Goal: Transaction & Acquisition: Purchase product/service

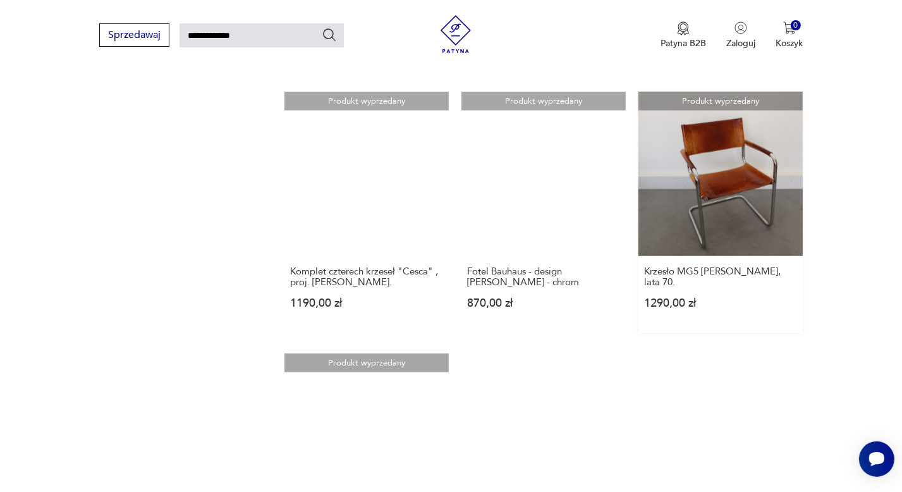
scroll to position [1174, 0]
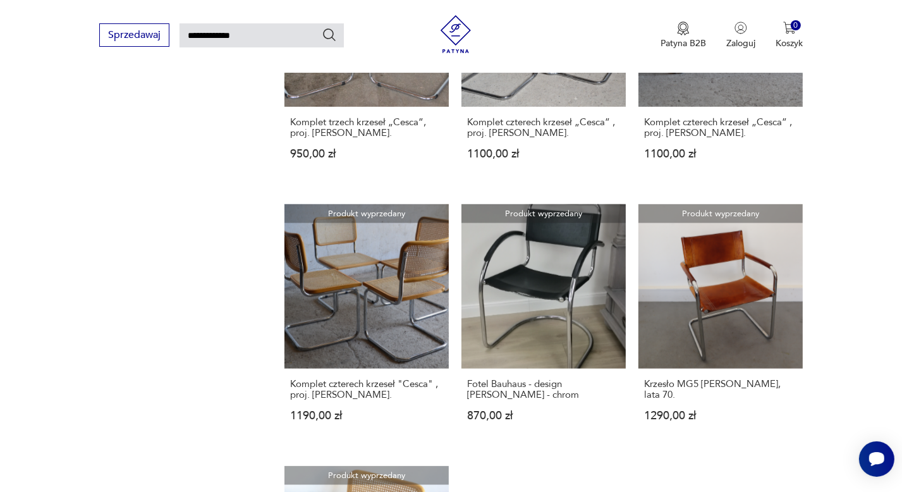
click at [263, 24] on input "**********" at bounding box center [261, 35] width 164 height 24
type input "*"
type input "*****"
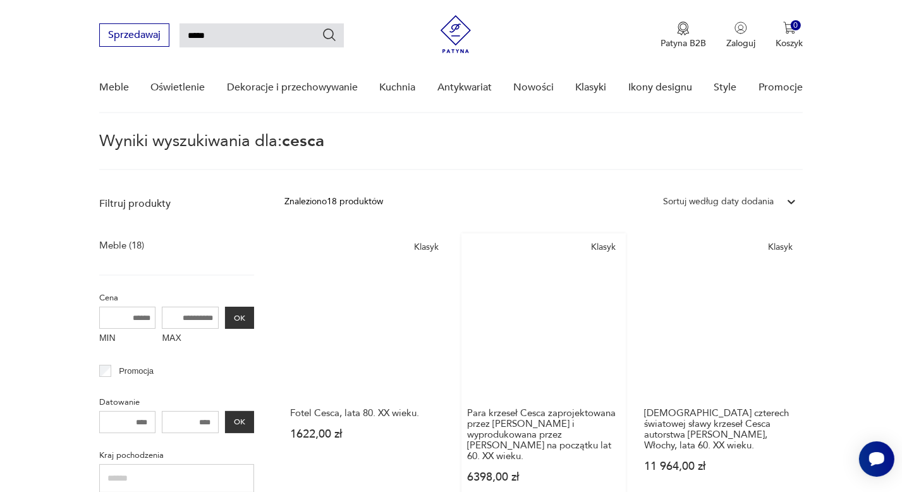
scroll to position [298, 0]
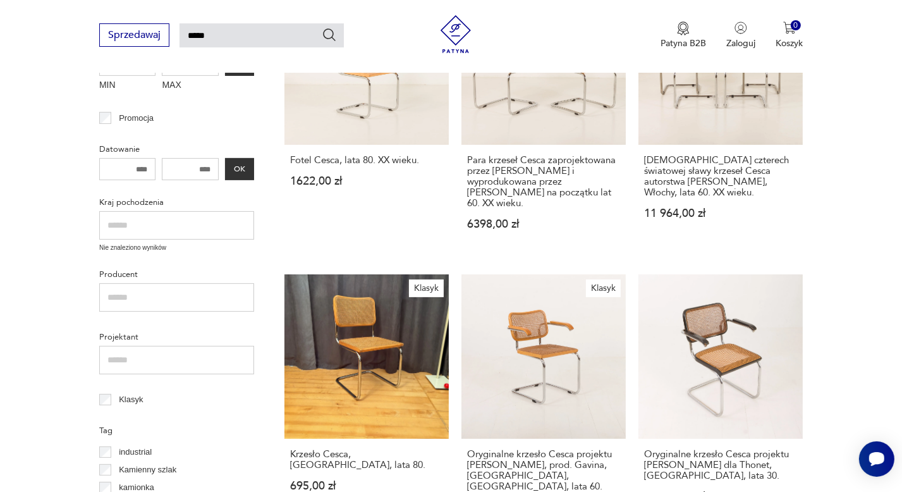
click at [377, 338] on link "Klasyk Krzesło Cesca, Włochy, lata 80. 695,00 zł" at bounding box center [366, 405] width 164 height 263
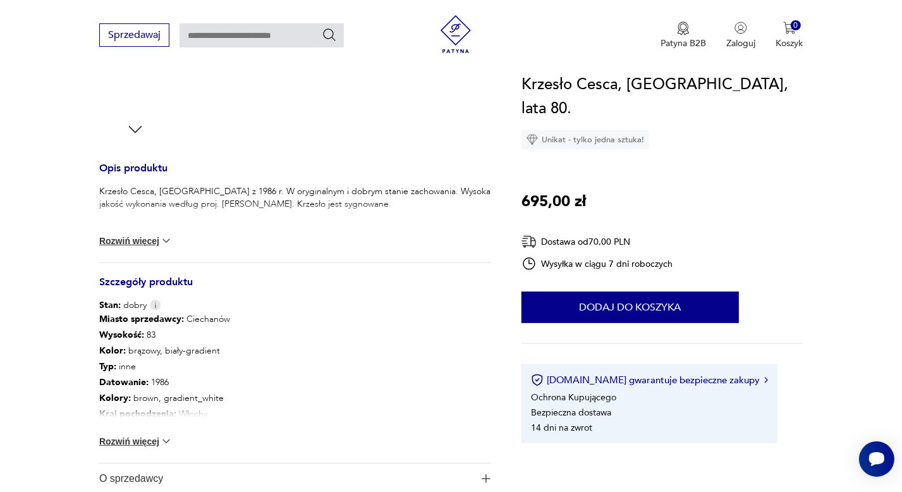
scroll to position [506, 0]
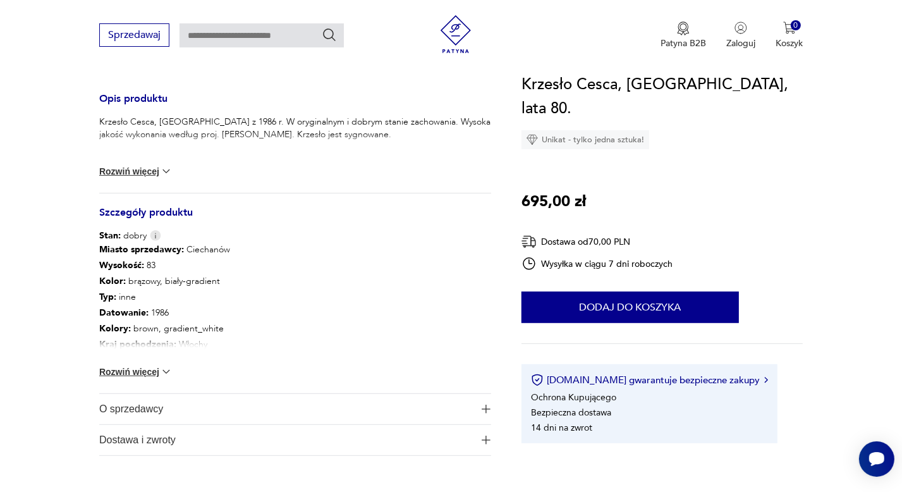
click at [133, 170] on button "Rozwiń więcej" at bounding box center [135, 171] width 73 height 13
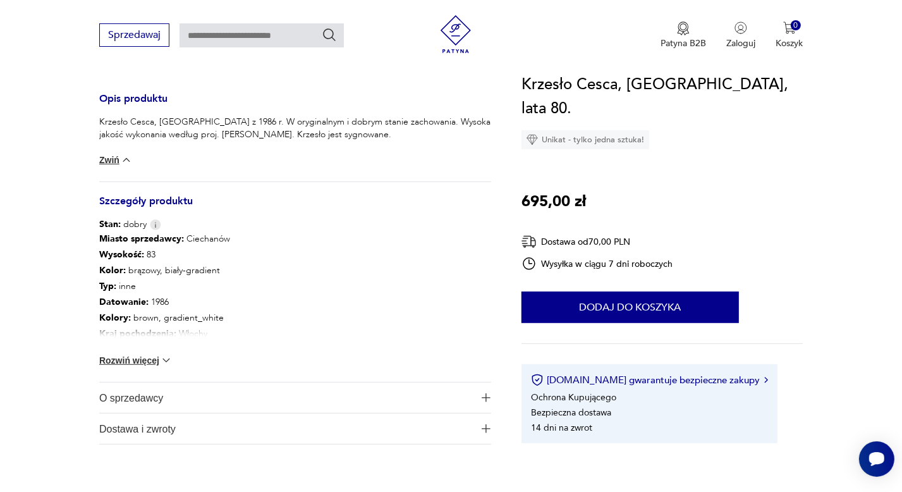
click at [157, 360] on button "Rozwiń więcej" at bounding box center [135, 360] width 73 height 13
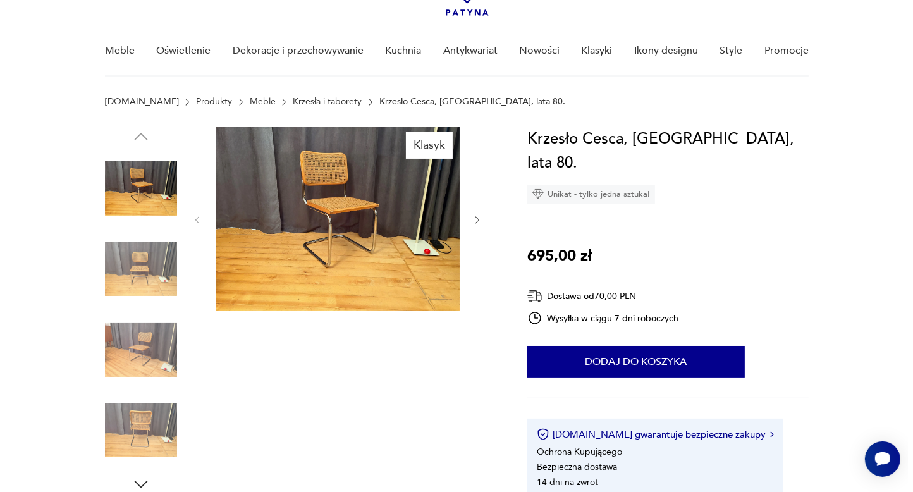
scroll to position [63, 0]
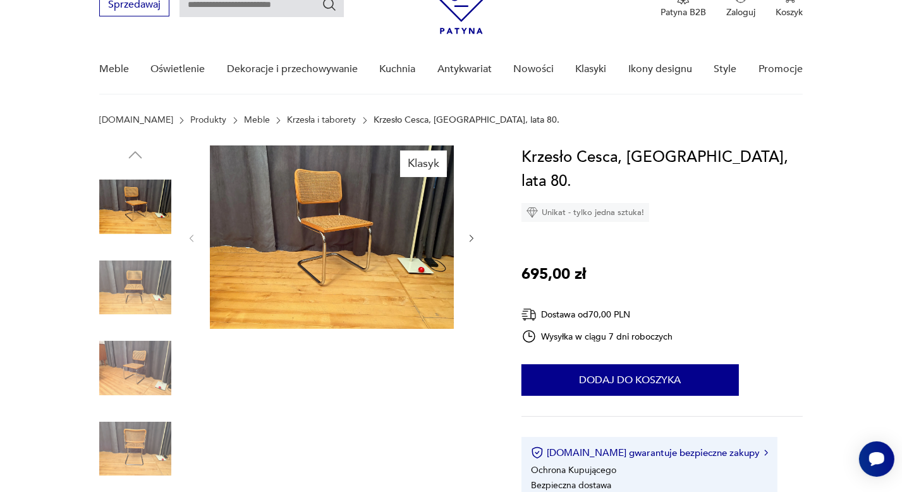
click at [330, 229] on img at bounding box center [332, 236] width 244 height 183
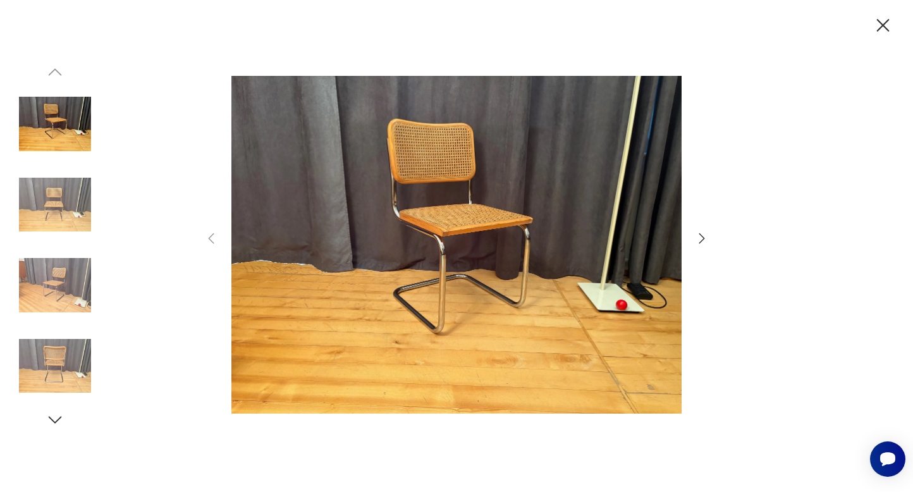
click at [481, 235] on img at bounding box center [456, 244] width 450 height 393
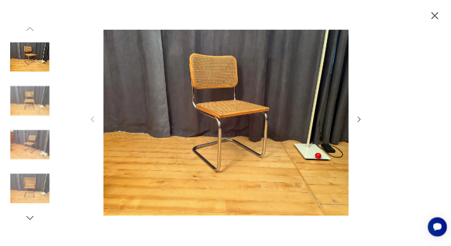
scroll to position [63, 0]
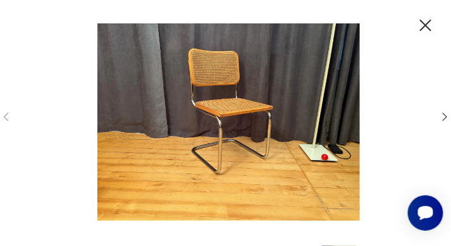
click at [446, 116] on icon "button" at bounding box center [445, 117] width 12 height 12
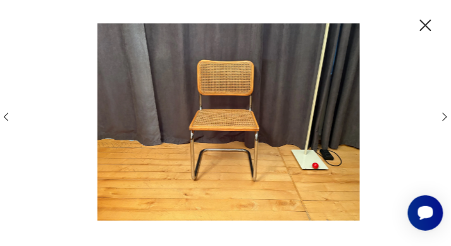
click at [446, 116] on icon "button" at bounding box center [445, 117] width 12 height 12
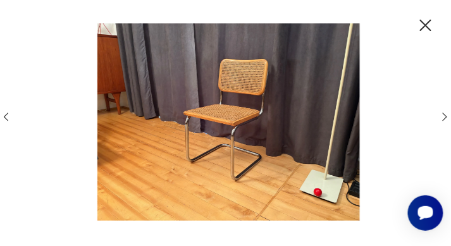
click at [446, 116] on icon "button" at bounding box center [445, 117] width 12 height 12
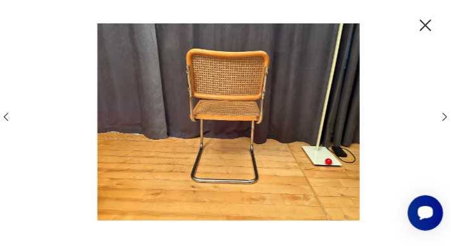
click at [446, 116] on icon "button" at bounding box center [445, 117] width 12 height 12
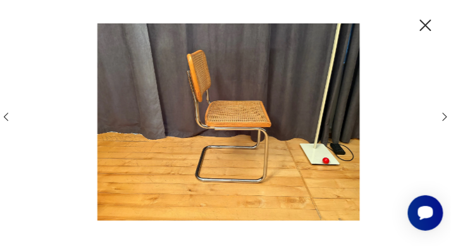
click at [446, 116] on icon "button" at bounding box center [445, 117] width 12 height 12
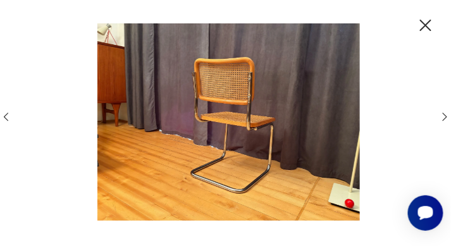
click at [446, 116] on icon "button" at bounding box center [445, 117] width 12 height 12
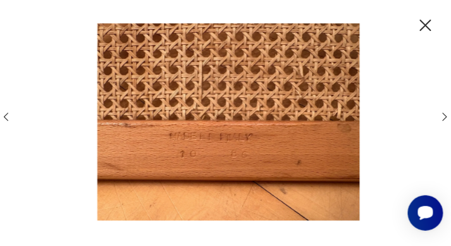
click at [446, 116] on icon "button" at bounding box center [445, 117] width 12 height 12
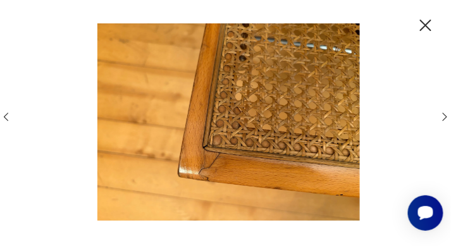
click at [446, 116] on icon "button" at bounding box center [445, 117] width 12 height 12
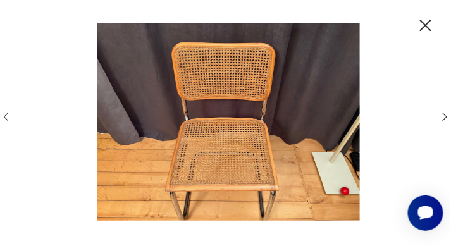
click at [446, 116] on icon "button" at bounding box center [445, 117] width 12 height 12
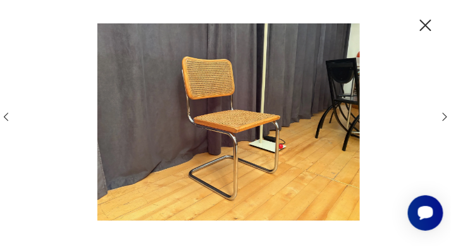
click at [446, 116] on icon "button" at bounding box center [445, 117] width 12 height 12
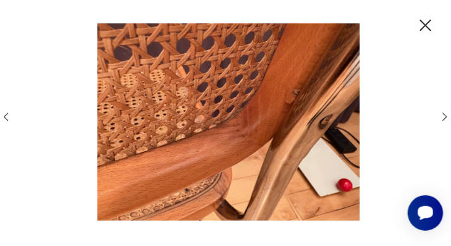
click at [435, 28] on div at bounding box center [225, 122] width 451 height 198
click at [430, 25] on img at bounding box center [228, 121] width 412 height 197
click at [429, 25] on img at bounding box center [228, 121] width 412 height 197
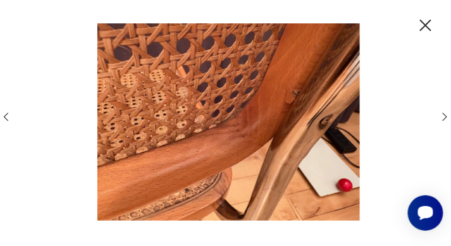
click at [434, 23] on div at bounding box center [225, 122] width 451 height 198
click at [434, 24] on div at bounding box center [225, 123] width 451 height 246
click at [434, 23] on div at bounding box center [225, 122] width 451 height 198
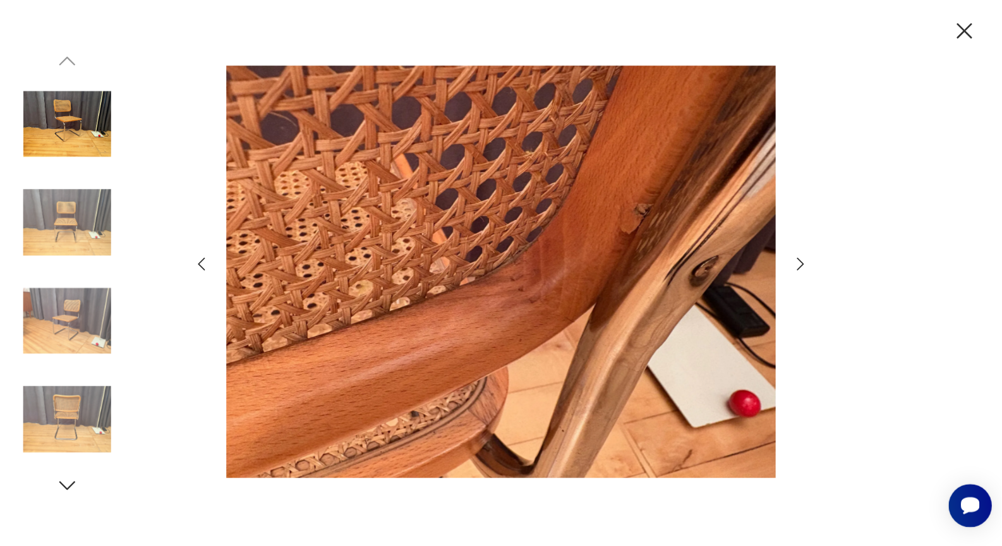
scroll to position [61, 0]
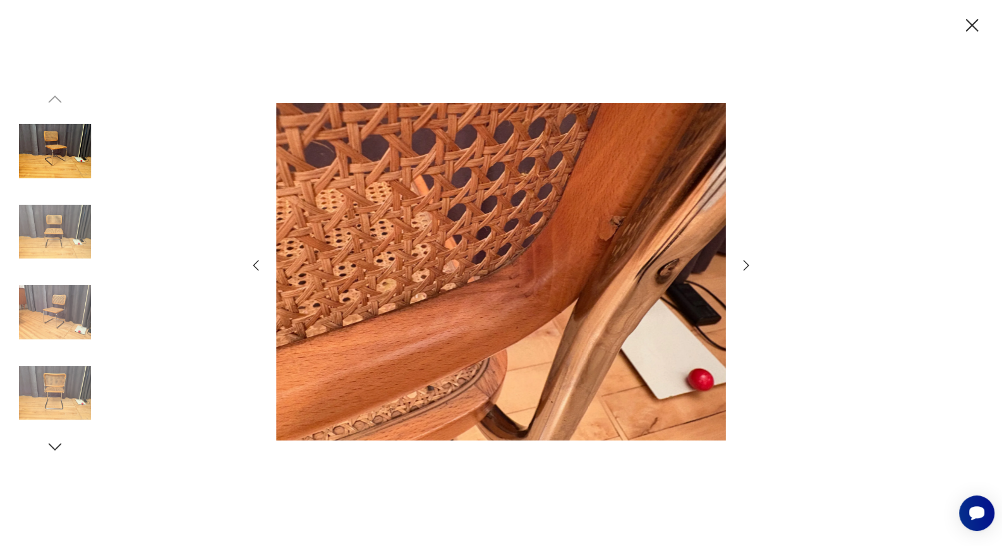
click at [901, 26] on icon "button" at bounding box center [972, 26] width 22 height 22
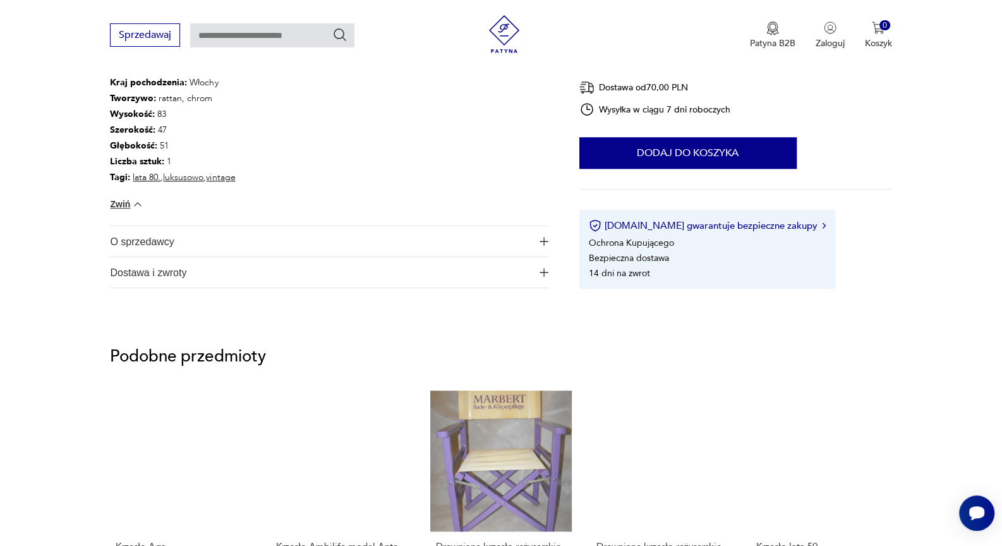
scroll to position [763, 0]
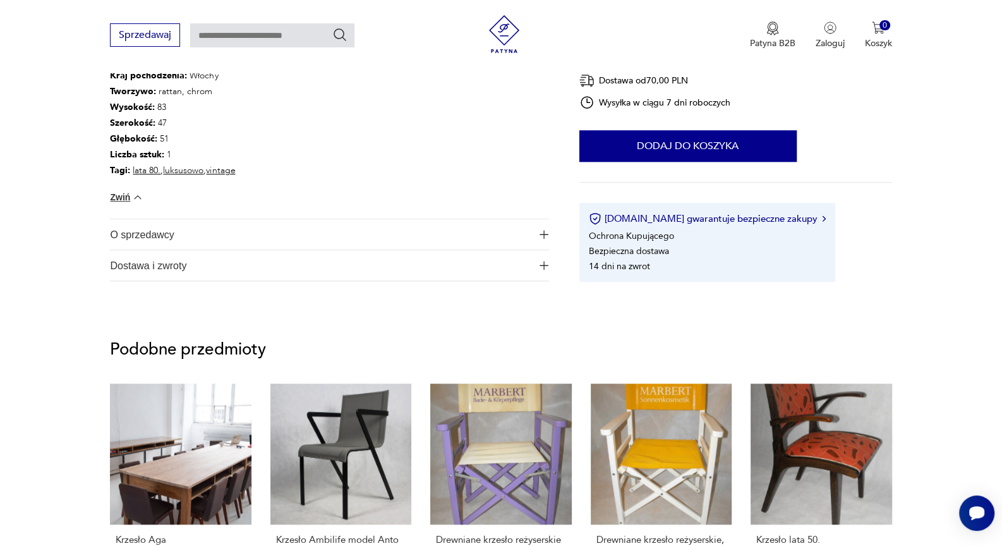
click at [543, 230] on img "button" at bounding box center [544, 234] width 9 height 9
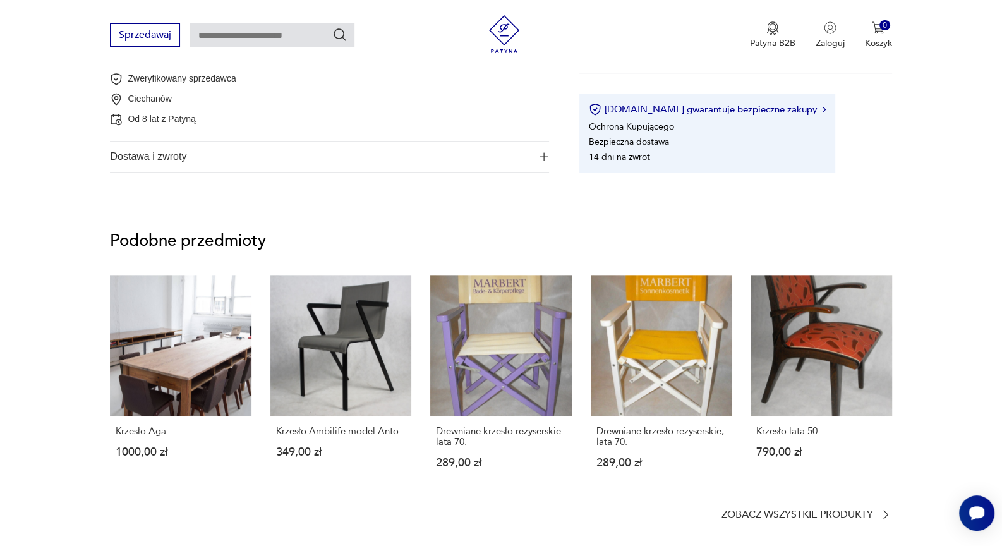
scroll to position [975, 0]
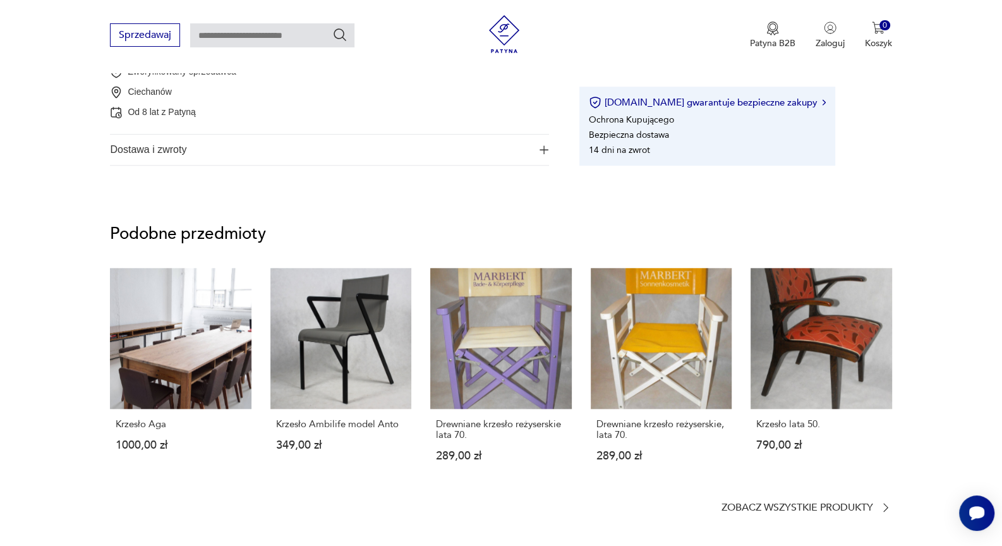
click at [545, 145] on img "button" at bounding box center [544, 149] width 9 height 9
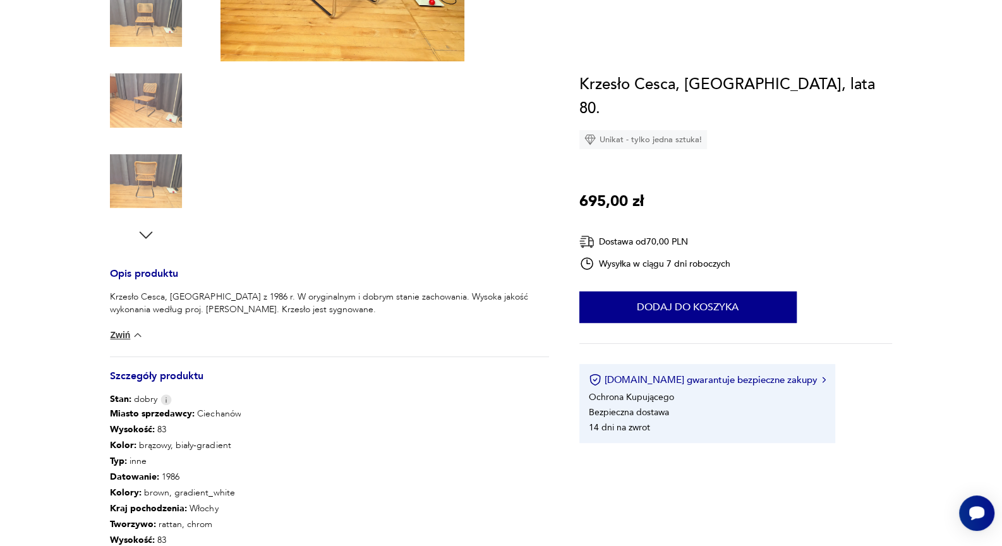
scroll to position [0, 0]
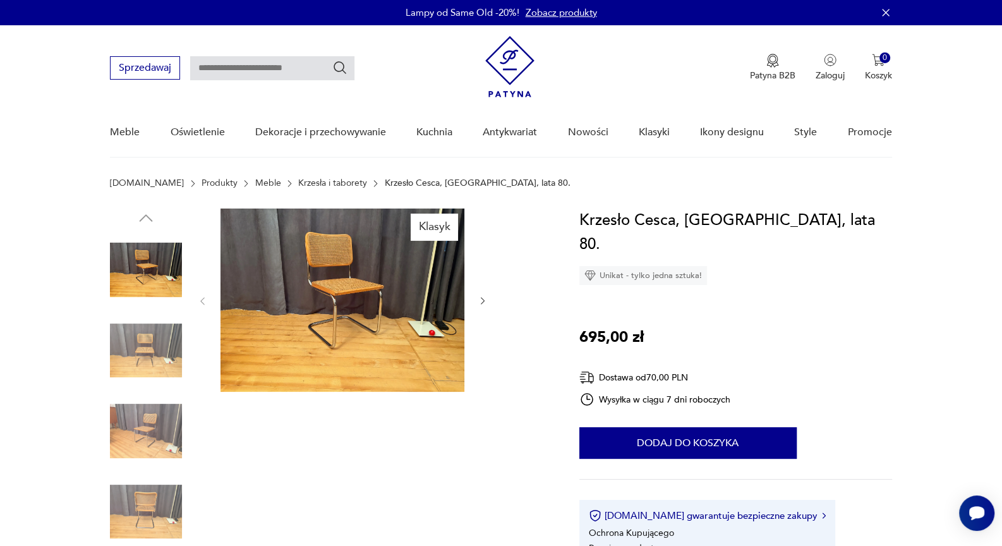
type input "*****"
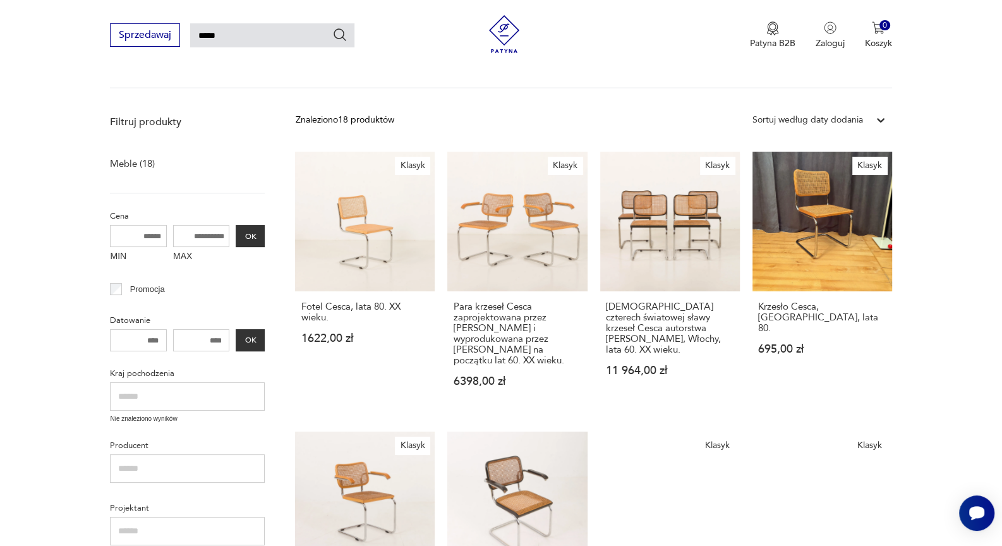
scroll to position [119, 0]
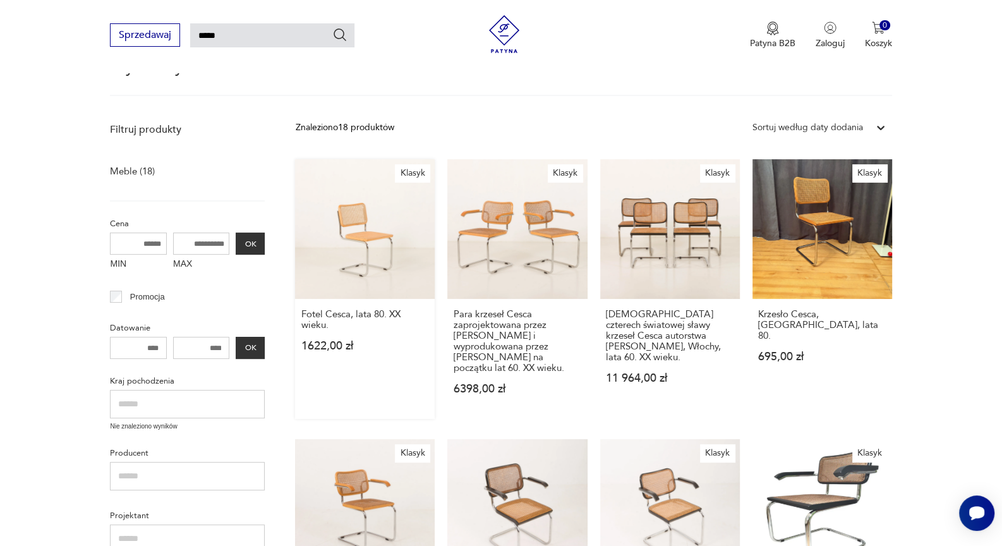
click at [360, 258] on link "Klasyk Fotel Cesca, lata 80. XX wieku. 1622,00 zł" at bounding box center [365, 289] width 140 height 260
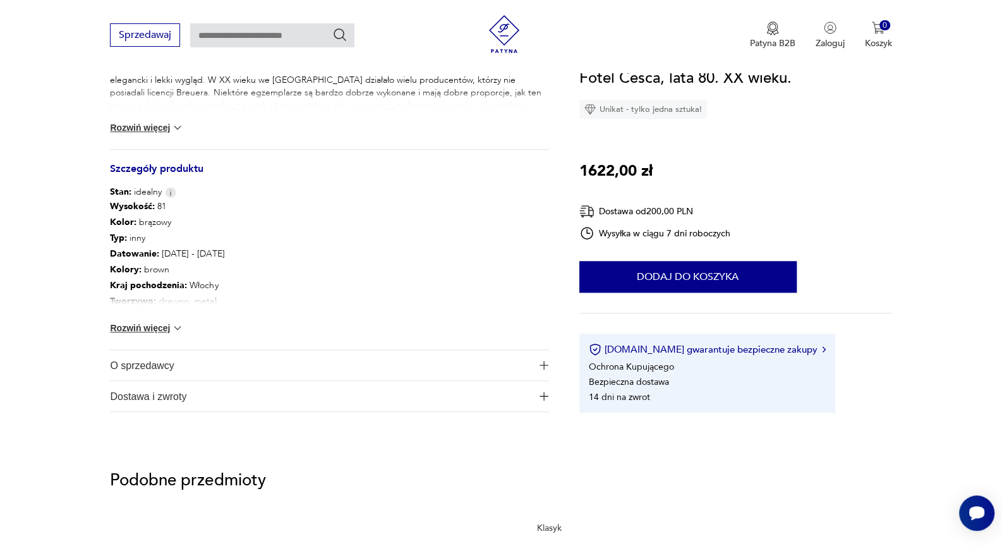
scroll to position [702, 0]
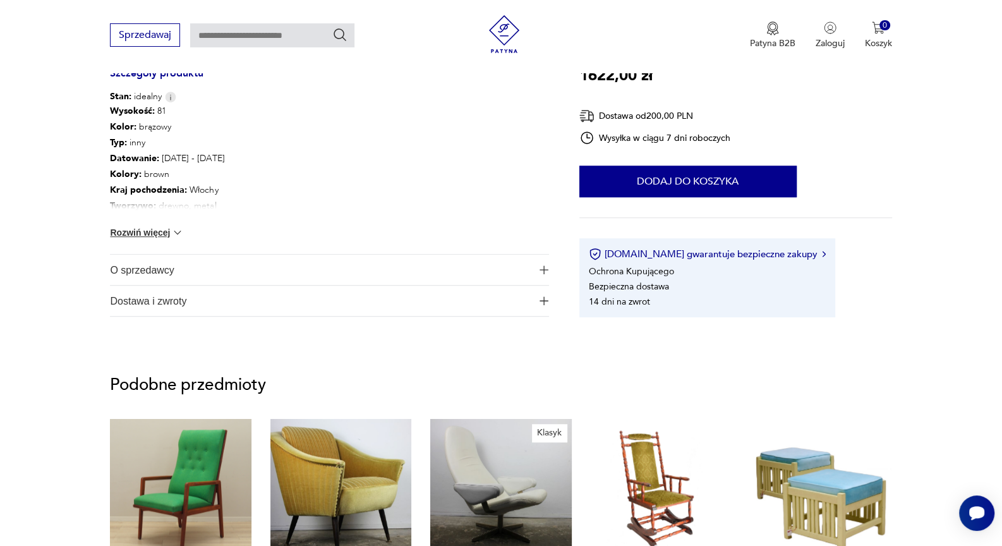
click at [542, 269] on img "button" at bounding box center [544, 269] width 9 height 9
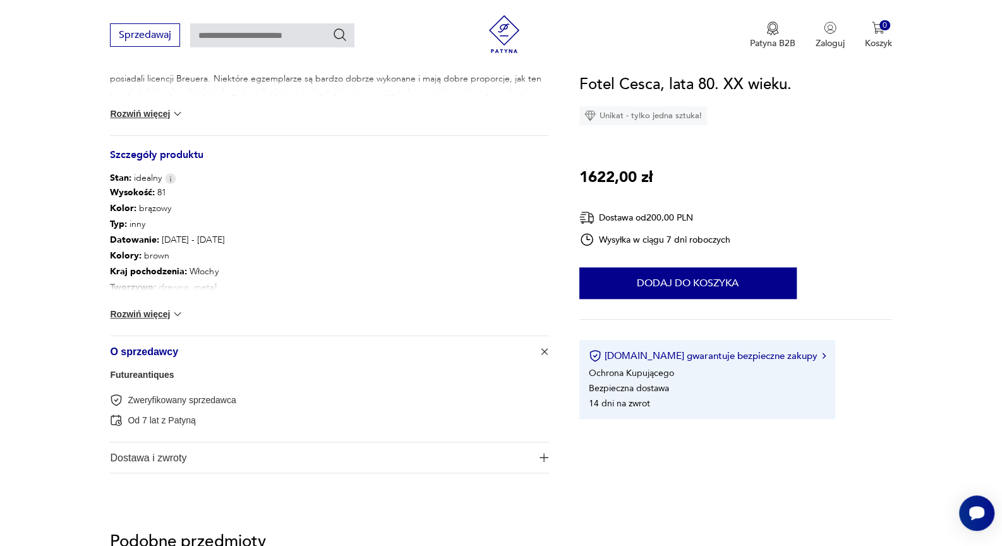
scroll to position [491, 0]
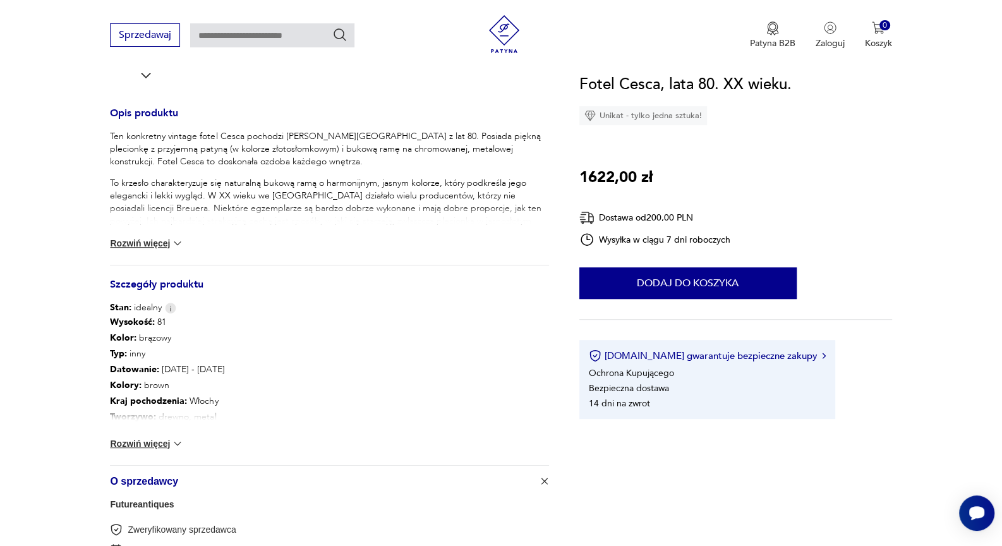
type input "*****"
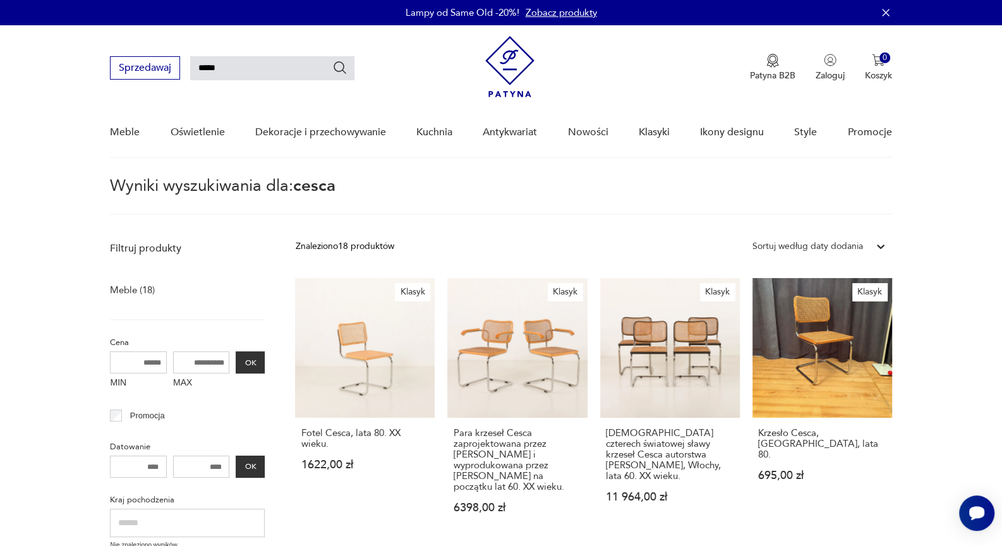
click at [817, 338] on link "Klasyk Krzesło Cesca, Włochy, lata 80. 695,00 zł" at bounding box center [823, 408] width 140 height 260
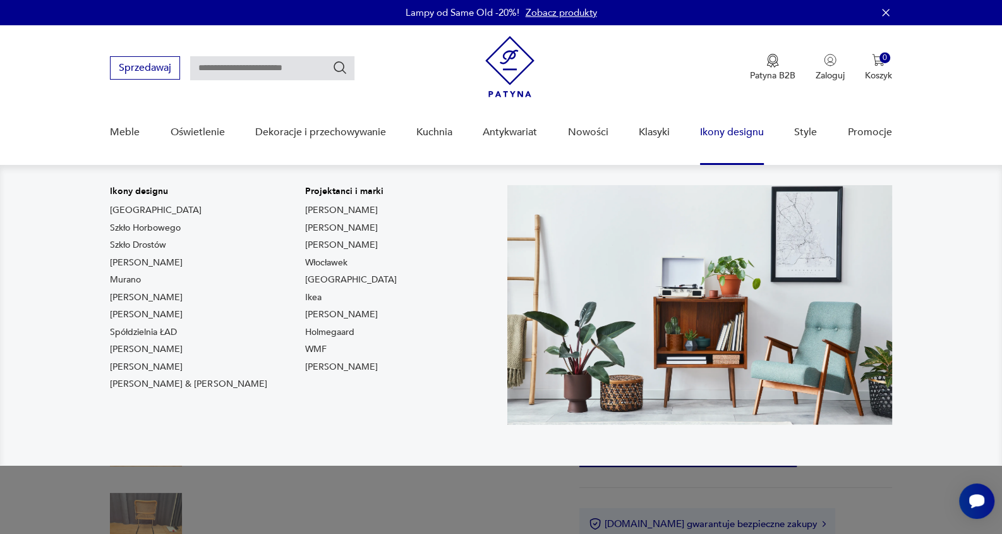
click at [726, 133] on link "Ikony designu" at bounding box center [732, 132] width 64 height 49
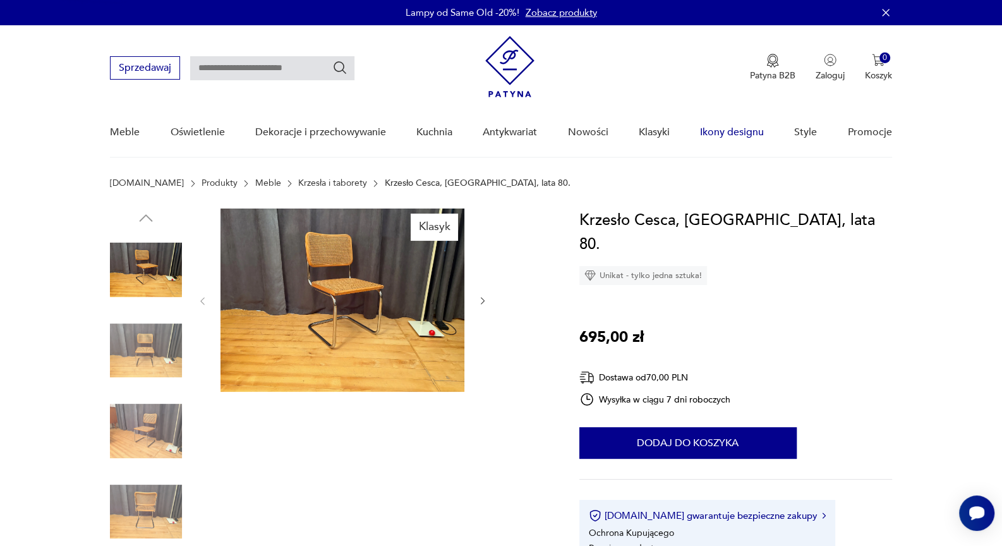
click at [729, 131] on link "Ikony designu" at bounding box center [732, 132] width 64 height 49
click at [727, 133] on link "Ikony designu" at bounding box center [732, 132] width 64 height 49
click at [657, 131] on link "Klasyki" at bounding box center [654, 132] width 31 height 49
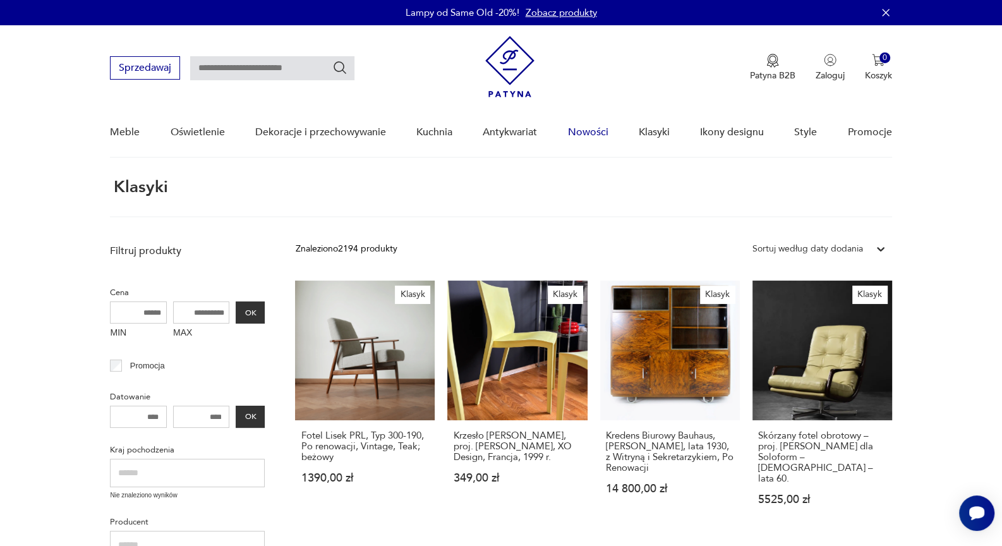
click at [592, 133] on link "Nowości" at bounding box center [588, 132] width 40 height 49
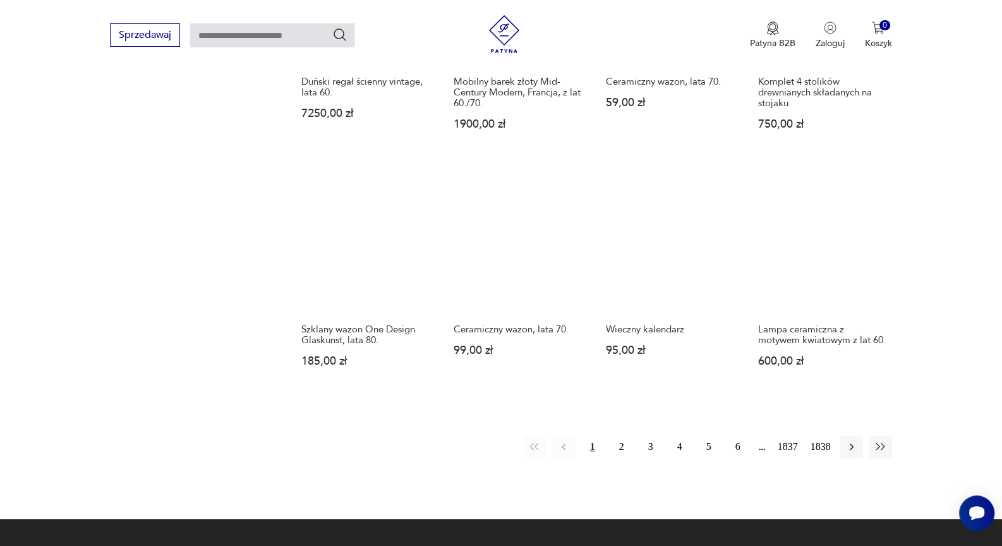
scroll to position [1241, 0]
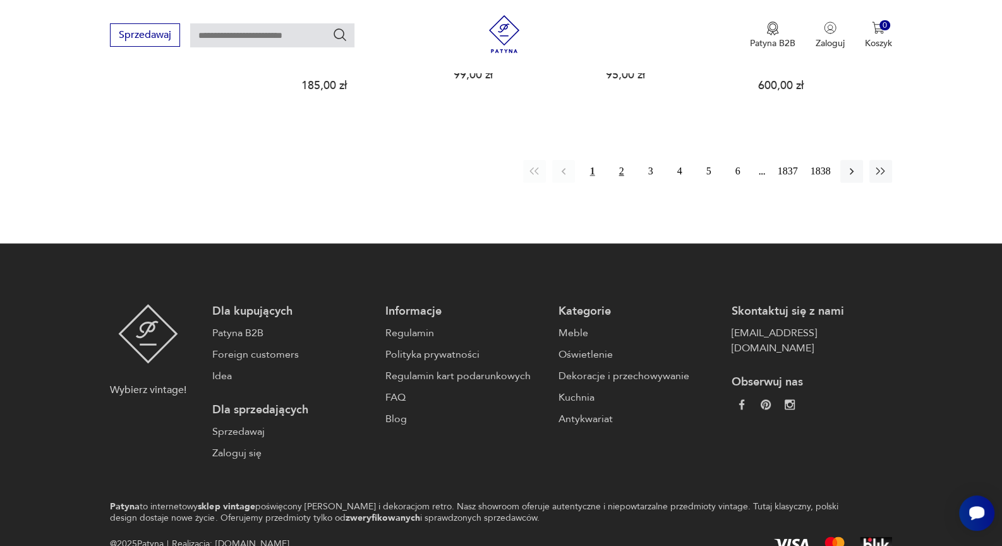
click at [624, 173] on button "2" at bounding box center [622, 171] width 23 height 23
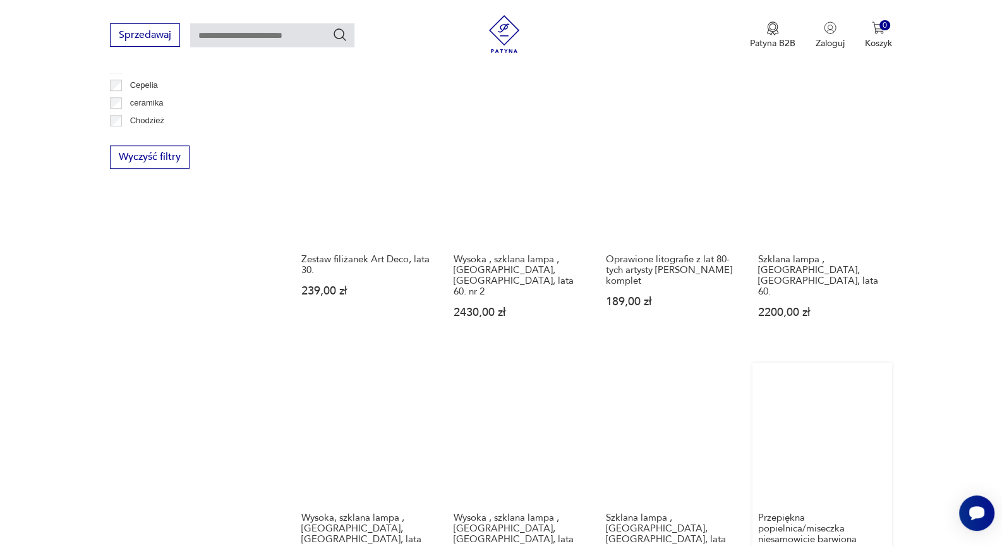
scroll to position [1006, 0]
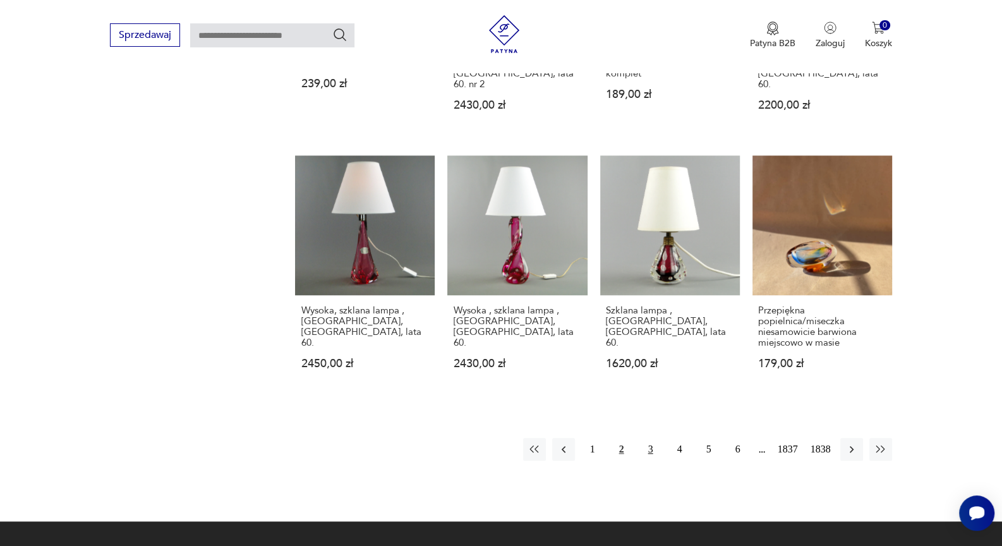
click at [652, 438] on button "3" at bounding box center [651, 449] width 23 height 23
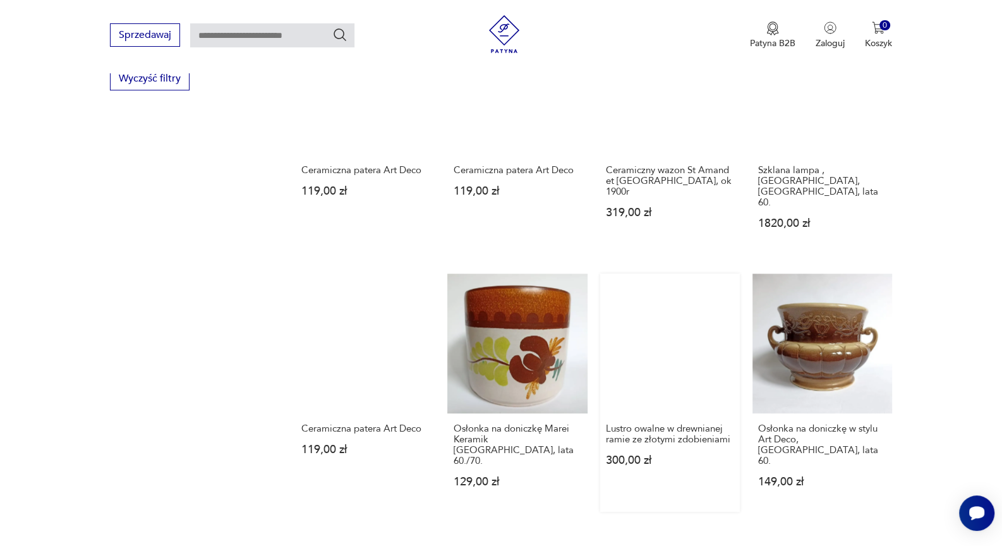
scroll to position [1006, 0]
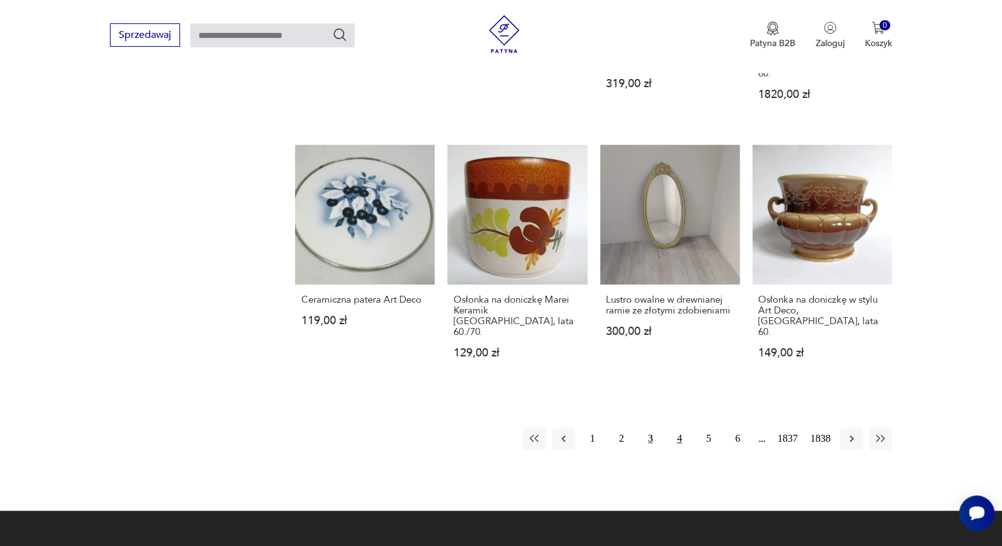
click at [687, 427] on button "4" at bounding box center [680, 438] width 23 height 23
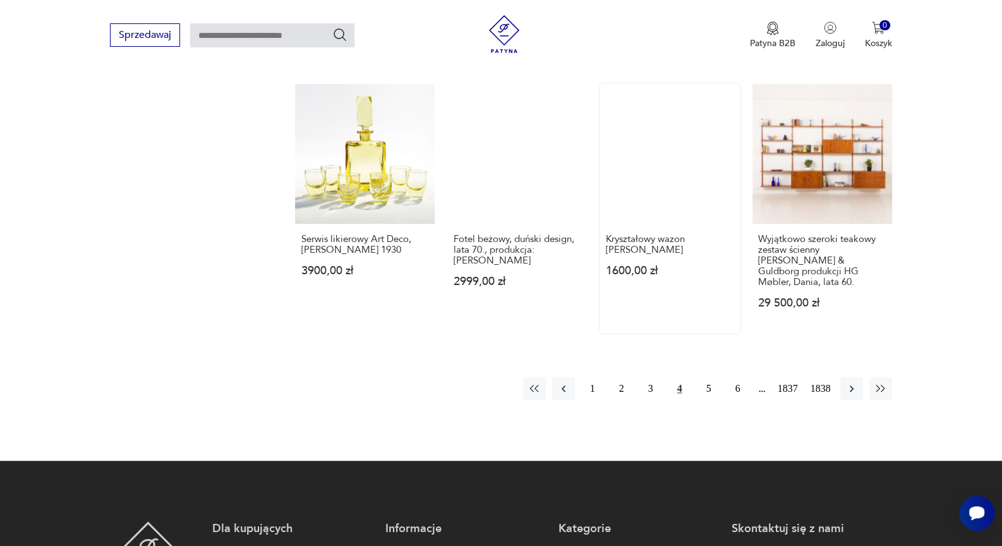
scroll to position [1076, 0]
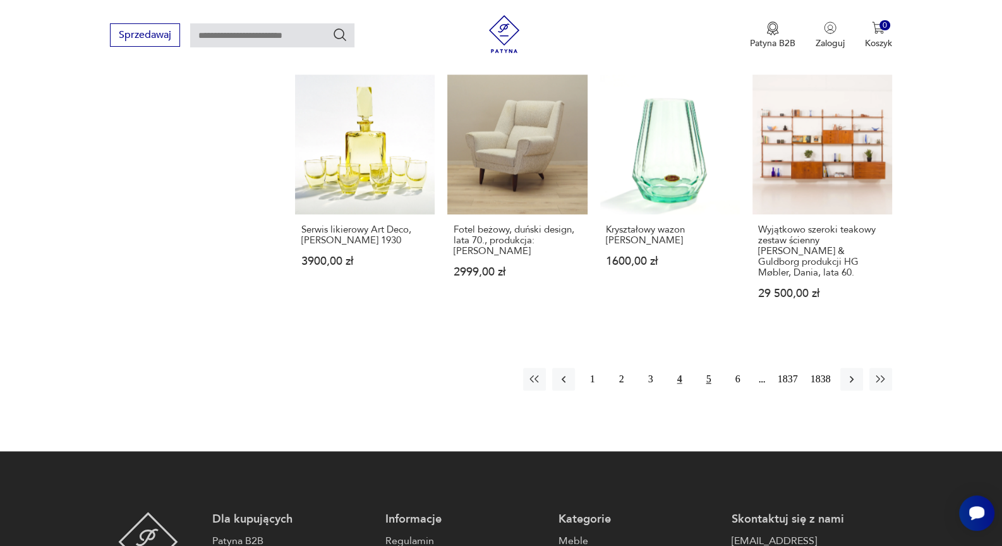
click at [704, 368] on button "5" at bounding box center [709, 379] width 23 height 23
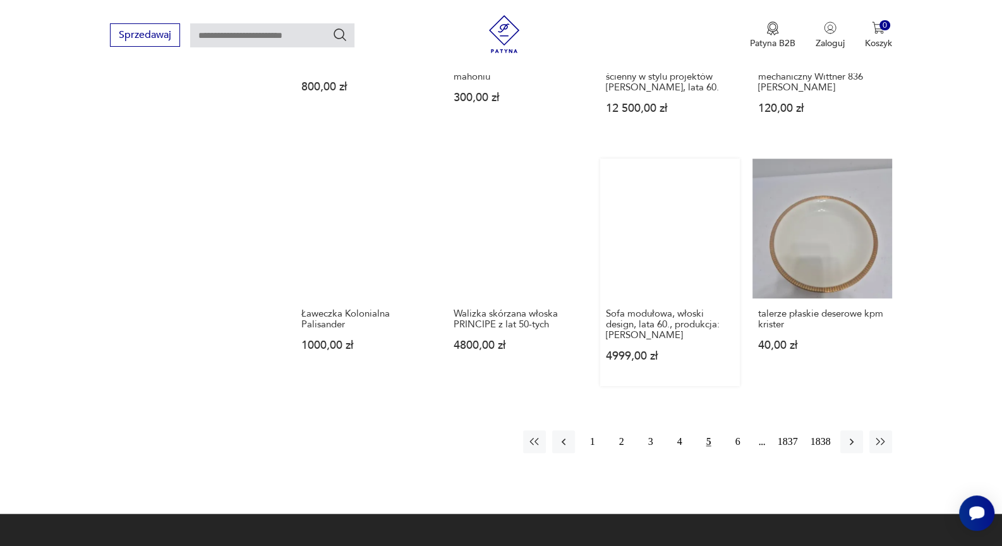
scroll to position [1006, 0]
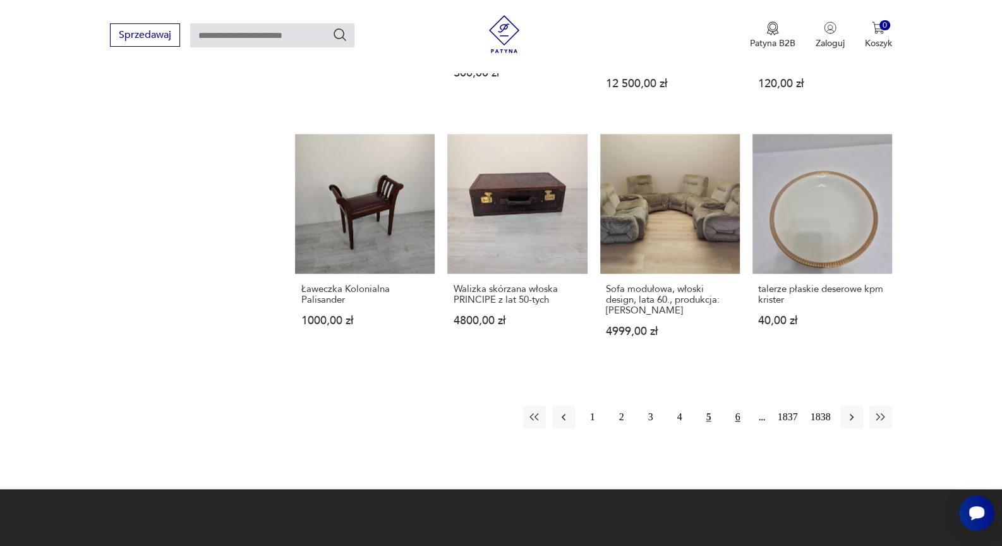
click at [734, 406] on button "6" at bounding box center [738, 417] width 23 height 23
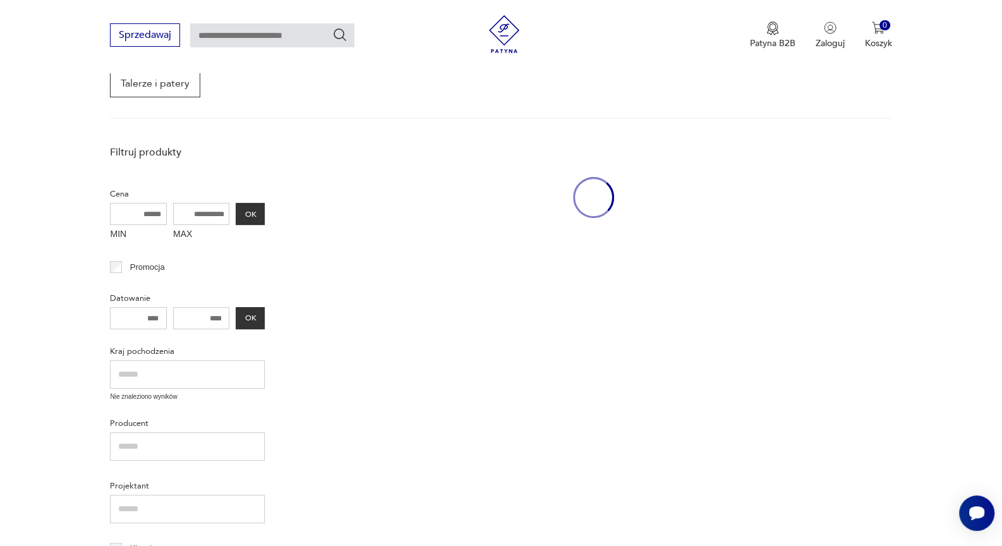
scroll to position [163, 0]
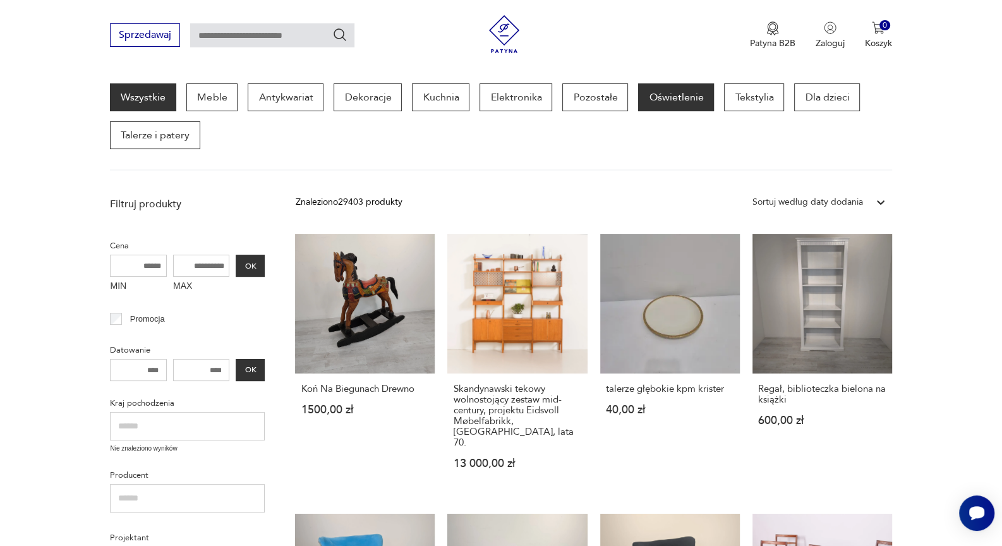
click at [670, 104] on p "Oświetlenie" at bounding box center [676, 97] width 76 height 28
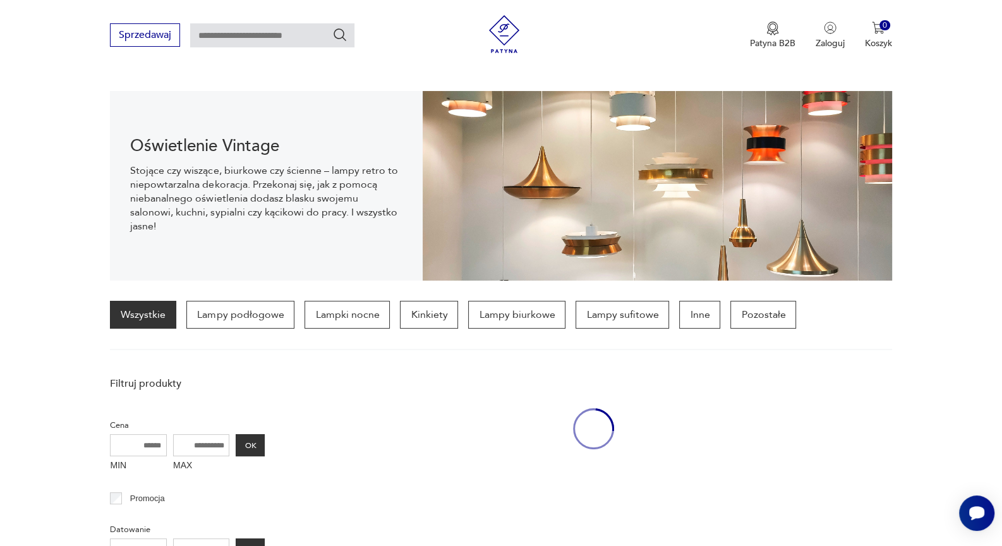
scroll to position [125, 0]
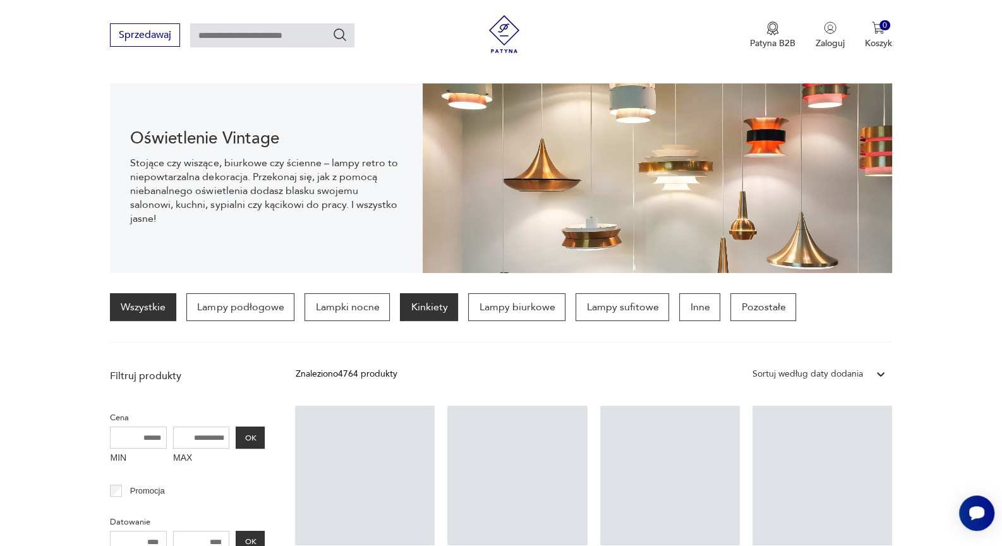
click at [426, 306] on p "Kinkiety" at bounding box center [429, 307] width 58 height 28
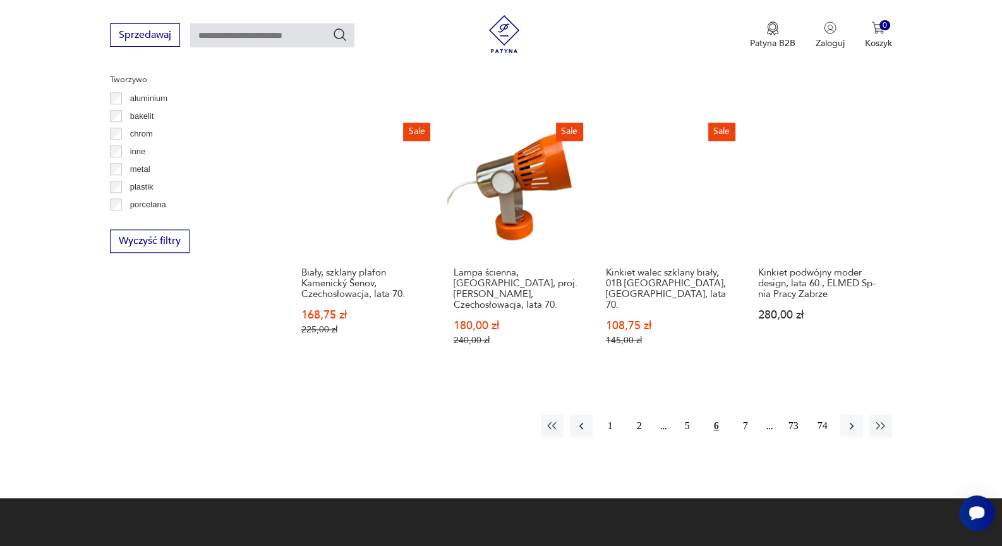
scroll to position [1210, 0]
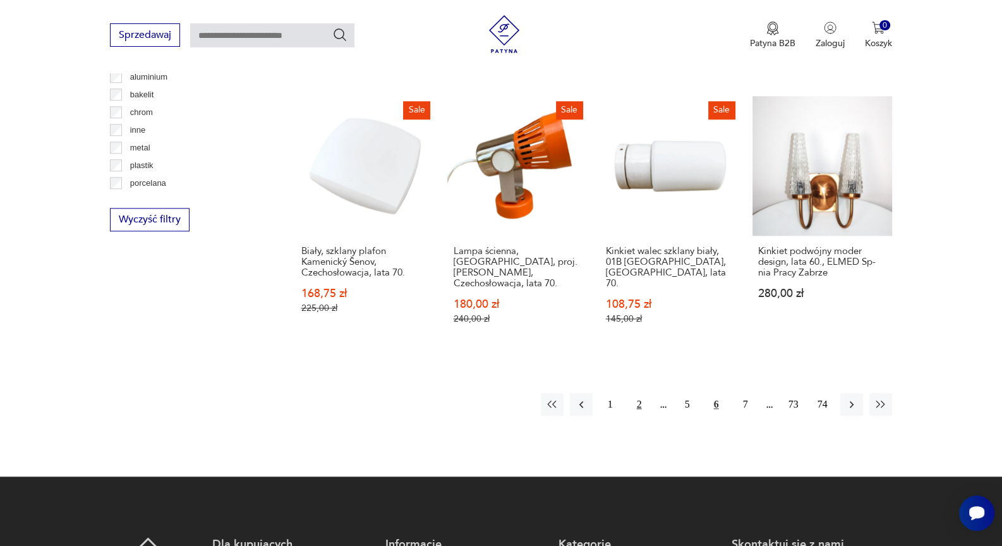
click at [637, 393] on button "2" at bounding box center [639, 404] width 23 height 23
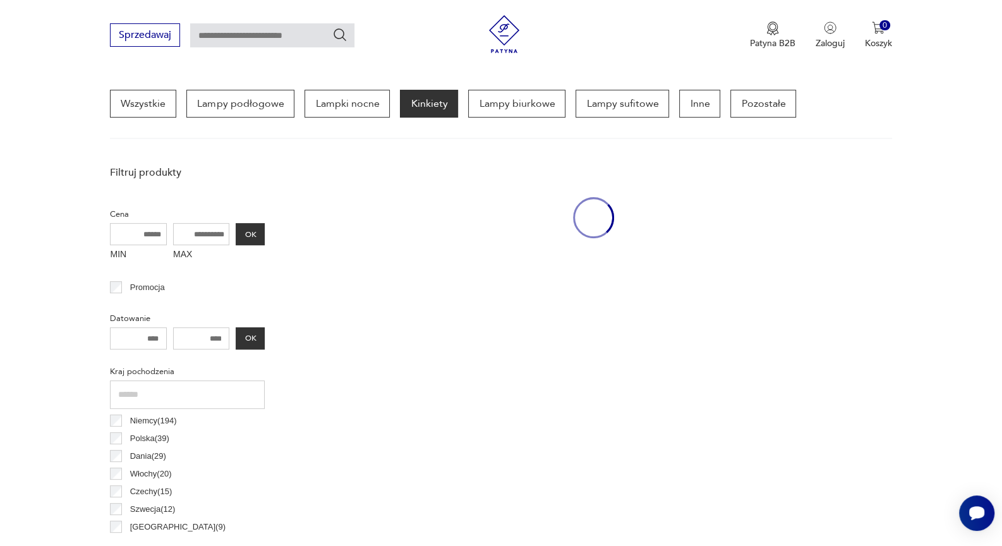
scroll to position [298, 0]
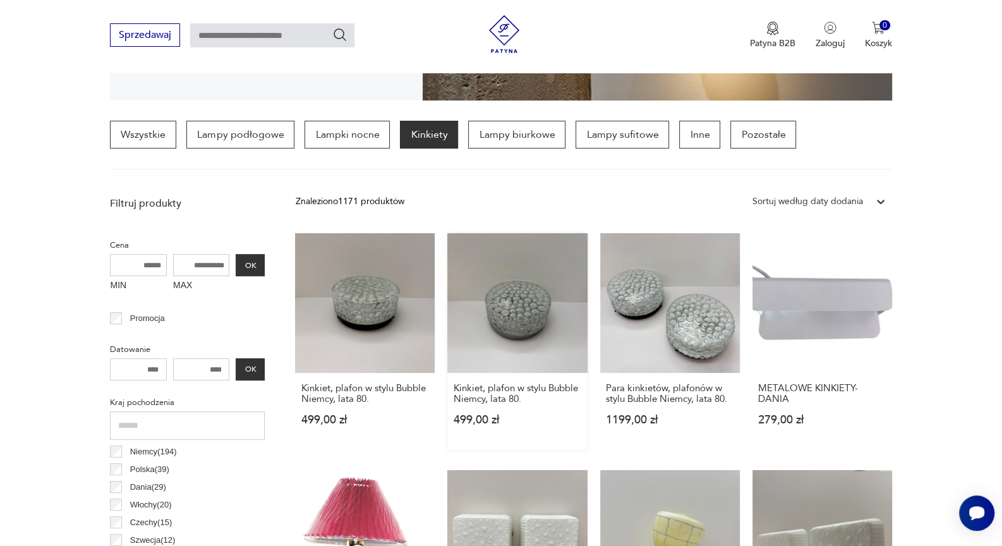
click at [520, 317] on link "Kinkiet, plafon w stylu Bubble Niemcy, lata 80. 499,00 zł" at bounding box center [517, 341] width 140 height 217
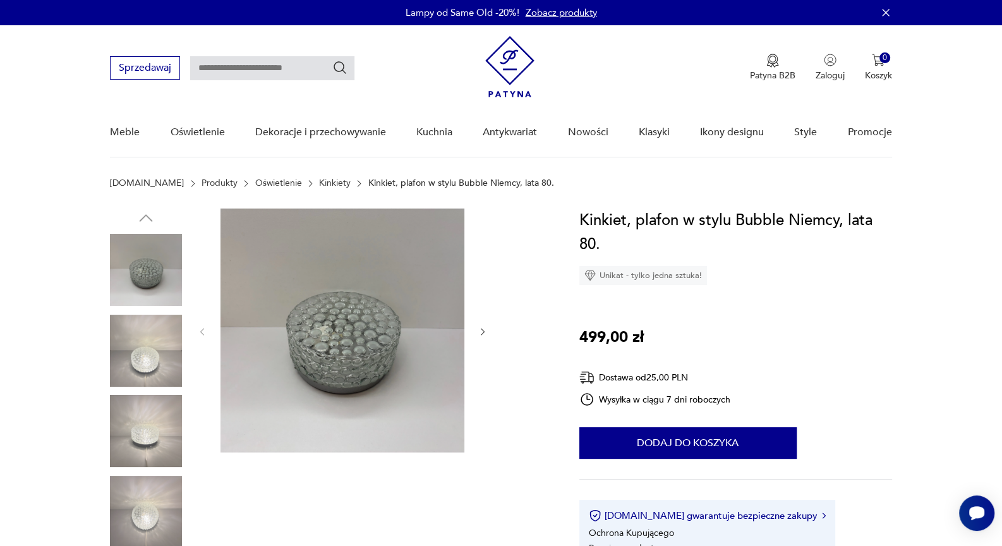
click at [137, 491] on img at bounding box center [146, 512] width 72 height 72
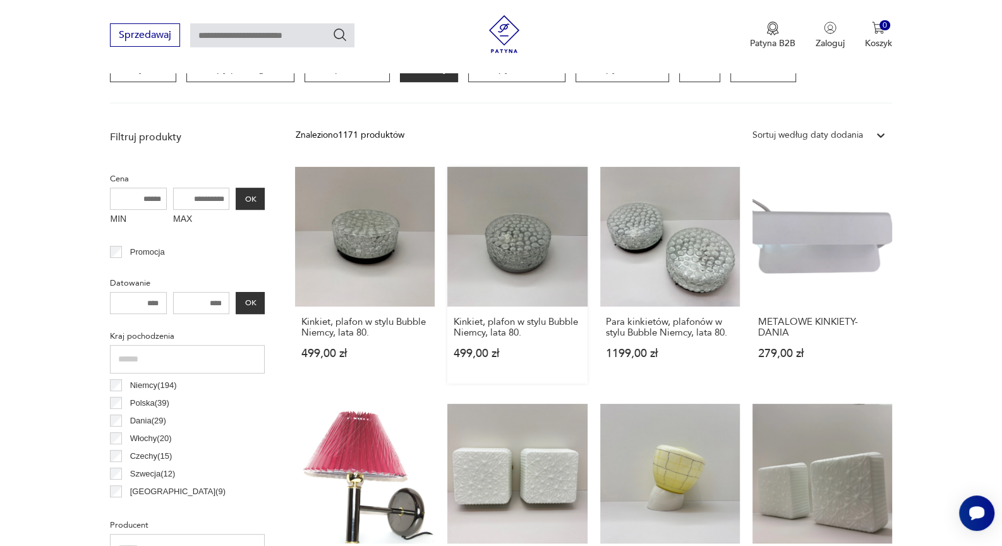
scroll to position [578, 0]
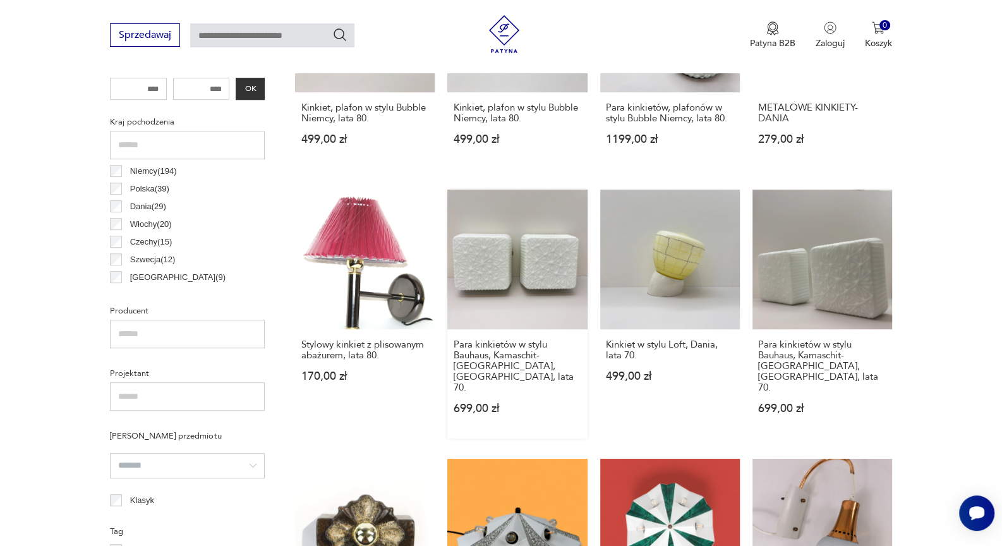
click at [534, 262] on link "Para kinkietów w stylu Bauhaus, Kamaschit-Silistra, Niemcy, lata 70. 699,00 zł" at bounding box center [517, 314] width 140 height 249
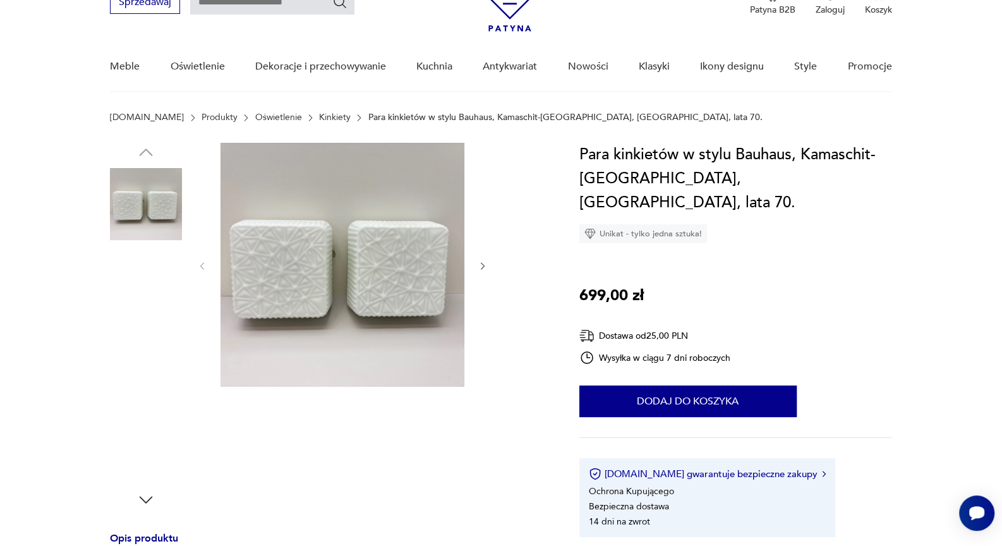
scroll to position [281, 0]
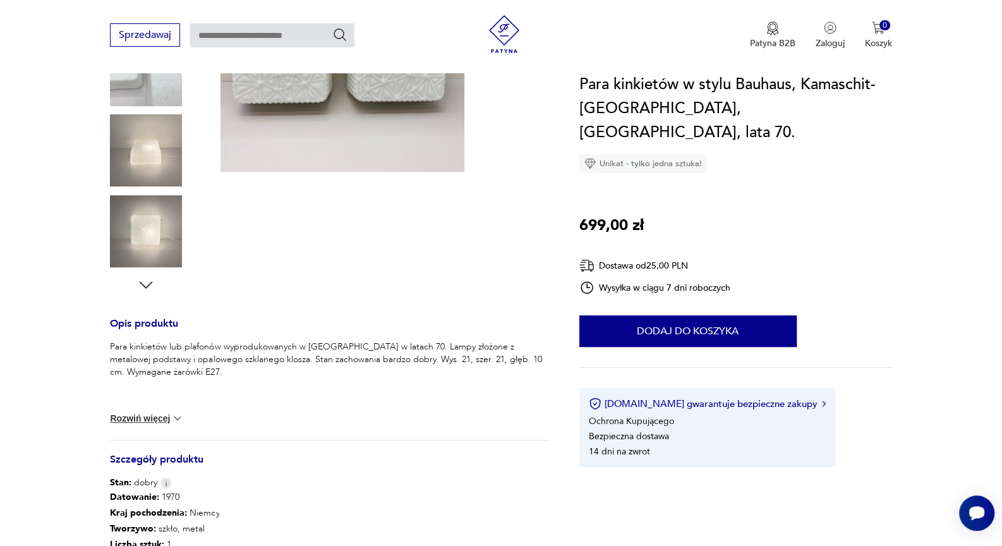
click at [146, 161] on img at bounding box center [146, 150] width 72 height 72
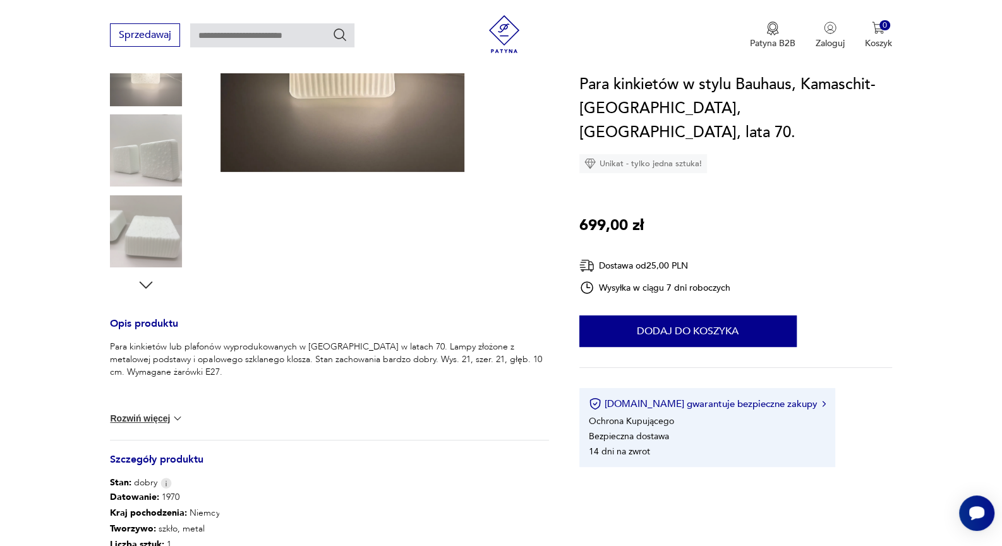
scroll to position [140, 0]
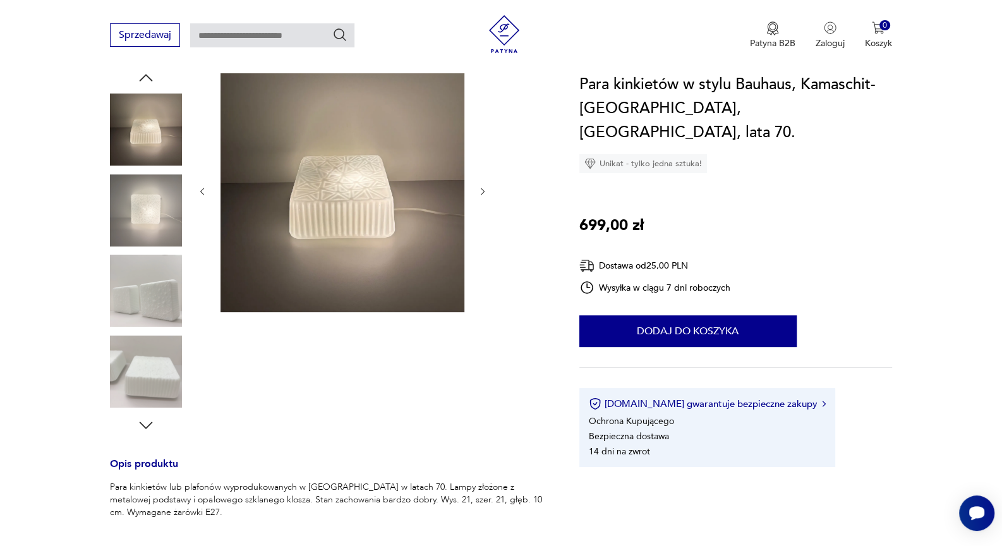
click at [138, 382] on img at bounding box center [146, 372] width 72 height 72
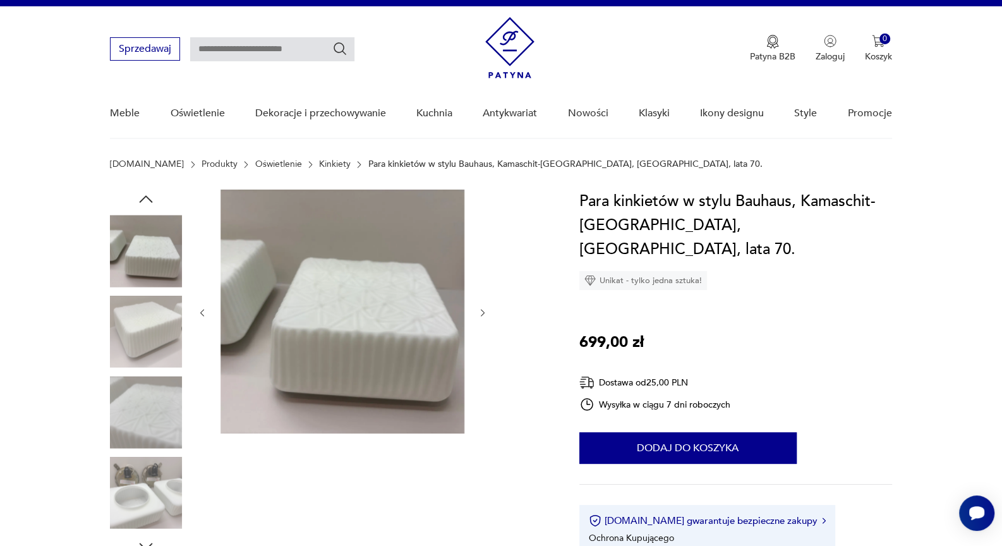
scroll to position [0, 0]
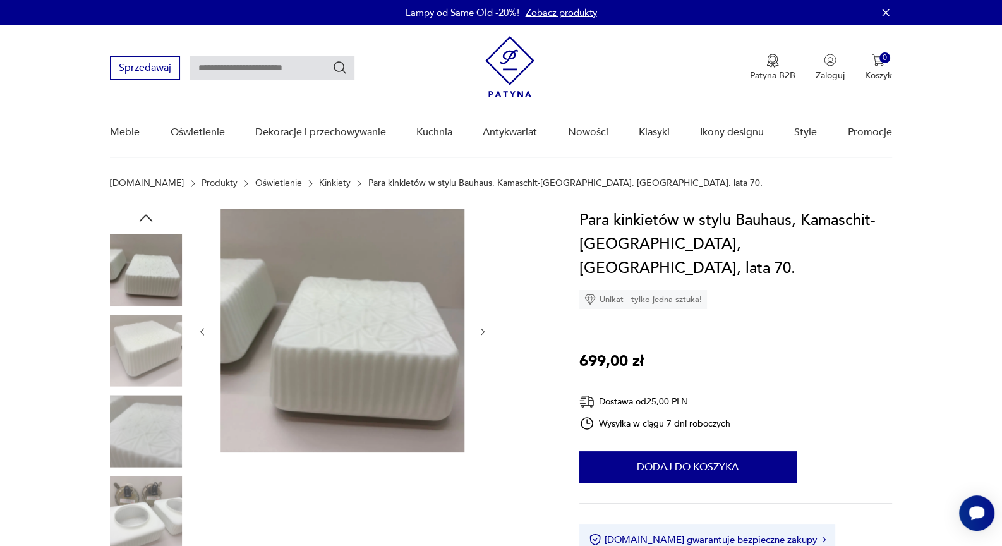
click at [144, 218] on icon "button" at bounding box center [146, 218] width 19 height 19
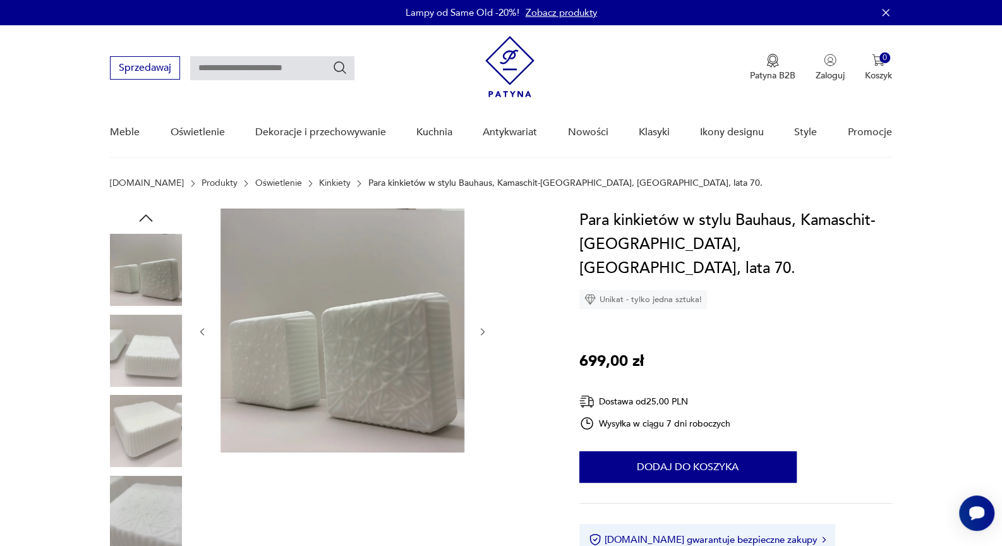
click at [144, 218] on icon "button" at bounding box center [146, 218] width 19 height 19
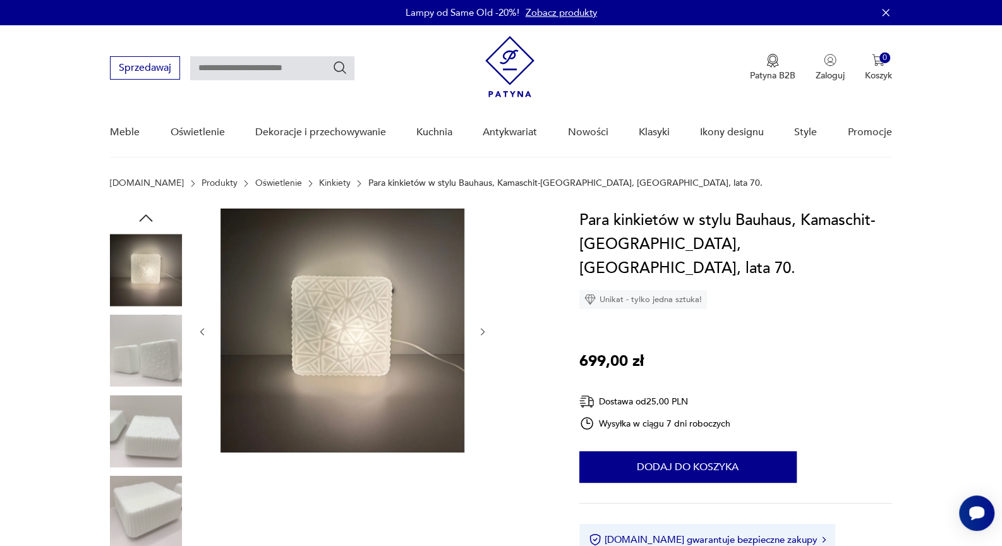
click at [144, 218] on icon "button" at bounding box center [146, 218] width 19 height 19
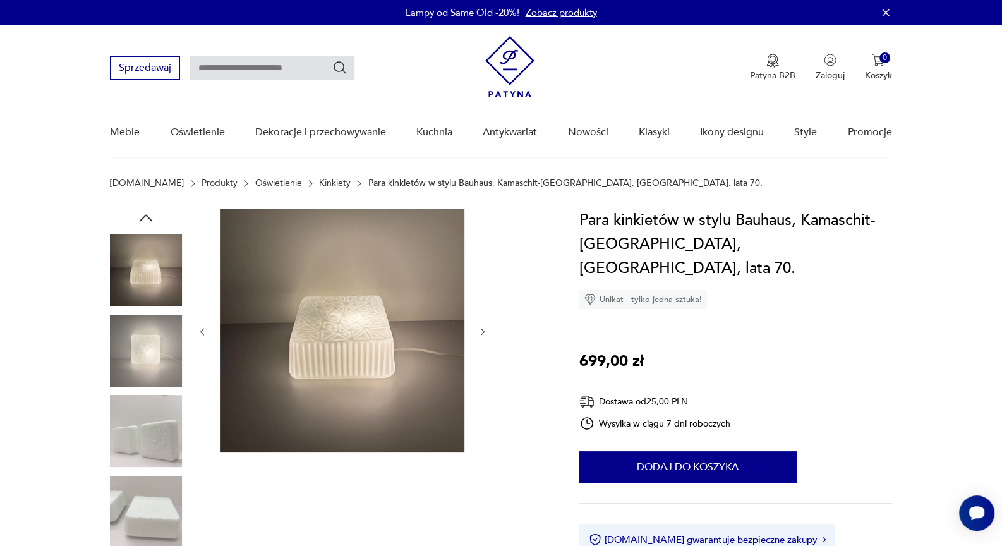
click at [155, 362] on img at bounding box center [146, 351] width 72 height 72
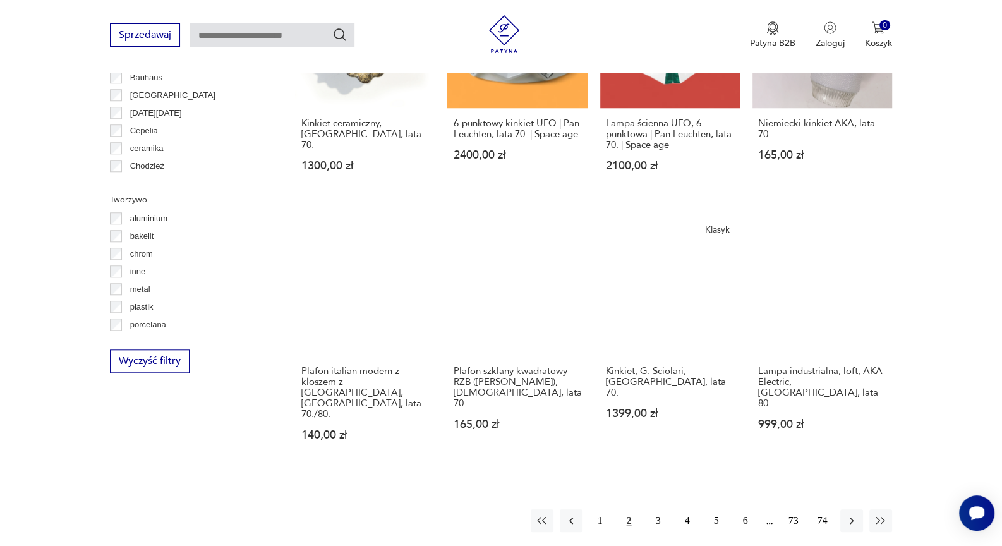
scroll to position [1070, 0]
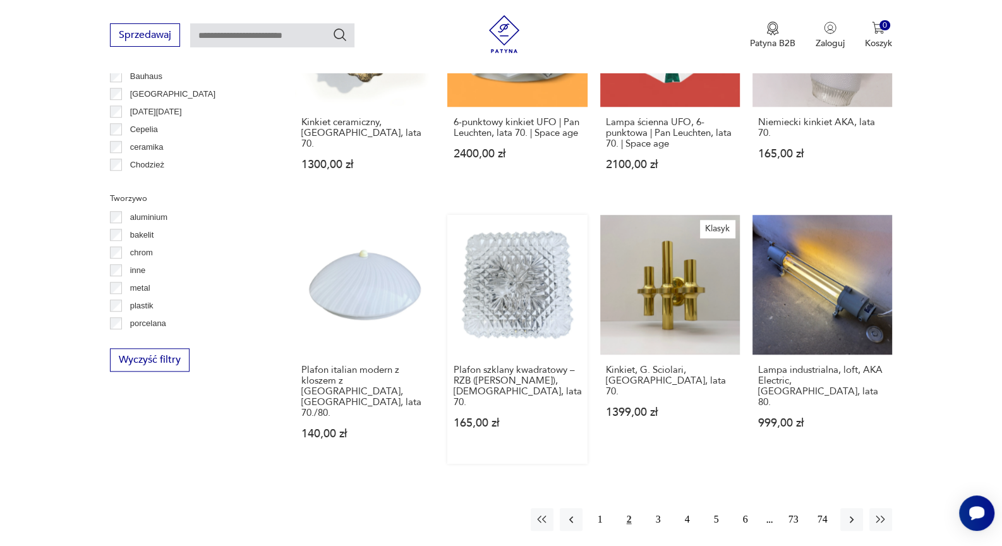
click at [502, 284] on link "Plafon szklany kwadratowy – RZB (Rudolf Zimmermann Bamberg), Niemcy, lata 70. 1…" at bounding box center [517, 339] width 140 height 249
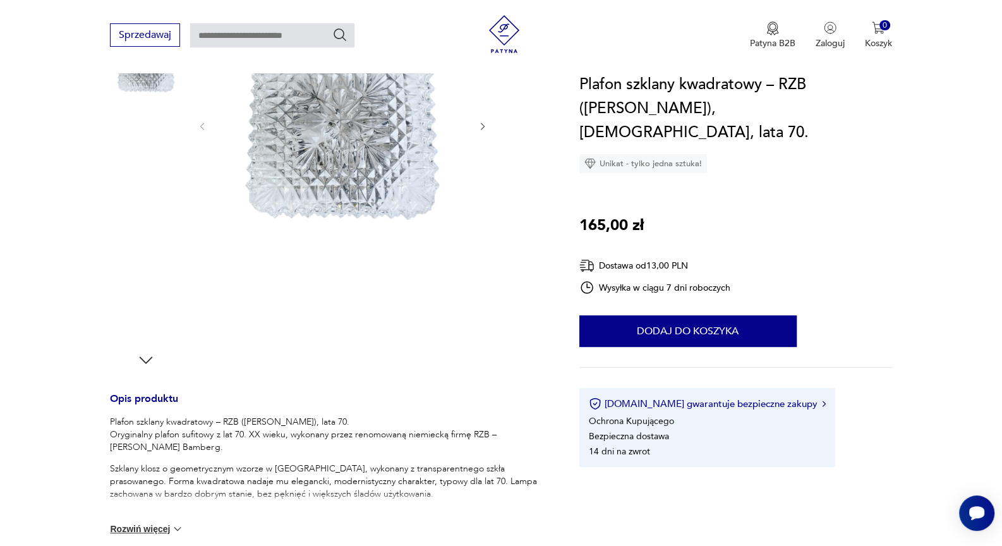
scroll to position [210, 0]
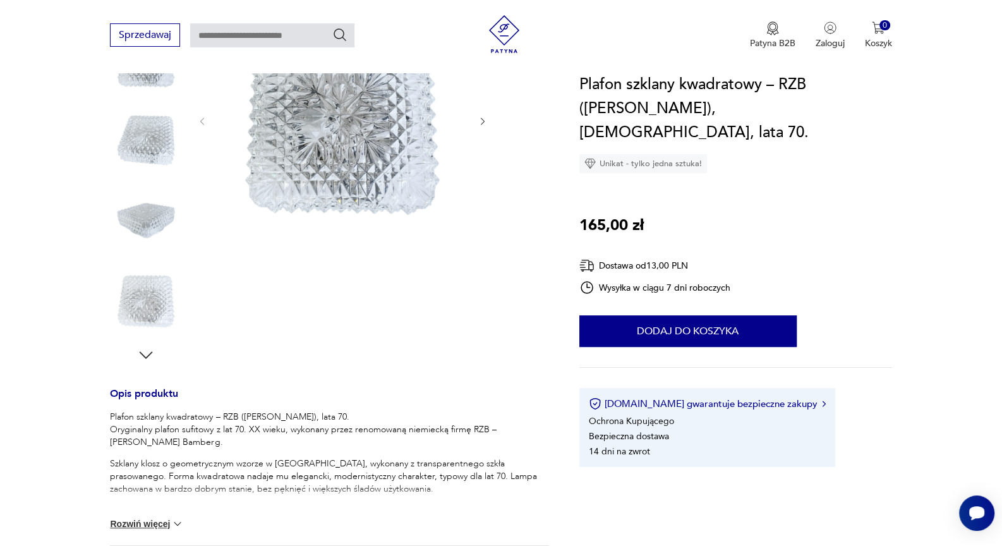
click at [143, 357] on icon "button" at bounding box center [146, 355] width 19 height 19
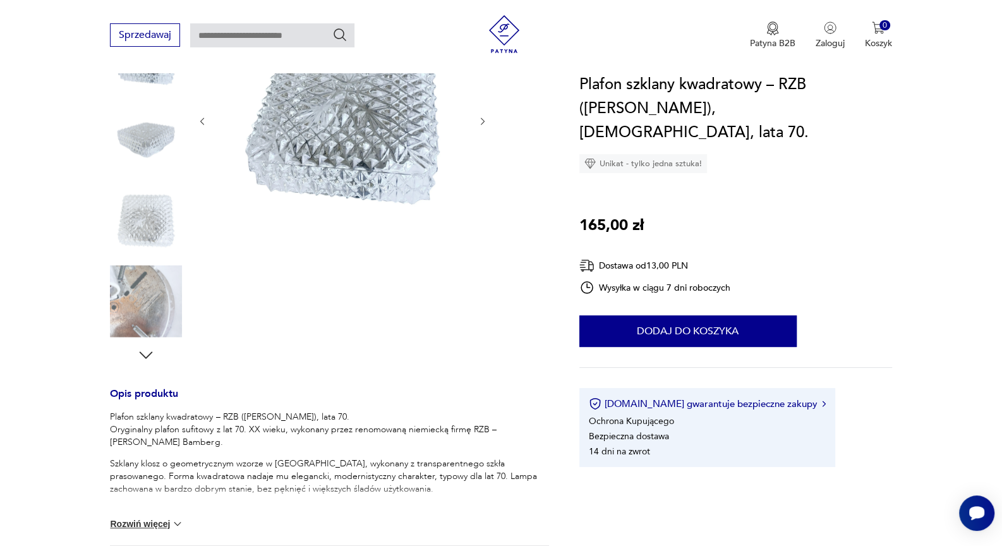
click at [144, 356] on icon "button" at bounding box center [146, 355] width 19 height 19
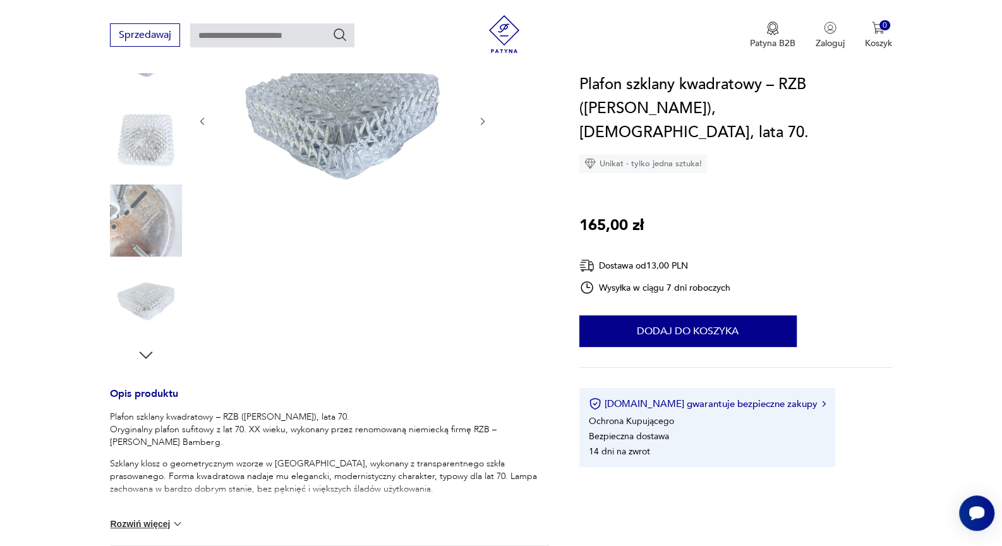
click at [147, 354] on icon "button" at bounding box center [146, 355] width 19 height 19
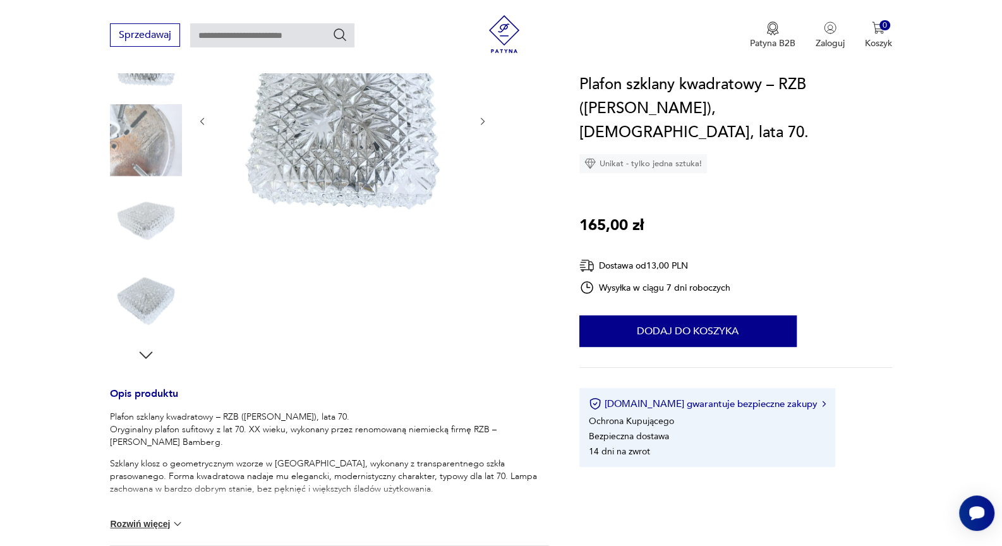
click at [147, 354] on icon "button" at bounding box center [146, 355] width 19 height 19
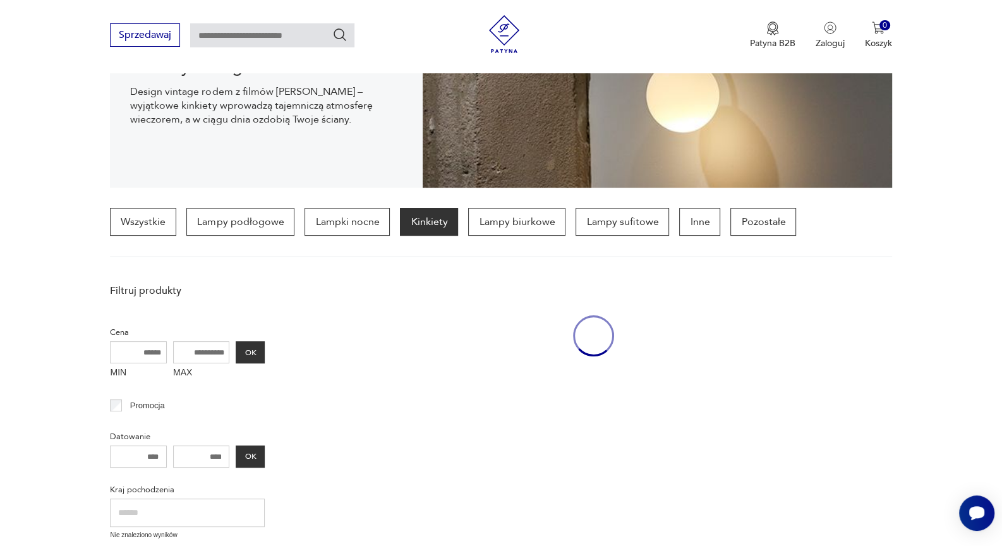
scroll to position [1186, 0]
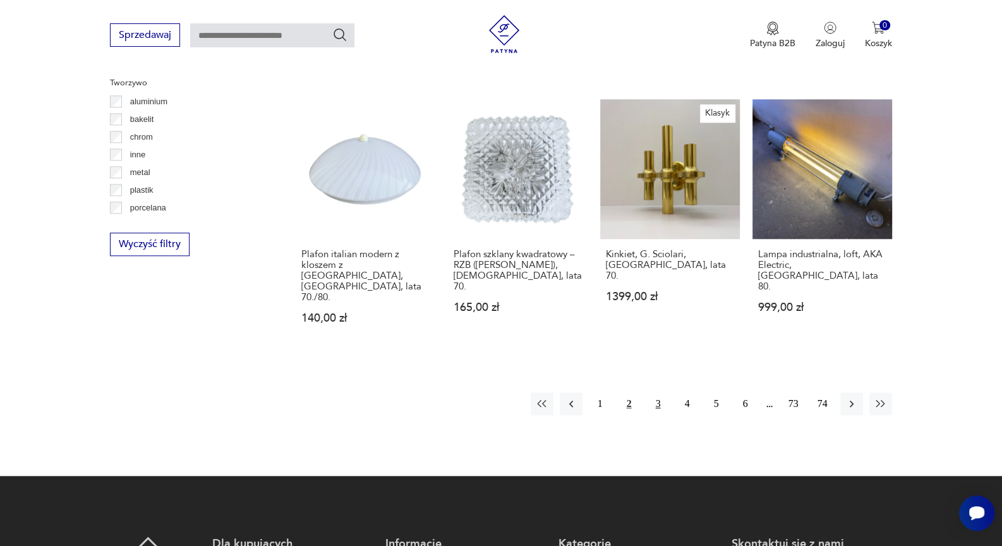
click at [654, 392] on button "3" at bounding box center [658, 403] width 23 height 23
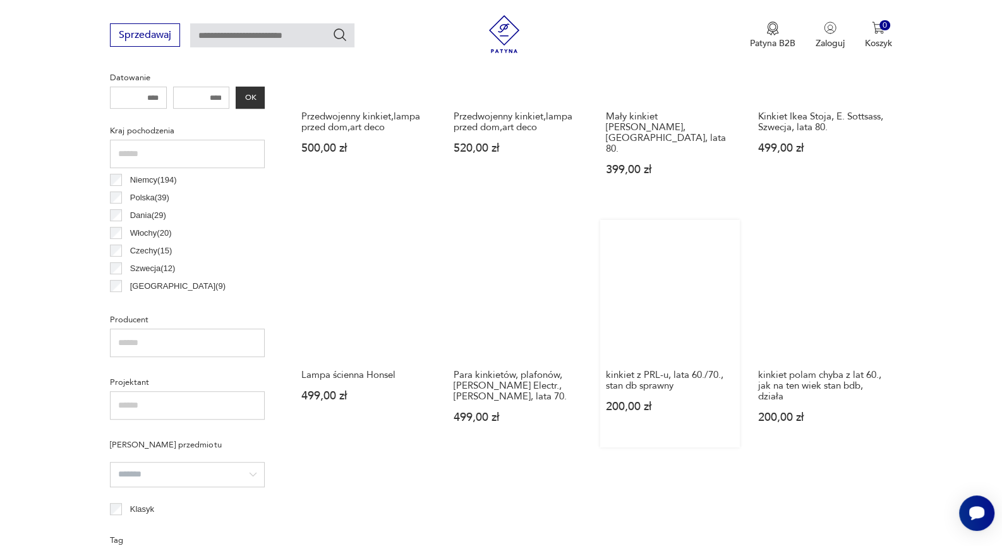
scroll to position [578, 0]
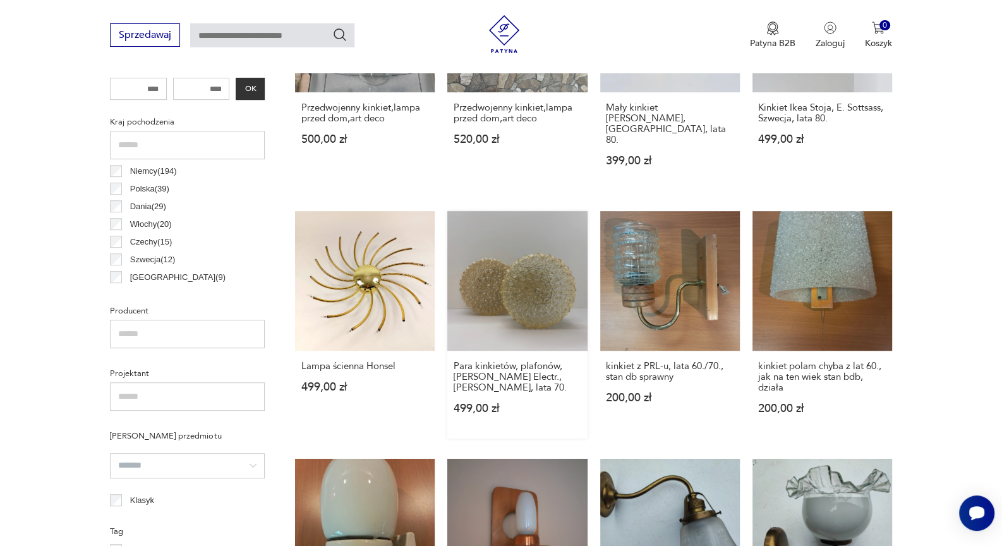
click at [516, 272] on link "Para kinkietów, plafonów, Knud Christensen Electr., Dania, lata 70. 499,00 zł" at bounding box center [517, 325] width 140 height 228
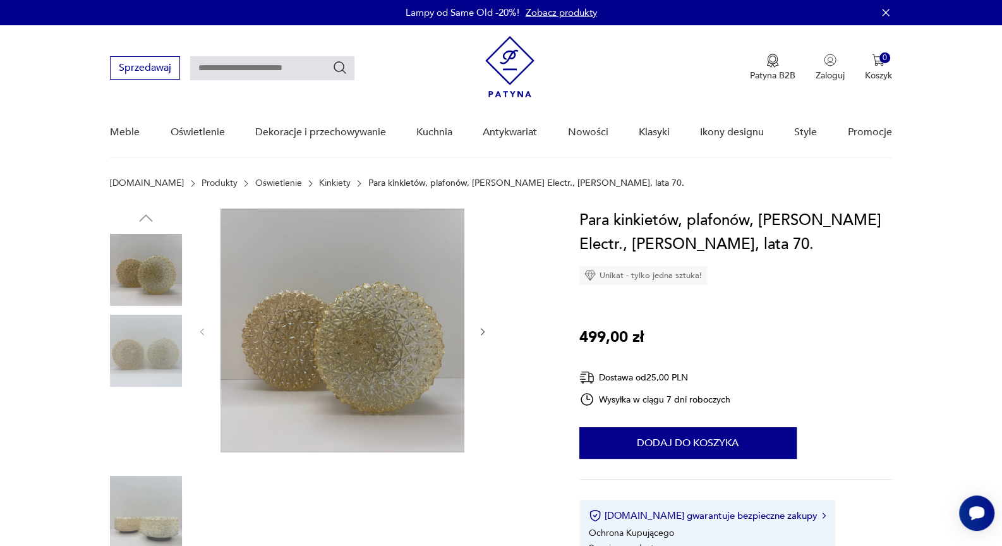
scroll to position [140, 0]
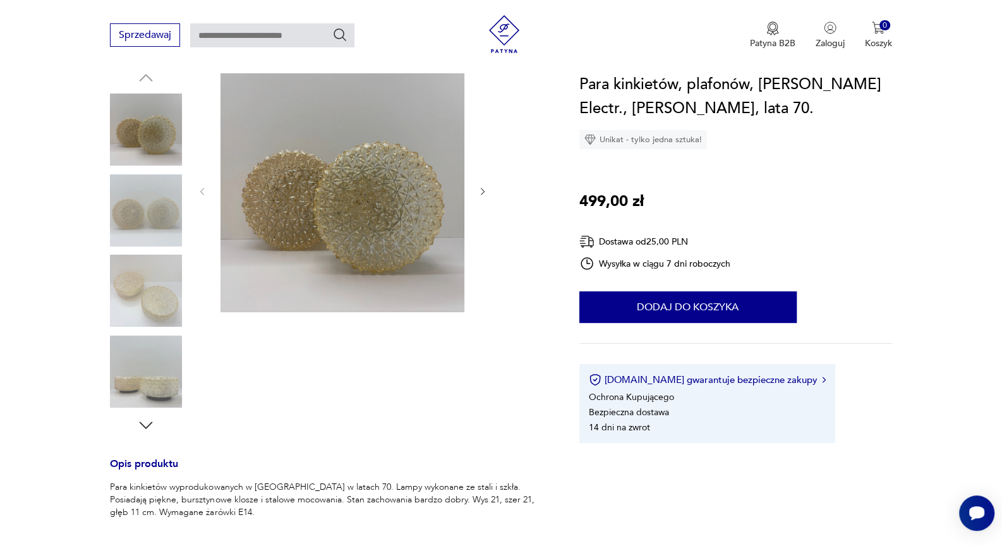
click at [140, 426] on icon "button" at bounding box center [146, 425] width 19 height 19
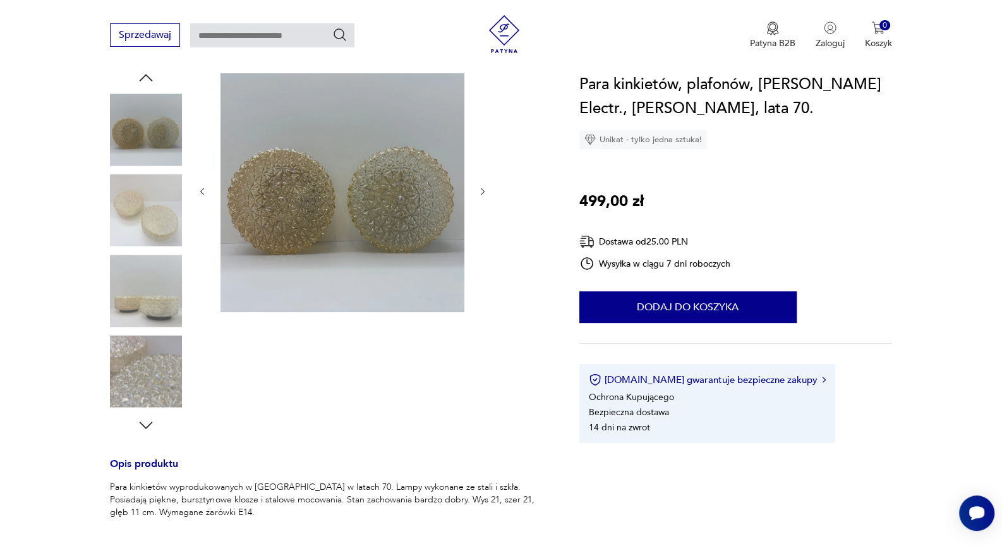
click at [141, 425] on icon "button" at bounding box center [146, 425] width 19 height 19
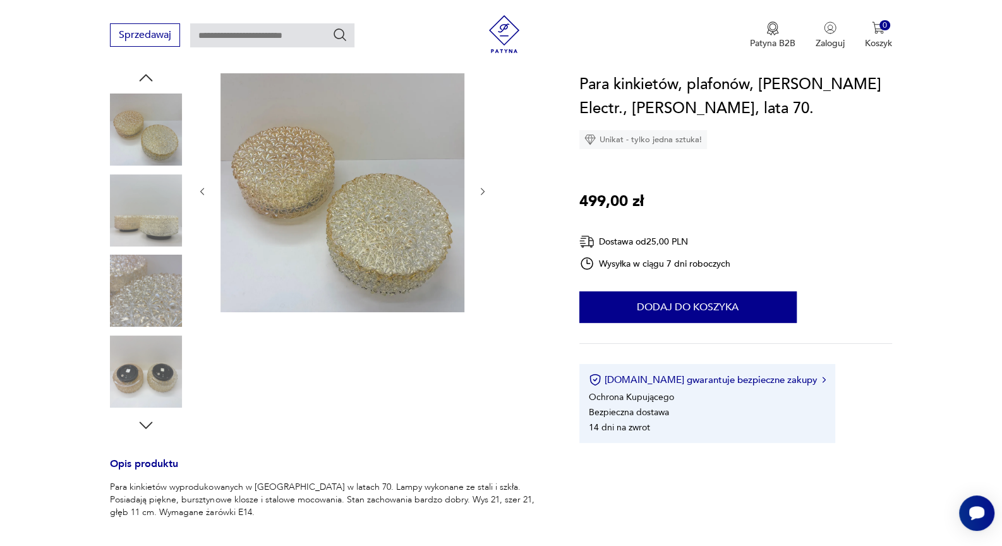
click at [141, 423] on icon "button" at bounding box center [146, 425] width 19 height 19
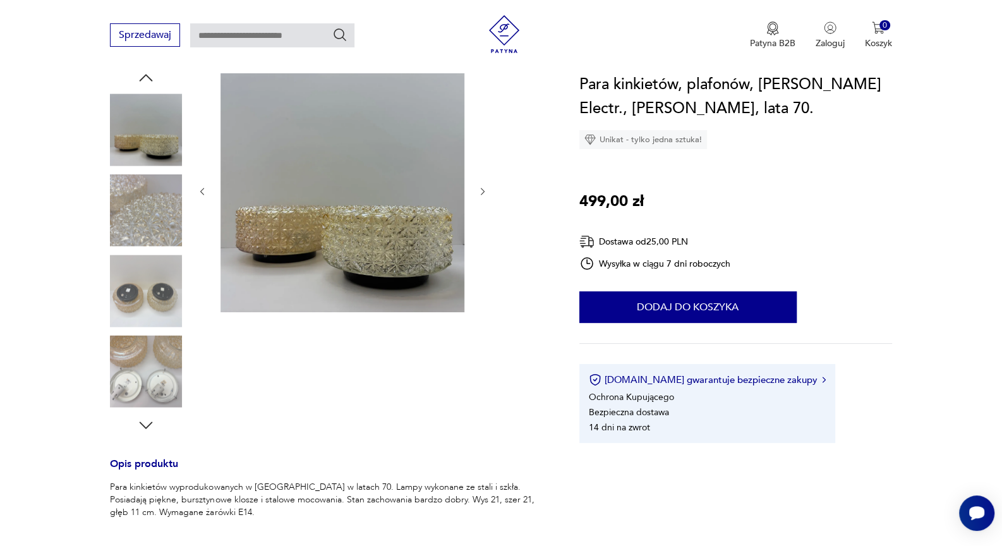
click at [141, 423] on icon "button" at bounding box center [146, 425] width 19 height 19
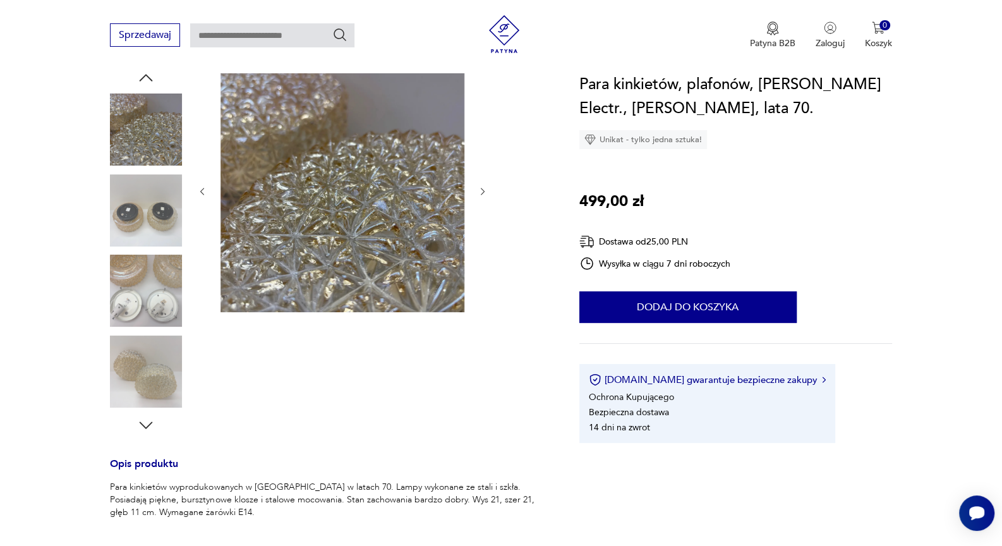
click at [141, 423] on icon "button" at bounding box center [146, 425] width 19 height 19
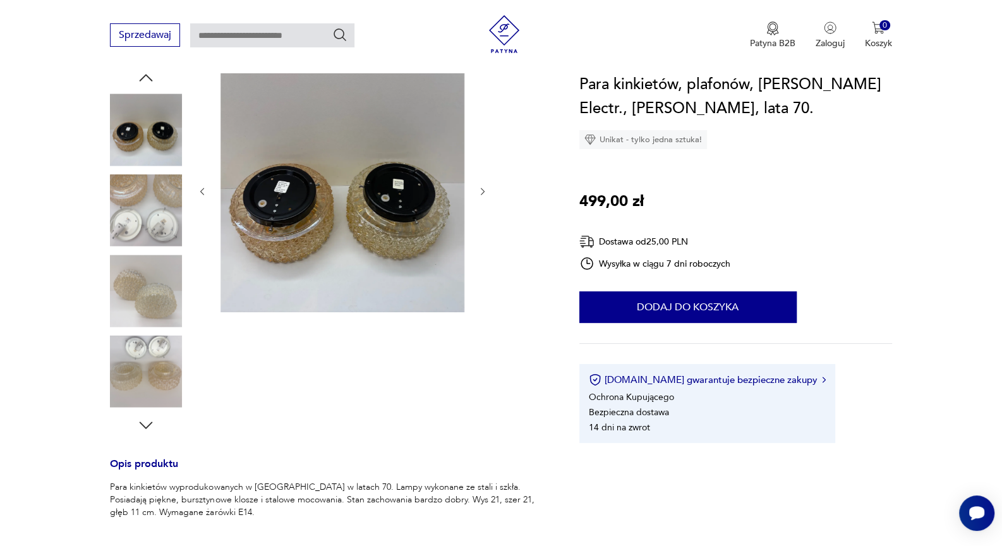
click at [142, 421] on icon "button" at bounding box center [146, 425] width 19 height 19
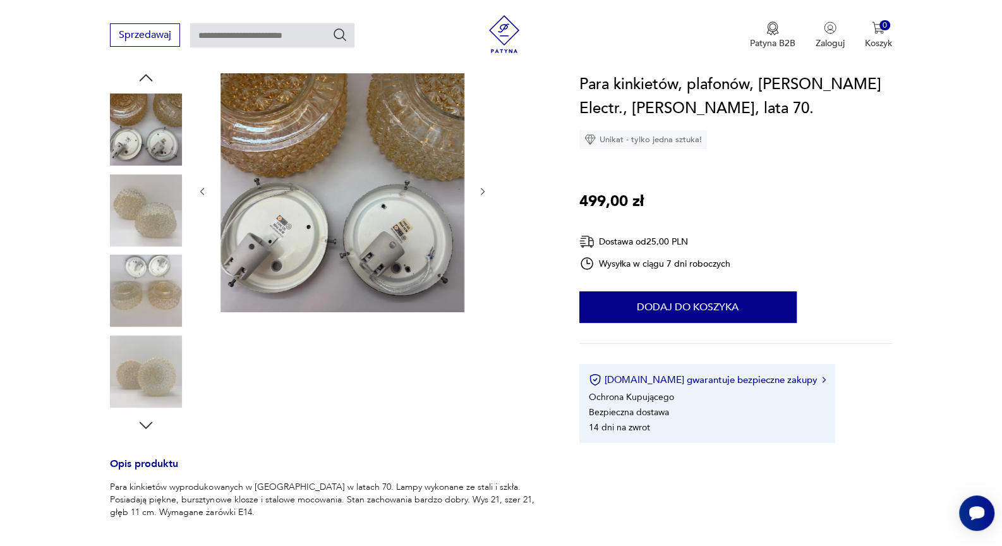
click at [142, 421] on icon "button" at bounding box center [146, 425] width 19 height 19
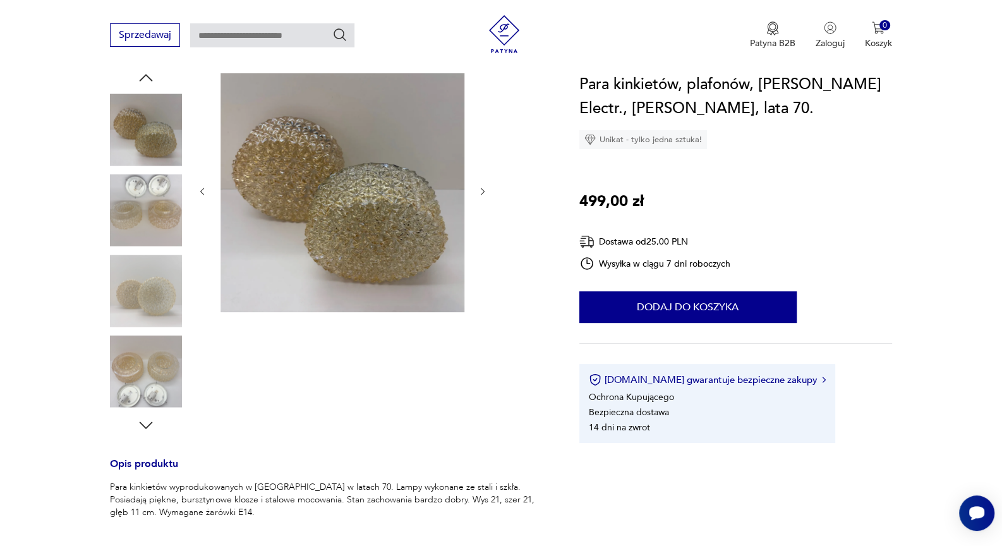
click at [142, 420] on icon "button" at bounding box center [146, 425] width 19 height 19
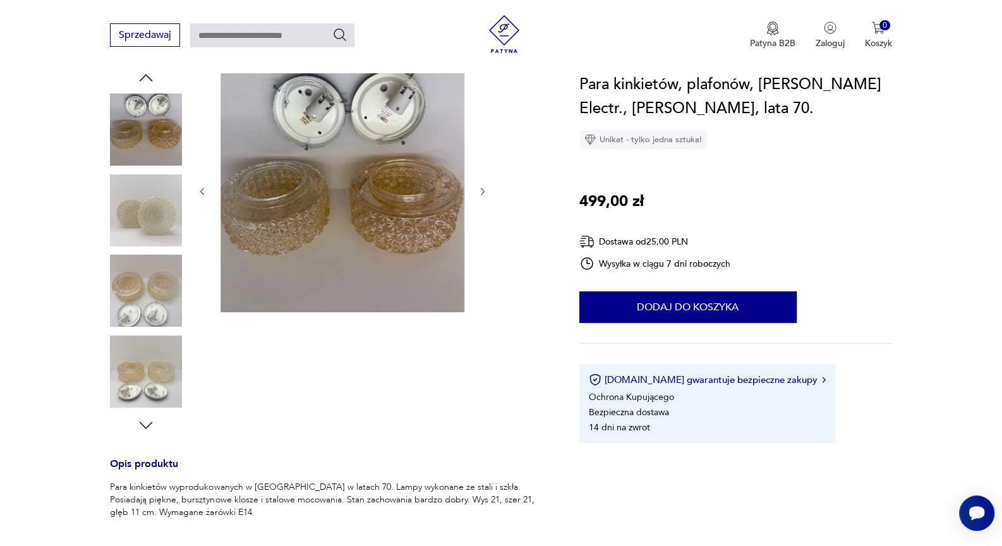
click at [142, 420] on icon "button" at bounding box center [146, 425] width 19 height 19
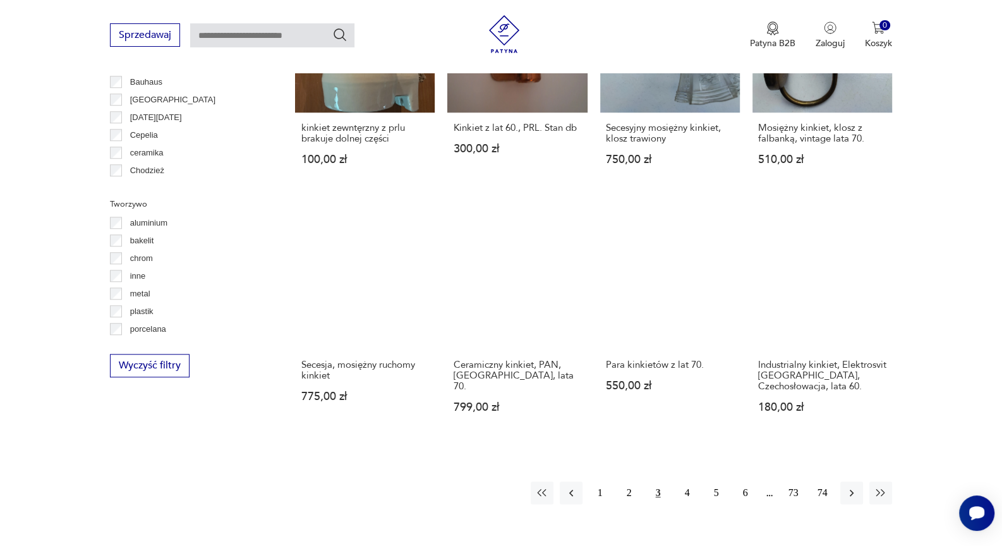
scroll to position [1069, 0]
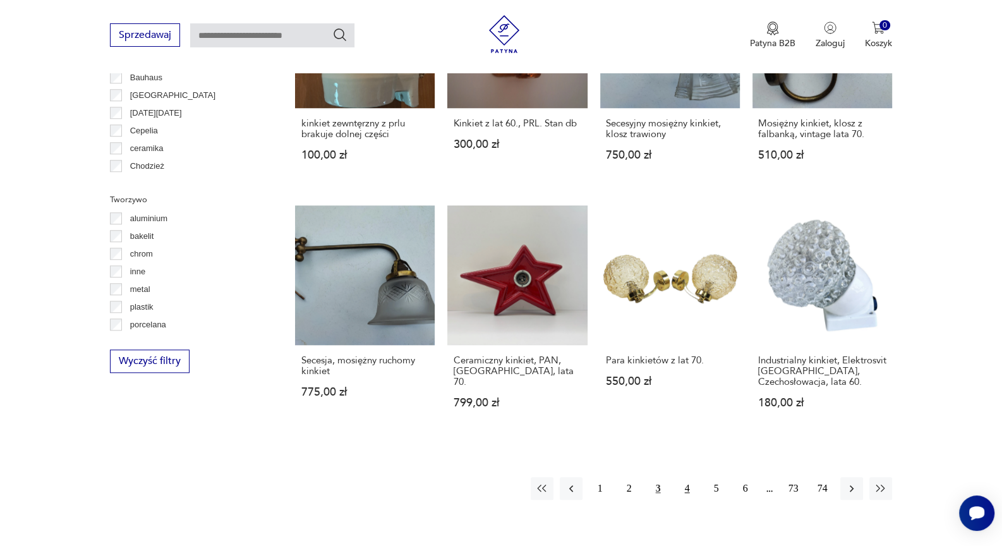
click at [682, 477] on button "4" at bounding box center [687, 488] width 23 height 23
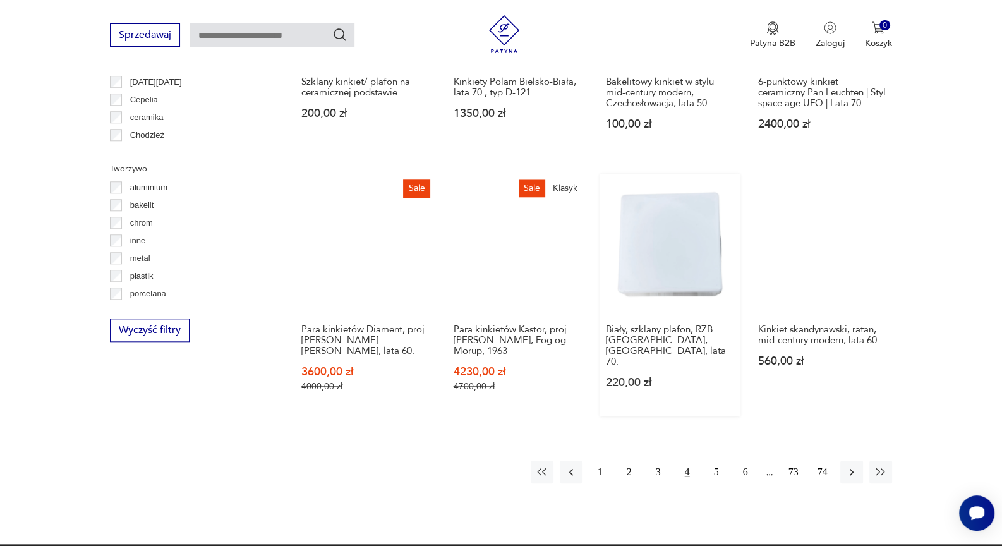
scroll to position [1210, 0]
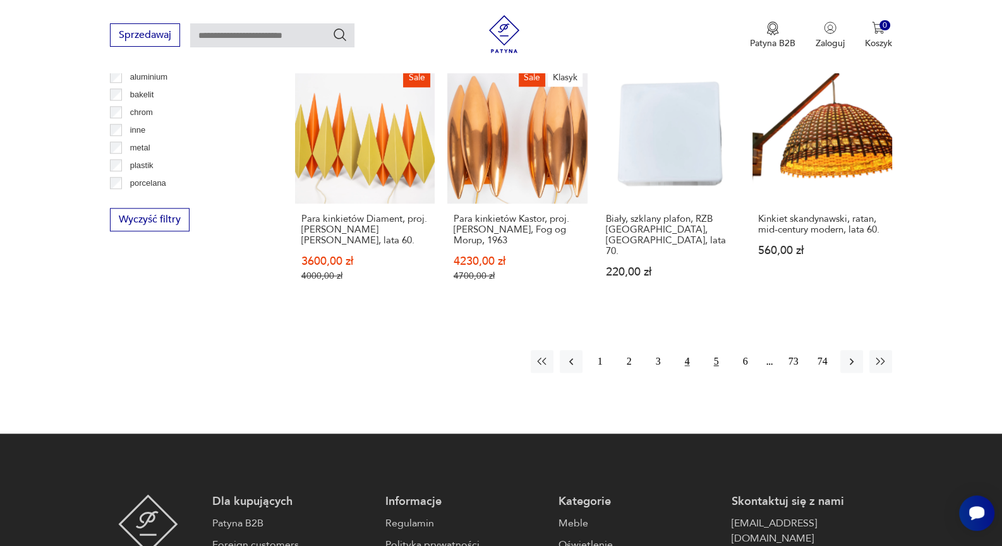
click at [714, 351] on button "5" at bounding box center [716, 361] width 23 height 23
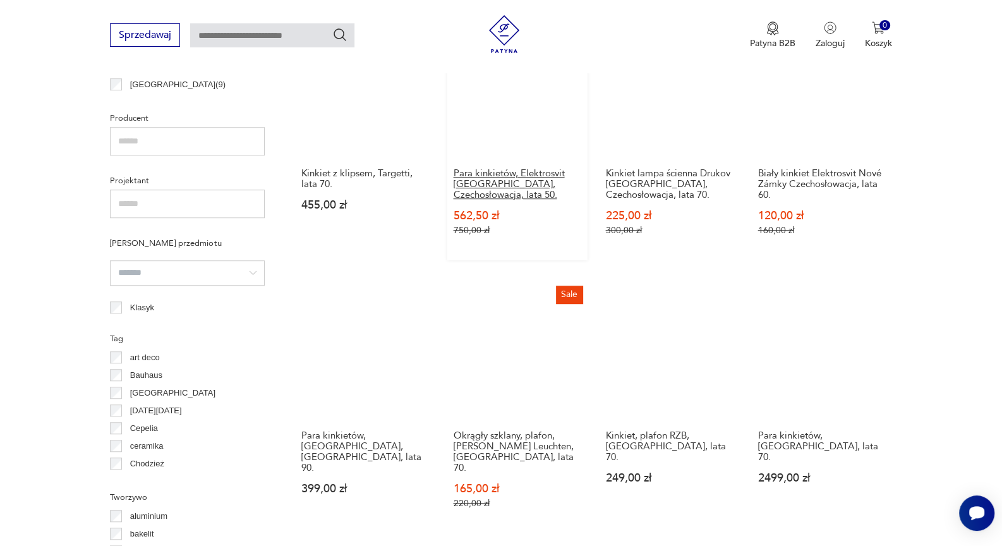
scroll to position [789, 0]
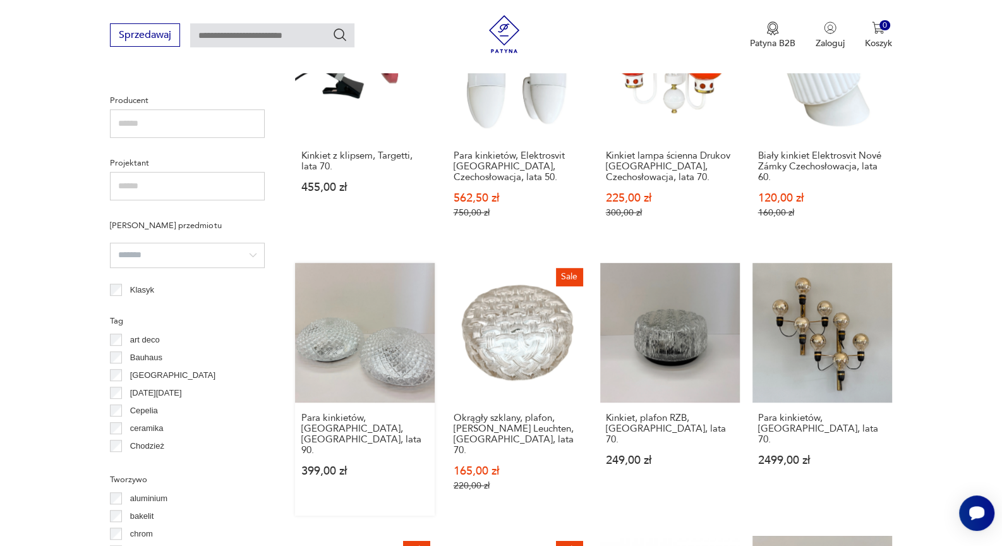
click at [364, 325] on link "Para kinkietów, Massive, Belgia, lata 90. 399,00 zł" at bounding box center [365, 389] width 140 height 253
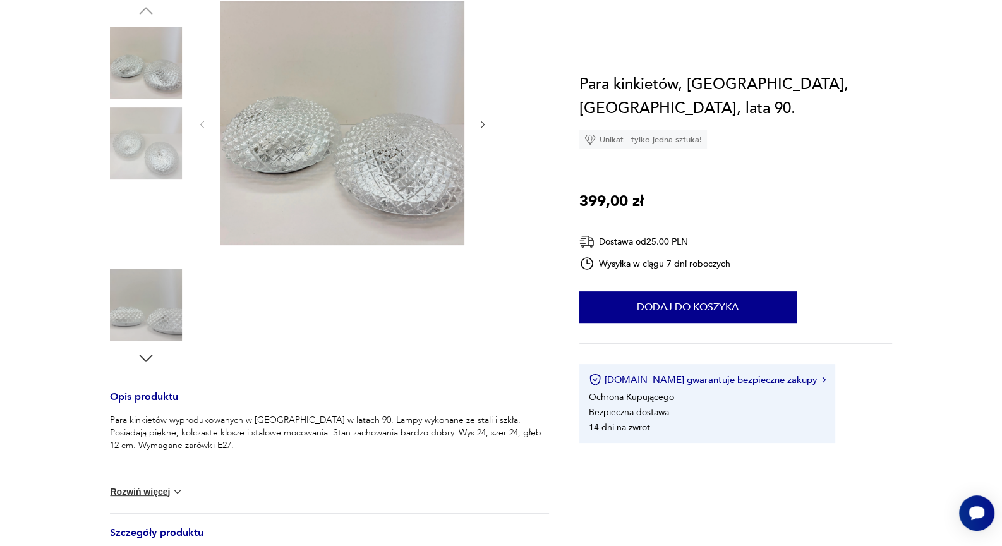
scroll to position [210, 0]
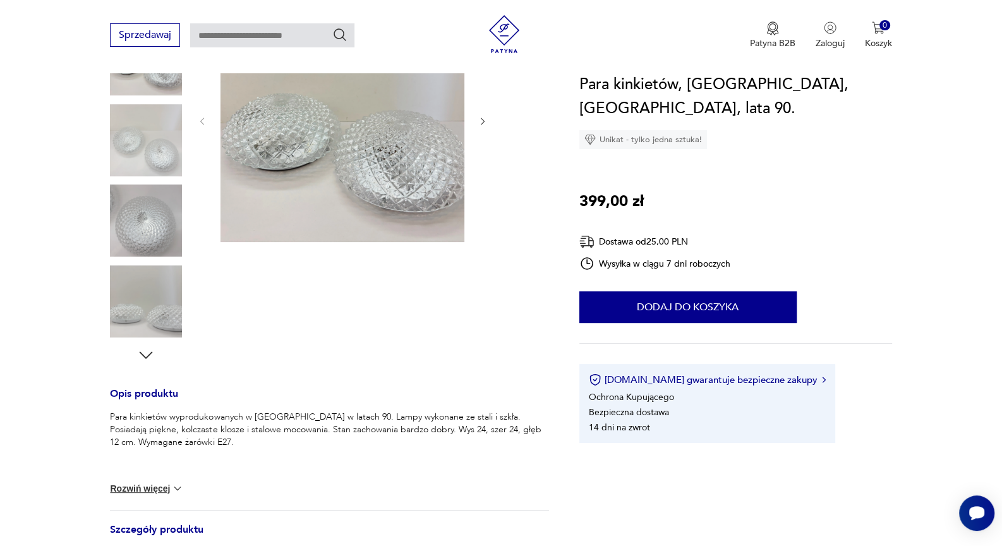
click at [147, 350] on icon "button" at bounding box center [146, 355] width 19 height 19
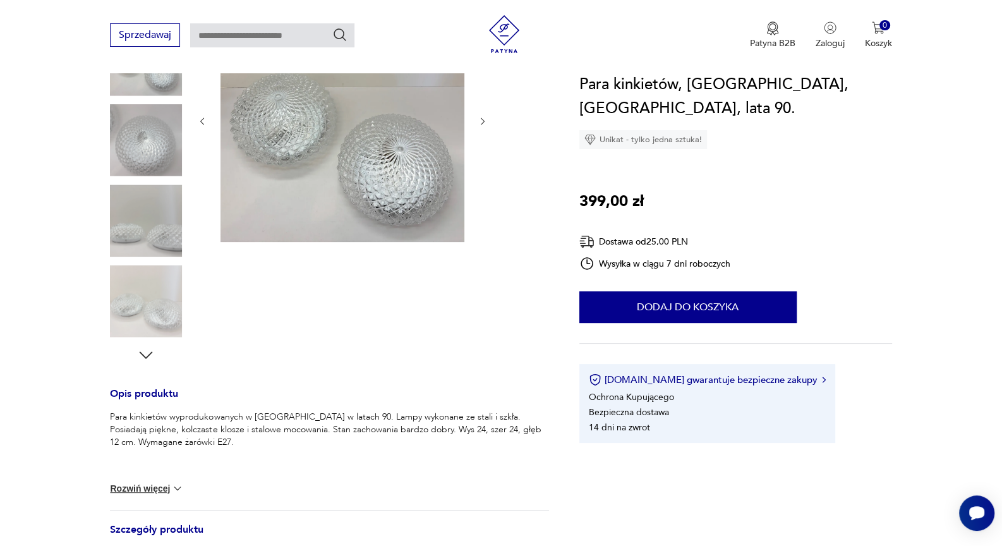
click at [147, 350] on icon "button" at bounding box center [146, 355] width 19 height 19
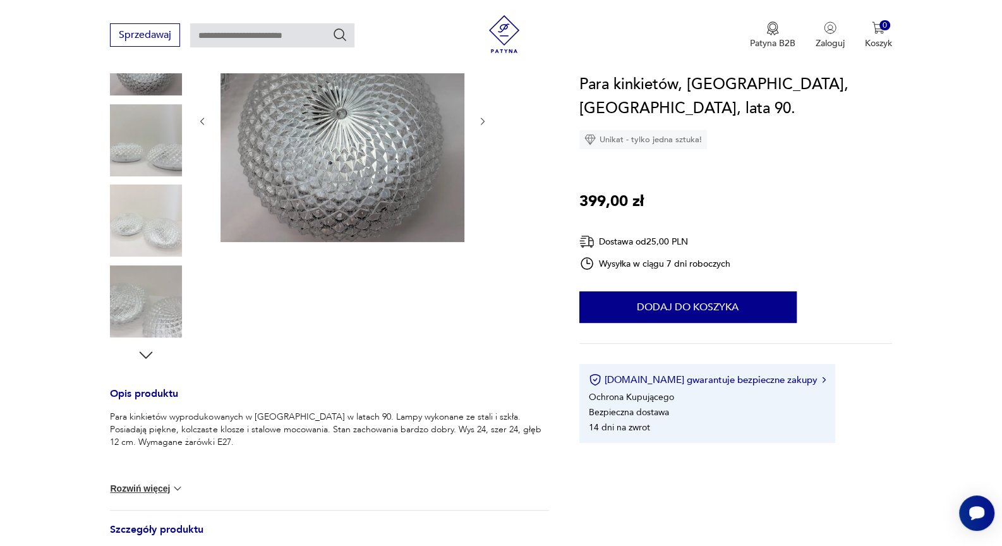
click at [147, 350] on icon "button" at bounding box center [146, 355] width 19 height 19
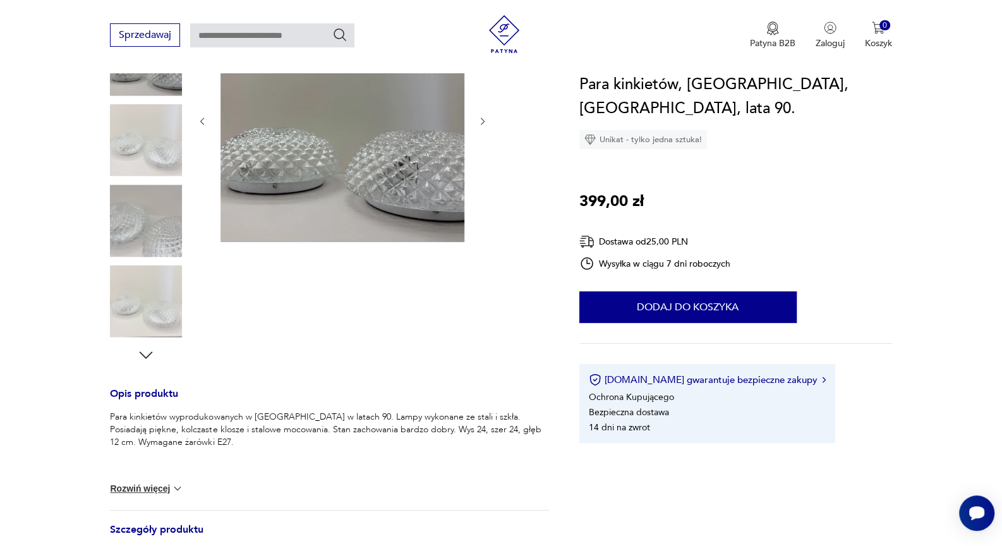
click at [147, 350] on icon "button" at bounding box center [146, 355] width 19 height 19
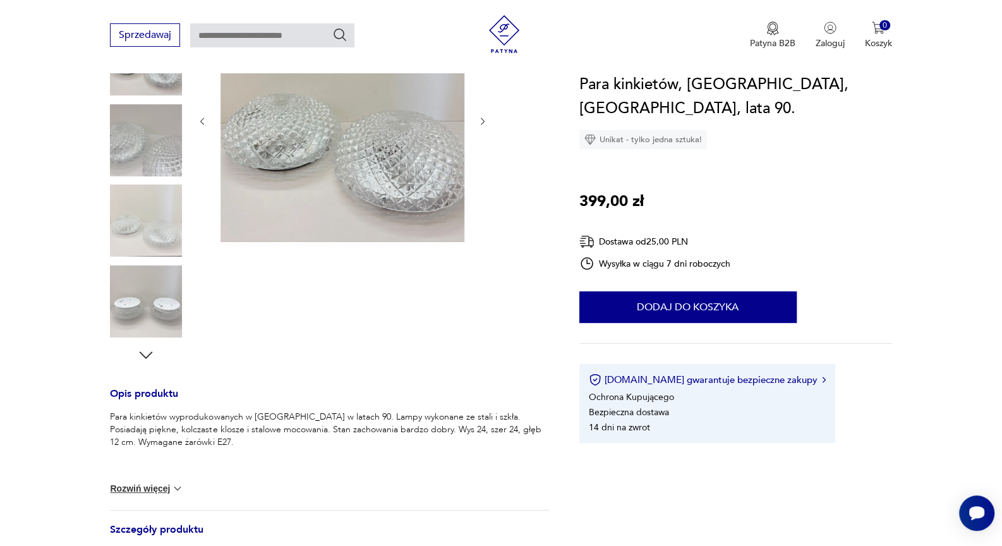
click at [147, 350] on icon "button" at bounding box center [146, 355] width 19 height 19
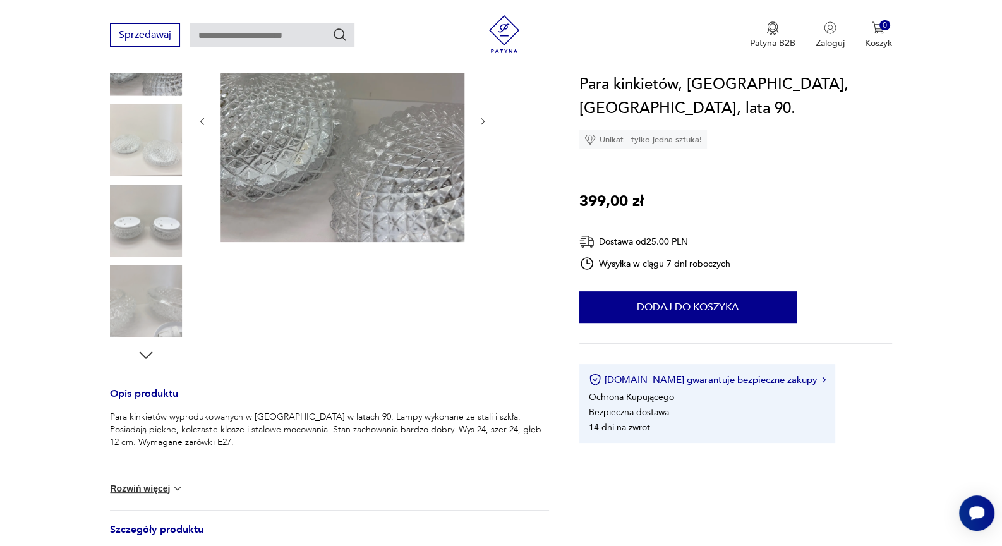
click at [147, 350] on icon "button" at bounding box center [146, 355] width 19 height 19
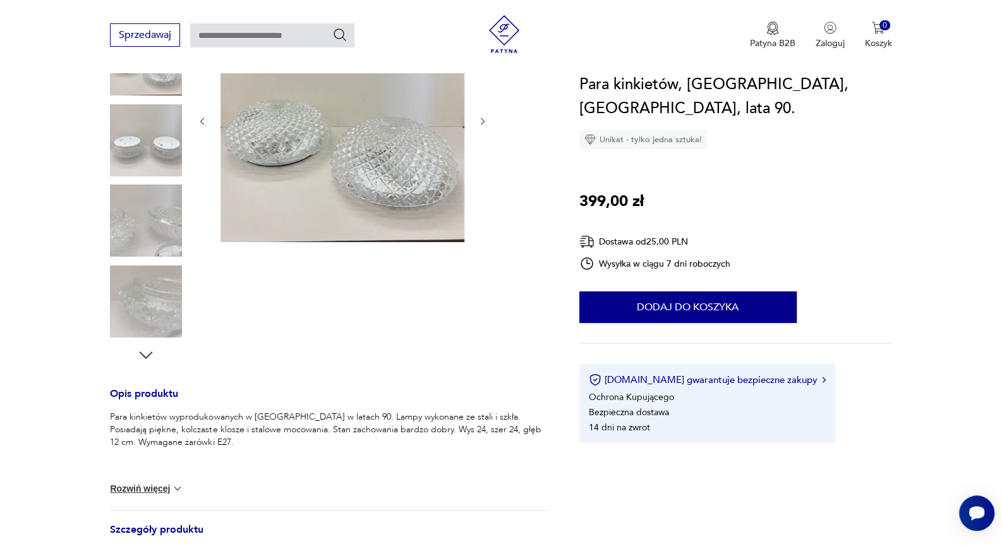
click at [147, 350] on icon "button" at bounding box center [146, 355] width 19 height 19
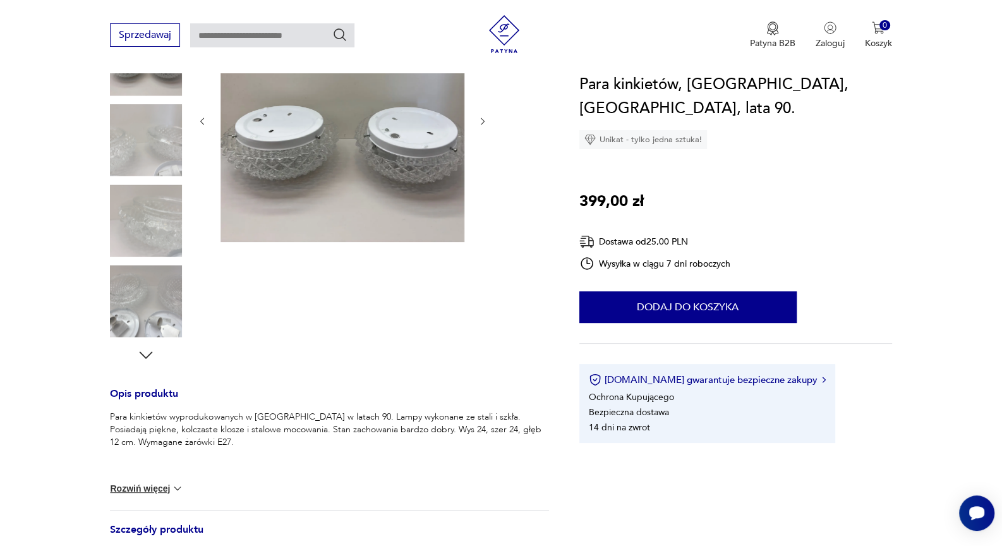
click at [147, 350] on icon "button" at bounding box center [146, 355] width 19 height 19
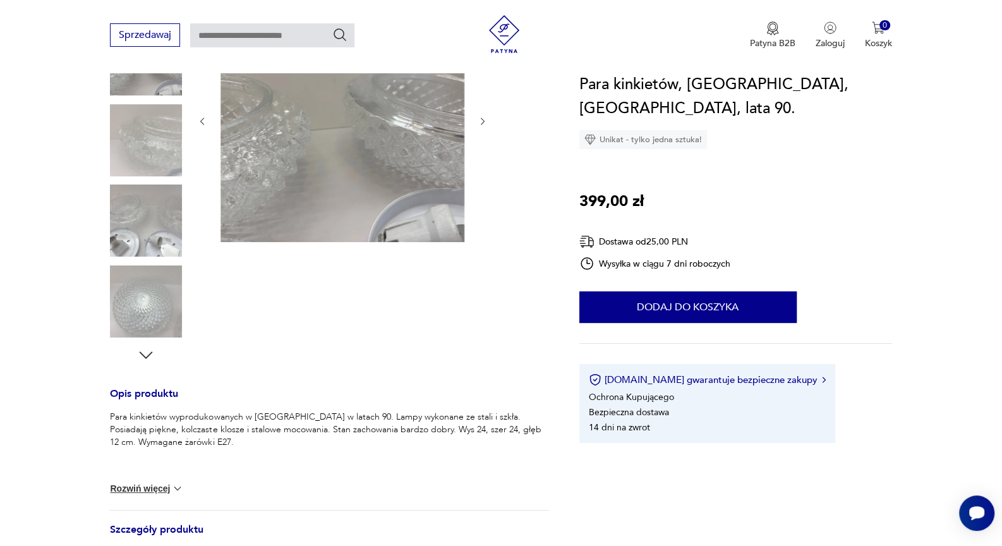
click at [147, 350] on icon "button" at bounding box center [146, 355] width 19 height 19
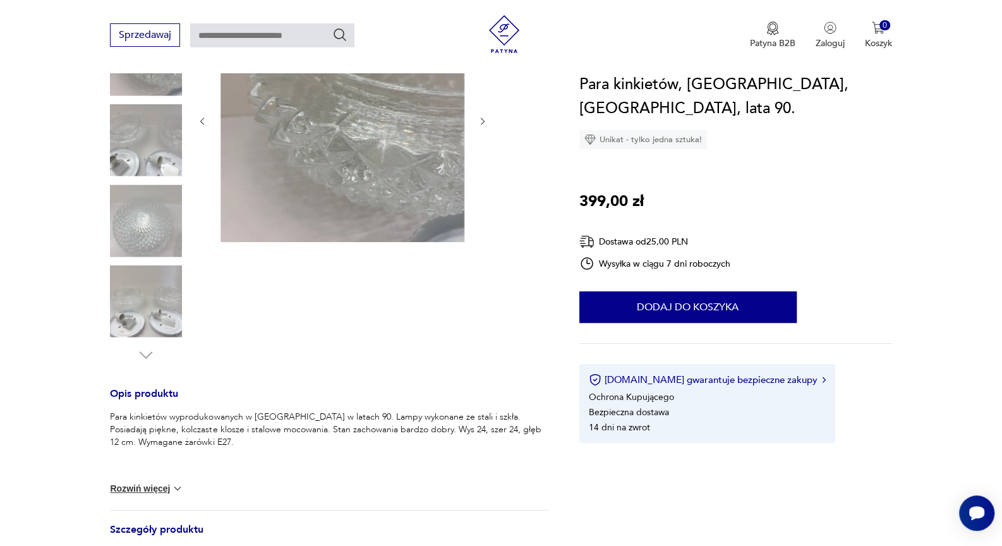
click at [149, 214] on img at bounding box center [146, 221] width 72 height 72
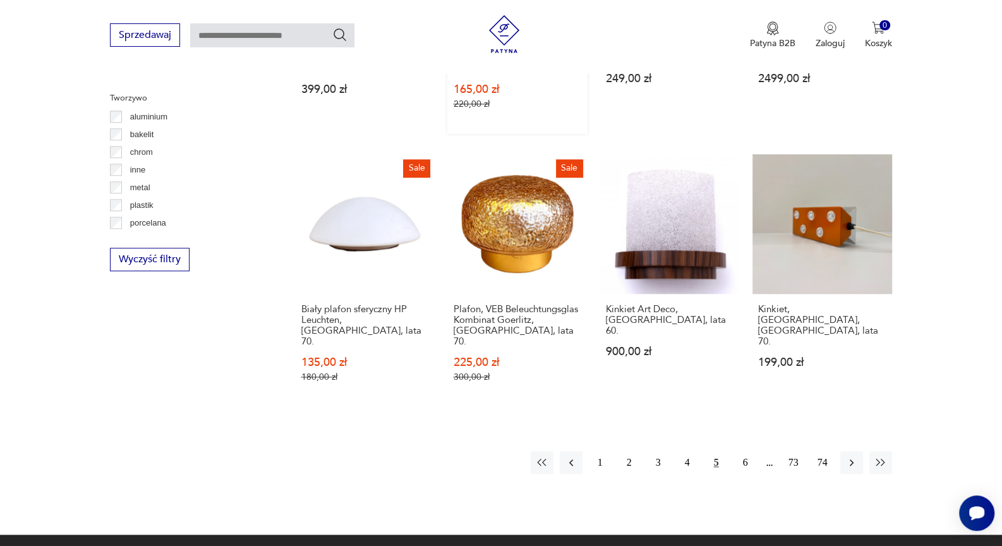
scroll to position [1255, 0]
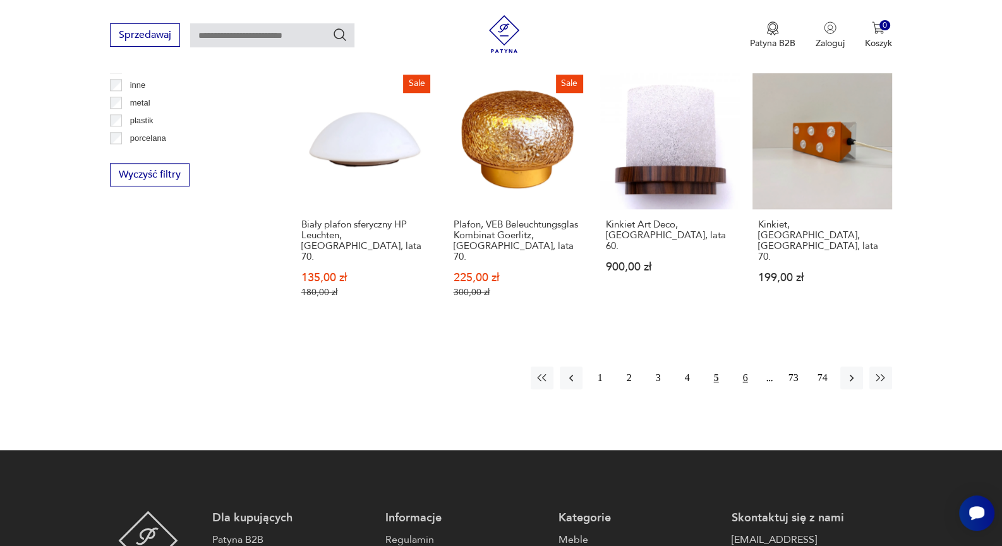
click at [747, 367] on button "6" at bounding box center [745, 378] width 23 height 23
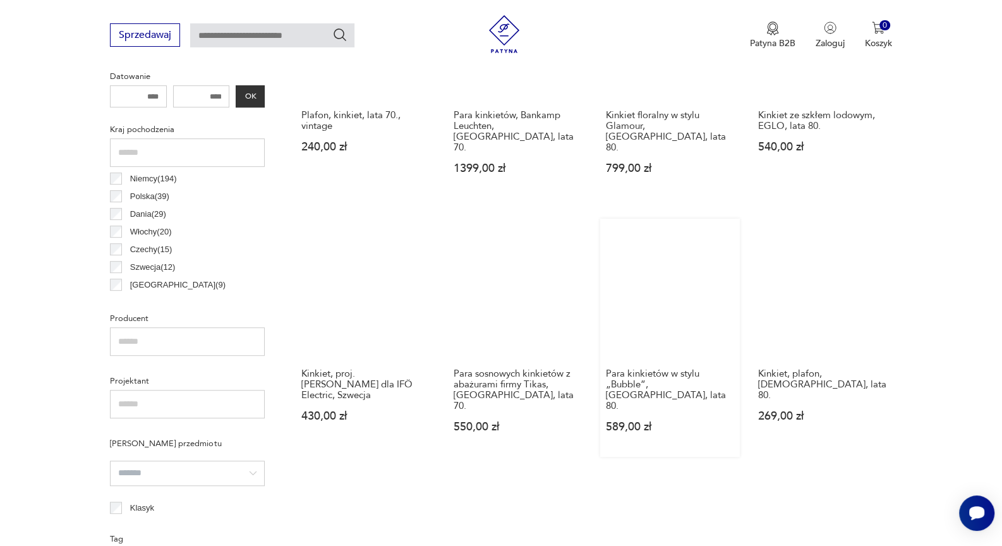
scroll to position [578, 0]
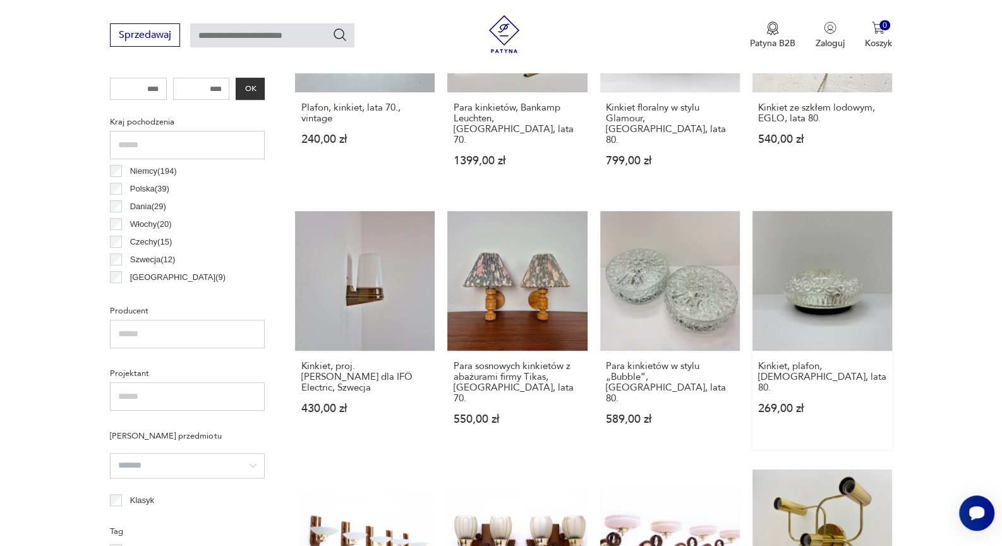
click at [832, 260] on link "Kinkiet, plafon, Niemcy, lata 80. 269,00 zł" at bounding box center [823, 330] width 140 height 238
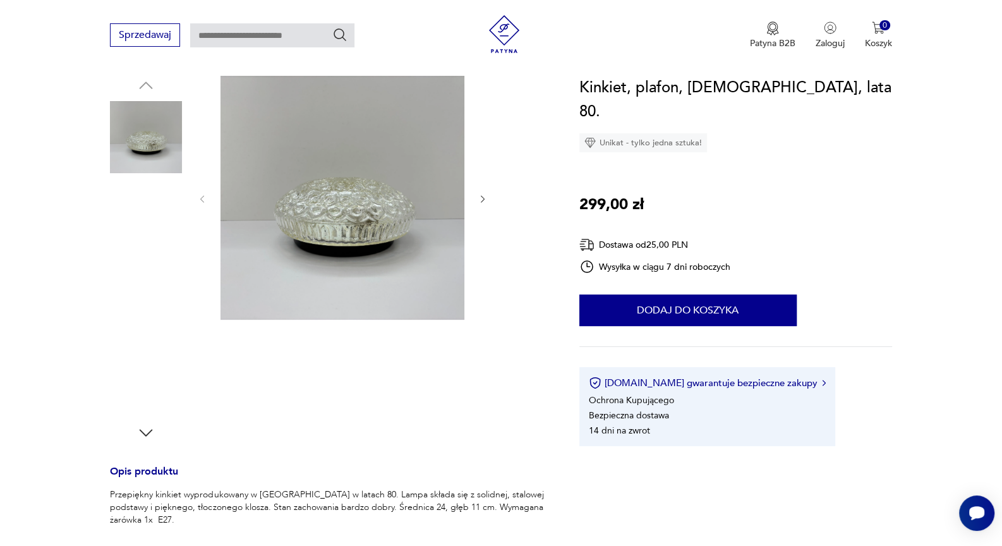
scroll to position [281, 0]
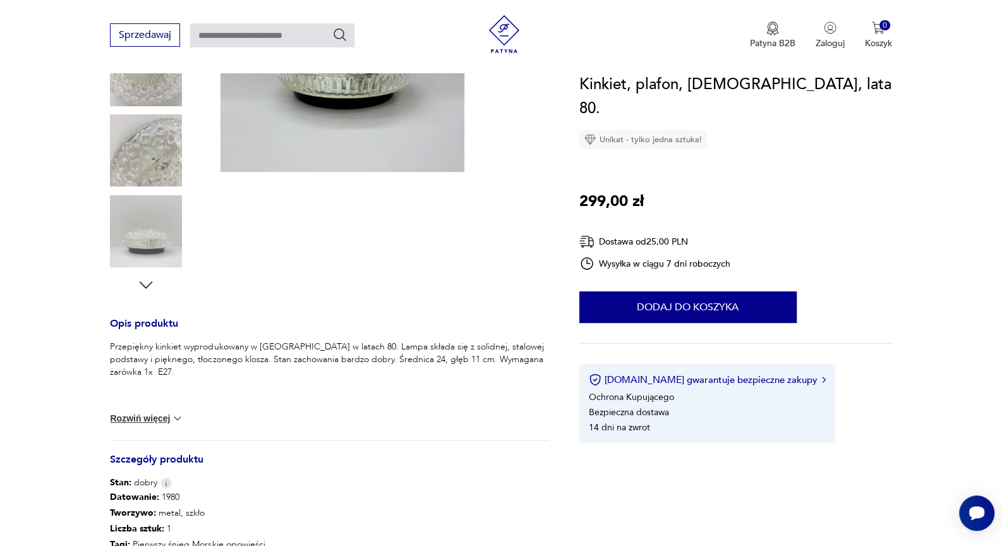
click at [143, 162] on img at bounding box center [146, 150] width 72 height 72
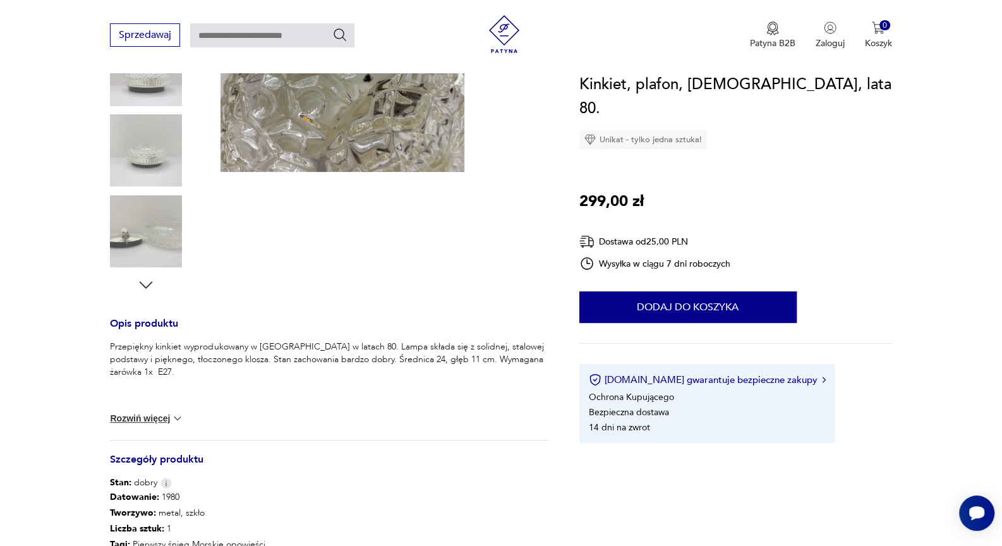
click at [143, 282] on icon "button" at bounding box center [146, 285] width 19 height 19
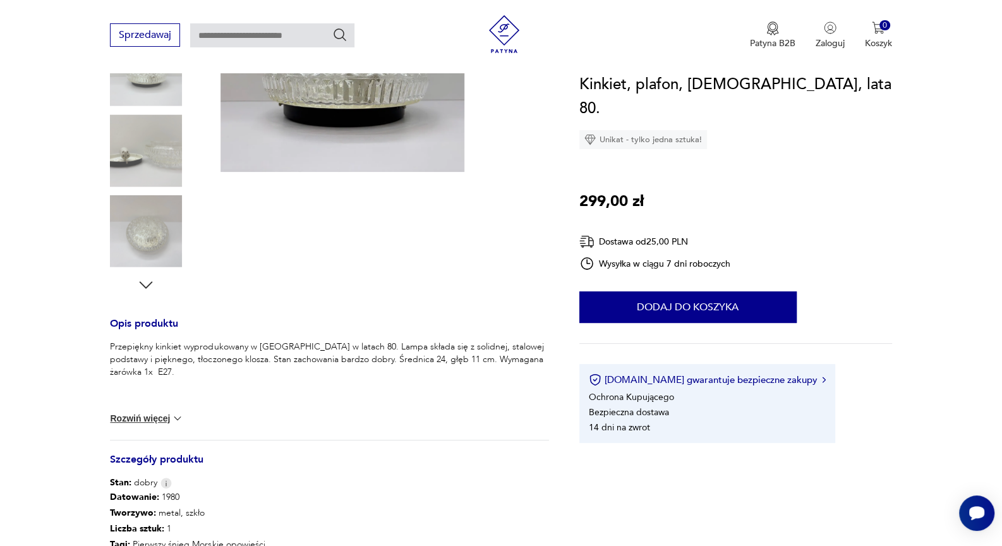
click at [143, 282] on icon "button" at bounding box center [146, 285] width 19 height 19
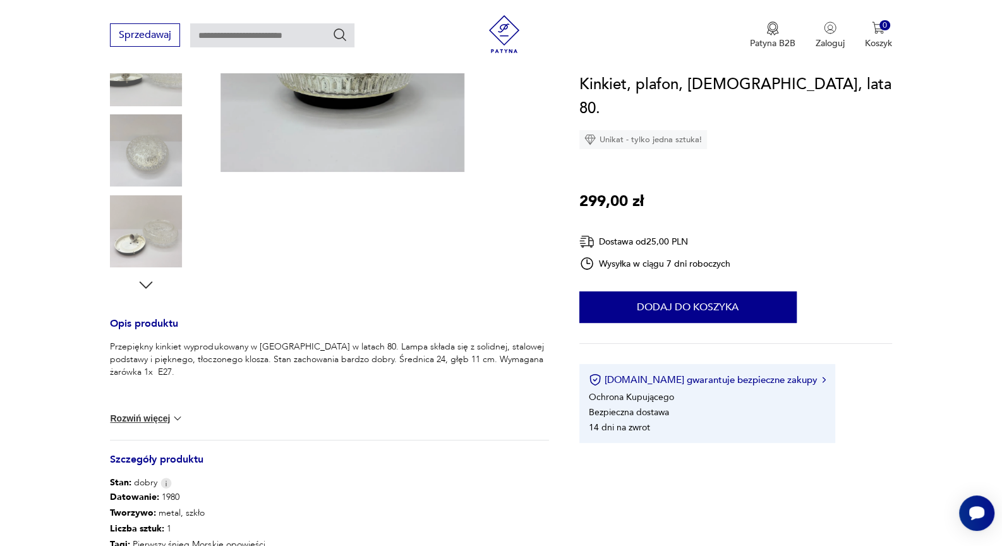
click at [143, 282] on icon "button" at bounding box center [146, 285] width 19 height 19
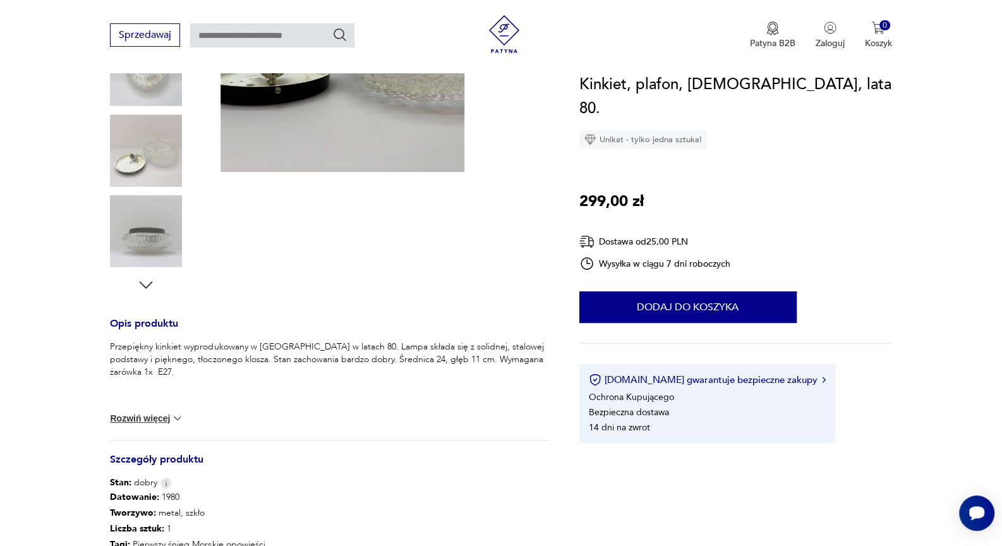
click at [143, 282] on icon "button" at bounding box center [146, 285] width 19 height 19
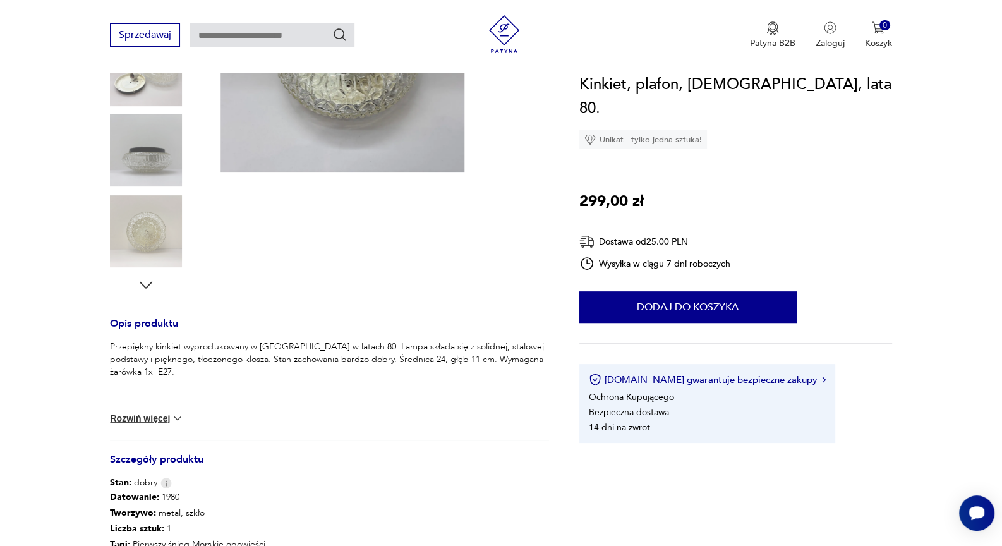
click at [149, 226] on img at bounding box center [146, 231] width 72 height 72
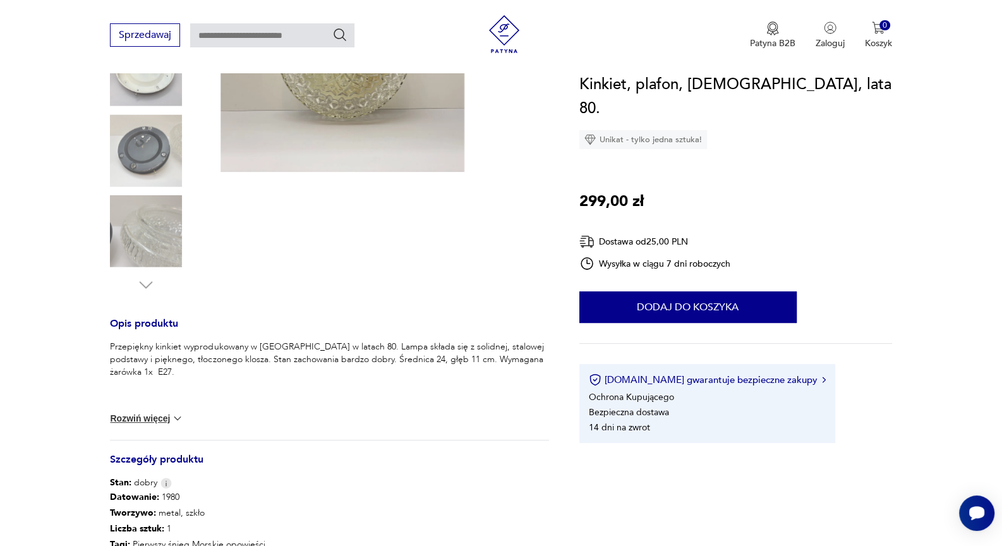
scroll to position [70, 0]
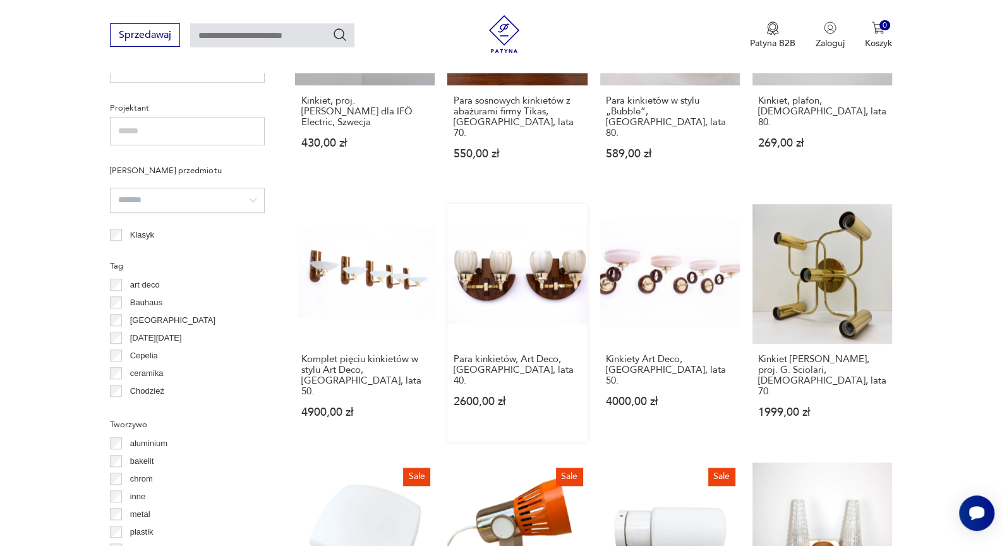
scroll to position [1101, 0]
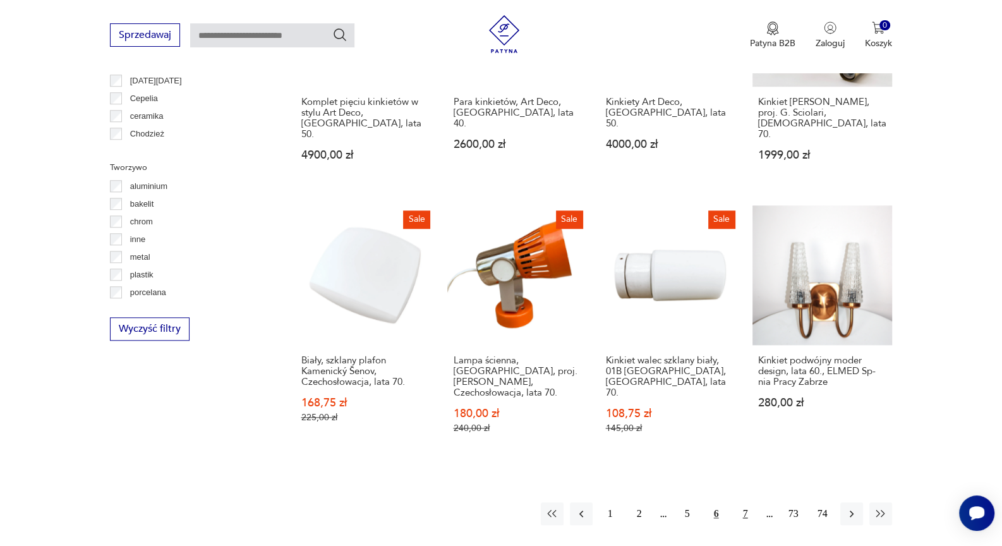
click at [744, 491] on button "7" at bounding box center [745, 513] width 23 height 23
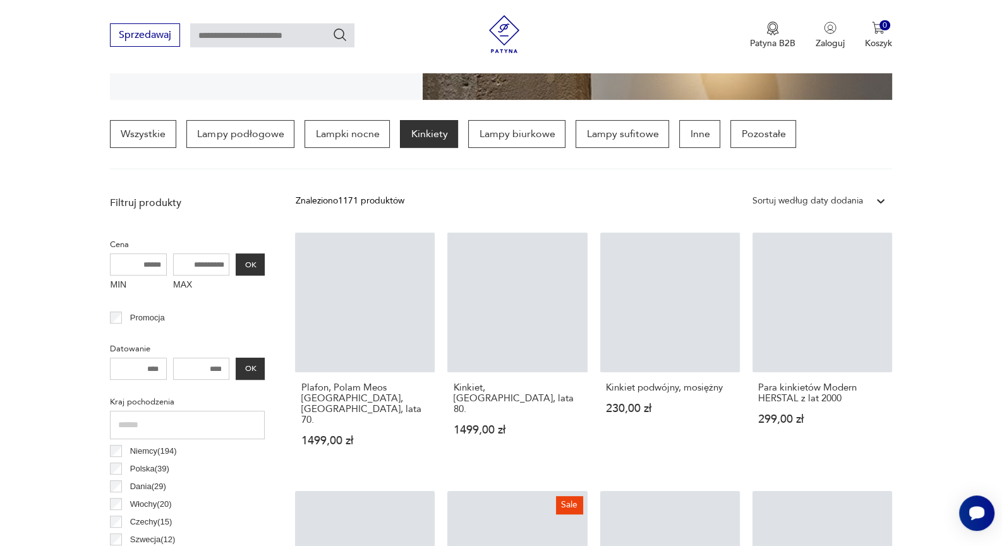
scroll to position [298, 0]
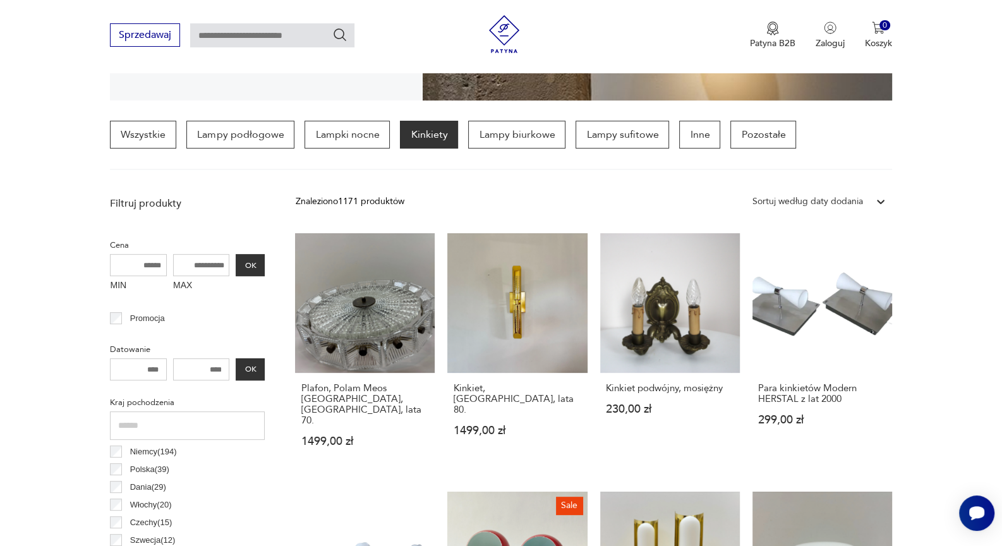
click at [364, 329] on link "Plafon, Polam Meos Warszawa, Polska, lata 70. 1499,00 zł" at bounding box center [365, 352] width 140 height 238
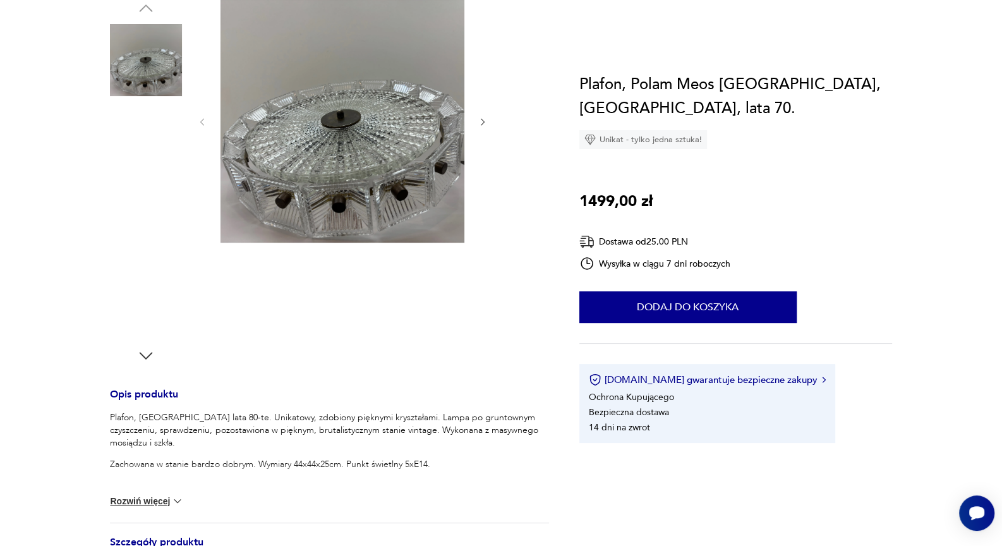
scroll to position [210, 0]
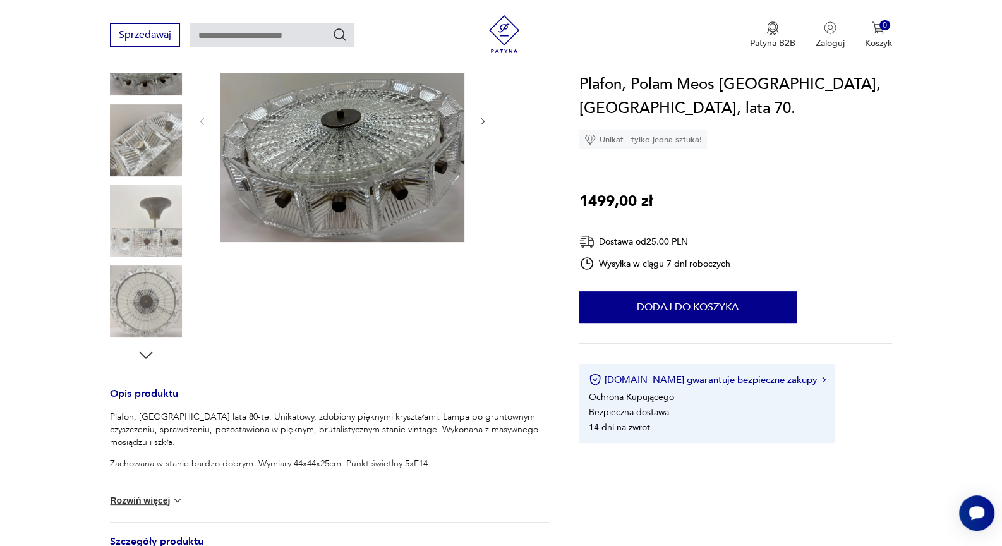
click at [142, 250] on img at bounding box center [146, 221] width 72 height 72
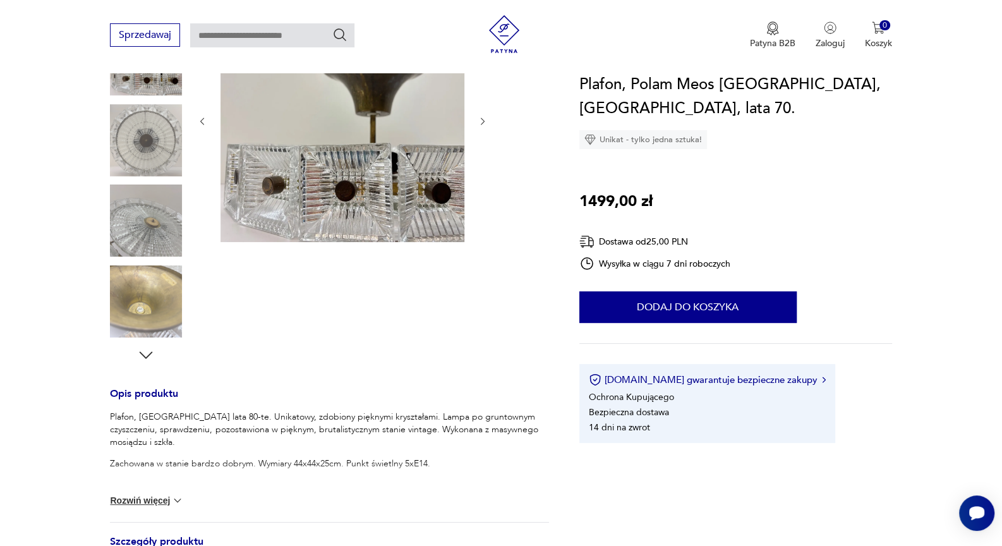
click at [143, 353] on icon "button" at bounding box center [146, 355] width 19 height 19
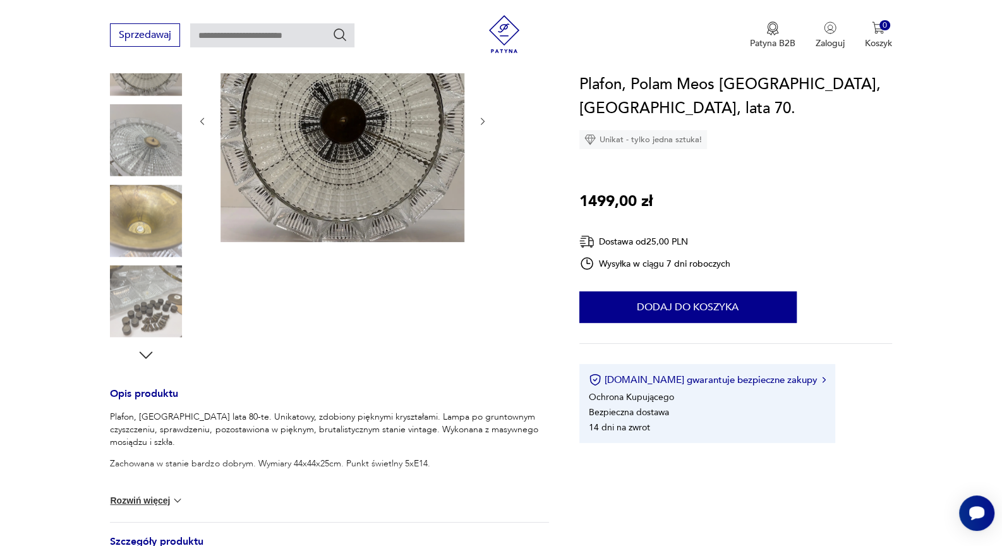
click at [143, 353] on icon "button" at bounding box center [146, 355] width 19 height 19
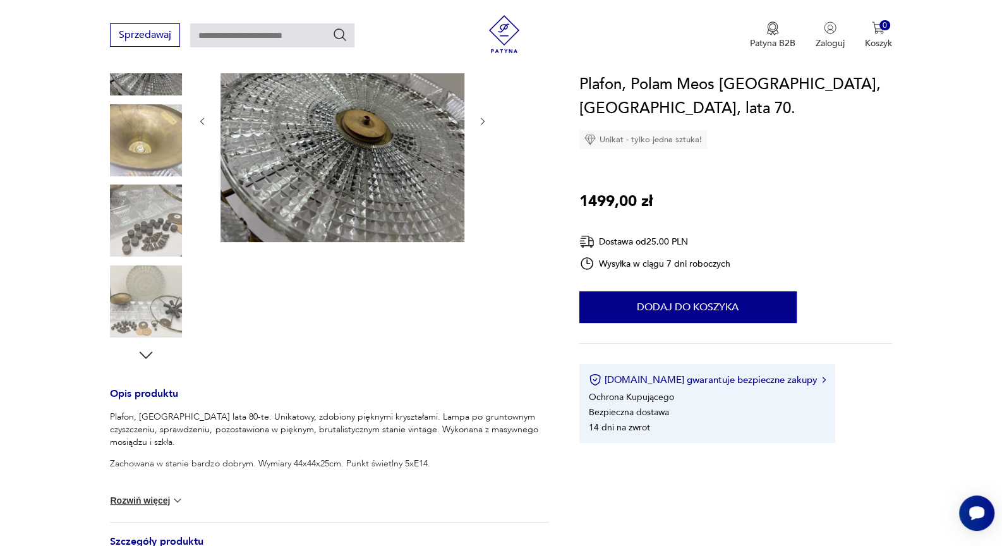
click at [143, 353] on icon "button" at bounding box center [146, 355] width 19 height 19
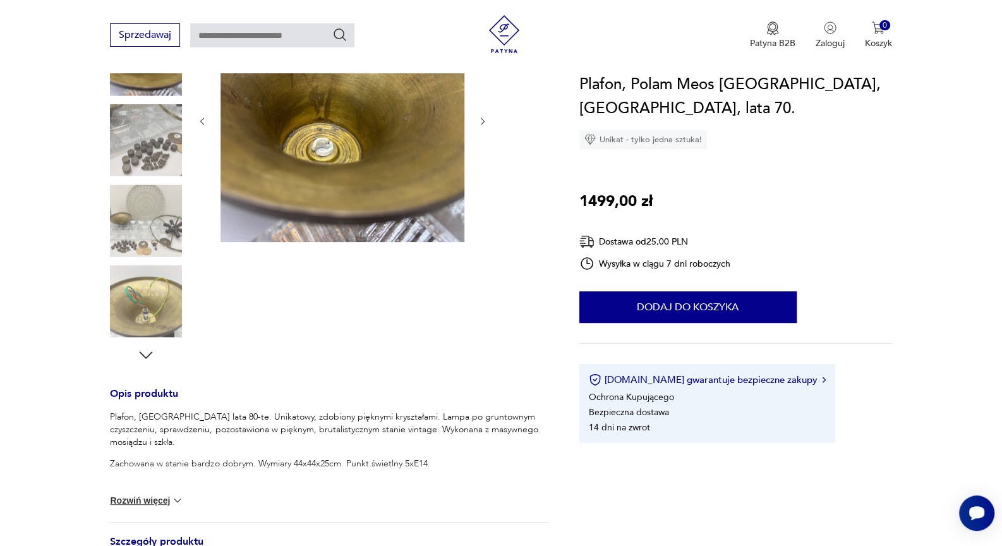
click at [143, 353] on icon "button" at bounding box center [146, 355] width 19 height 19
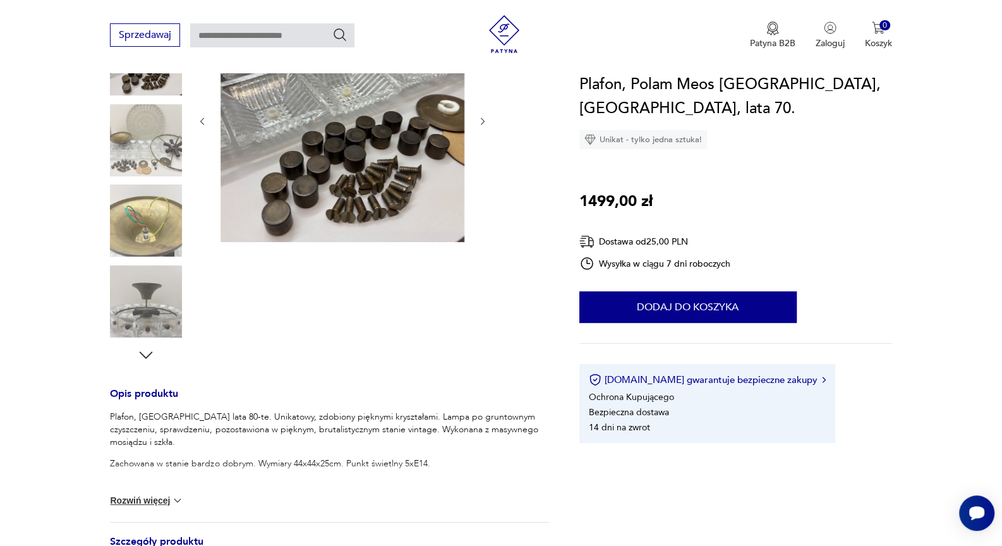
click at [143, 353] on icon "button" at bounding box center [146, 355] width 19 height 19
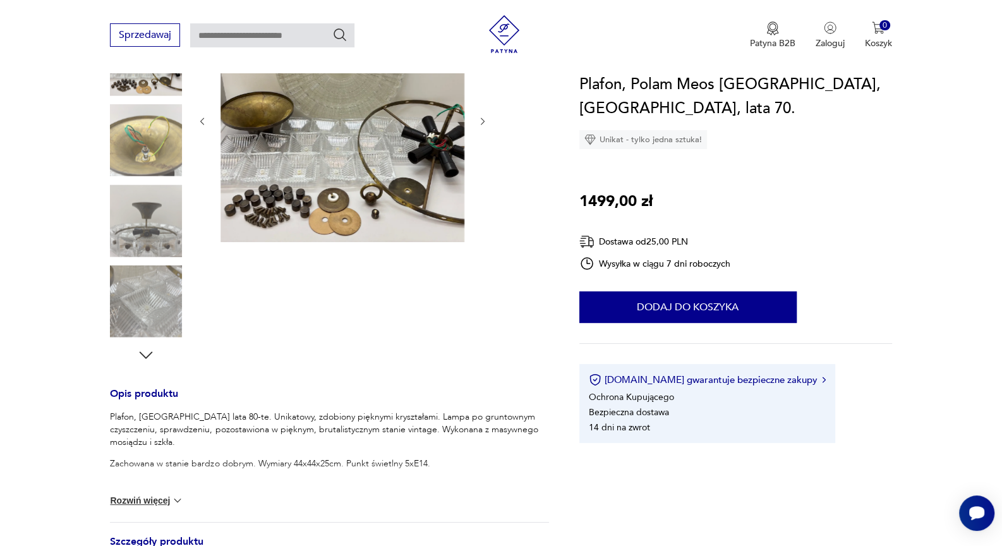
click at [143, 353] on icon "button" at bounding box center [146, 355] width 19 height 19
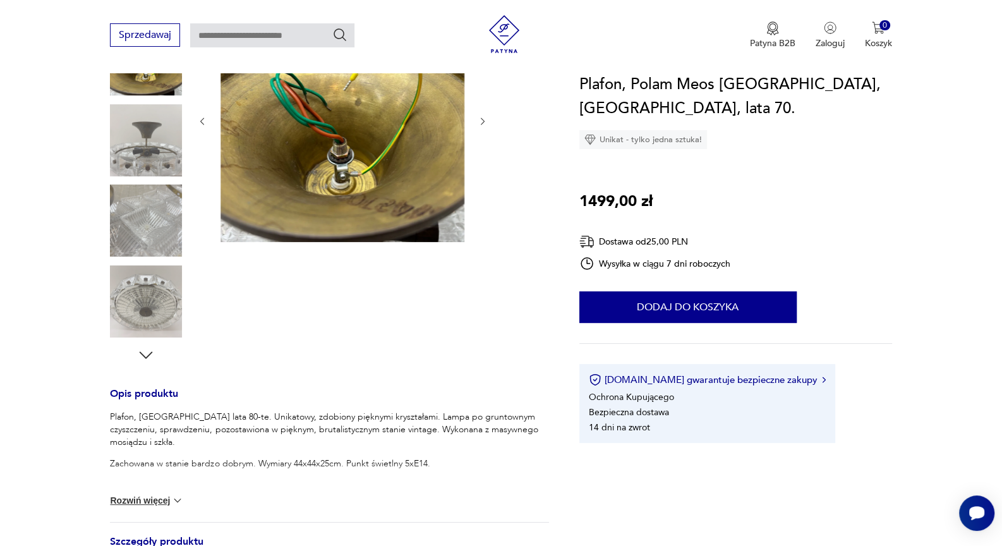
click at [143, 353] on icon "button" at bounding box center [146, 355] width 19 height 19
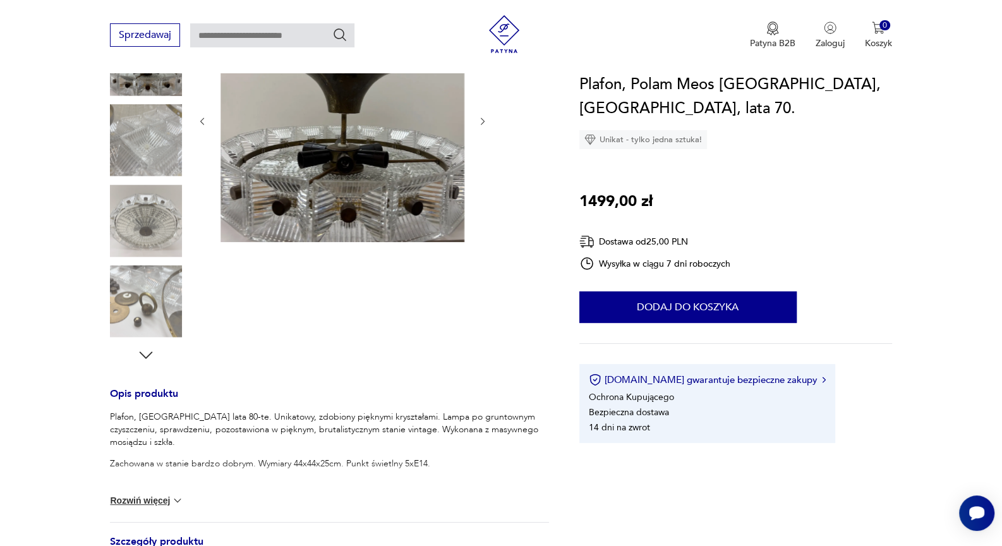
click at [145, 231] on img at bounding box center [146, 221] width 72 height 72
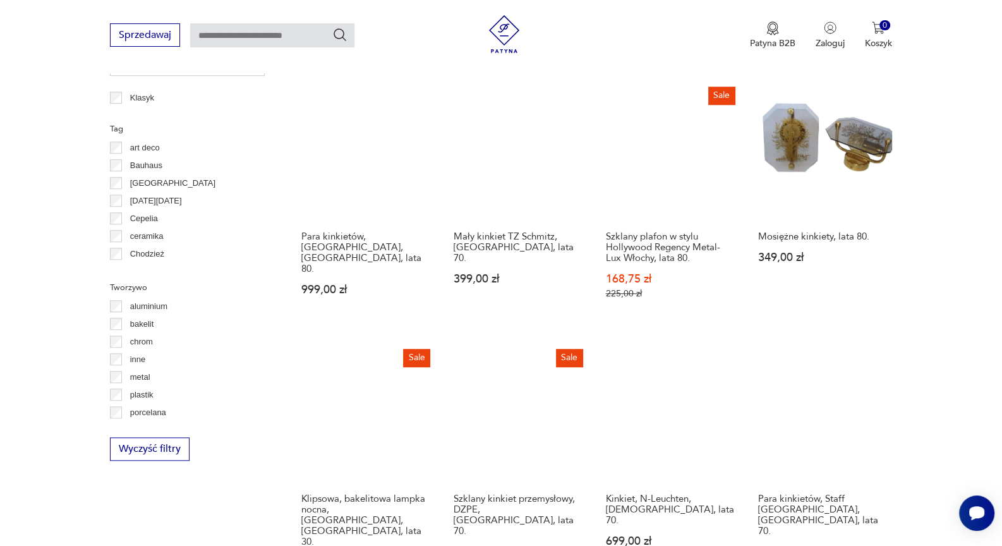
scroll to position [1140, 0]
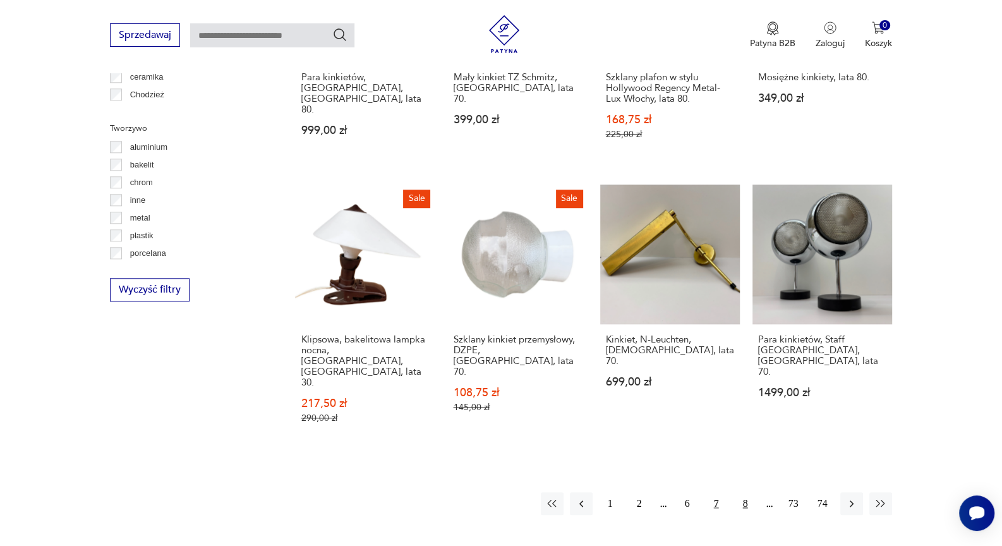
click at [745, 491] on button "8" at bounding box center [745, 503] width 23 height 23
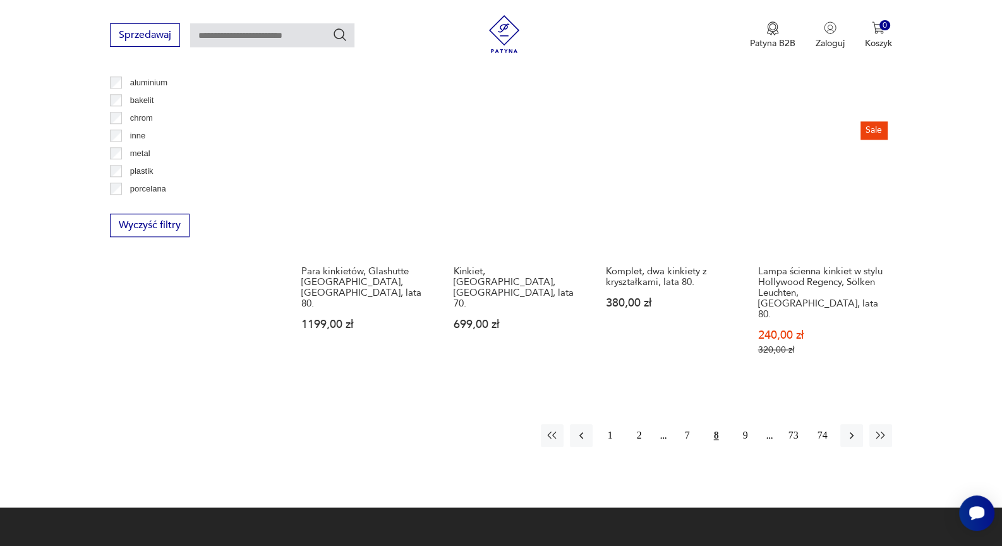
scroll to position [1210, 0]
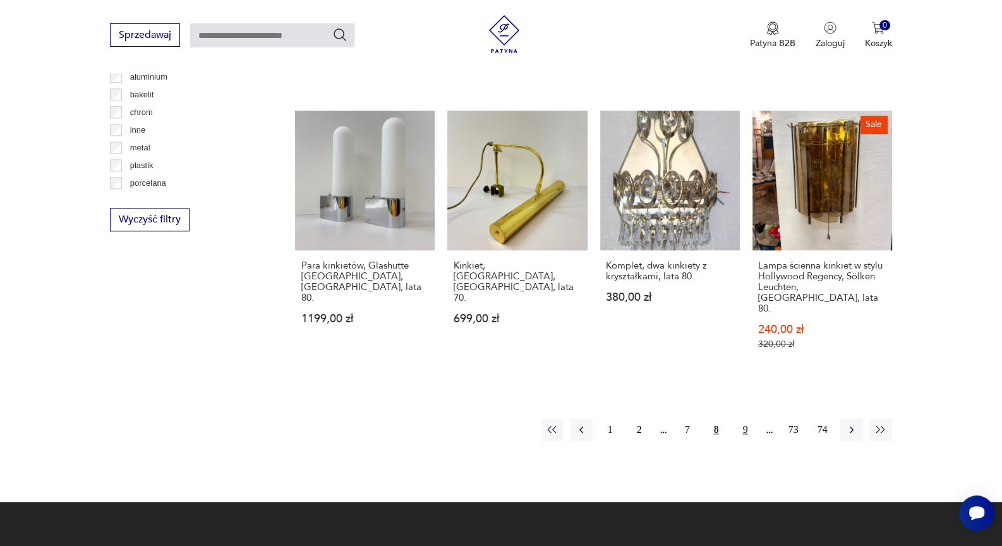
click at [748, 418] on button "9" at bounding box center [745, 429] width 23 height 23
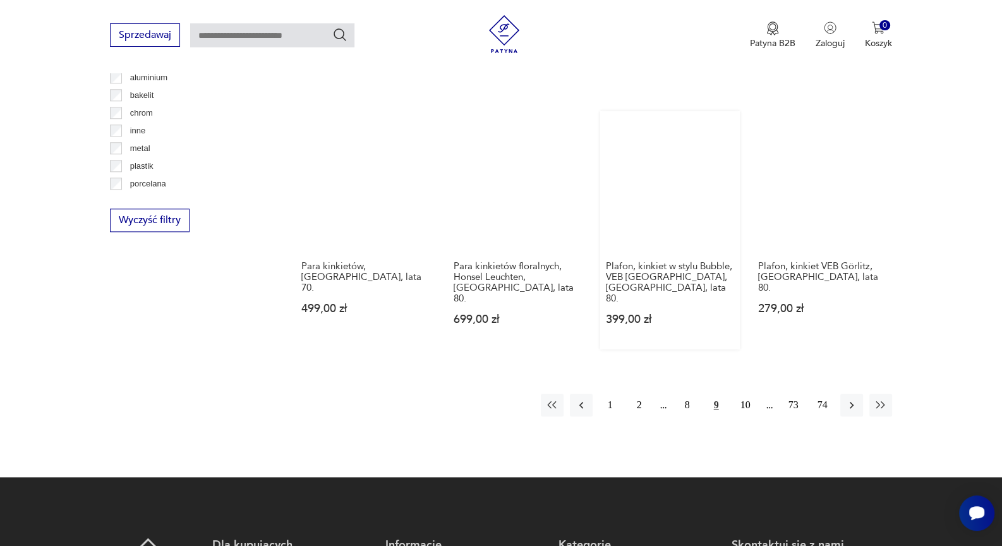
scroll to position [1210, 0]
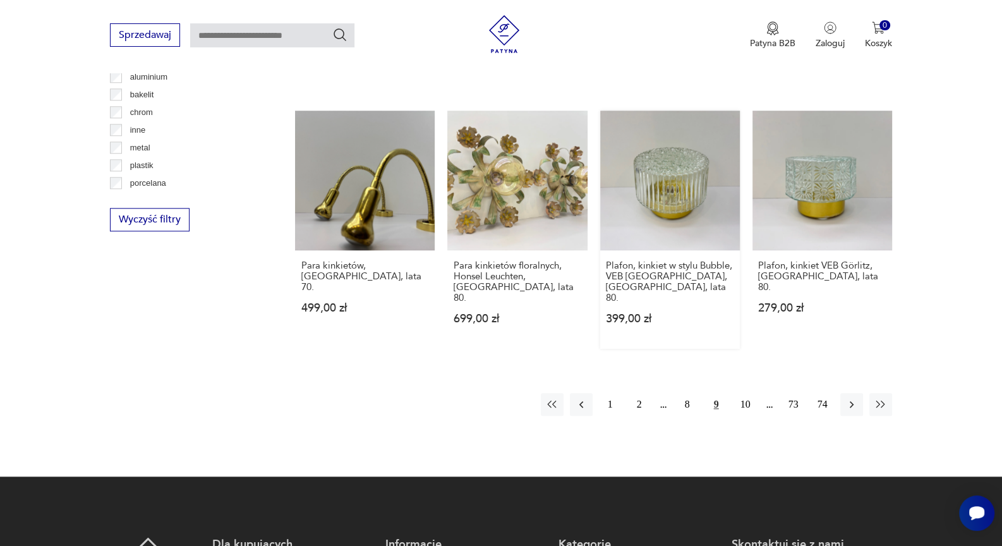
click at [671, 130] on link "Plafon, kinkiet w stylu Bubble, VEB Görlitz, Niemcy, lata 80. 399,00 zł" at bounding box center [670, 230] width 140 height 238
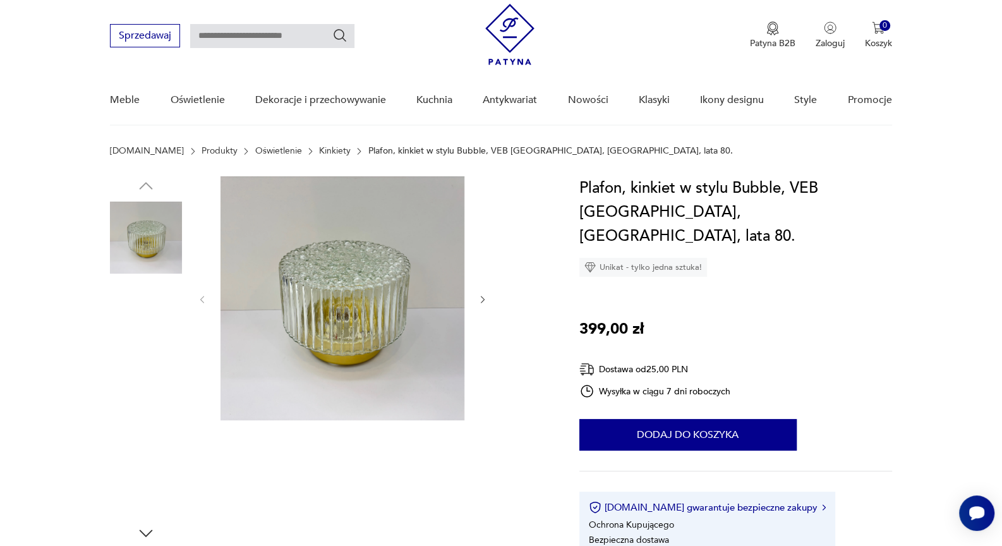
scroll to position [210, 0]
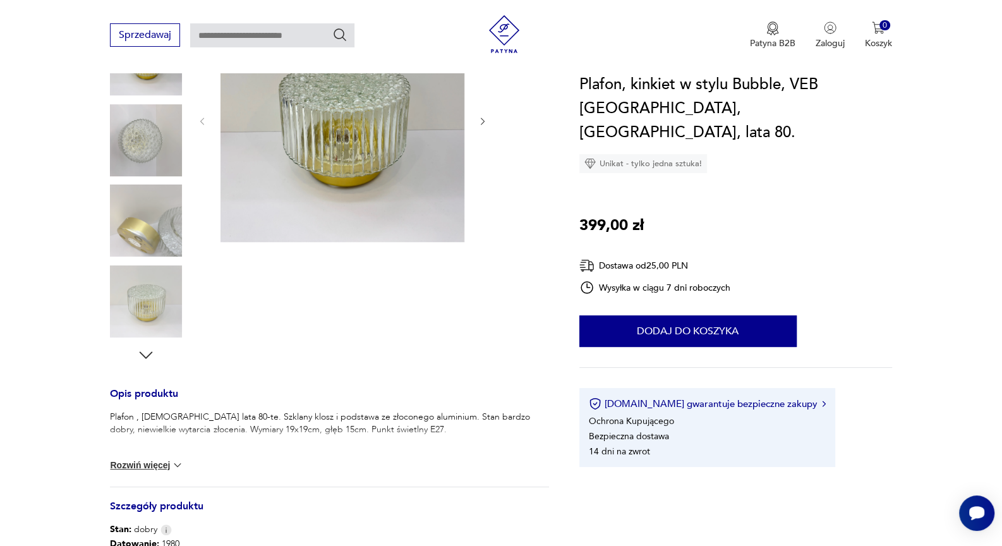
click at [149, 143] on img at bounding box center [146, 140] width 72 height 72
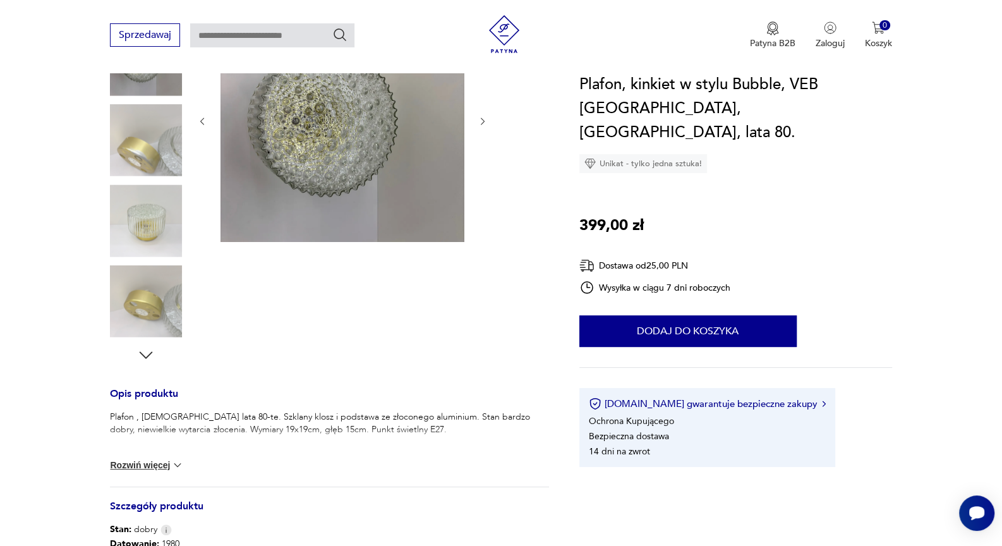
click at [147, 356] on icon "button" at bounding box center [146, 355] width 19 height 19
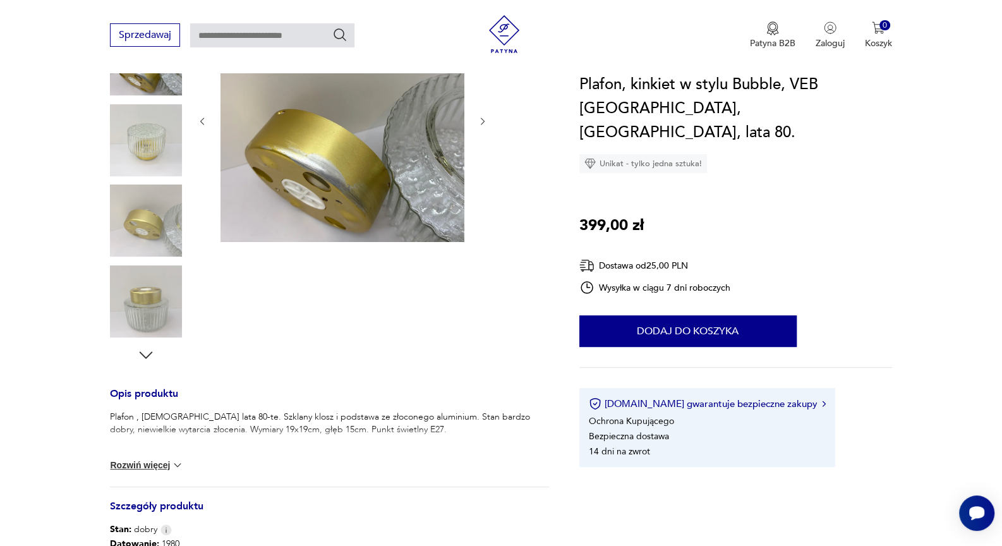
click at [147, 356] on icon "button" at bounding box center [146, 355] width 19 height 19
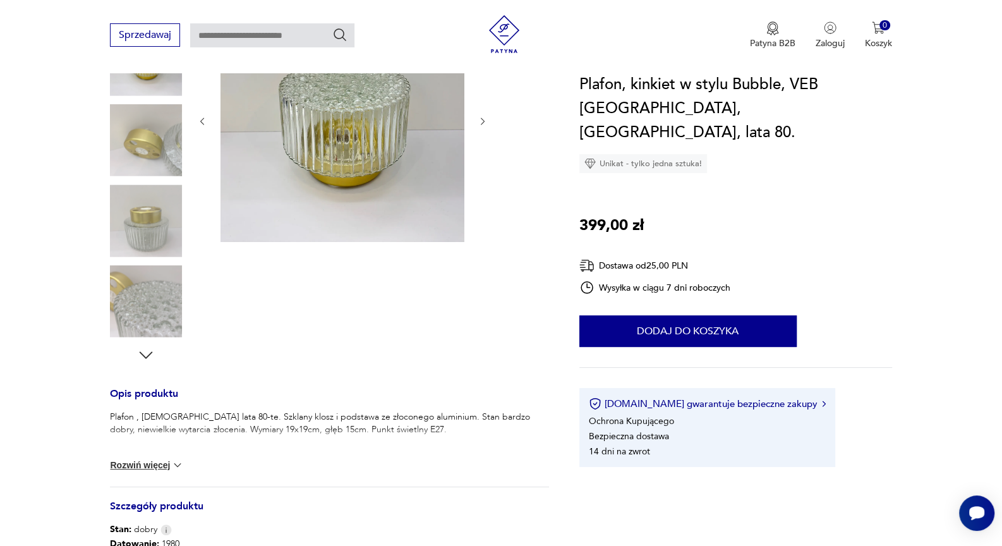
click at [147, 356] on icon "button" at bounding box center [146, 355] width 19 height 19
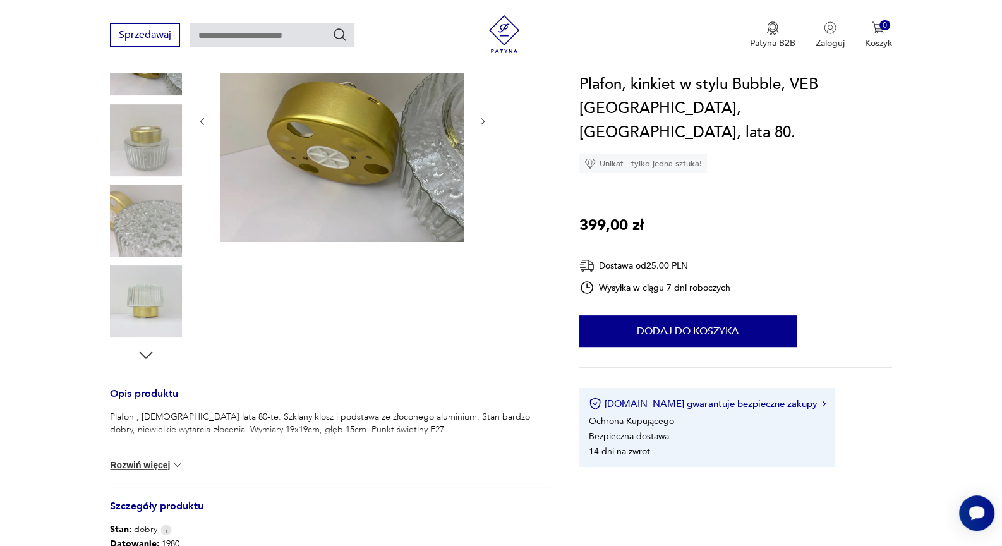
click at [147, 356] on icon "button" at bounding box center [146, 355] width 19 height 19
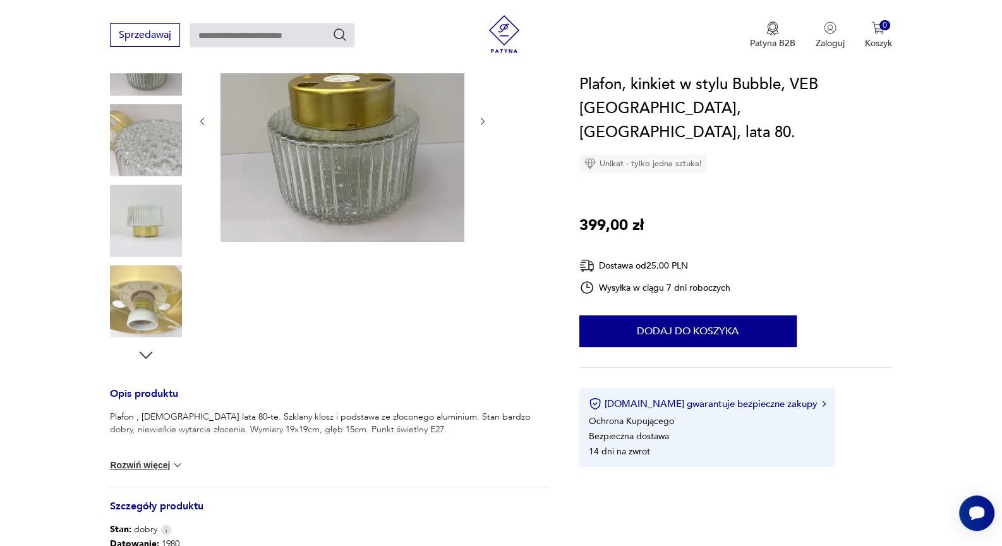
click at [147, 356] on icon "button" at bounding box center [146, 355] width 19 height 19
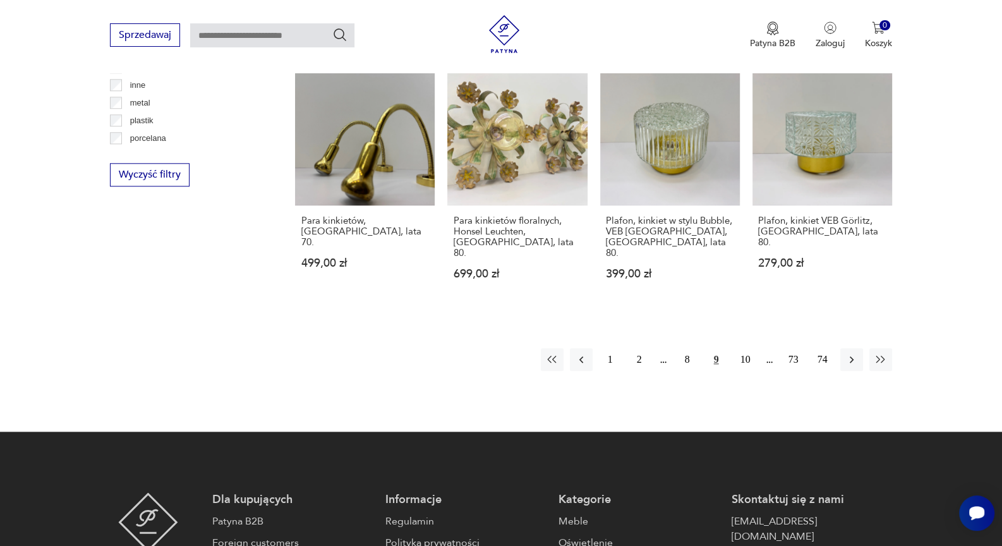
scroll to position [1181, 0]
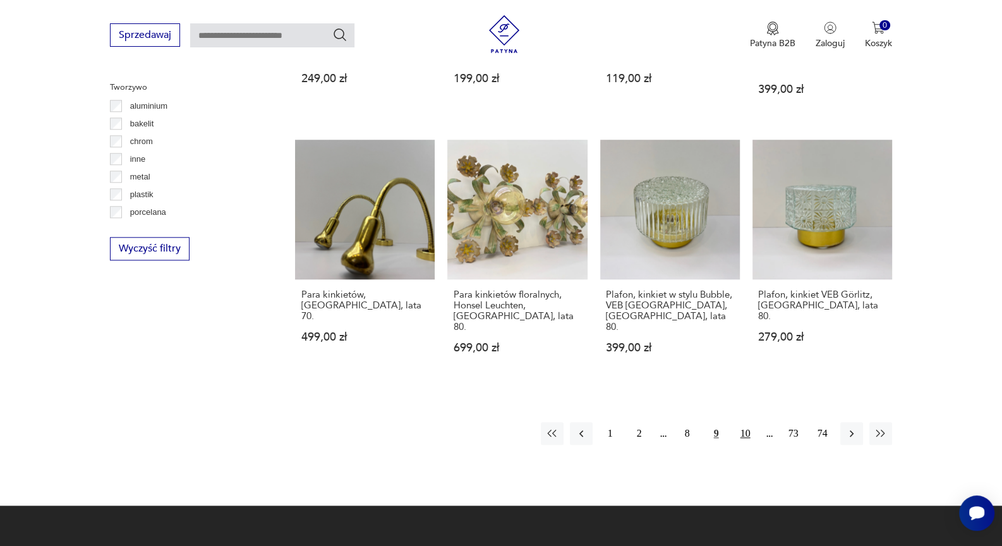
click at [741, 422] on button "10" at bounding box center [745, 433] width 23 height 23
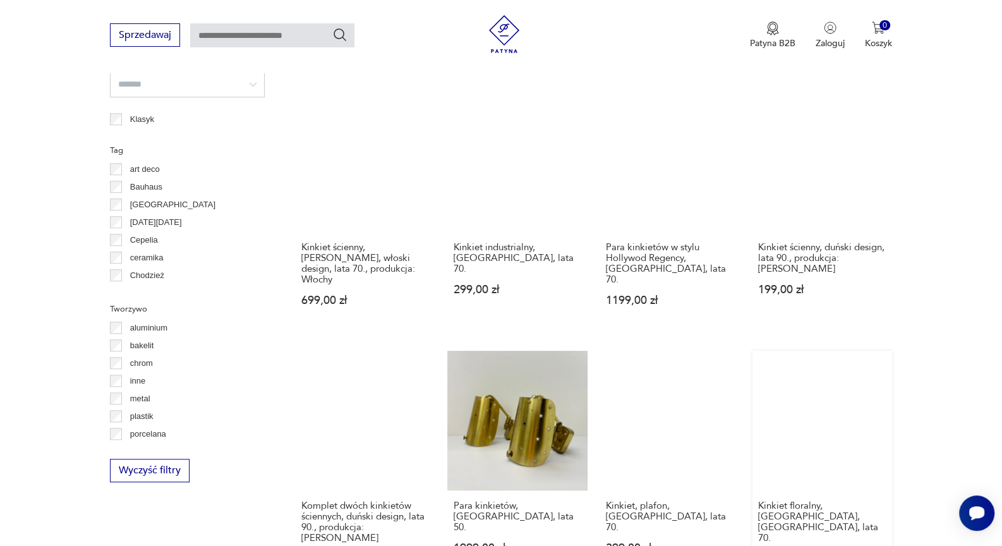
scroll to position [1140, 0]
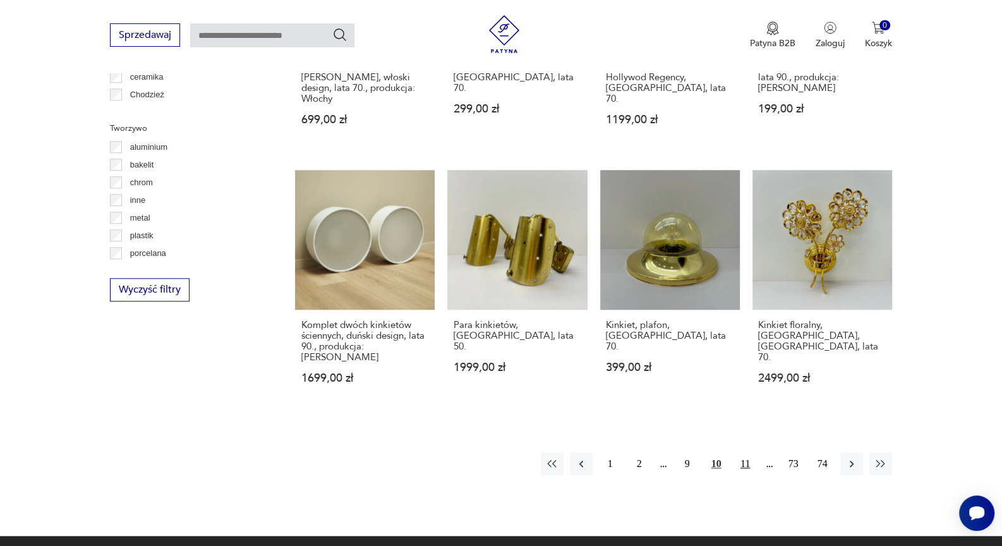
click at [750, 453] on button "11" at bounding box center [745, 464] width 23 height 23
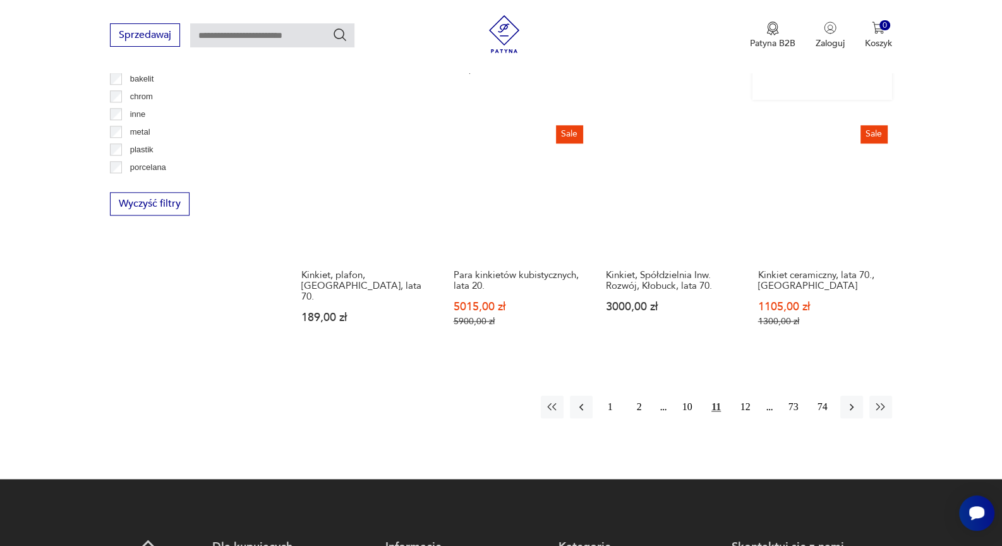
scroll to position [1210, 0]
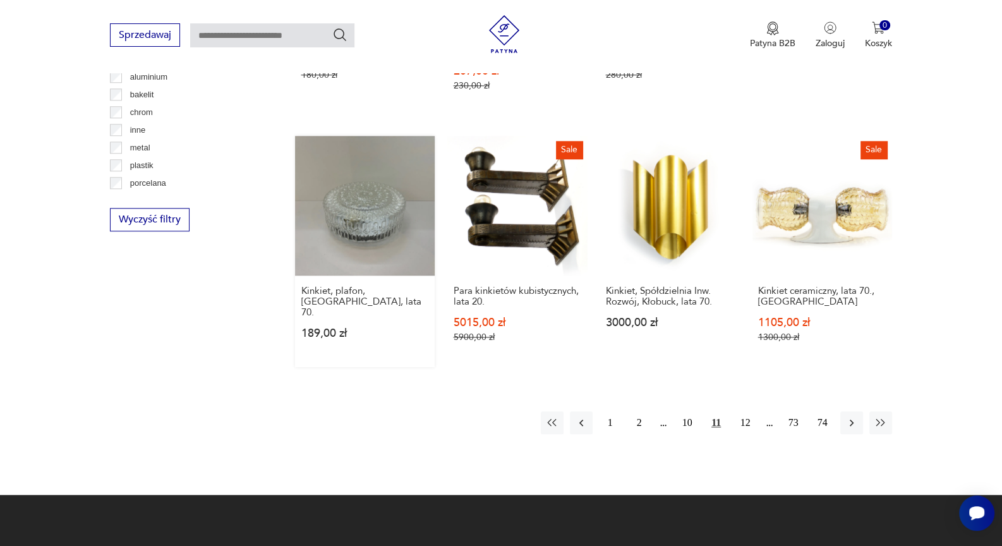
click at [369, 164] on link "Kinkiet, plafon, Niemcy, lata 70. 189,00 zł" at bounding box center [365, 251] width 140 height 231
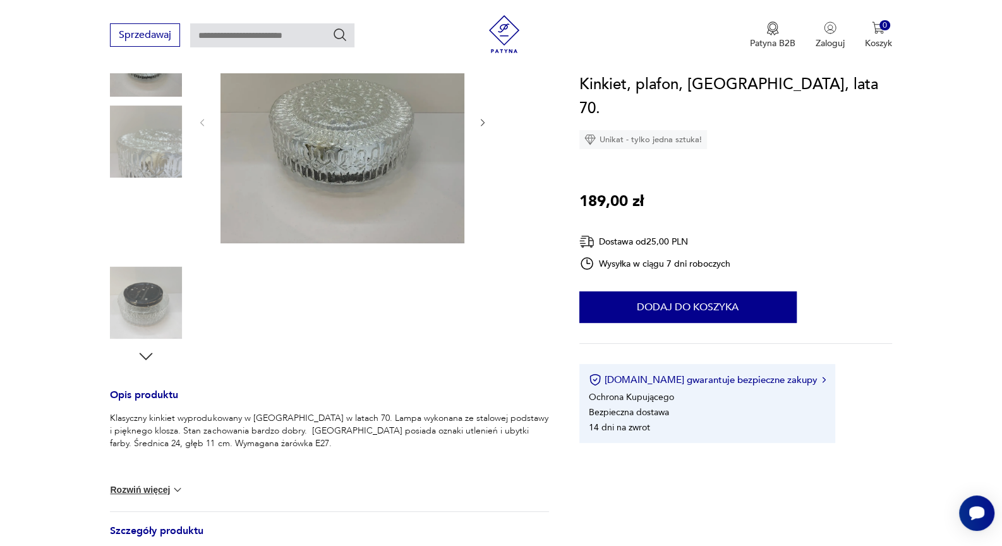
scroll to position [210, 0]
click at [147, 358] on icon "button" at bounding box center [146, 355] width 19 height 19
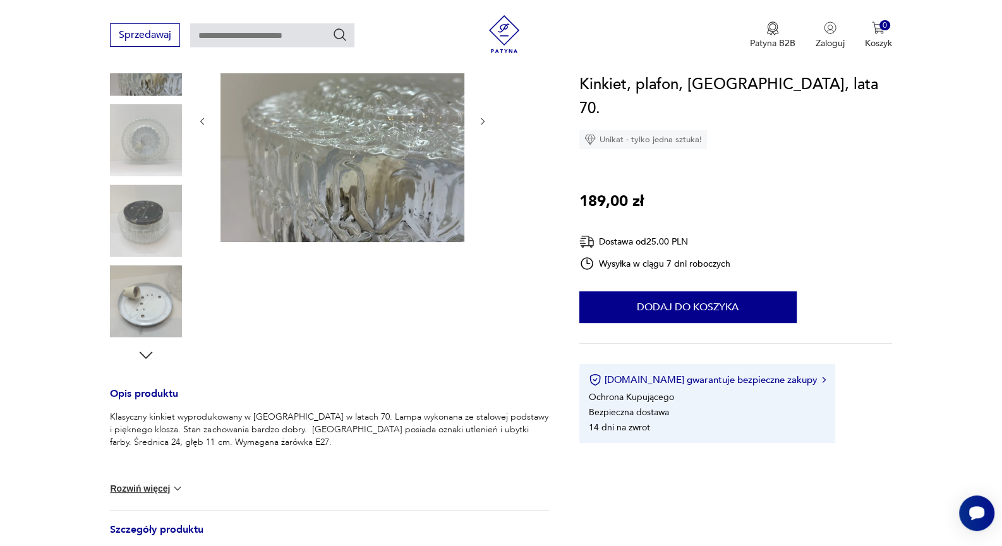
click at [147, 354] on icon "button" at bounding box center [146, 355] width 19 height 19
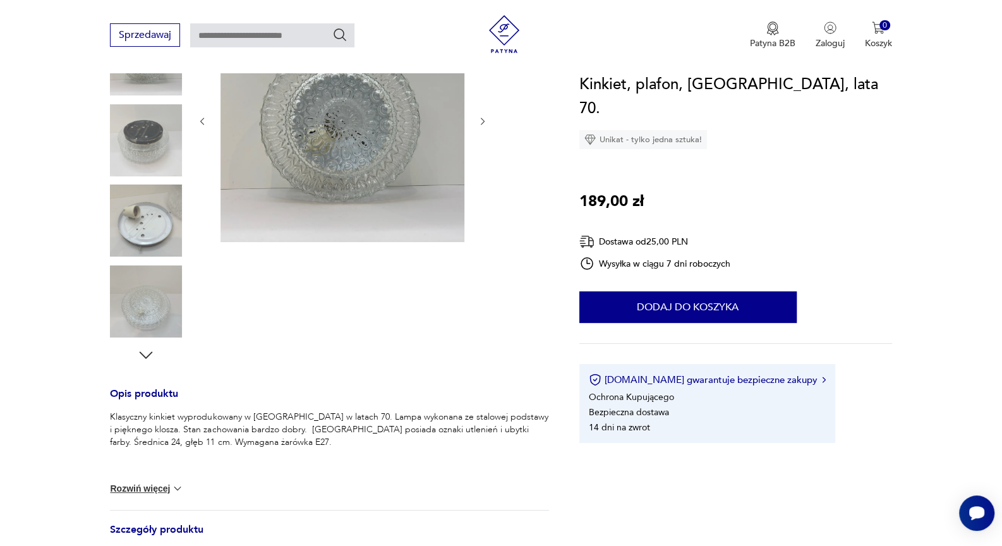
click at [147, 354] on icon "button" at bounding box center [146, 355] width 19 height 19
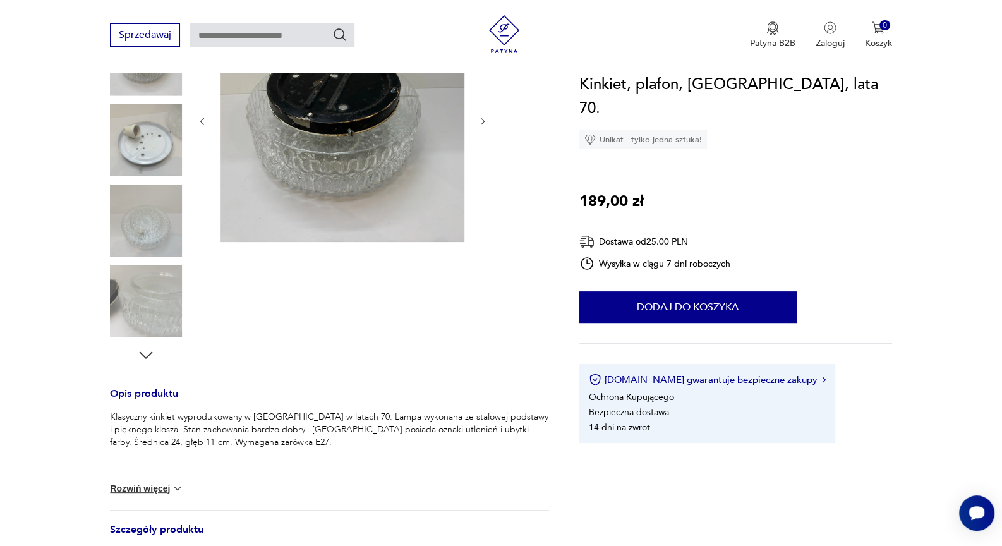
click at [147, 354] on icon "button" at bounding box center [146, 355] width 19 height 19
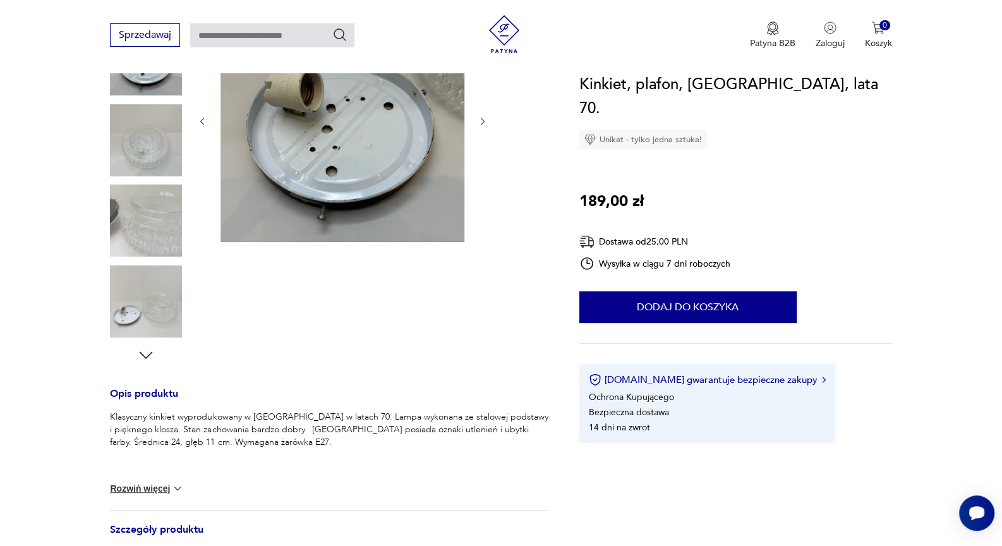
click at [147, 354] on icon "button" at bounding box center [146, 355] width 19 height 19
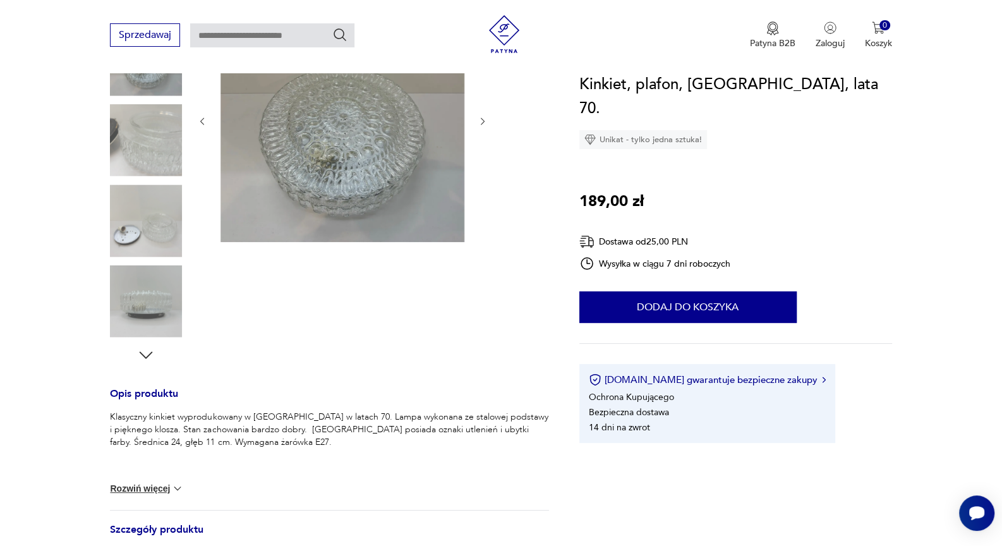
click at [147, 354] on icon "button" at bounding box center [146, 355] width 19 height 19
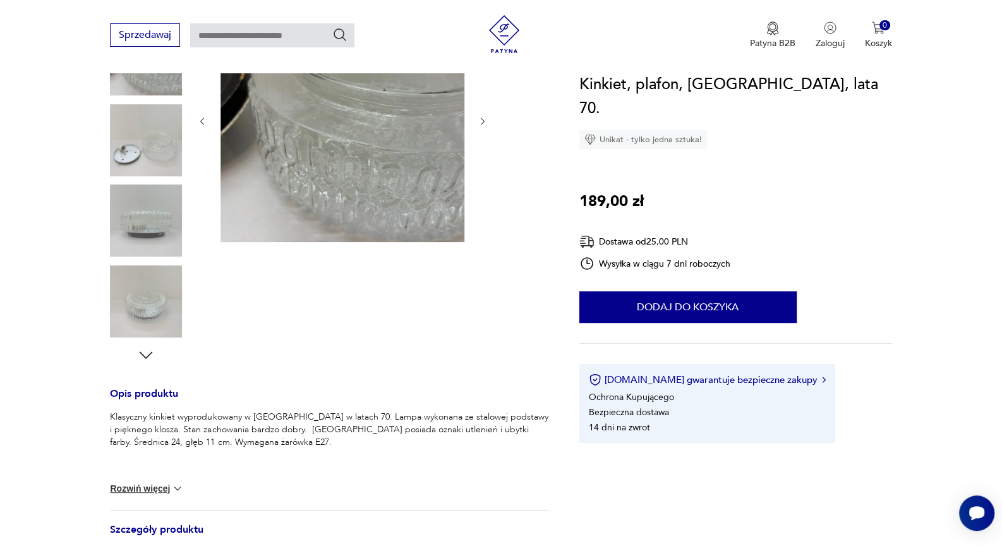
click at [145, 303] on img at bounding box center [146, 301] width 72 height 72
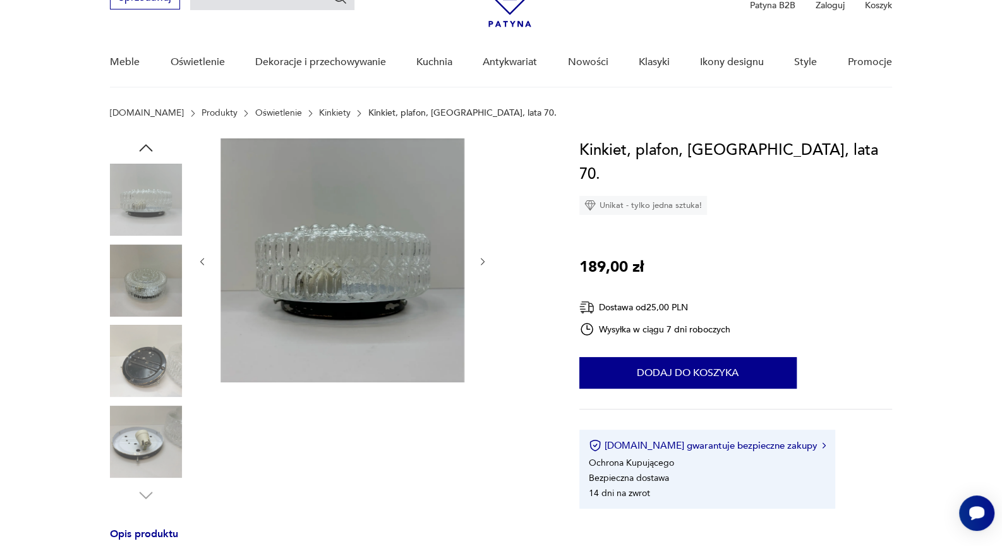
scroll to position [0, 0]
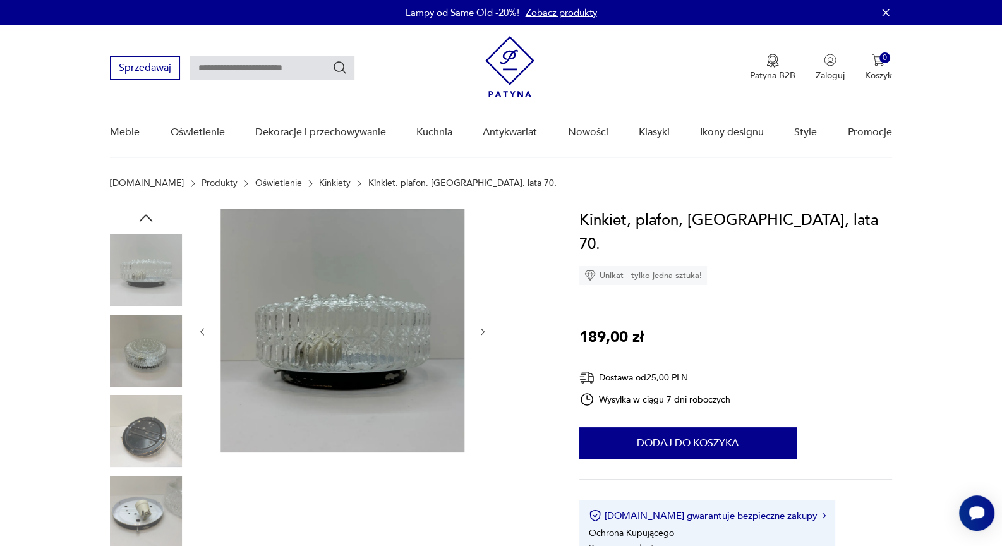
click at [145, 215] on icon "button" at bounding box center [146, 218] width 19 height 19
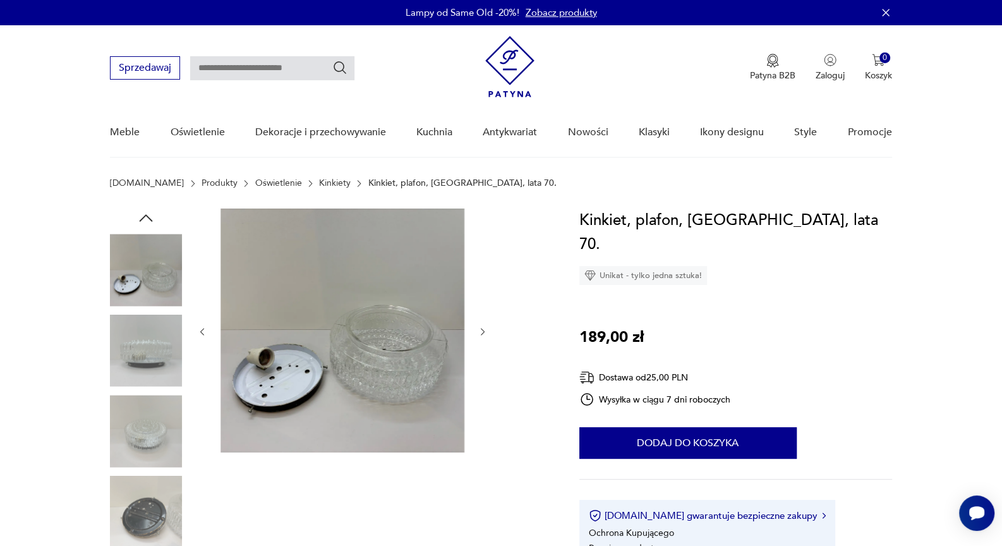
click at [145, 215] on icon "button" at bounding box center [146, 217] width 13 height 7
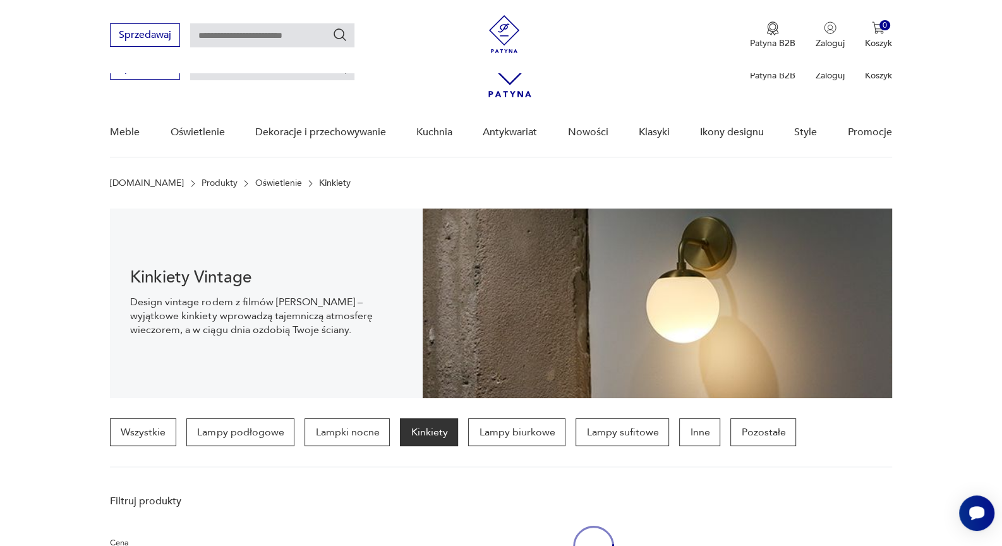
scroll to position [1324, 0]
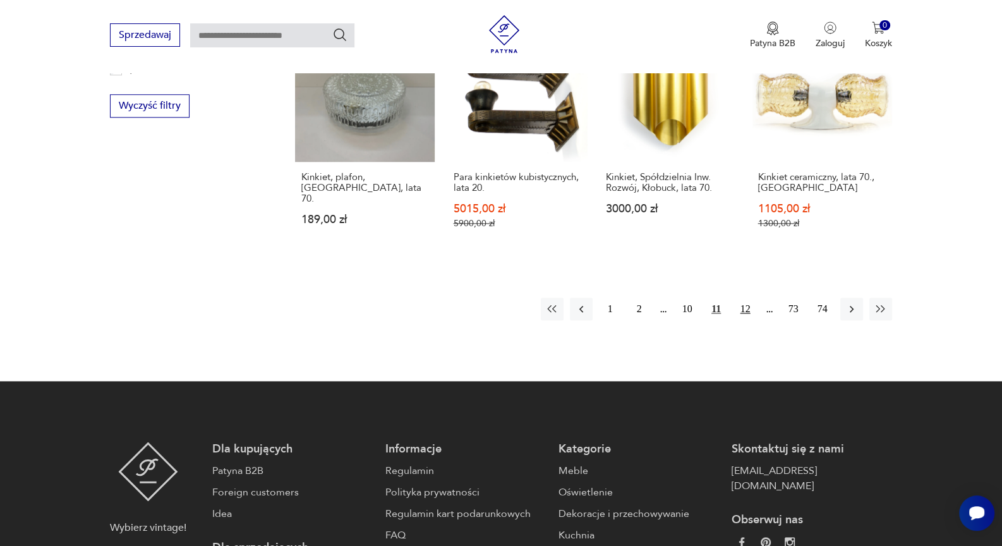
click at [748, 298] on button "12" at bounding box center [745, 309] width 23 height 23
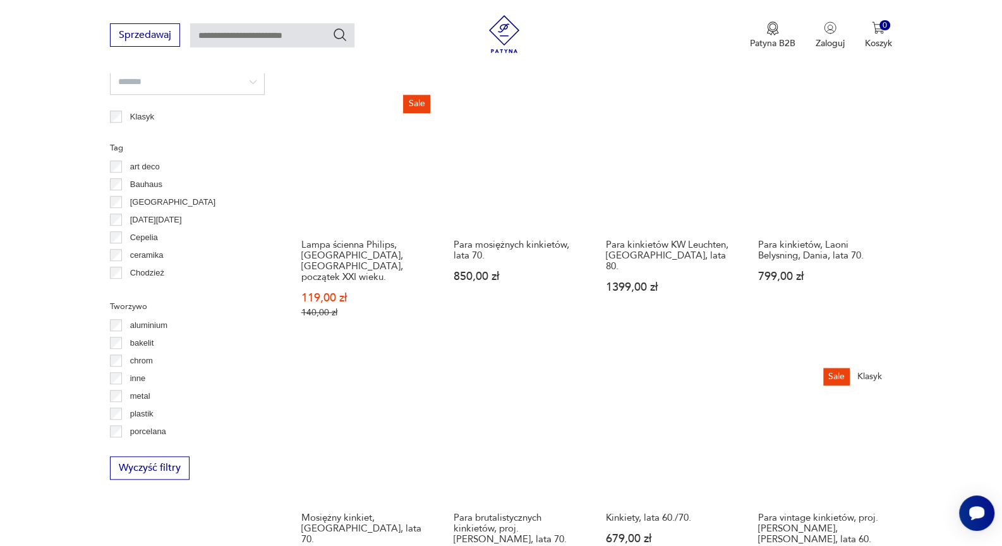
scroll to position [1140, 0]
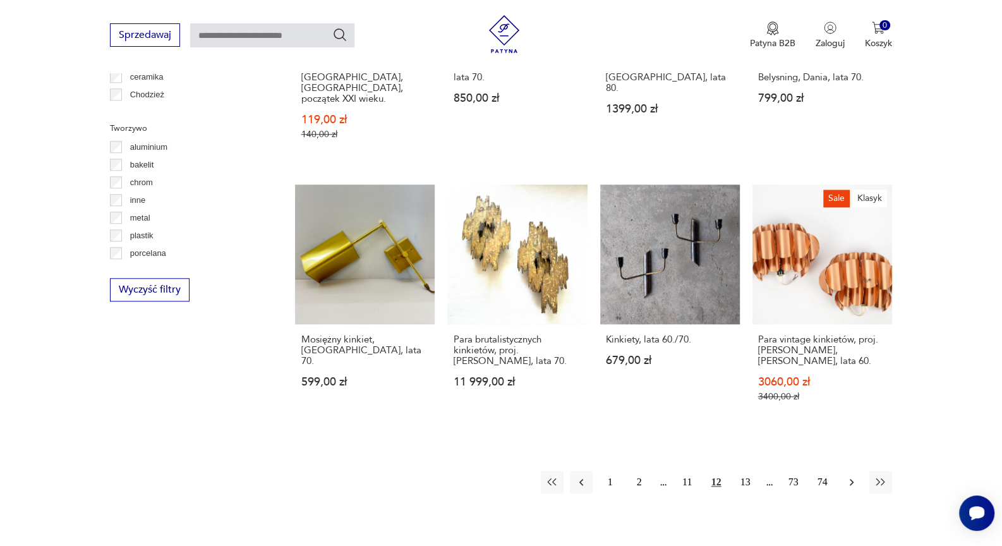
click at [846, 476] on icon "button" at bounding box center [852, 482] width 13 height 13
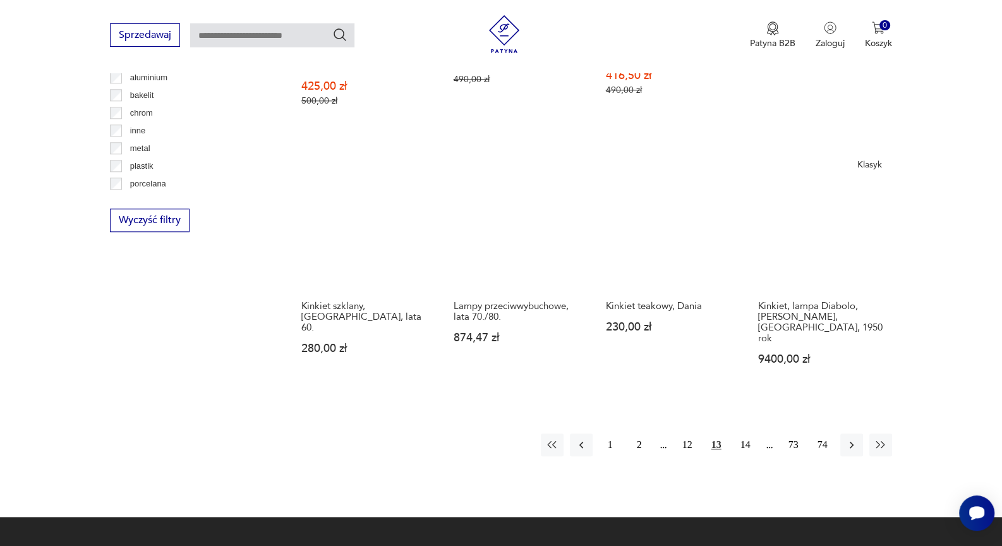
scroll to position [1210, 0]
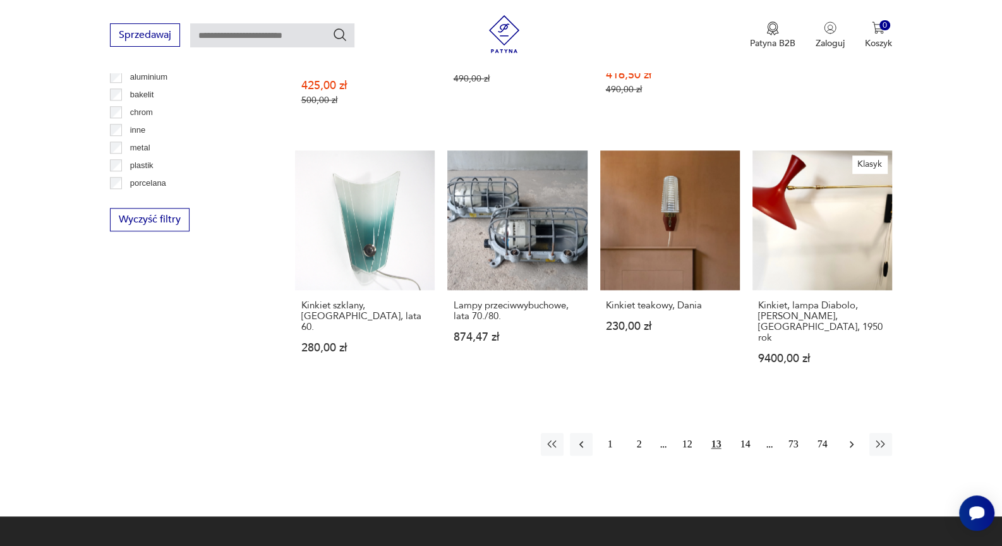
click at [848, 438] on icon "button" at bounding box center [852, 444] width 13 height 13
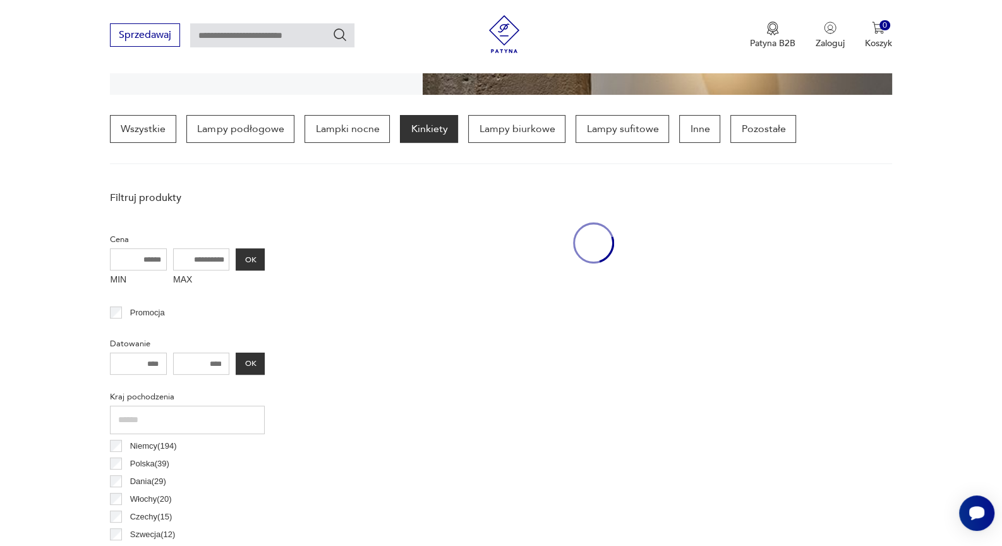
scroll to position [298, 0]
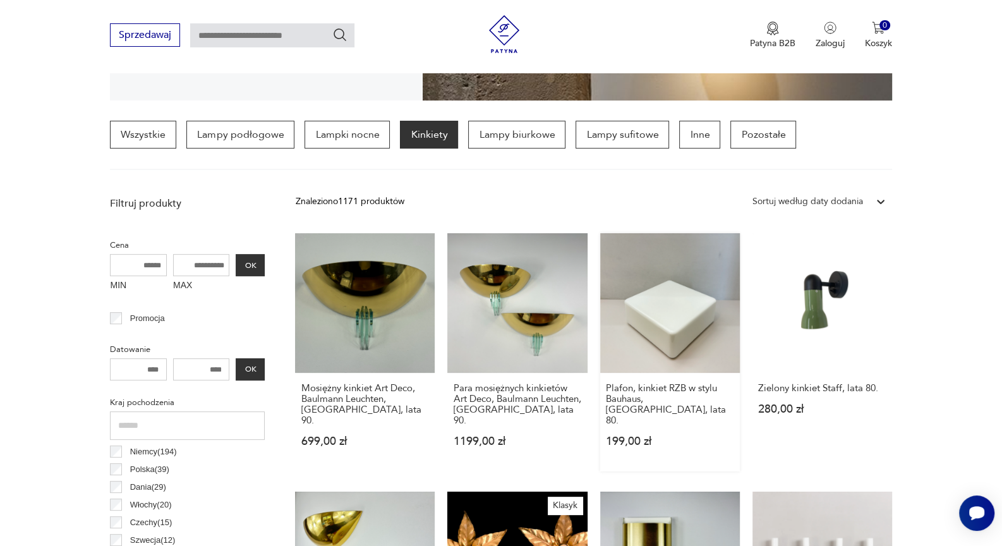
click at [669, 313] on link "Plafon, kinkiet RZB w stylu Bauhaus, Niemcy, lata 80. 199,00 zł" at bounding box center [670, 352] width 140 height 238
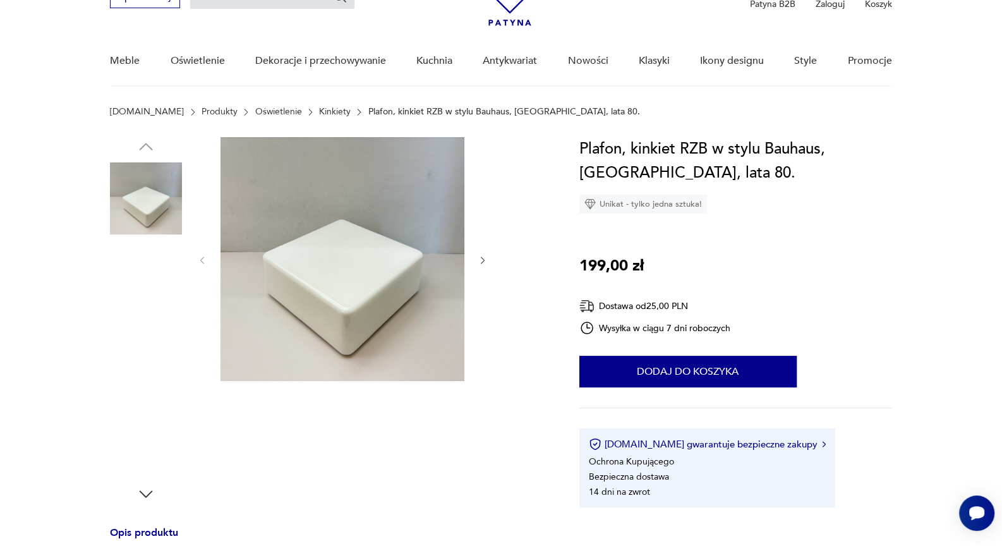
scroll to position [281, 0]
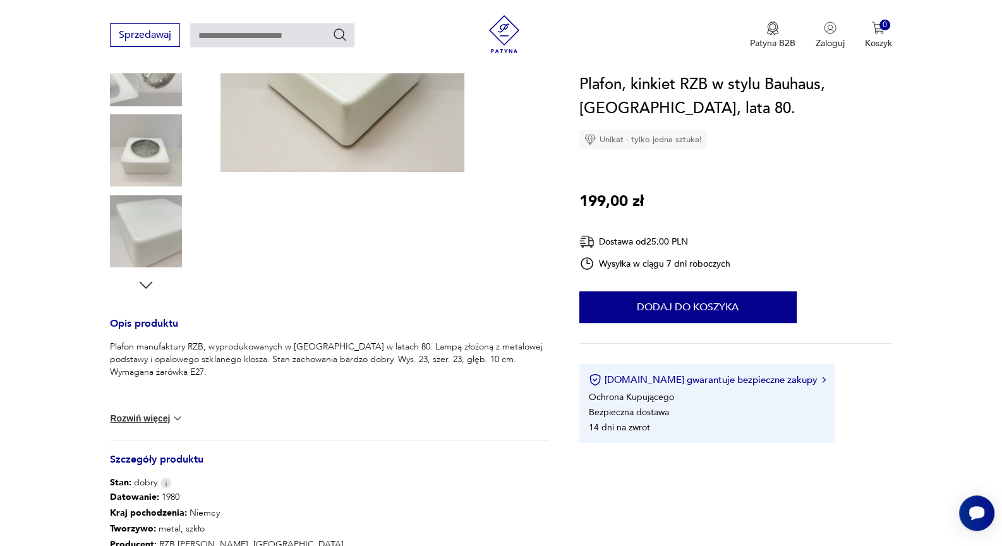
click at [147, 283] on icon "button" at bounding box center [146, 285] width 19 height 19
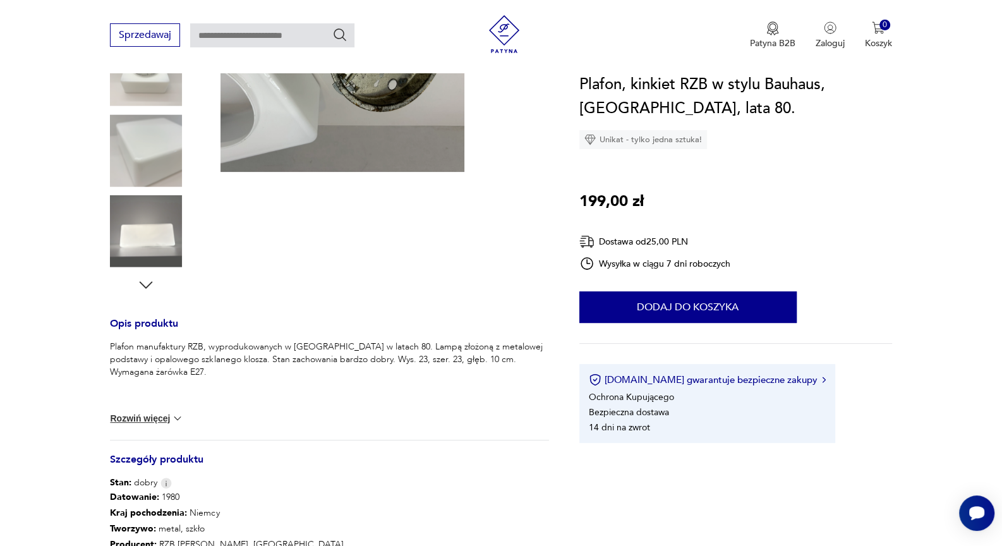
click at [147, 283] on icon "button" at bounding box center [146, 285] width 19 height 19
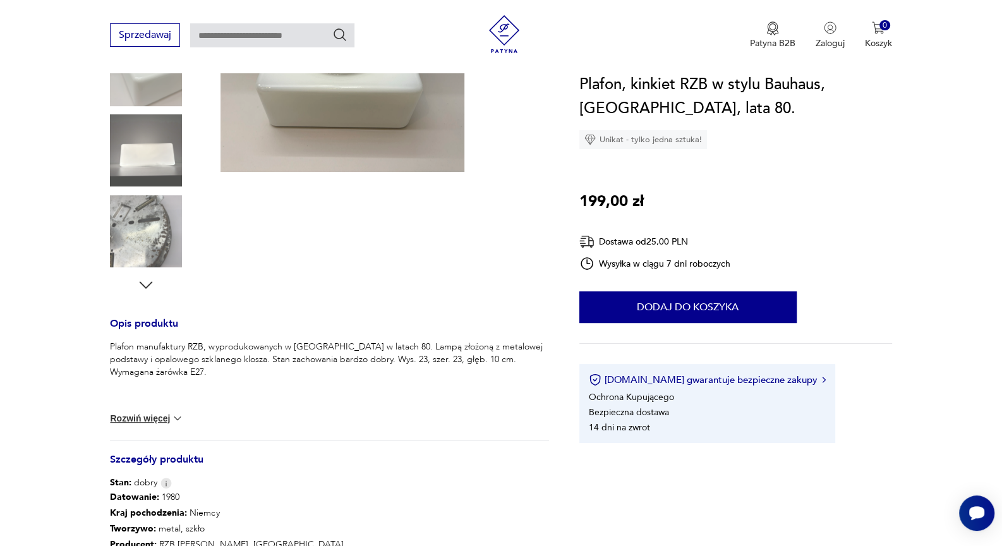
click at [122, 143] on img at bounding box center [146, 150] width 72 height 72
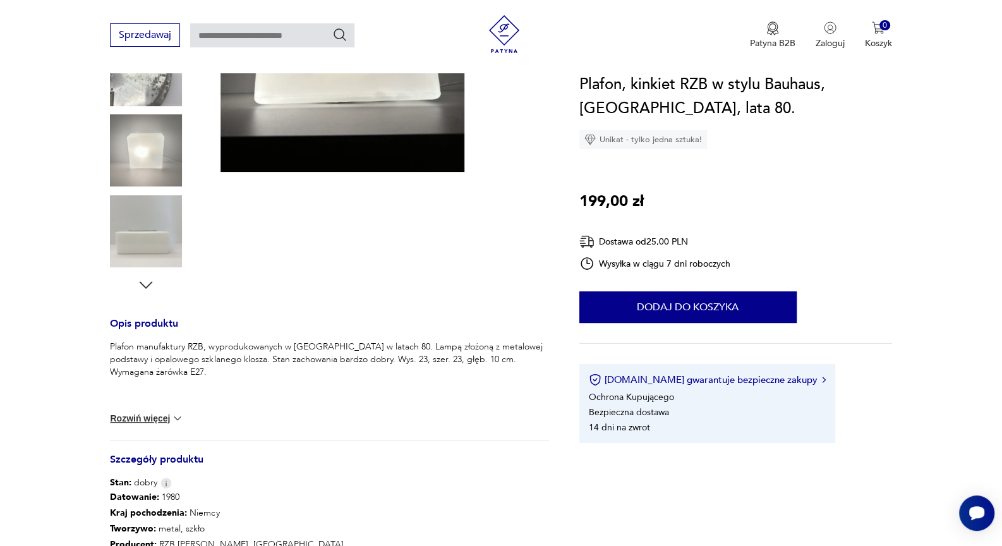
scroll to position [70, 0]
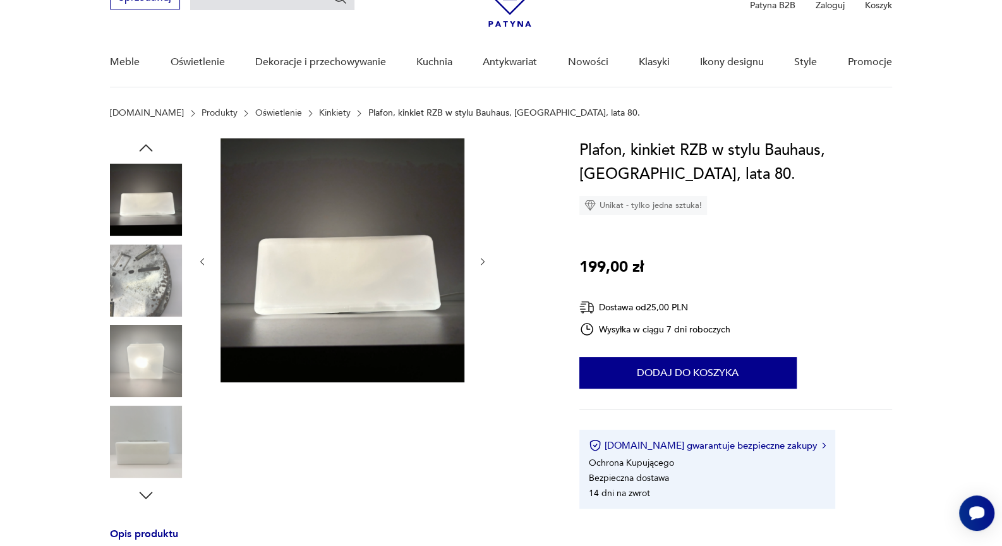
click at [137, 360] on img at bounding box center [146, 361] width 72 height 72
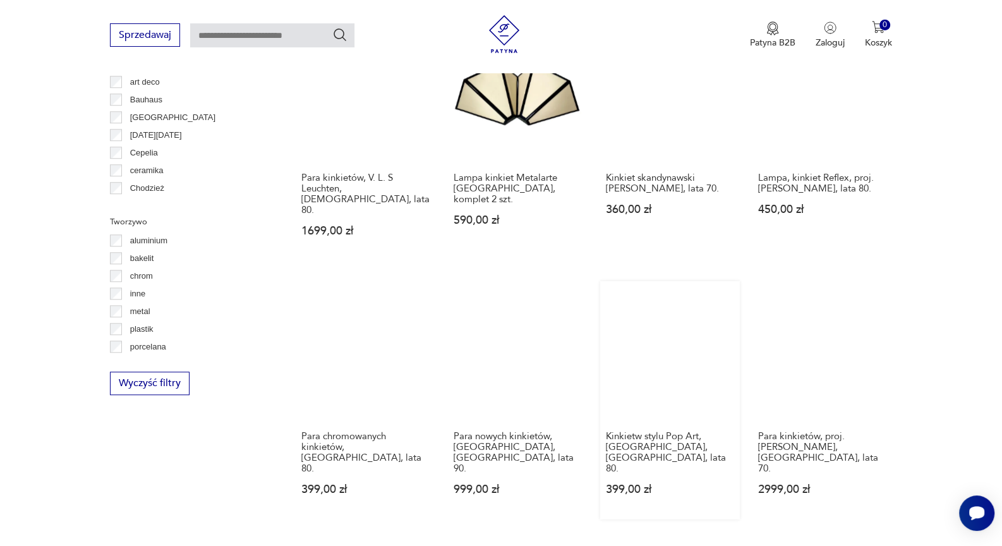
scroll to position [1070, 0]
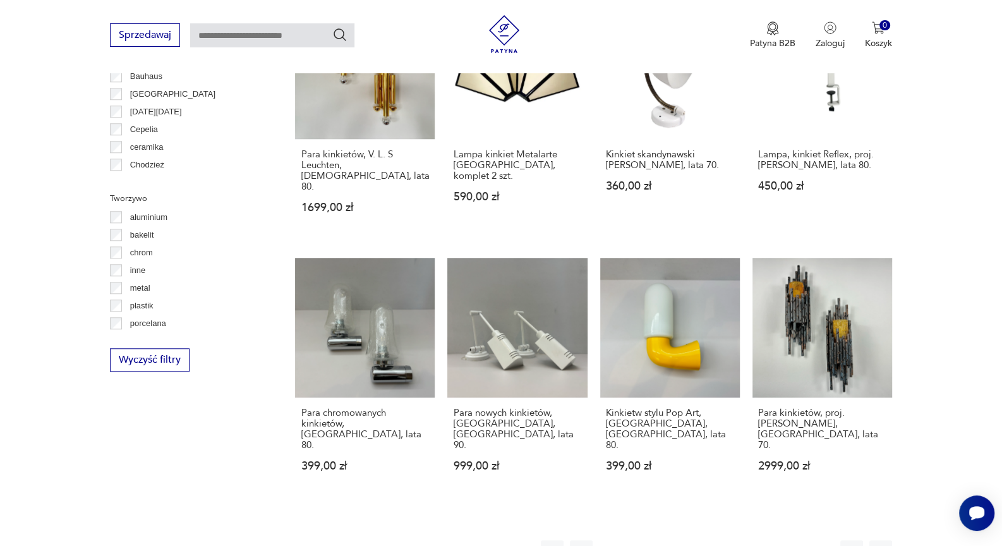
click at [743, 491] on button "15" at bounding box center [745, 551] width 23 height 23
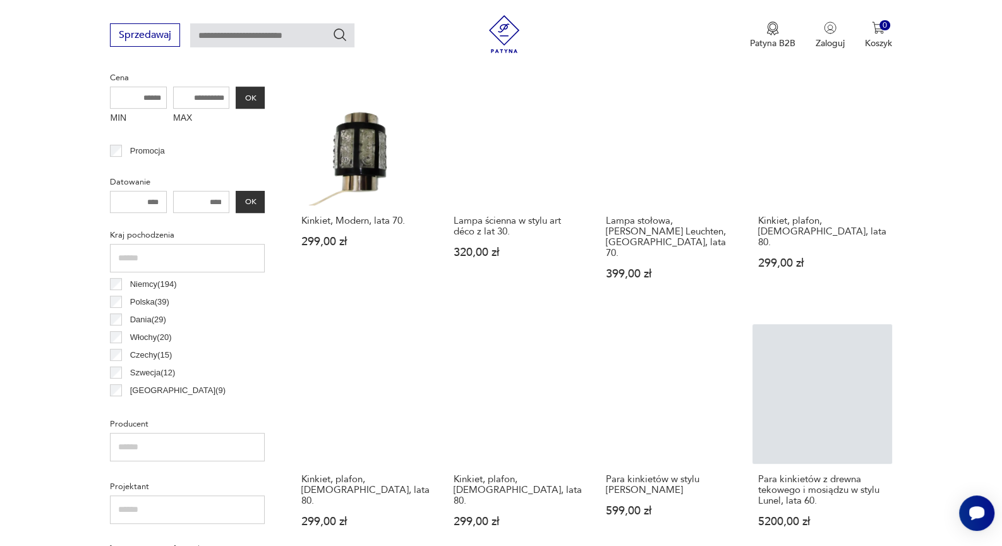
scroll to position [578, 0]
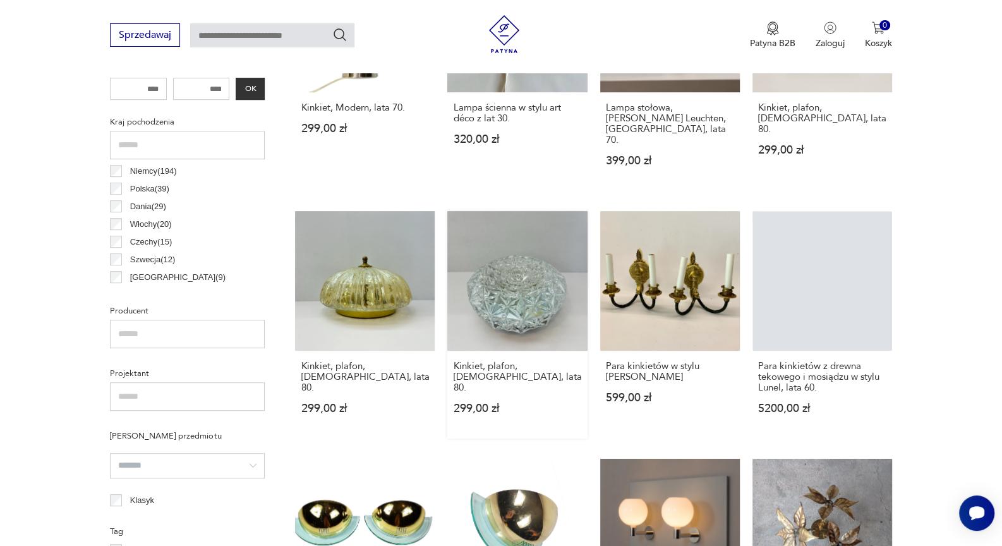
click at [510, 296] on link "Kinkiet, plafon, Niemcy, lata 80. 299,00 zł" at bounding box center [517, 325] width 140 height 228
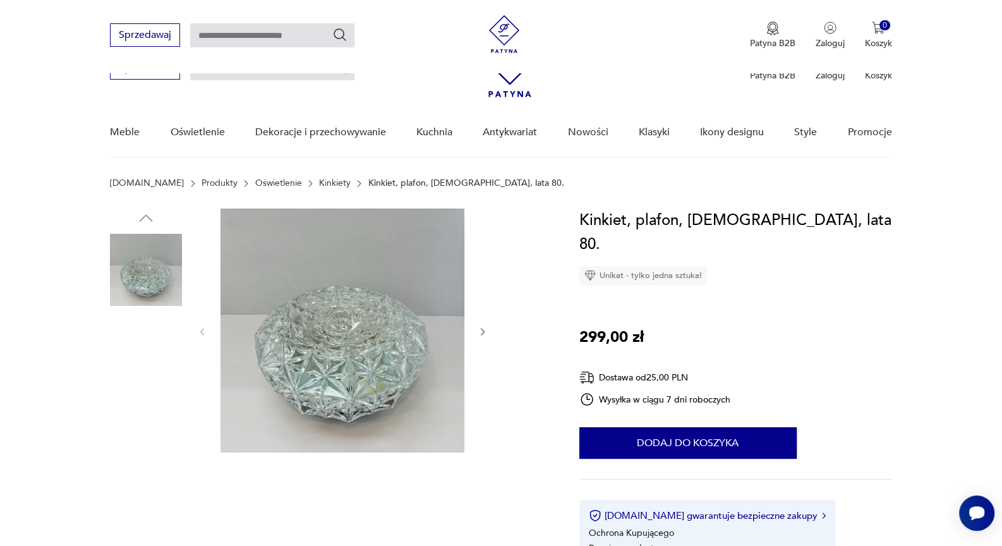
scroll to position [281, 0]
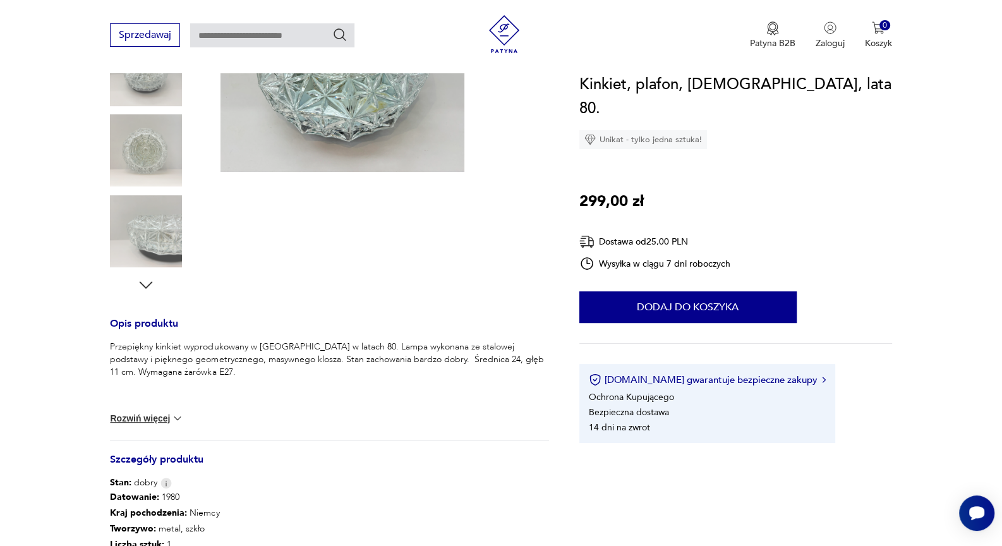
click at [150, 280] on icon "button" at bounding box center [146, 285] width 19 height 19
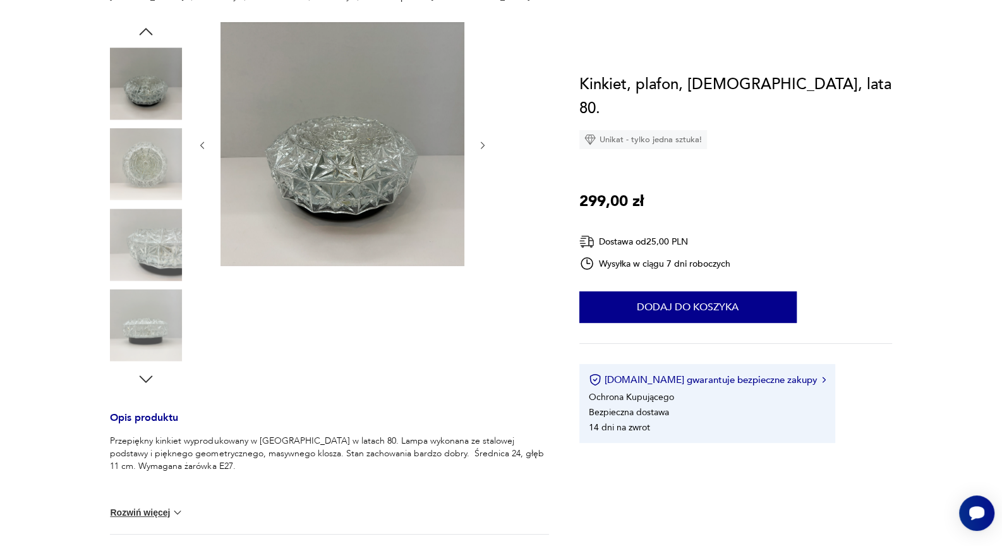
scroll to position [70, 0]
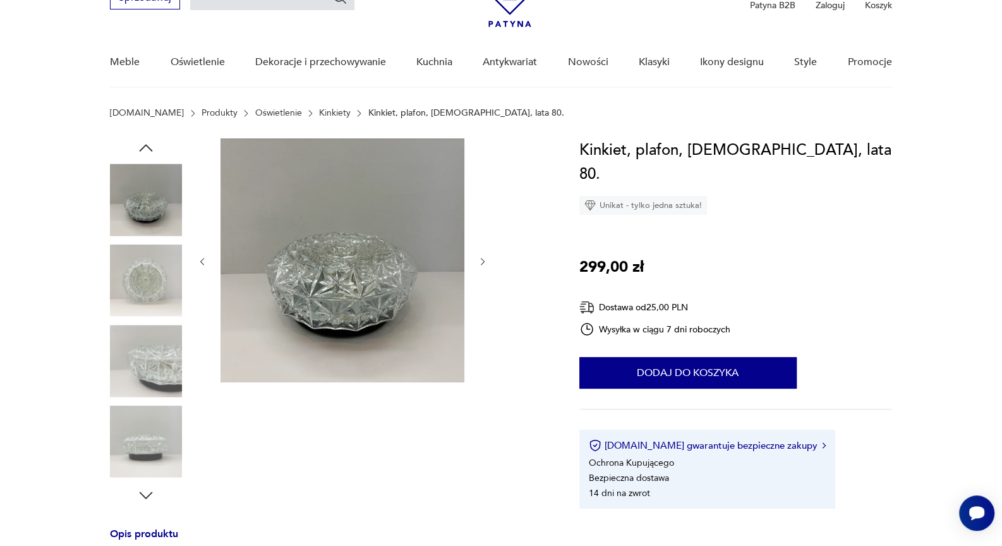
click at [150, 291] on img at bounding box center [146, 281] width 72 height 72
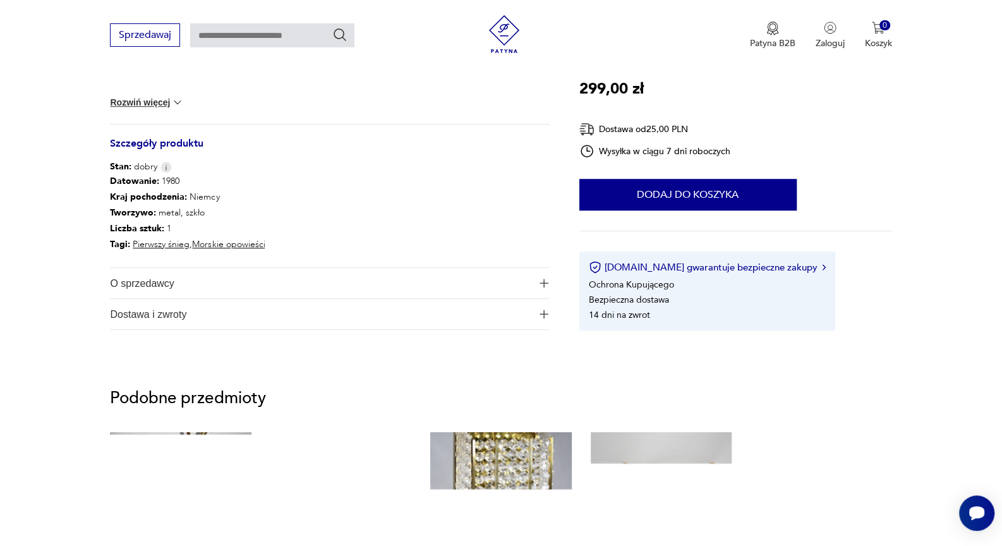
scroll to position [772, 0]
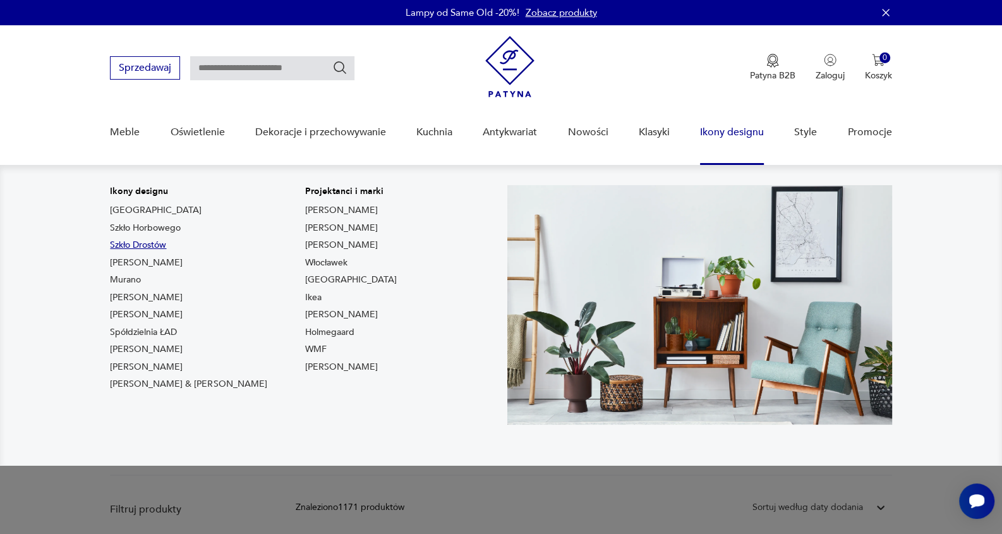
click at [139, 246] on link "Szkło Drostów" at bounding box center [138, 245] width 56 height 13
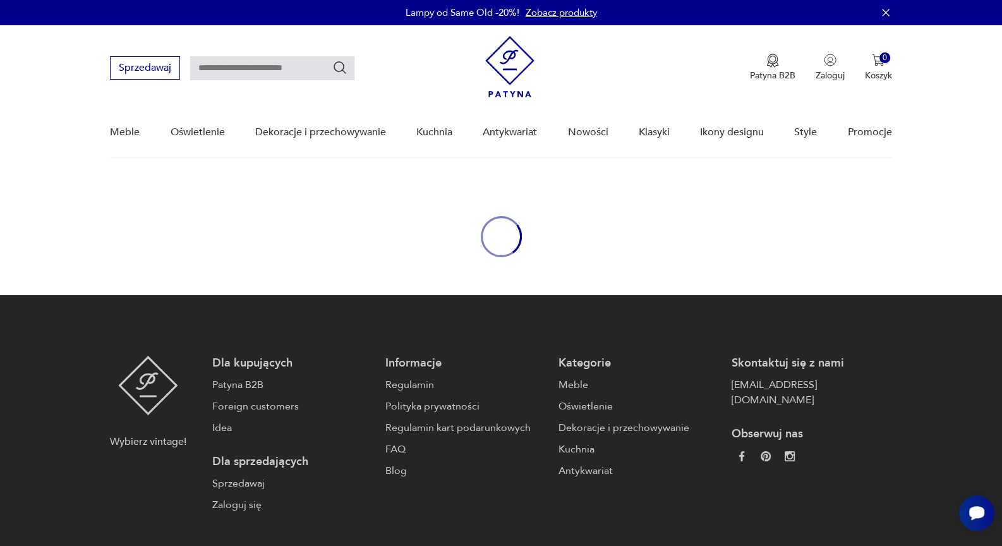
type input "*****"
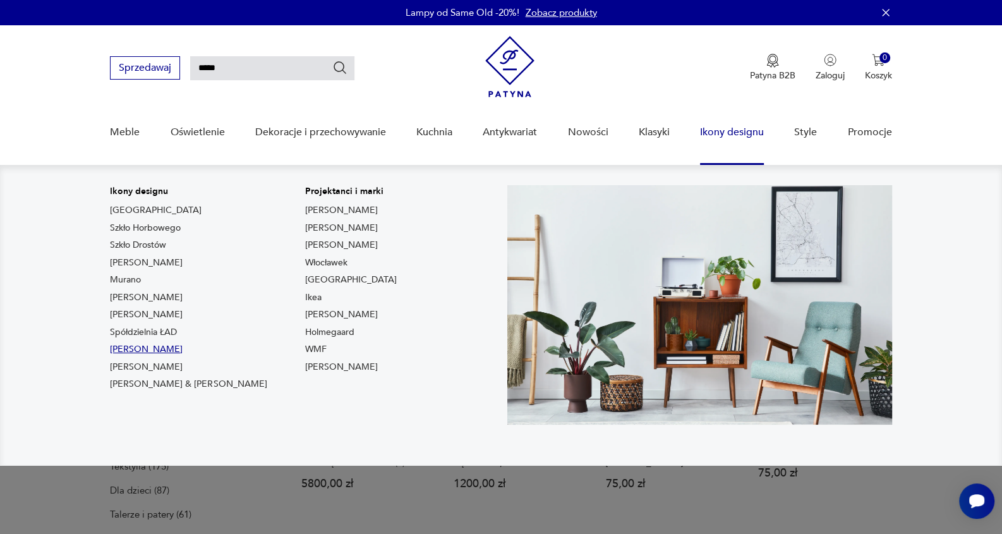
click at [151, 348] on link "Marcel Breuer" at bounding box center [146, 349] width 73 height 13
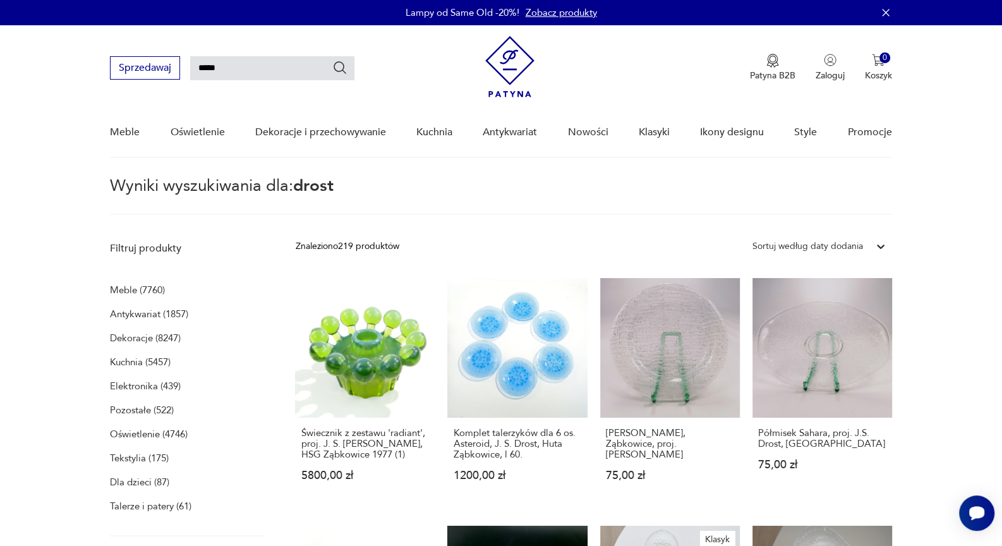
type input "******"
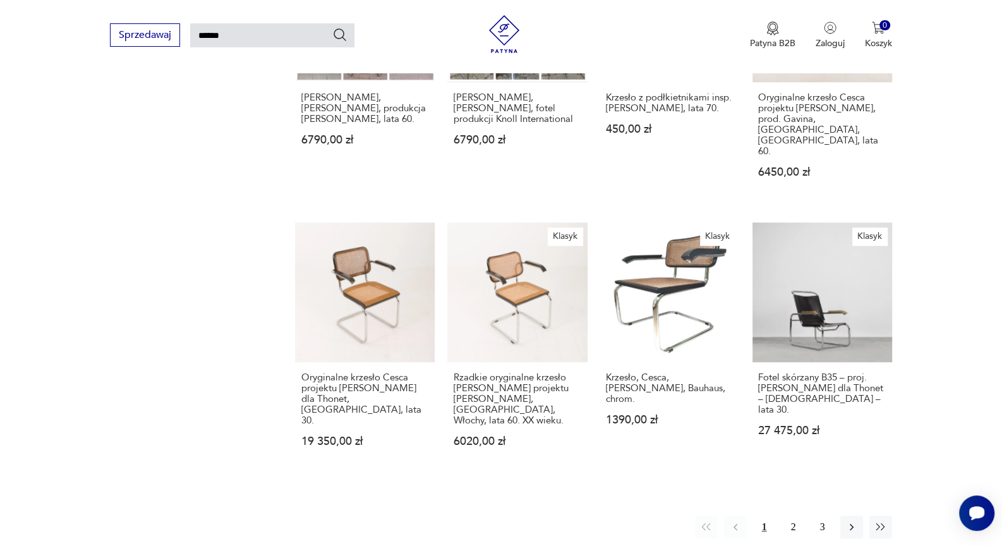
scroll to position [887, 0]
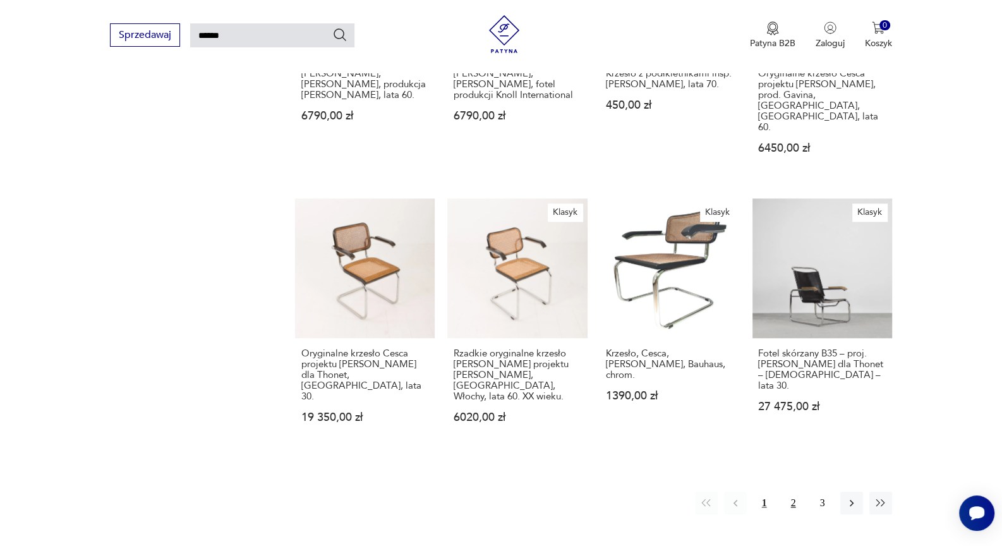
click at [791, 491] on button "2" at bounding box center [793, 503] width 23 height 23
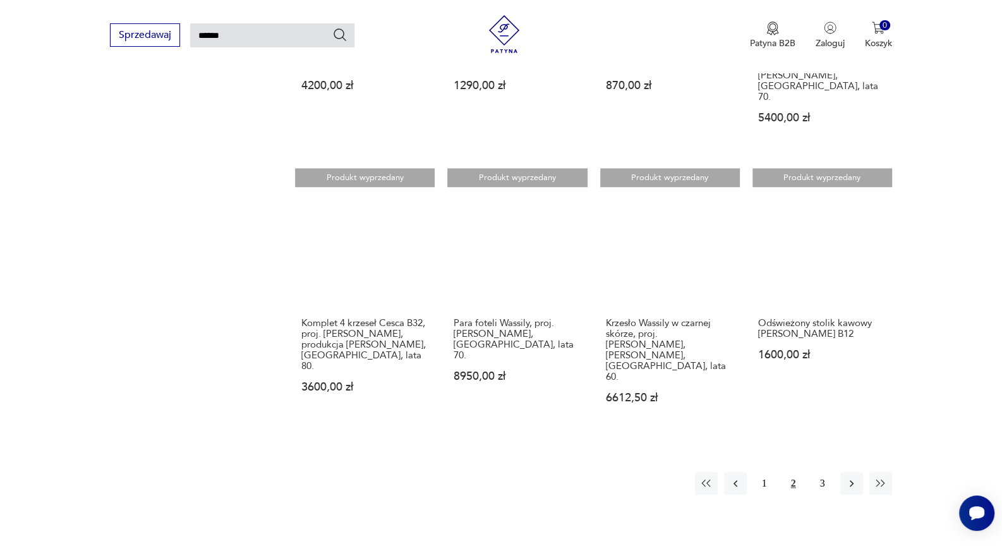
scroll to position [887, 0]
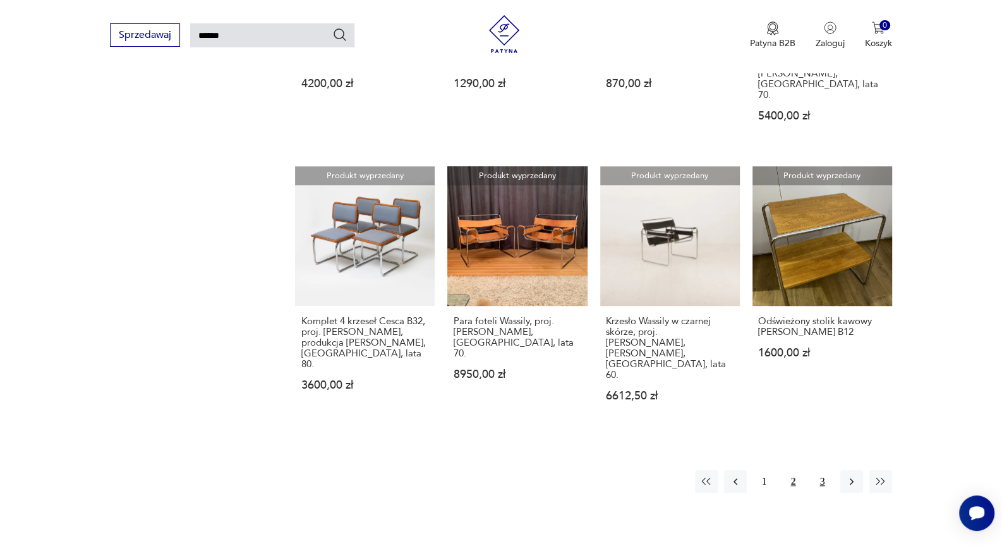
click at [820, 470] on button "3" at bounding box center [823, 481] width 23 height 23
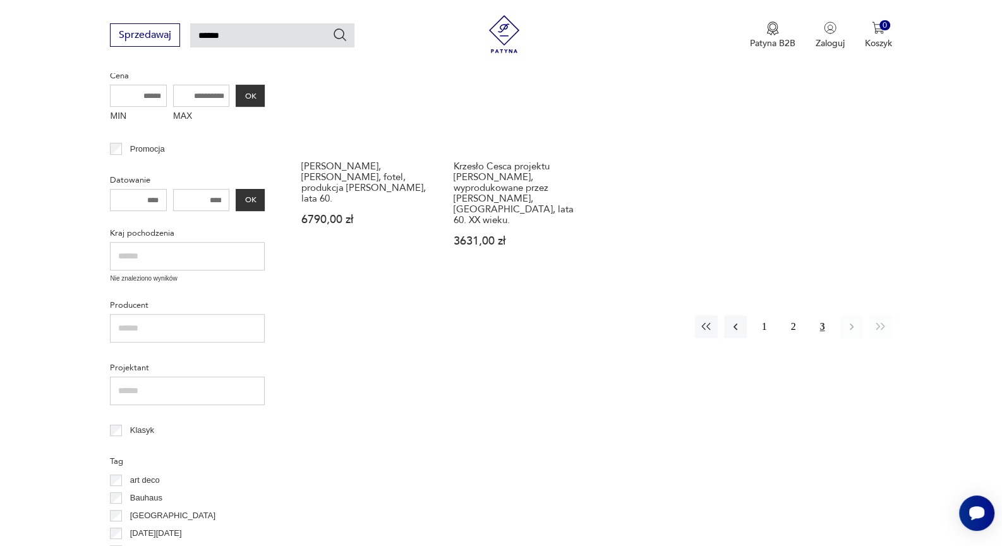
scroll to position [325, 0]
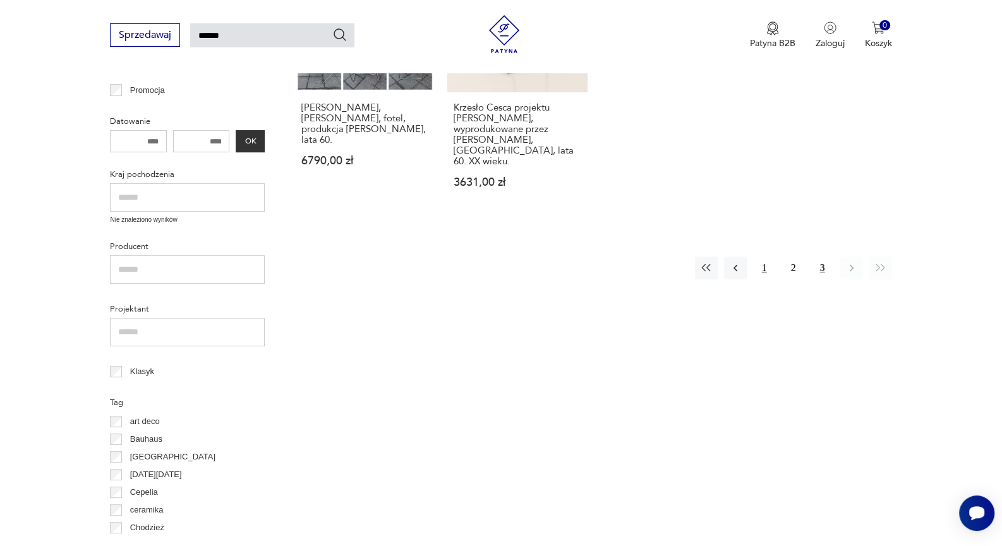
click at [762, 257] on button "1" at bounding box center [764, 268] width 23 height 23
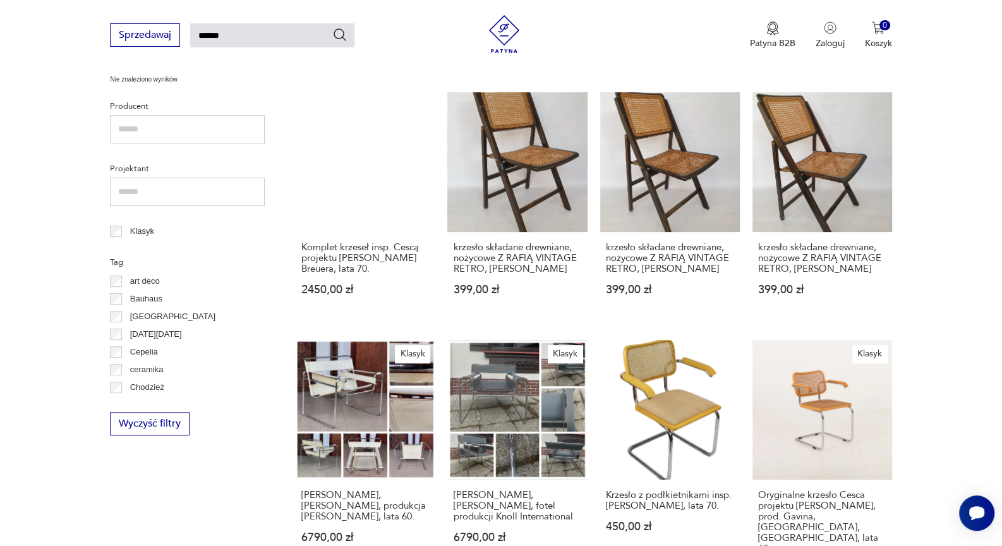
scroll to position [396, 0]
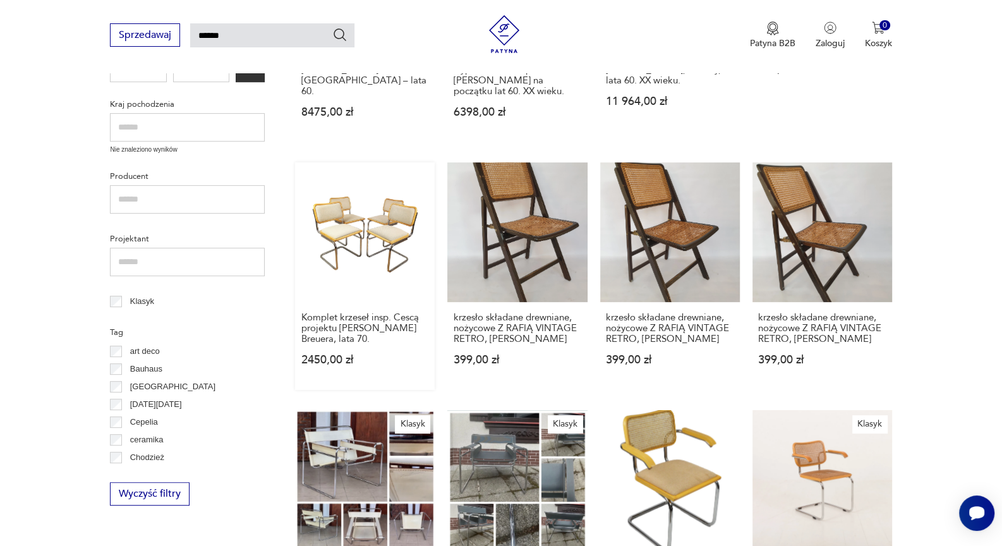
click at [385, 223] on link "Komplet krzeseł insp. Cescą projektu M. Breuera, lata 70. 2450,00 zł" at bounding box center [365, 276] width 140 height 228
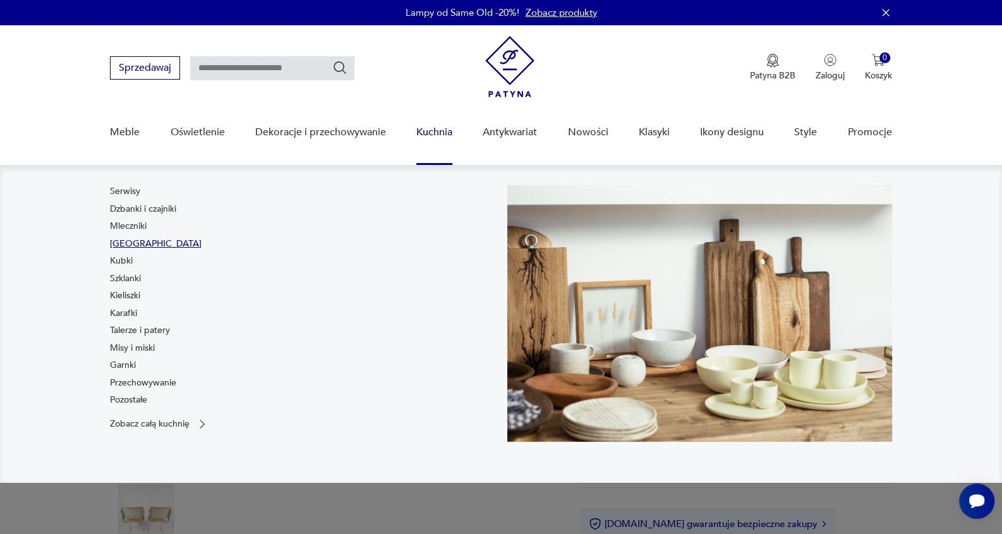
click at [131, 243] on link "Filiżanki" at bounding box center [156, 244] width 92 height 13
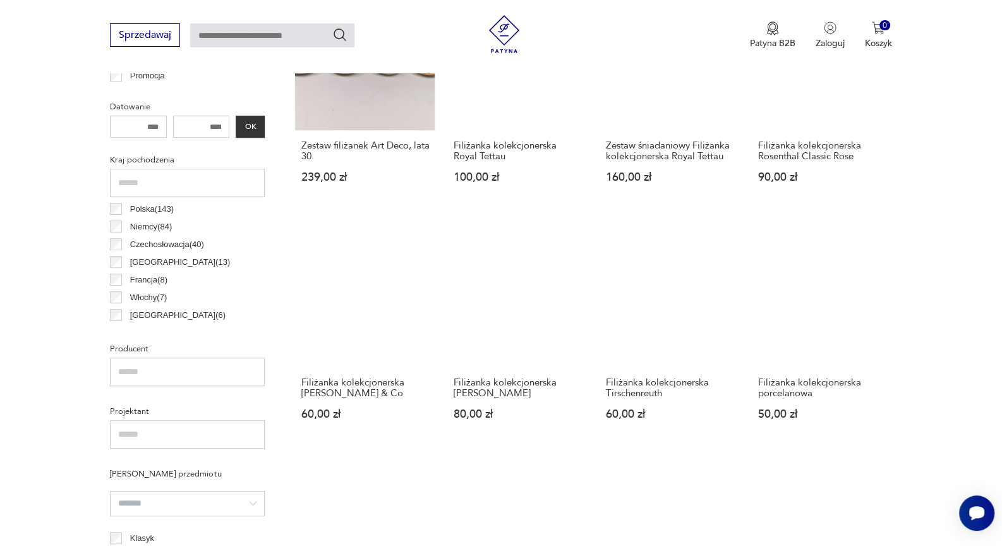
scroll to position [579, 0]
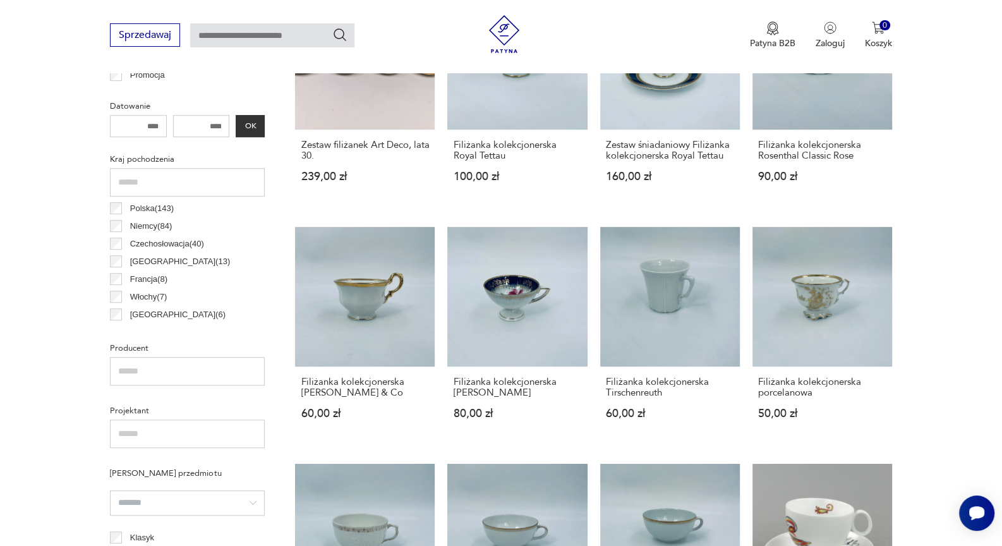
click at [143, 224] on p "Niemcy ( 84 )" at bounding box center [151, 226] width 42 height 14
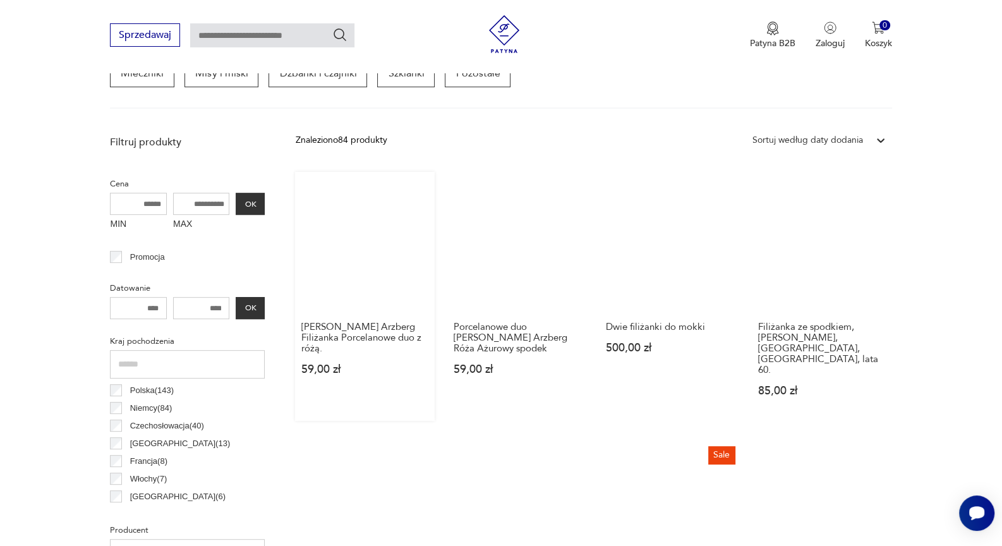
scroll to position [616, 0]
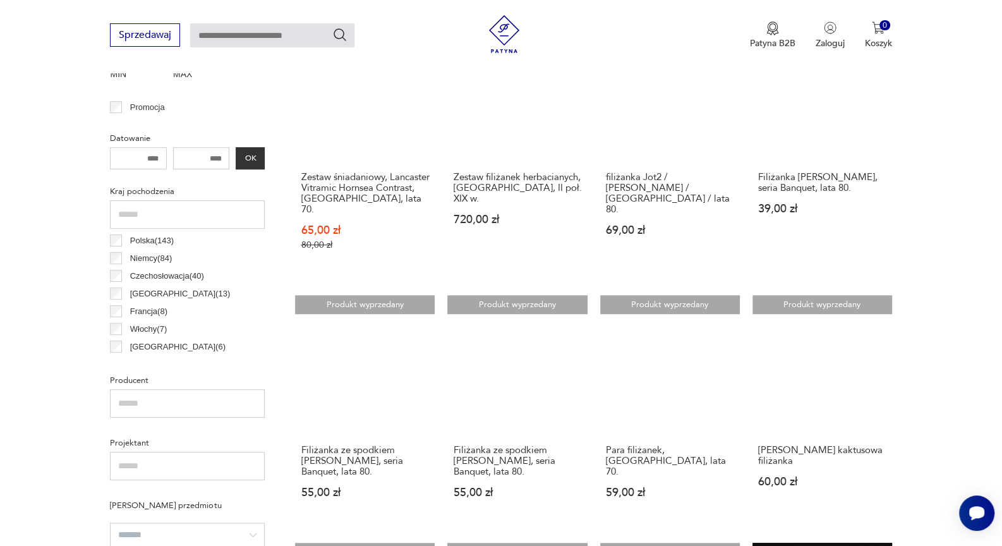
scroll to position [546, 0]
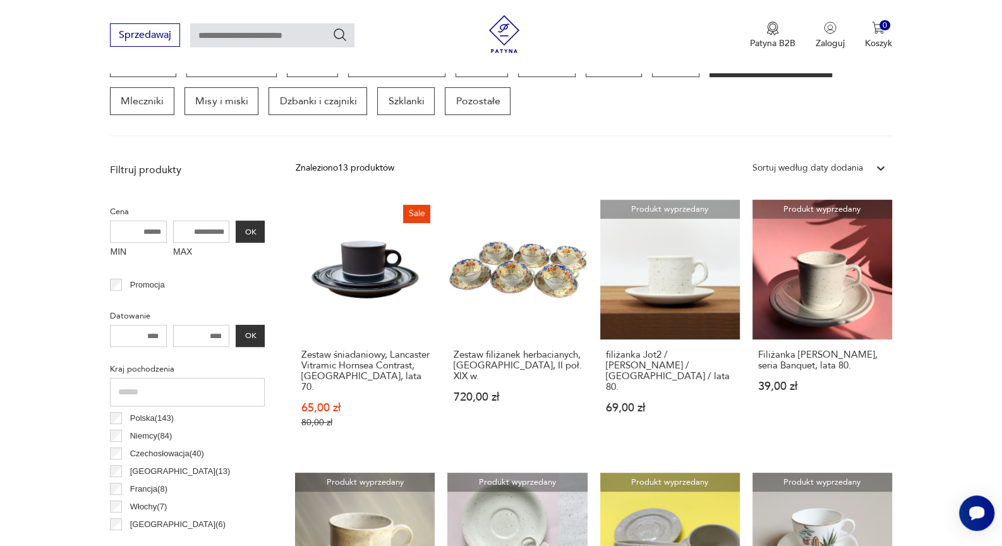
scroll to position [335, 0]
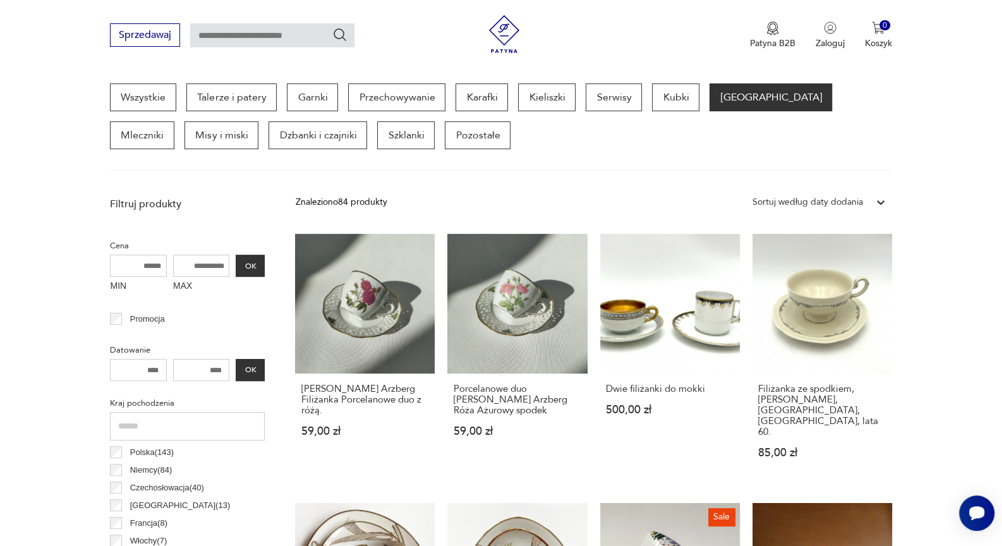
click at [868, 199] on div "Sortuj według daty dodania" at bounding box center [807, 202] width 123 height 16
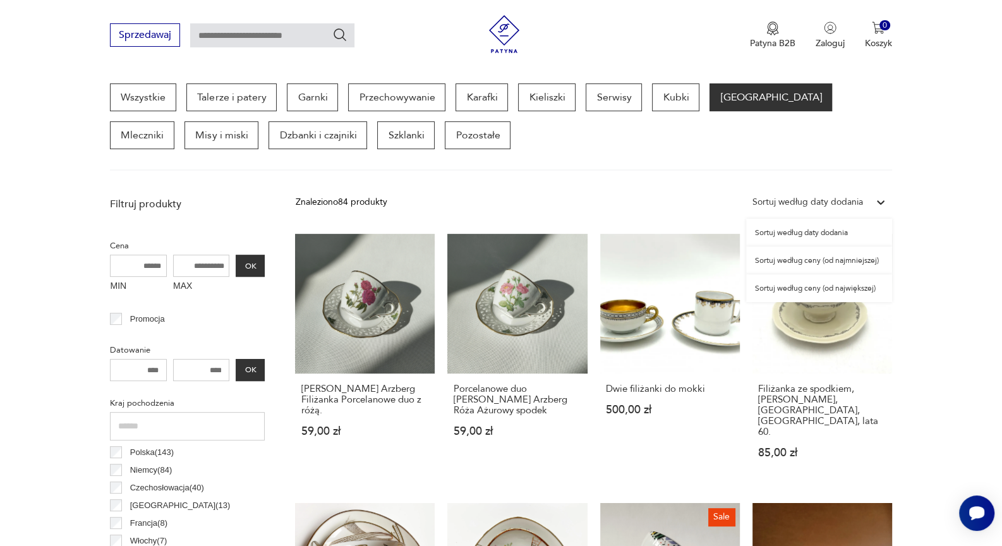
drag, startPoint x: 823, startPoint y: 289, endPoint x: 818, endPoint y: 284, distance: 7.6
click at [822, 289] on div "Sortuj według ceny (od największej)" at bounding box center [819, 288] width 146 height 28
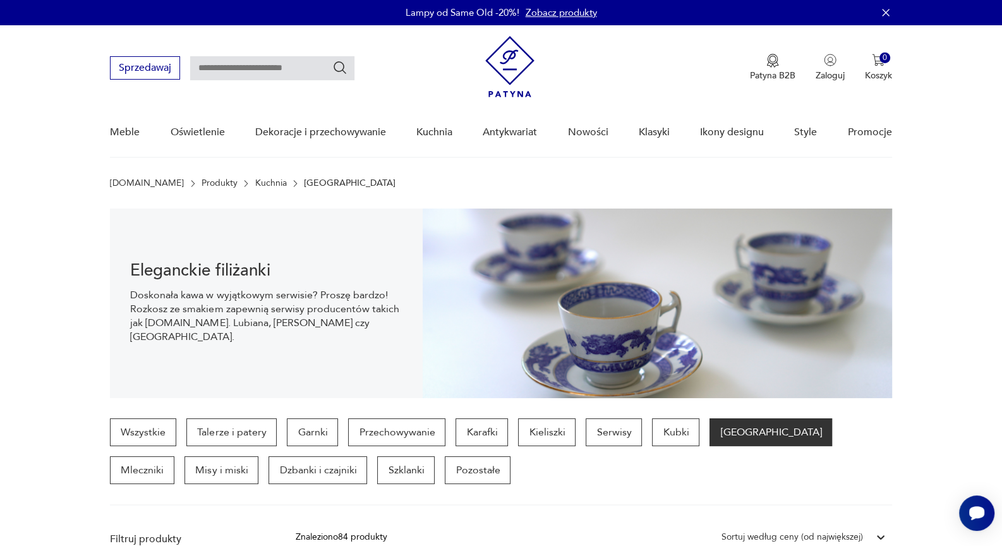
click at [236, 67] on input "text" at bounding box center [272, 68] width 164 height 24
type input "*****"
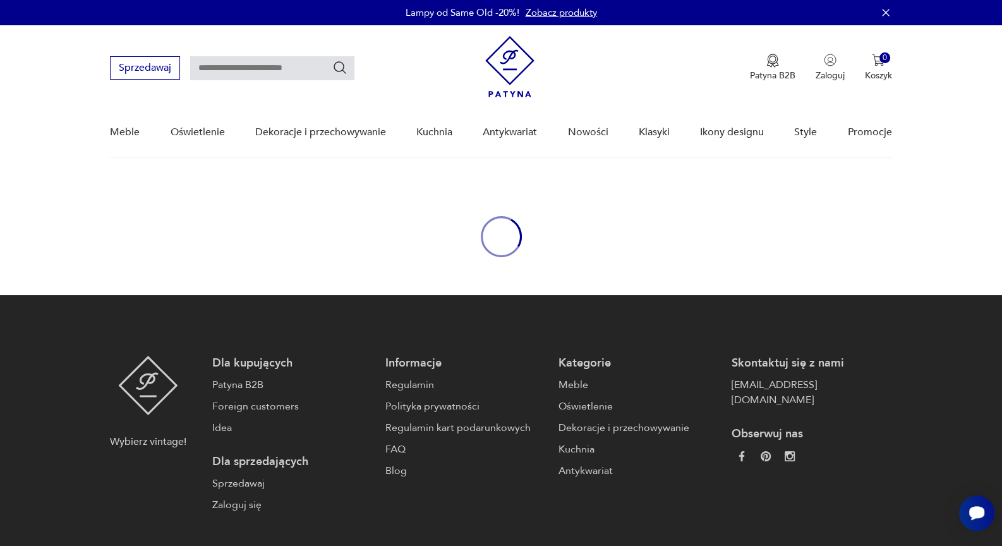
type input "*****"
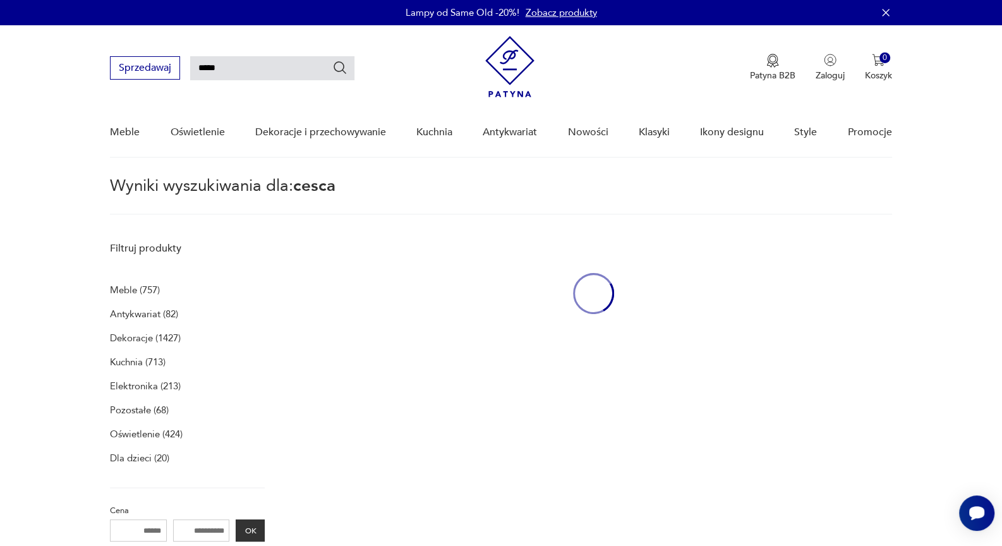
scroll to position [126, 0]
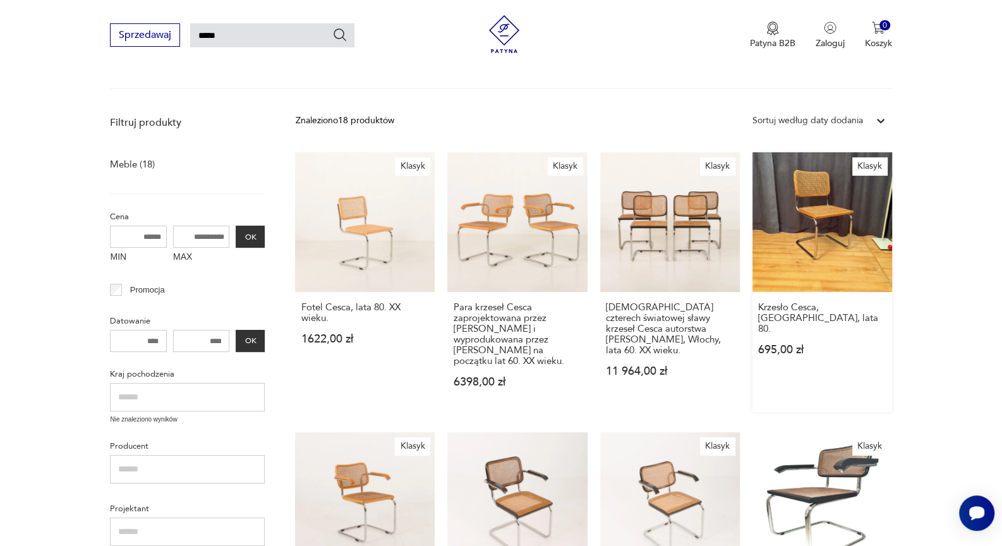
click at [820, 216] on link "Klasyk Krzesło Cesca, Włochy, lata 80. 695,00 zł" at bounding box center [823, 282] width 140 height 260
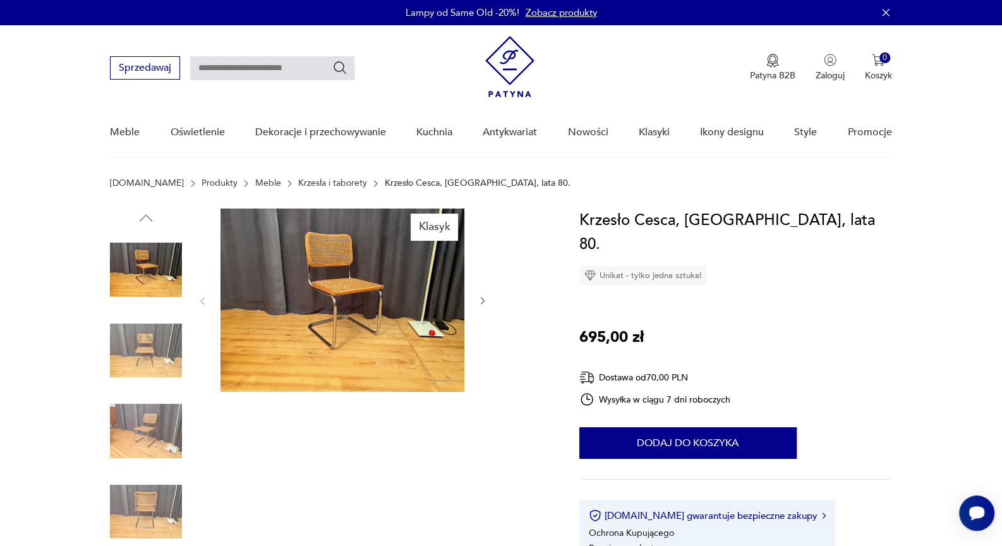
click at [362, 283] on img at bounding box center [343, 300] width 244 height 183
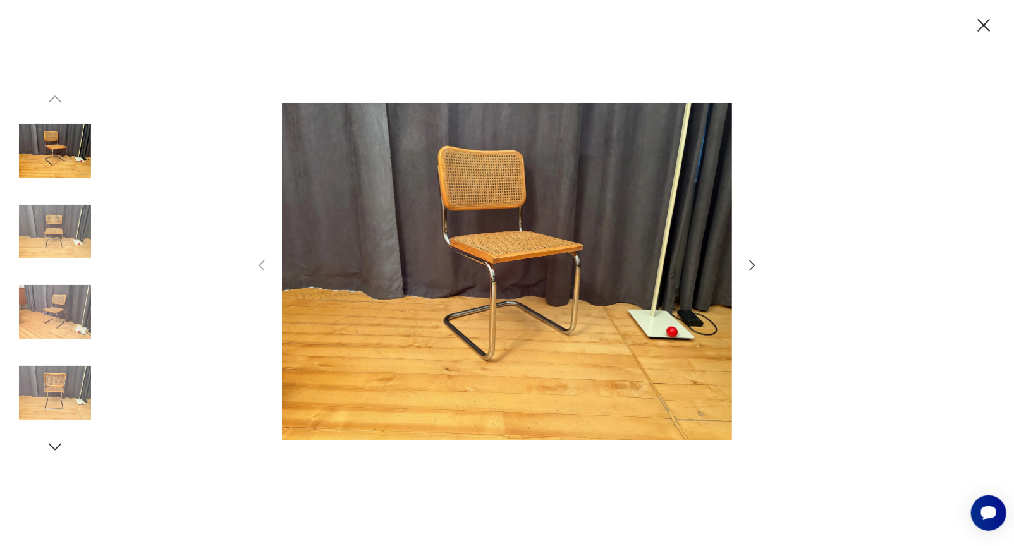
click at [74, 389] on img at bounding box center [55, 393] width 72 height 72
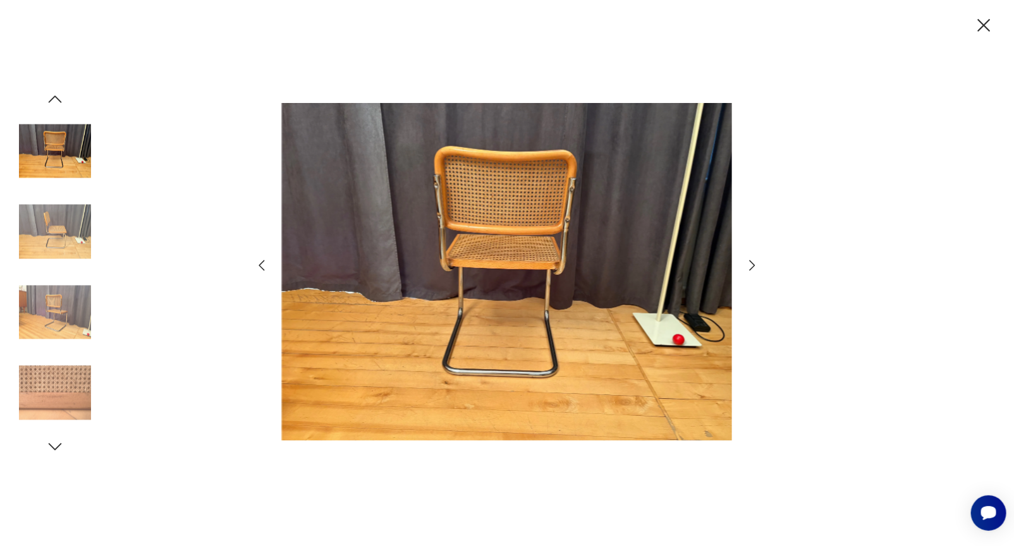
click at [901, 27] on icon "button" at bounding box center [984, 25] width 13 height 13
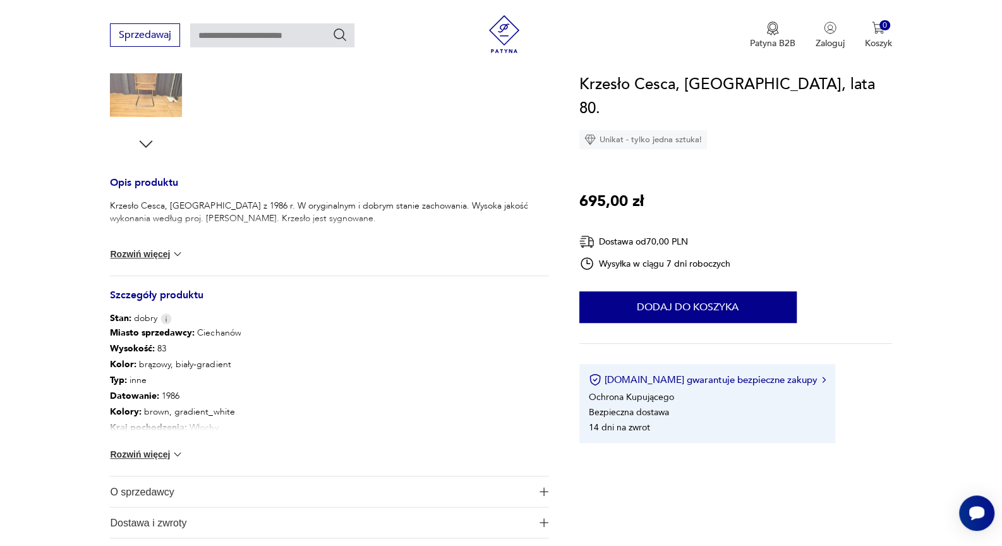
scroll to position [421, 0]
click at [147, 254] on button "Rozwiń więcej" at bounding box center [146, 254] width 73 height 13
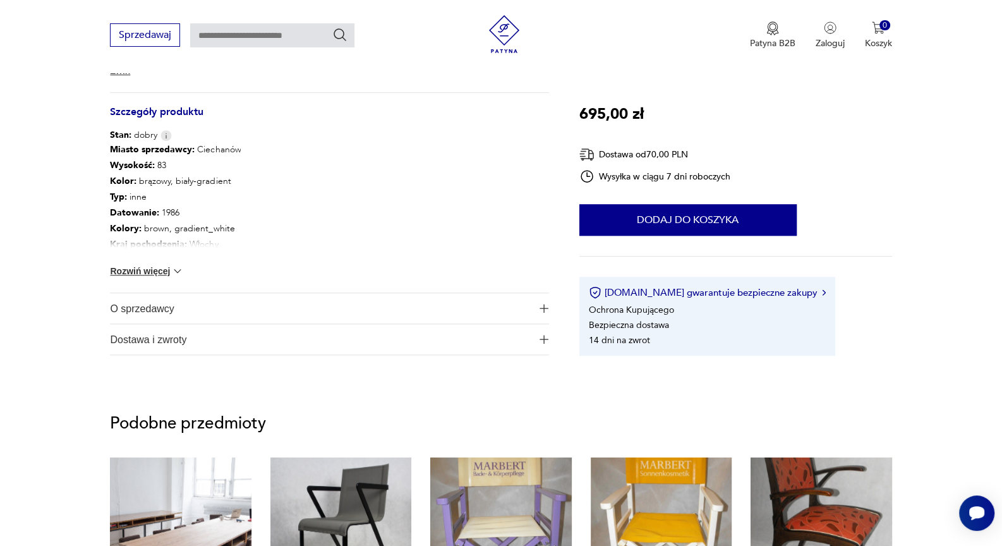
scroll to position [632, 0]
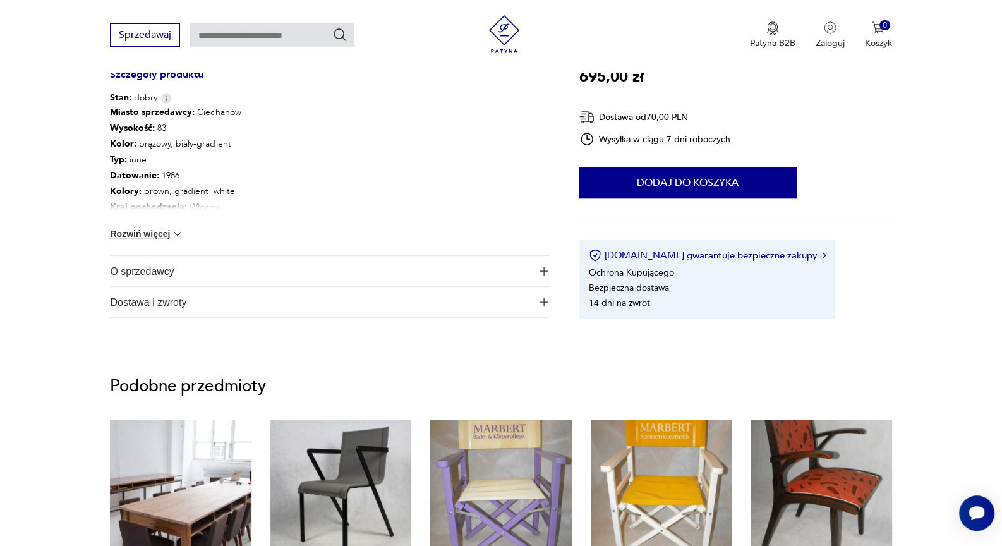
click at [144, 236] on button "Rozwiń więcej" at bounding box center [146, 234] width 73 height 13
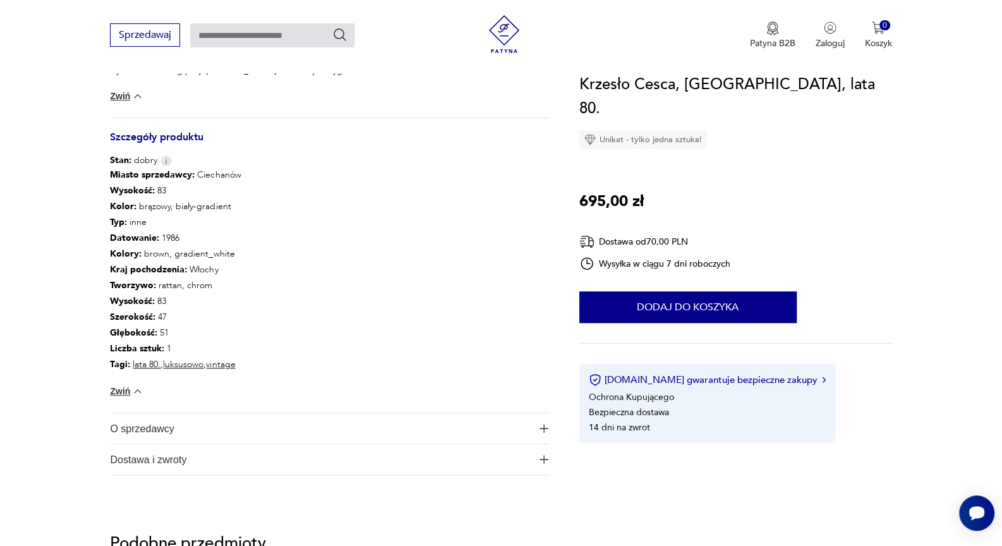
scroll to position [491, 0]
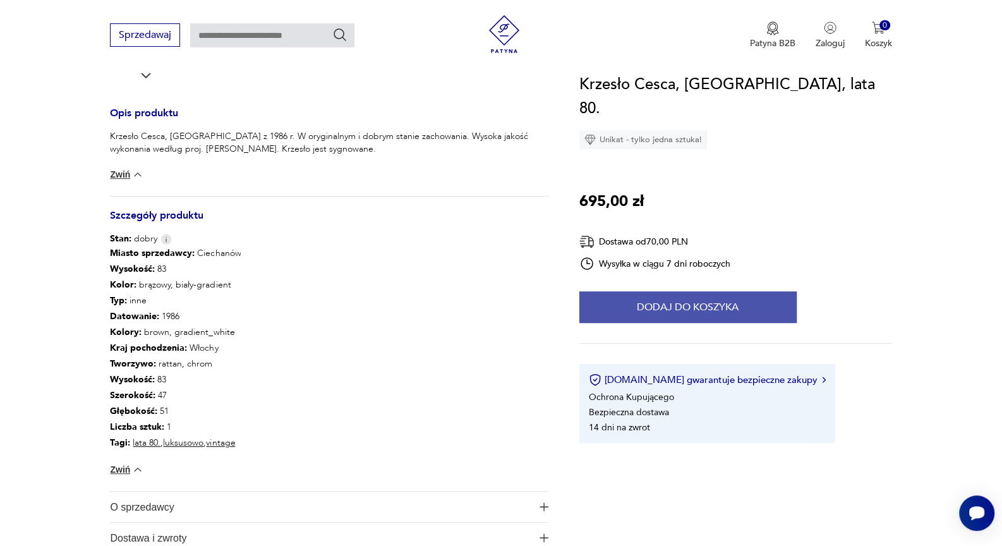
click at [690, 291] on button "Dodaj do koszyka" at bounding box center [688, 307] width 217 height 32
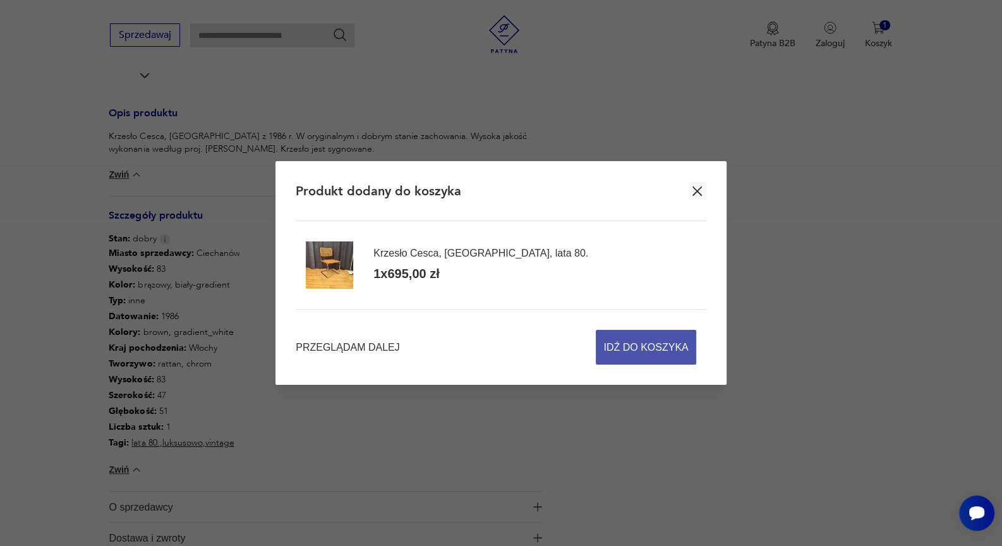
click at [642, 351] on span "Idź do koszyka" at bounding box center [646, 347] width 85 height 33
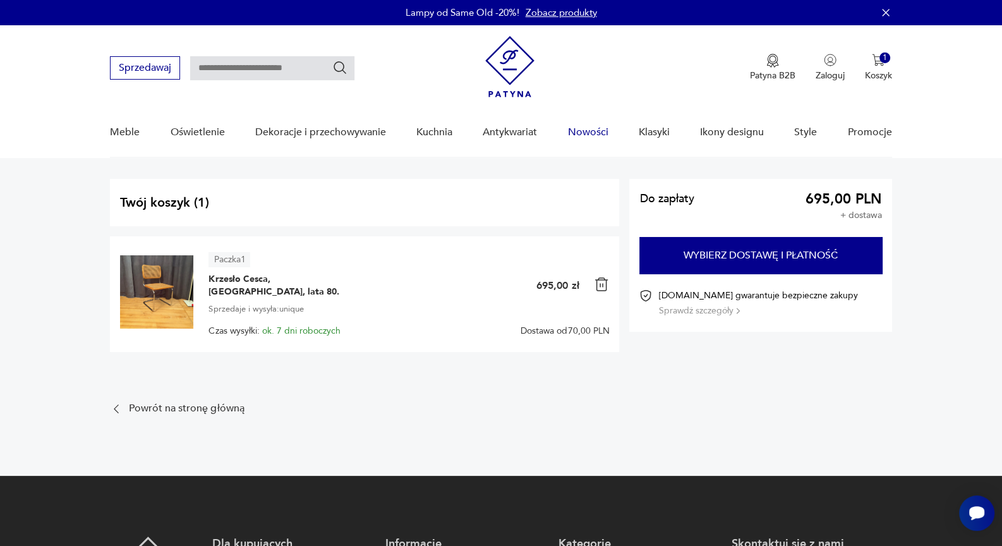
click at [589, 133] on link "Nowości" at bounding box center [588, 132] width 40 height 49
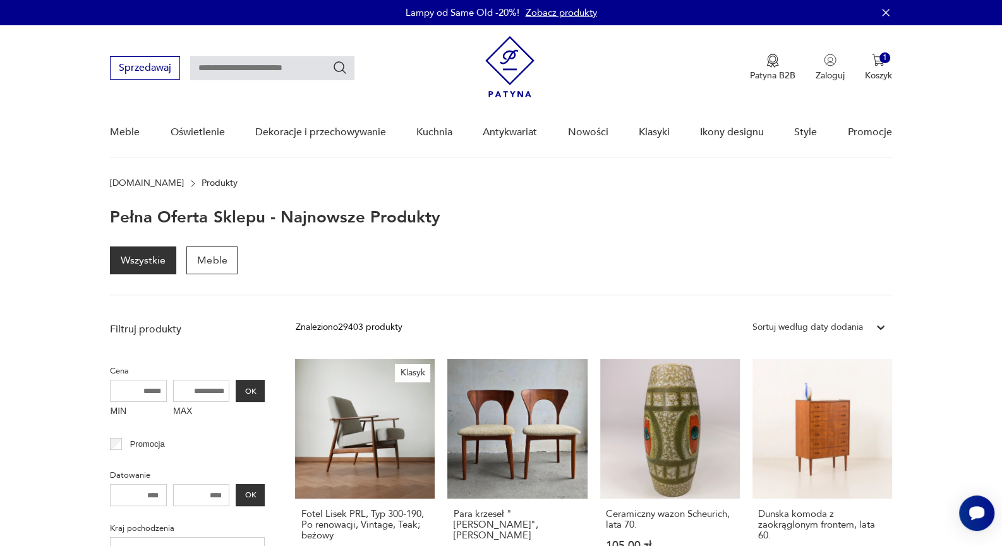
click at [223, 64] on input "text" at bounding box center [272, 68] width 164 height 24
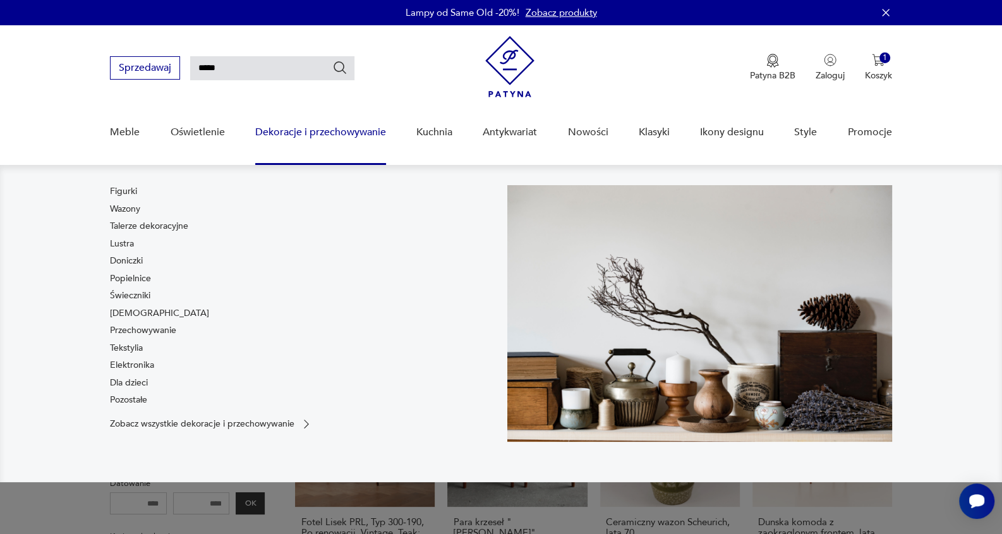
type input "*****"
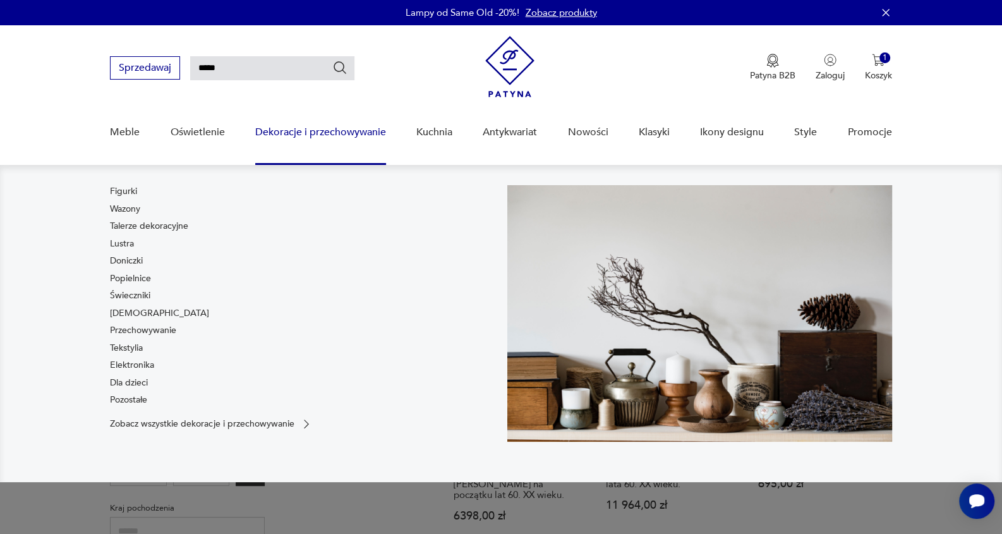
click at [128, 261] on link "Doniczki" at bounding box center [126, 261] width 33 height 13
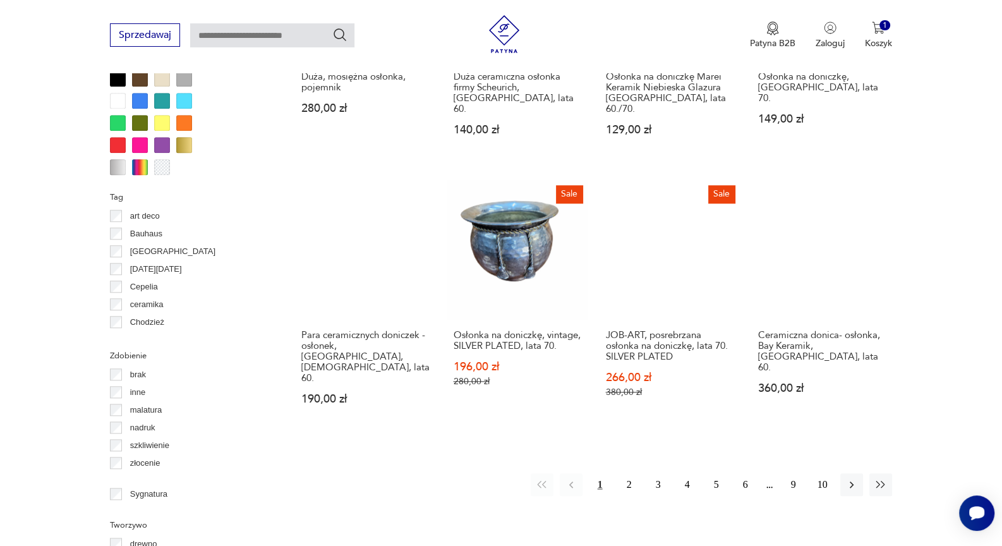
scroll to position [1211, 0]
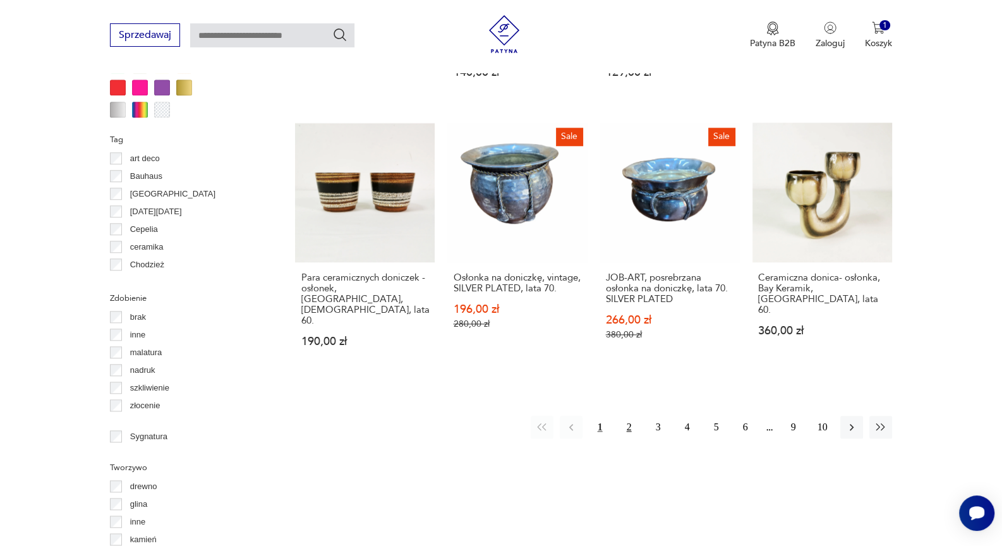
click at [632, 416] on button "2" at bounding box center [629, 427] width 23 height 23
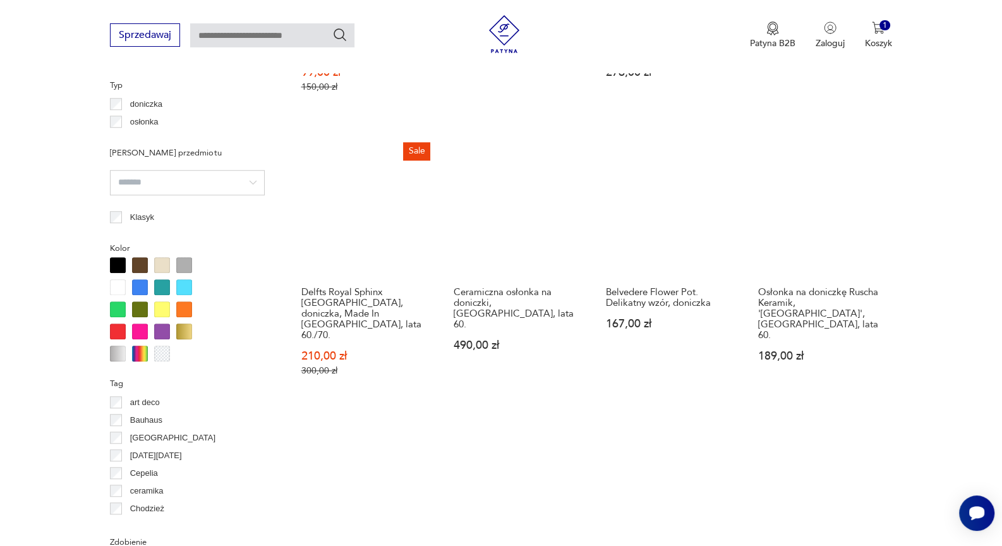
scroll to position [1248, 0]
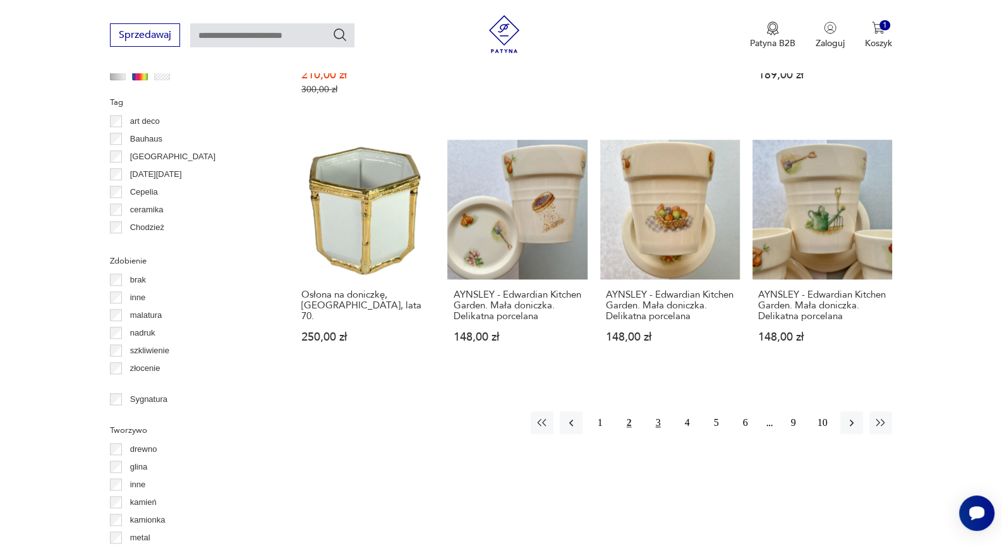
click at [659, 411] on button "3" at bounding box center [658, 422] width 23 height 23
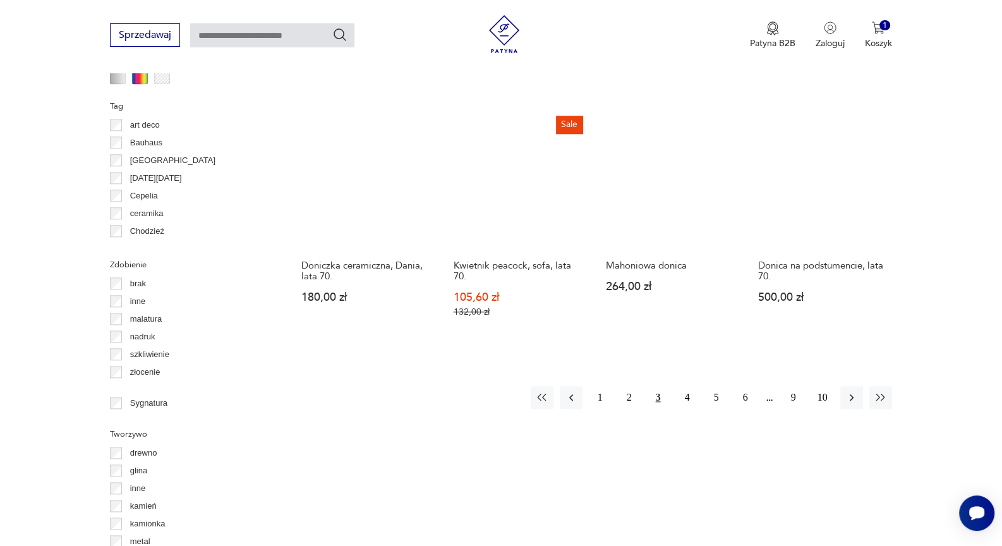
scroll to position [1248, 0]
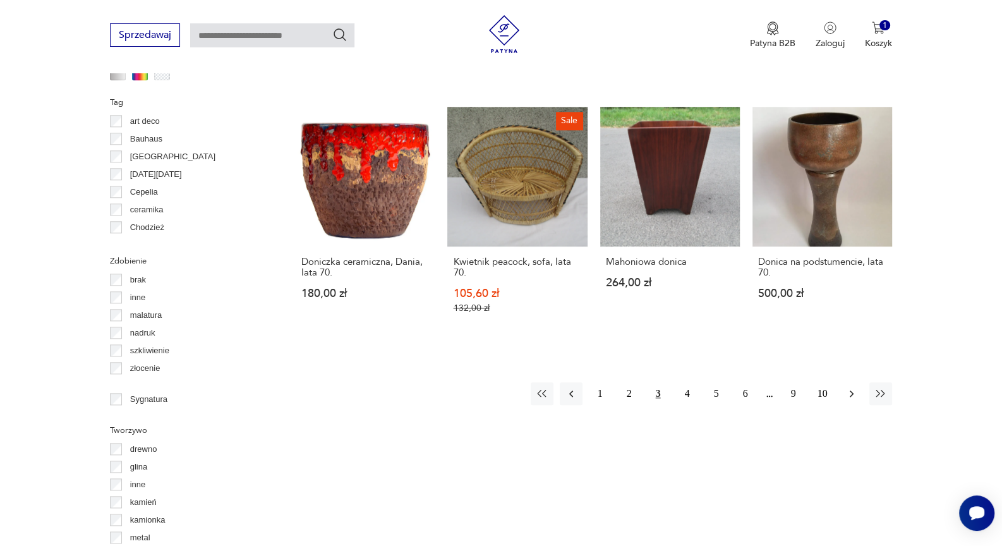
click at [850, 387] on icon "button" at bounding box center [852, 393] width 13 height 13
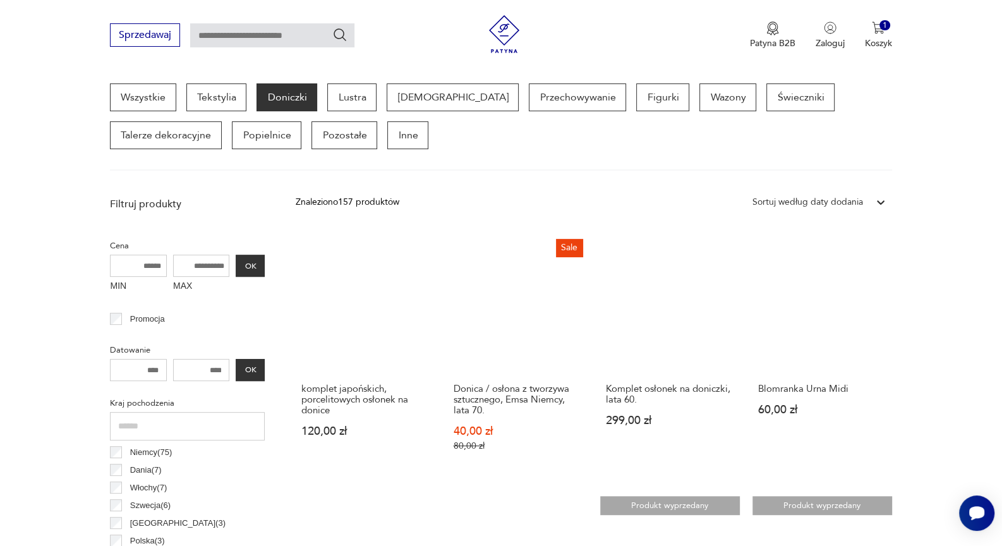
scroll to position [121, 0]
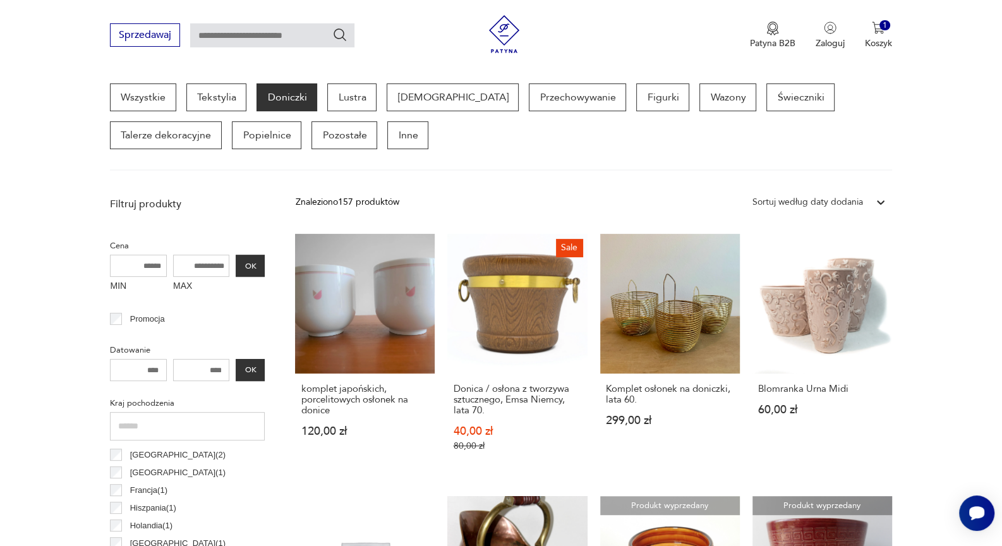
click at [209, 33] on input "text" at bounding box center [272, 35] width 164 height 24
type input "**********"
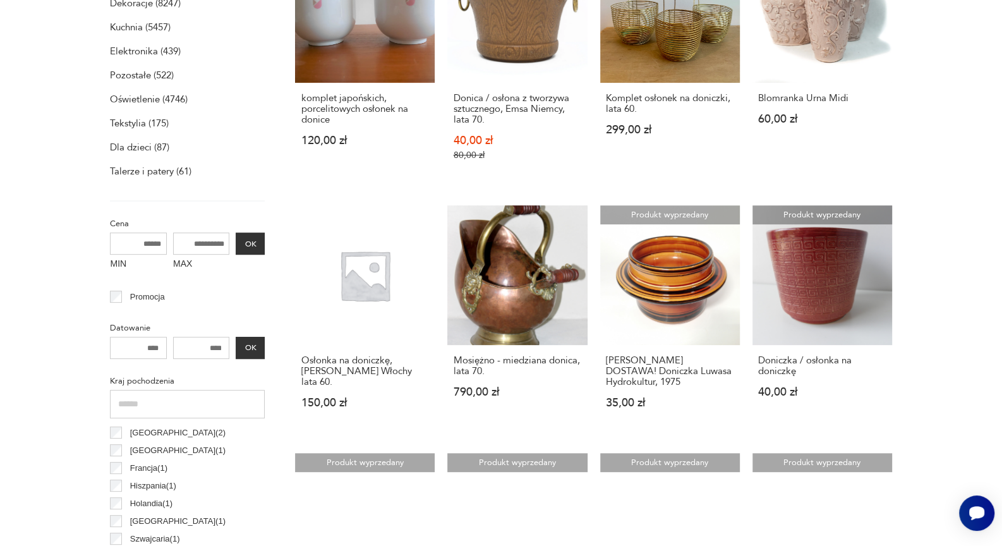
scroll to position [45, 0]
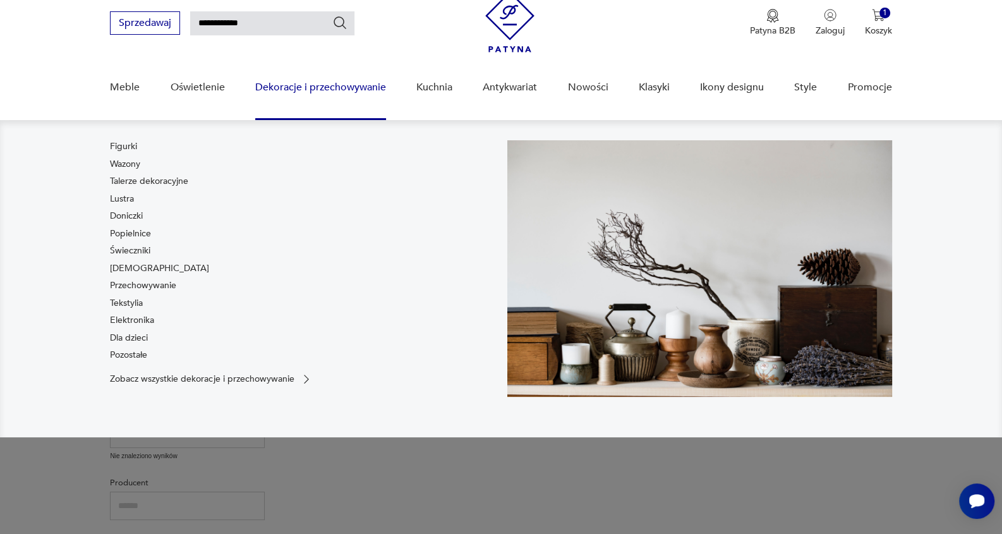
click at [323, 87] on link "Dekoracje i przechowywanie" at bounding box center [320, 87] width 131 height 49
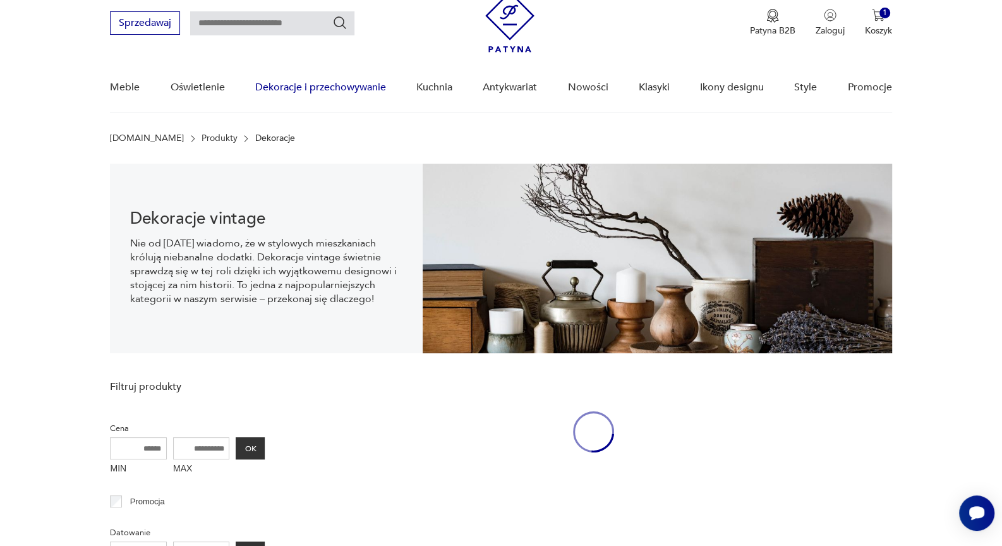
scroll to position [18, 0]
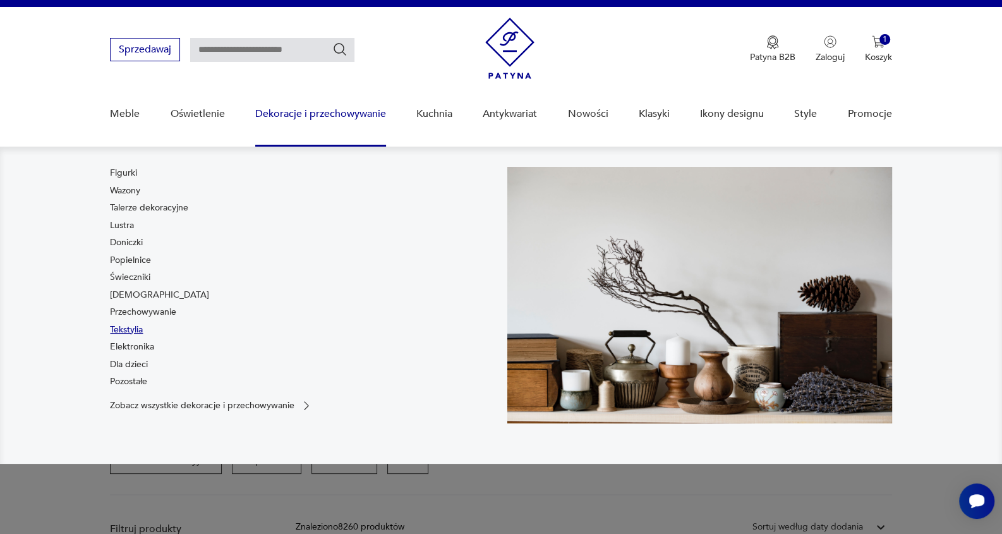
click at [133, 326] on link "Tekstylia" at bounding box center [126, 330] width 33 height 13
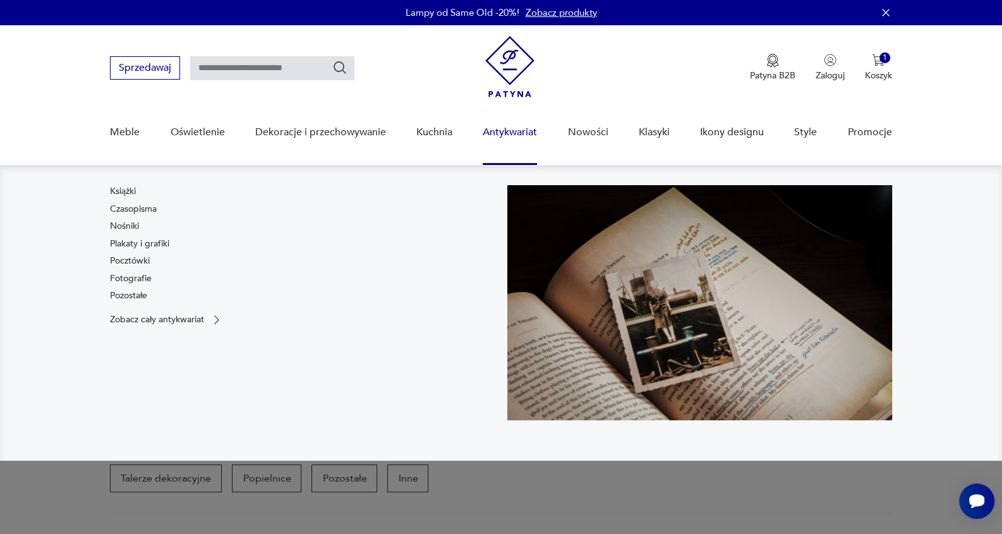
click at [152, 245] on link "Plakaty i grafiki" at bounding box center [139, 244] width 59 height 13
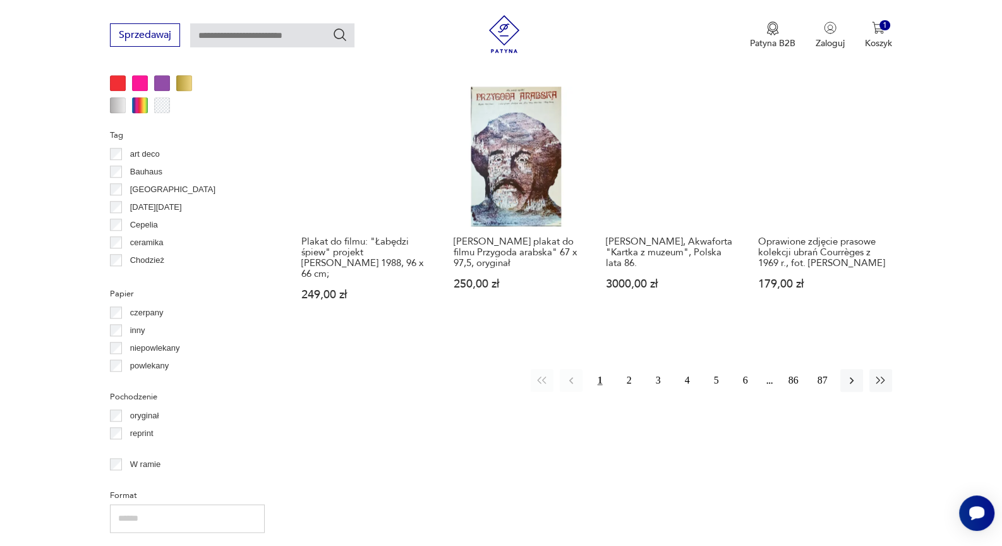
scroll to position [1248, 0]
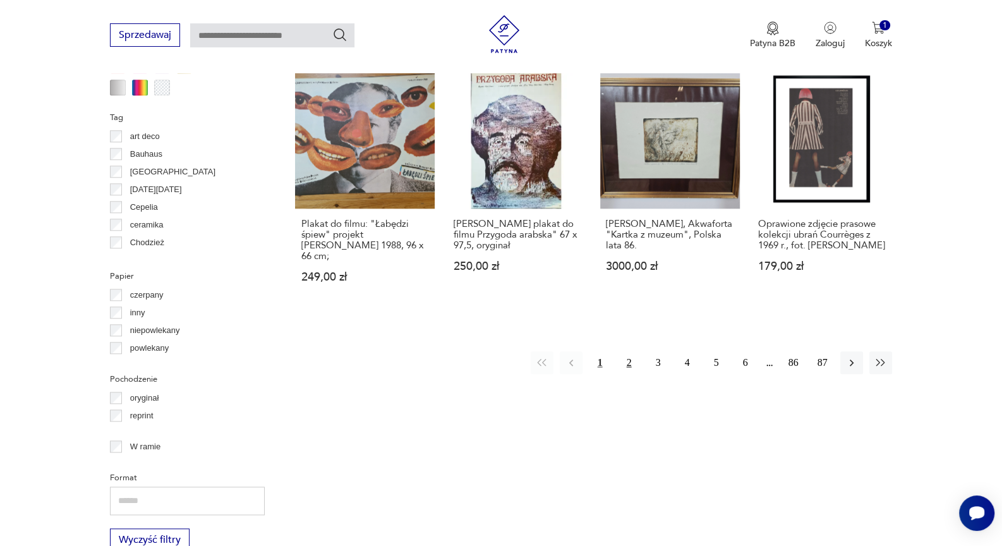
click at [631, 353] on button "2" at bounding box center [629, 362] width 23 height 23
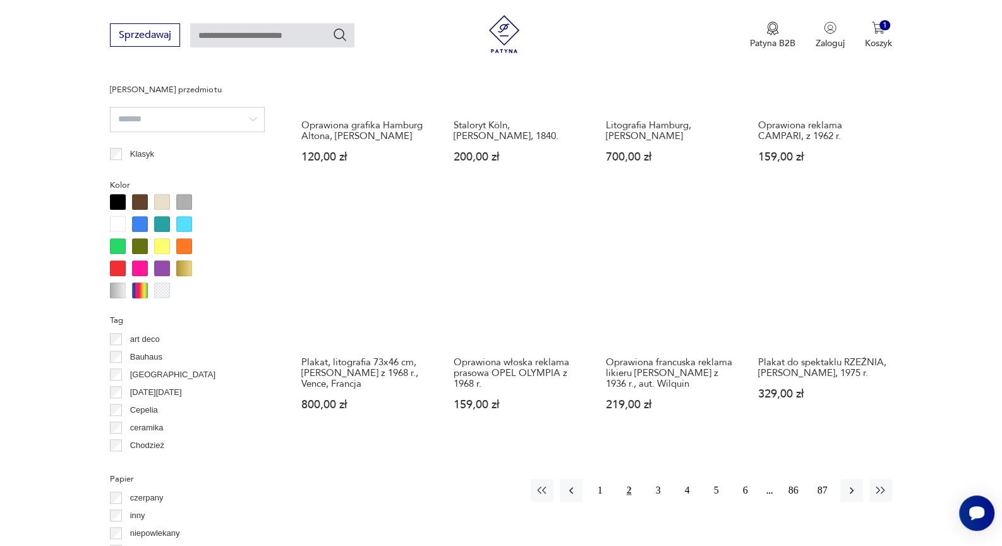
scroll to position [1070, 0]
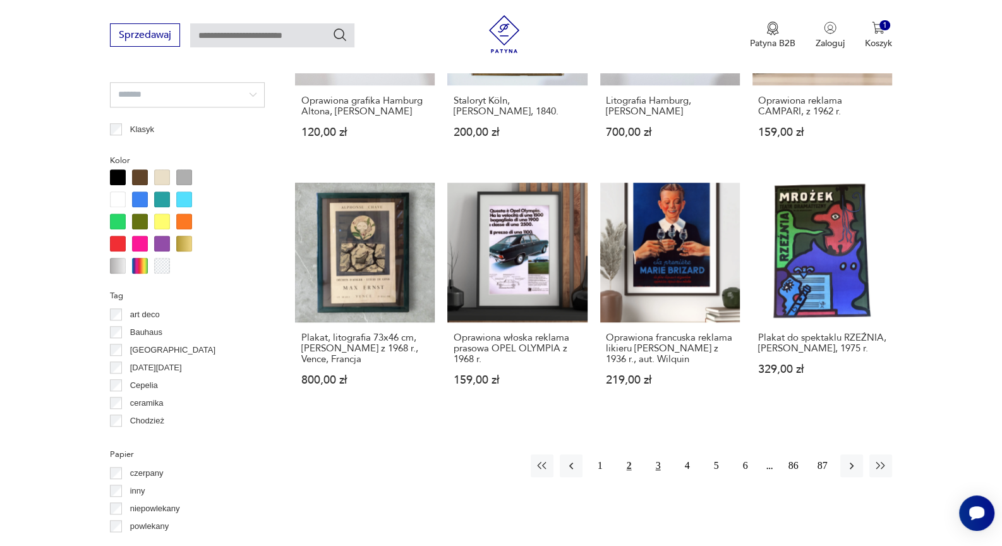
click at [657, 466] on button "3" at bounding box center [658, 465] width 23 height 23
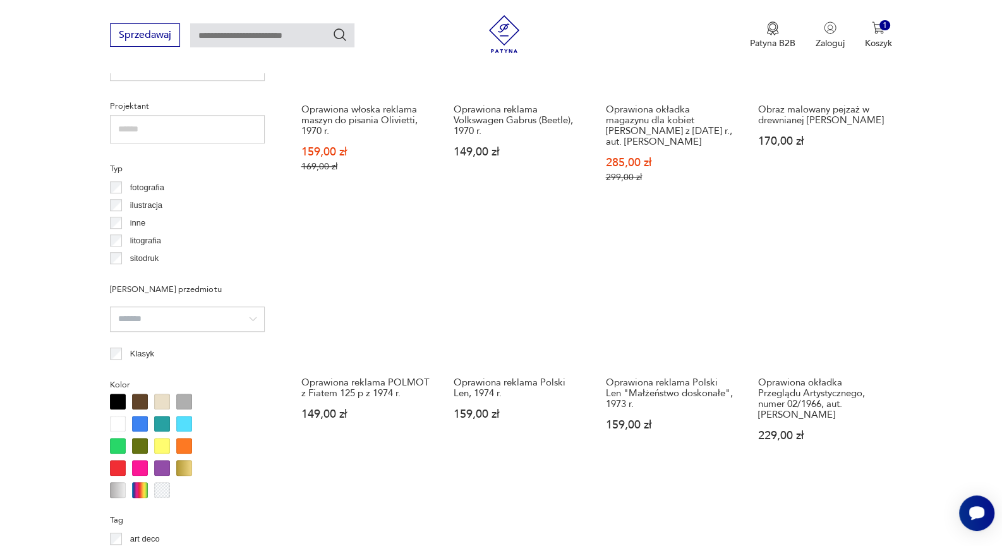
scroll to position [1000, 0]
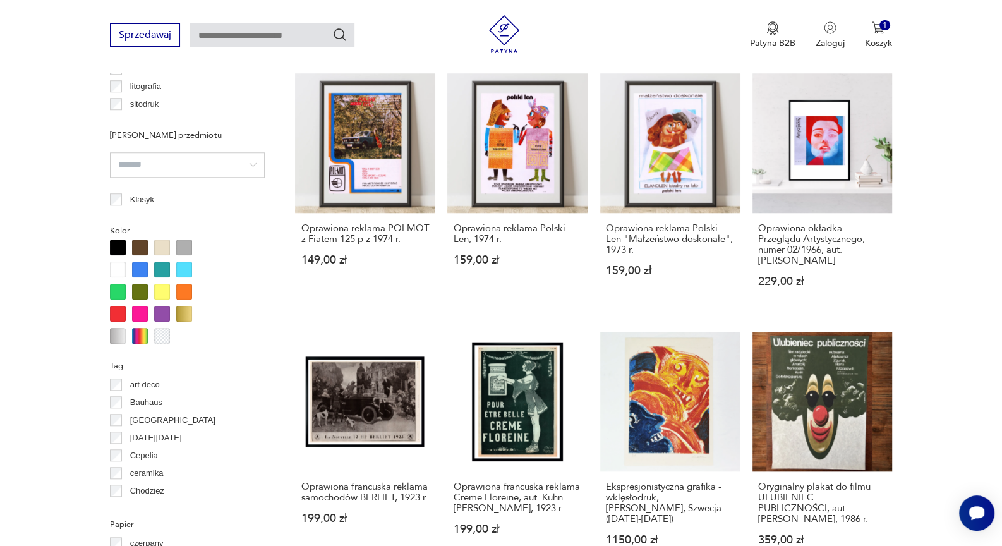
click at [137, 403] on p "Bauhaus" at bounding box center [146, 403] width 32 height 14
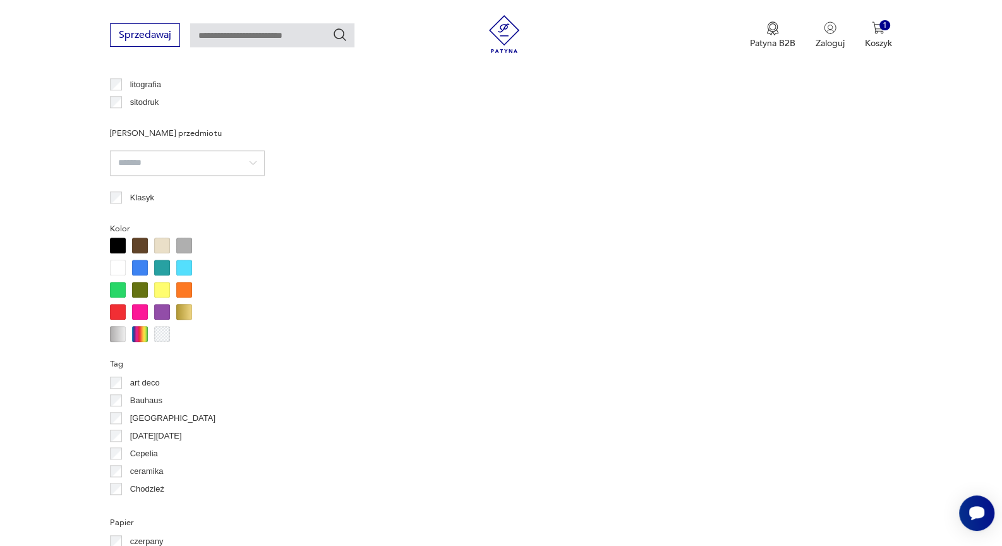
scroll to position [1140, 0]
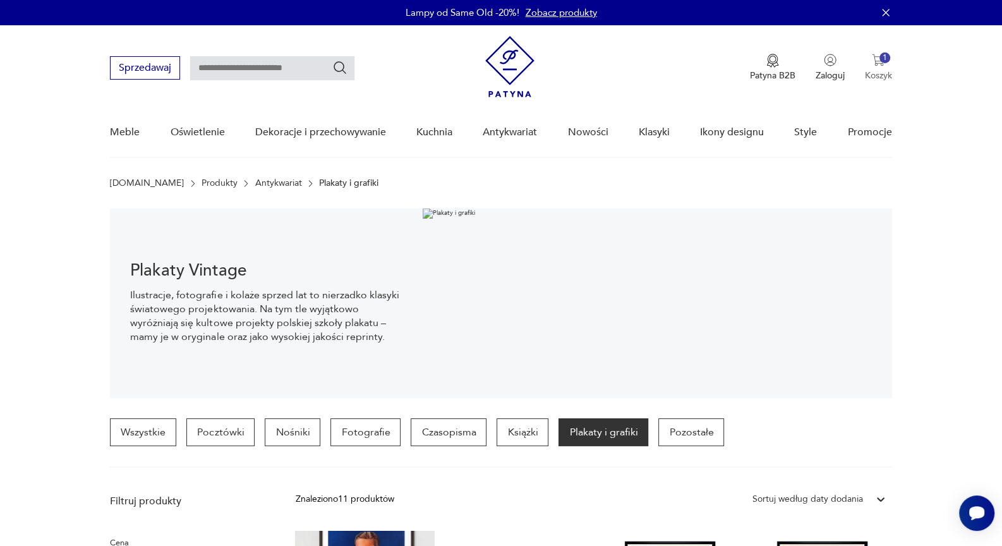
click at [880, 58] on div "1" at bounding box center [885, 57] width 11 height 11
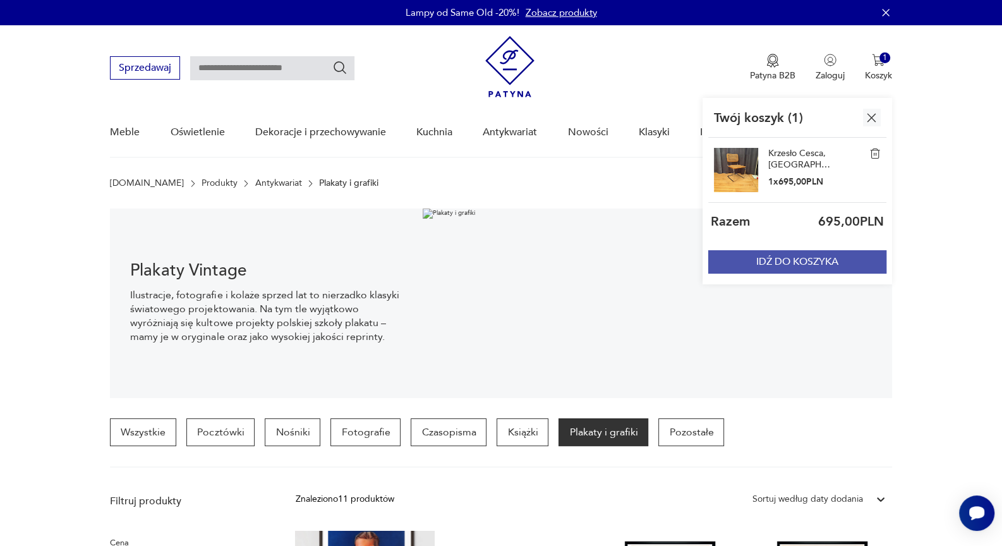
click at [796, 259] on button "IDŹ DO KOSZYKA" at bounding box center [797, 261] width 178 height 23
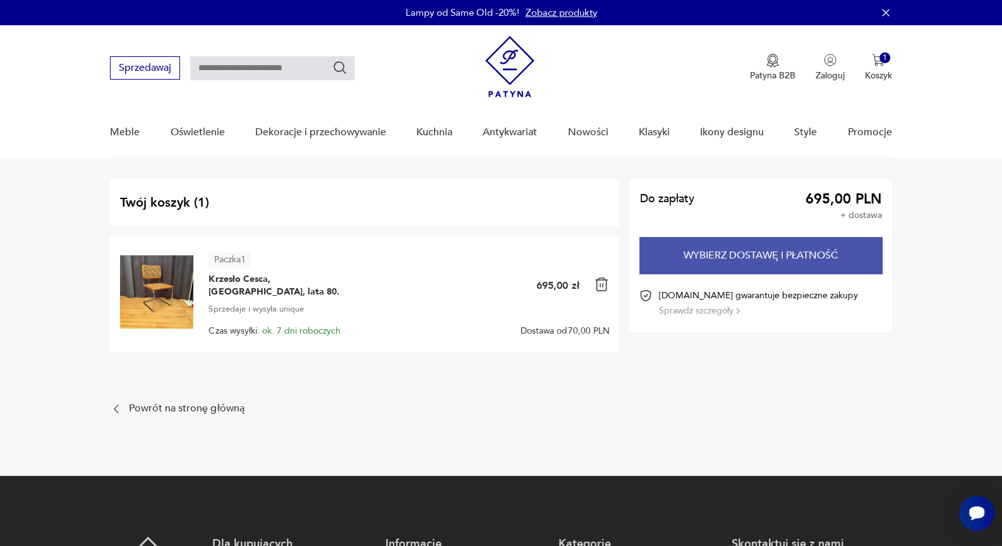
click at [759, 247] on button "Wybierz dostawę i płatność" at bounding box center [761, 255] width 242 height 37
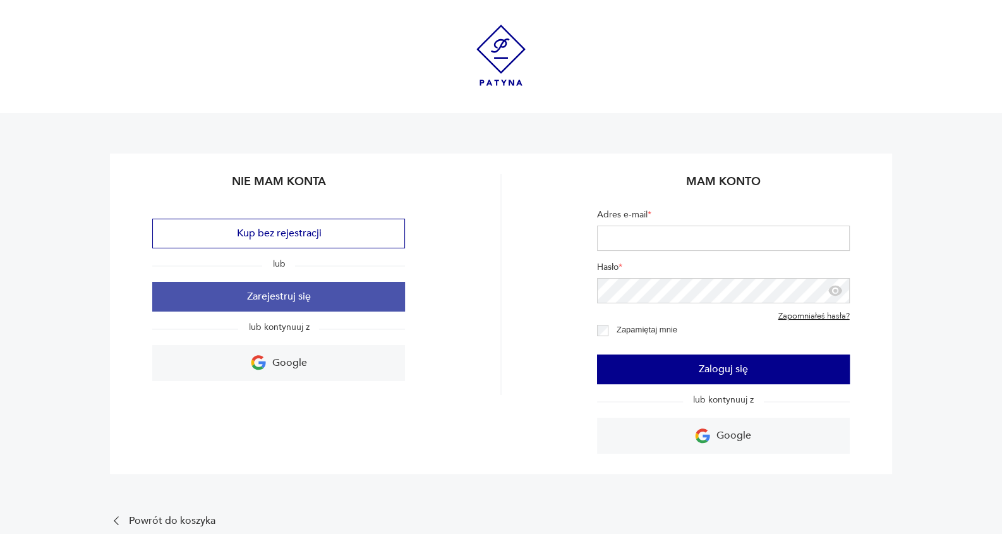
click at [286, 298] on button "Zarejestruj się" at bounding box center [278, 297] width 253 height 30
click at [296, 298] on button "Zarejestruj się" at bounding box center [278, 297] width 253 height 30
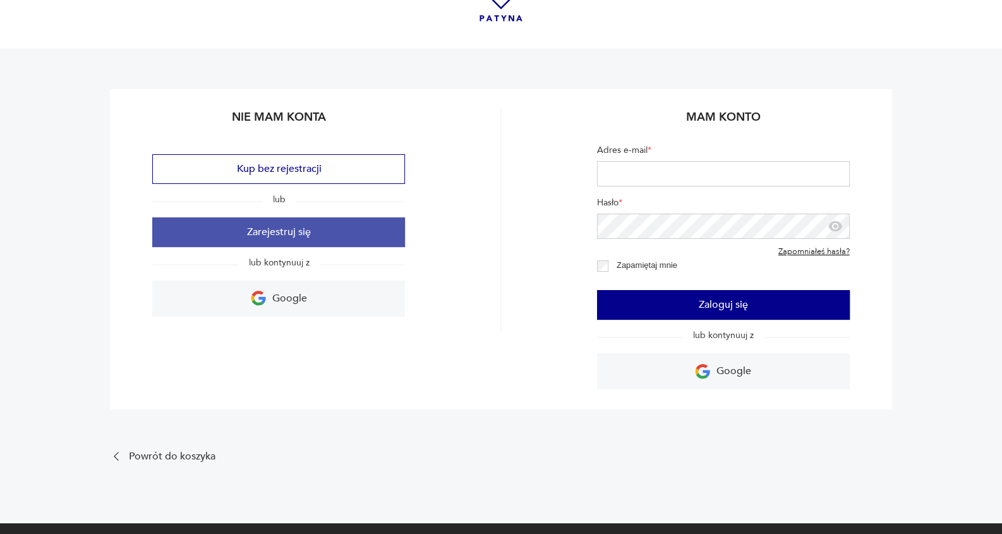
scroll to position [147, 0]
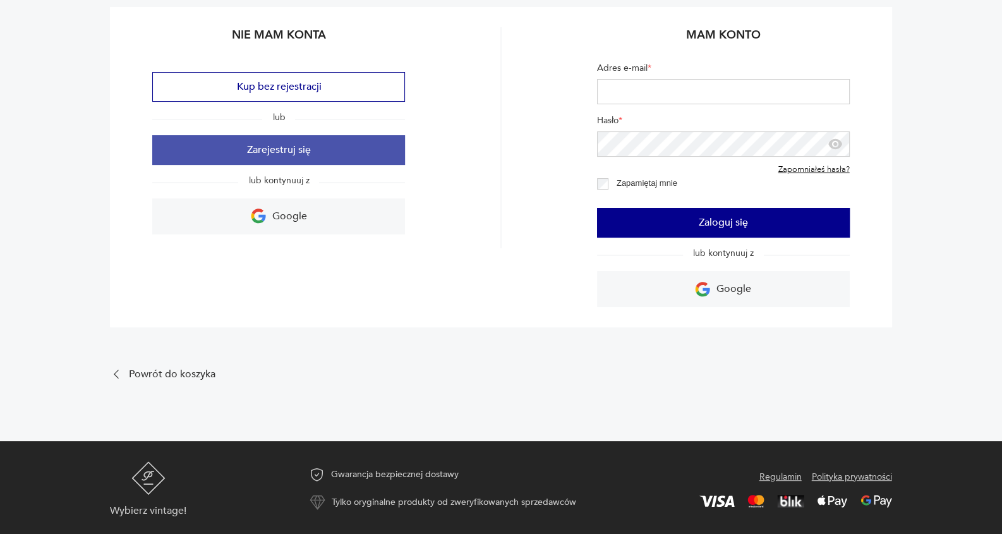
click at [262, 149] on button "Zarejestruj się" at bounding box center [278, 150] width 253 height 30
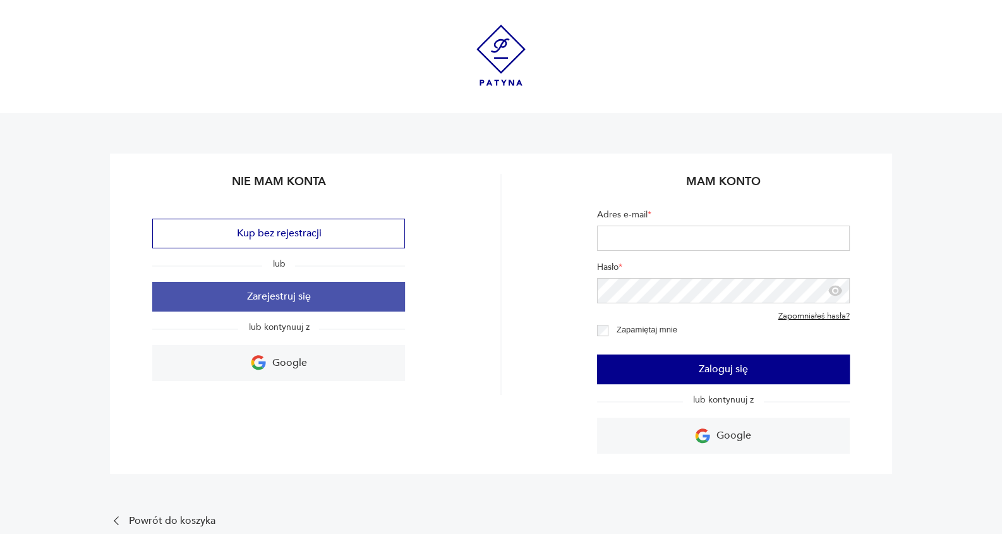
click at [269, 295] on button "Zarejestruj się" at bounding box center [278, 297] width 253 height 30
click at [300, 298] on button "Zarejestruj się" at bounding box center [278, 297] width 253 height 30
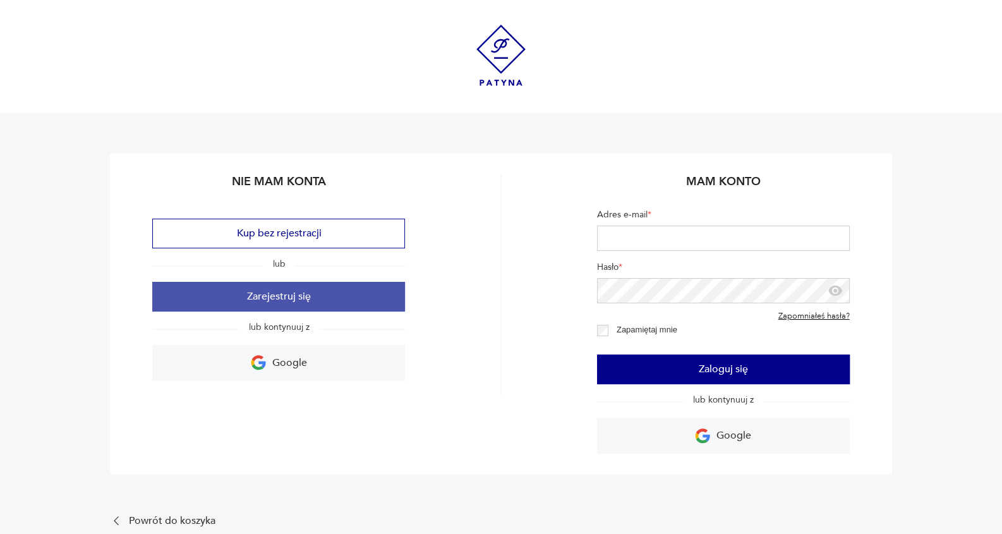
click at [300, 298] on button "Zarejestruj się" at bounding box center [278, 297] width 253 height 30
click at [299, 298] on button "Zarejestruj się" at bounding box center [278, 297] width 253 height 30
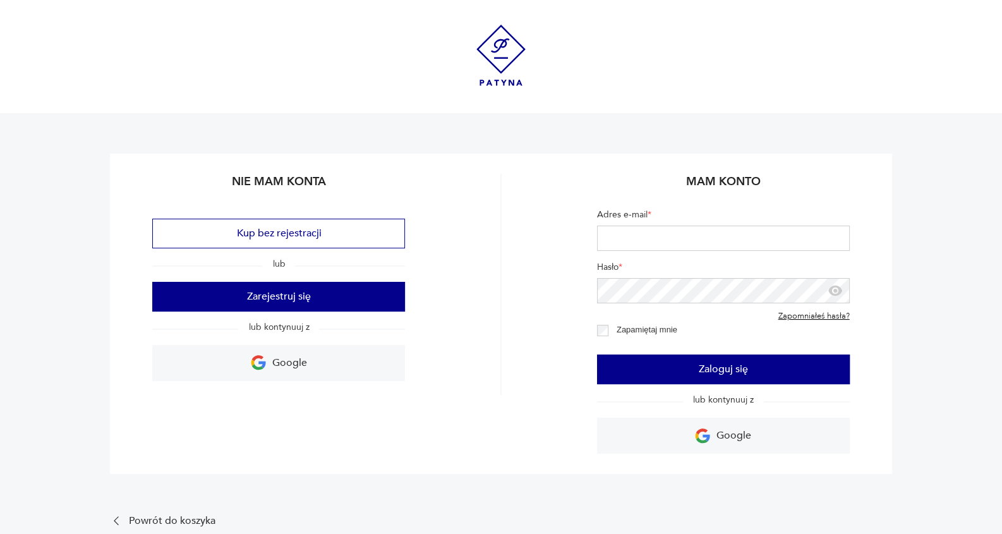
click at [638, 243] on input "Adres e-mail *" at bounding box center [723, 238] width 253 height 25
type input "**********"
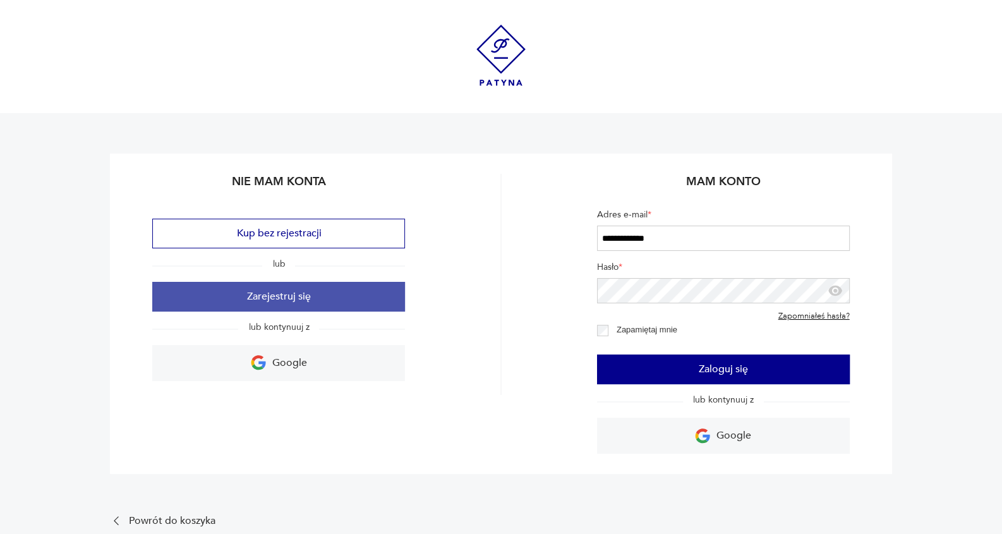
click at [249, 295] on button "Zarejestruj się" at bounding box center [278, 297] width 253 height 30
click at [248, 294] on button "Zarejestruj się" at bounding box center [278, 297] width 253 height 30
click at [247, 294] on button "Zarejestruj się" at bounding box center [278, 297] width 253 height 30
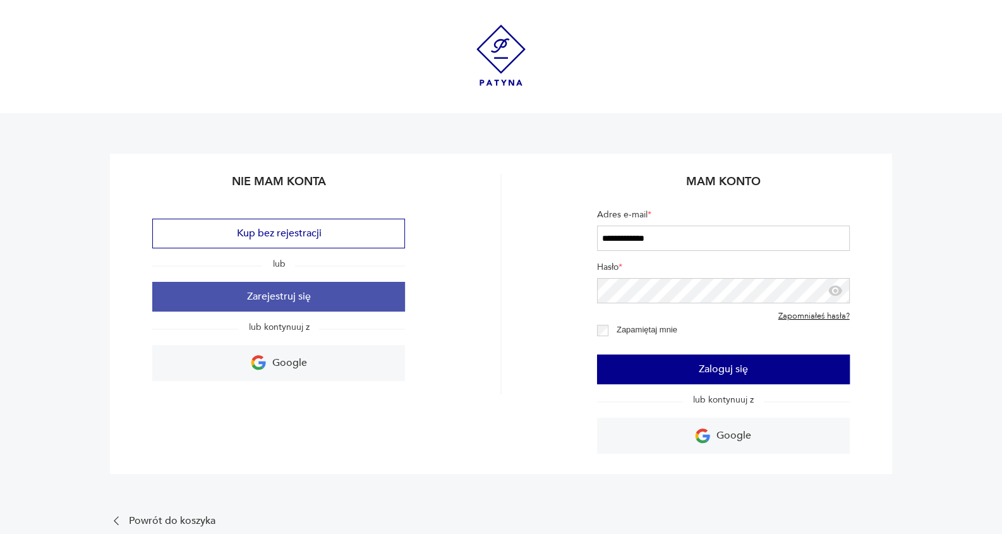
click at [246, 294] on button "Zarejestruj się" at bounding box center [278, 297] width 253 height 30
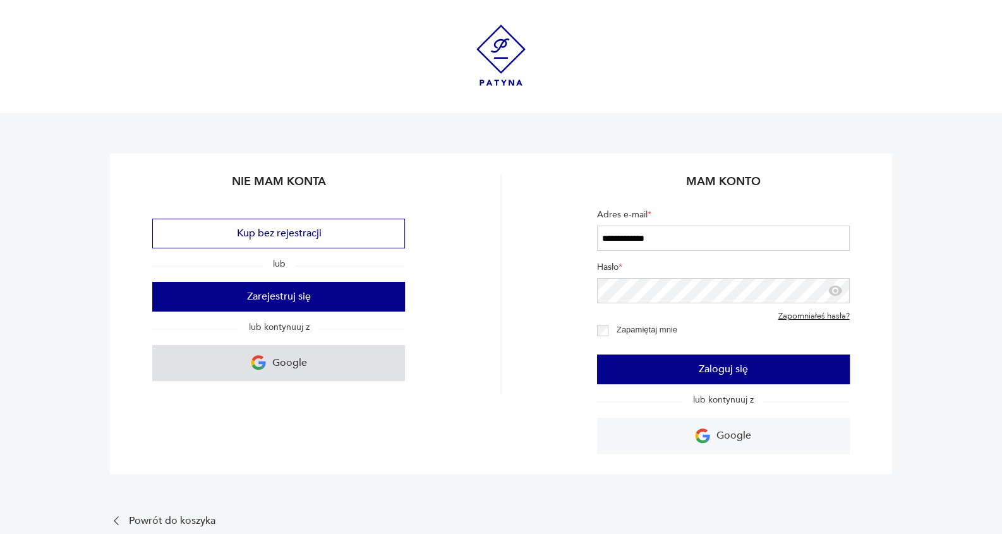
click at [286, 365] on p "Google" at bounding box center [289, 363] width 35 height 20
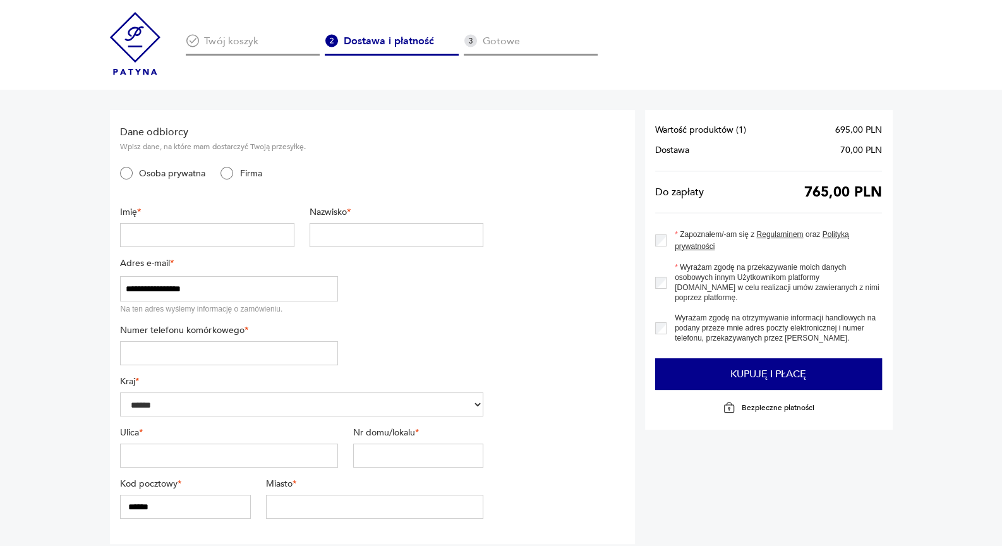
click at [157, 233] on input "text" at bounding box center [207, 235] width 174 height 24
type input "******"
type input "*****"
type input "**********"
type input "*********"
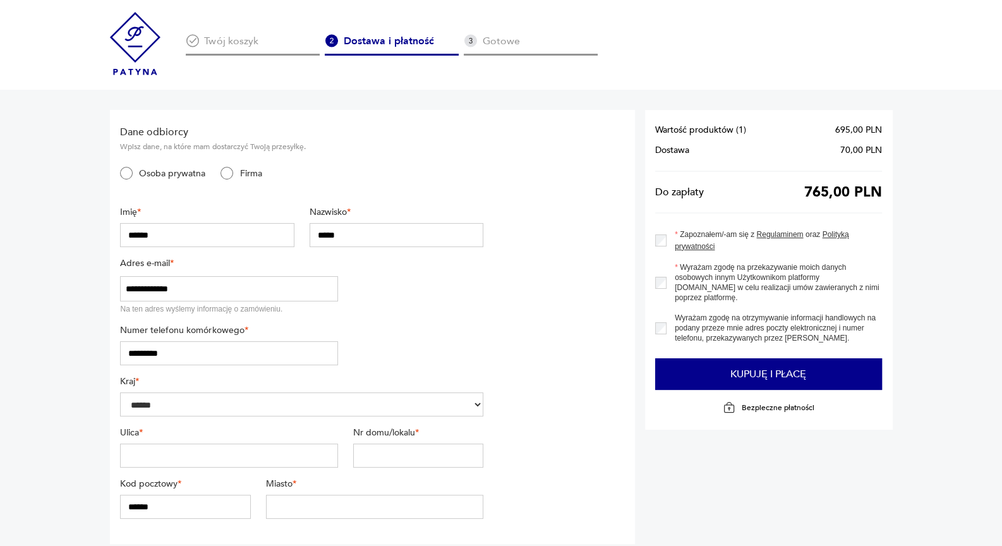
type input "******"
type input "*****"
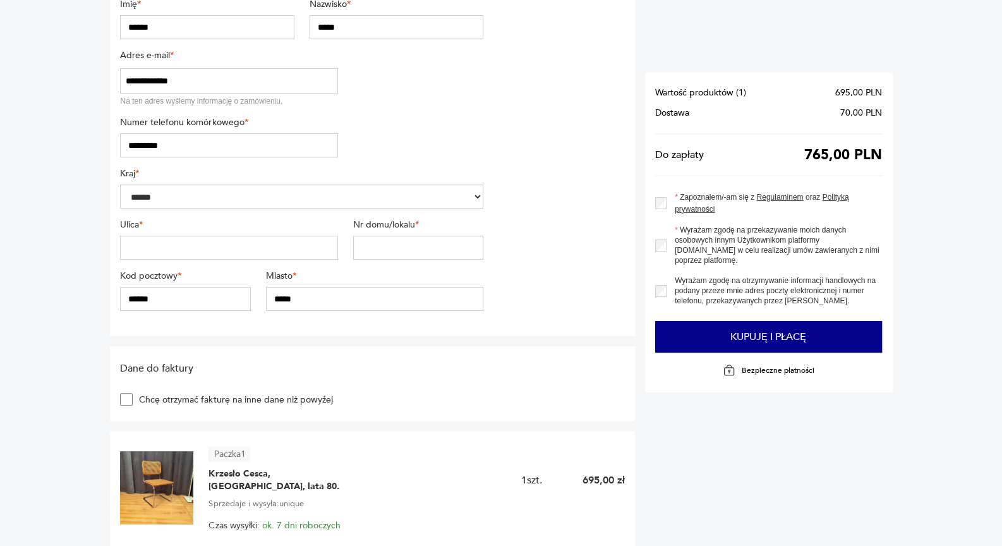
scroll to position [210, 0]
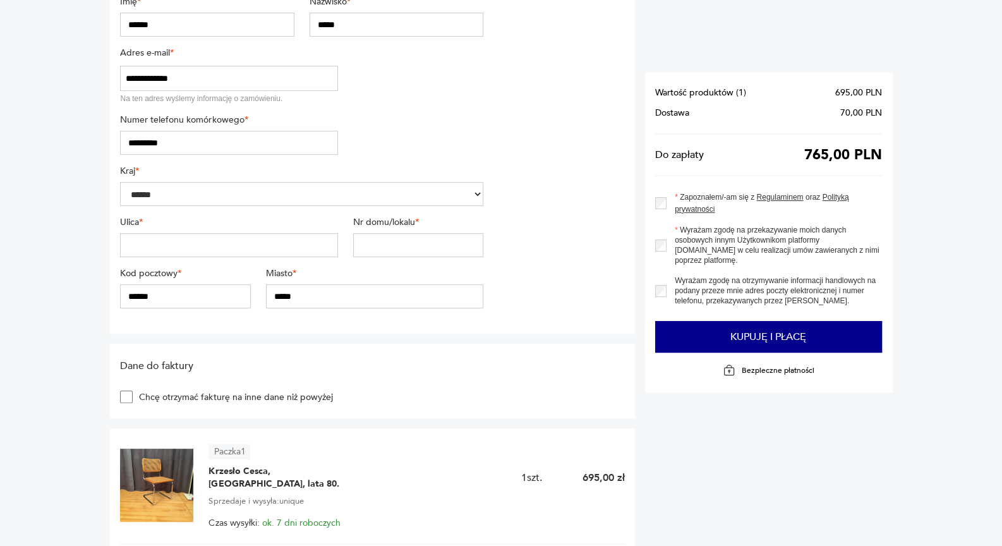
click at [167, 249] on input "text" at bounding box center [228, 245] width 217 height 24
type input "*******"
type input "*****"
click at [152, 295] on input "******" at bounding box center [185, 296] width 131 height 24
click at [168, 295] on input "******" at bounding box center [185, 296] width 131 height 24
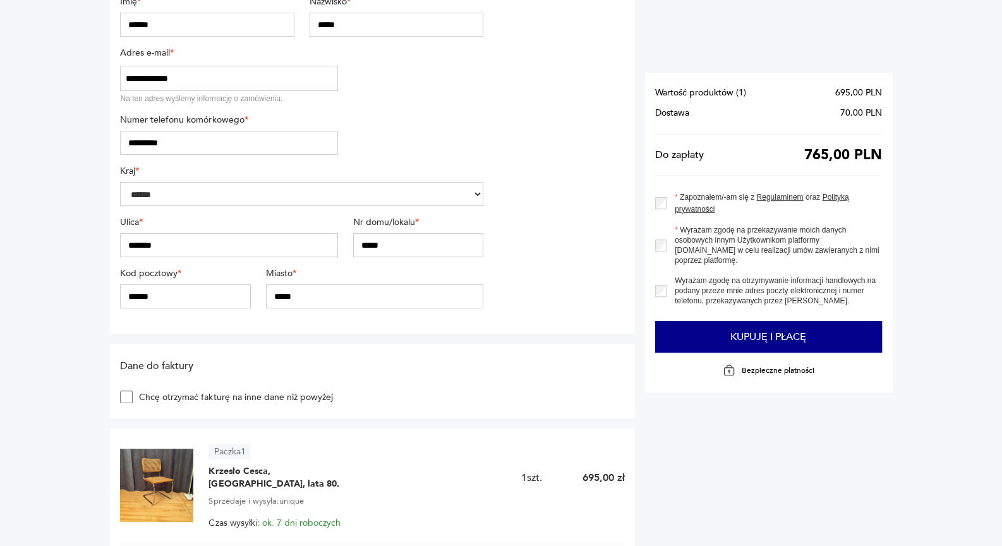
click at [151, 295] on input "******" at bounding box center [185, 296] width 131 height 24
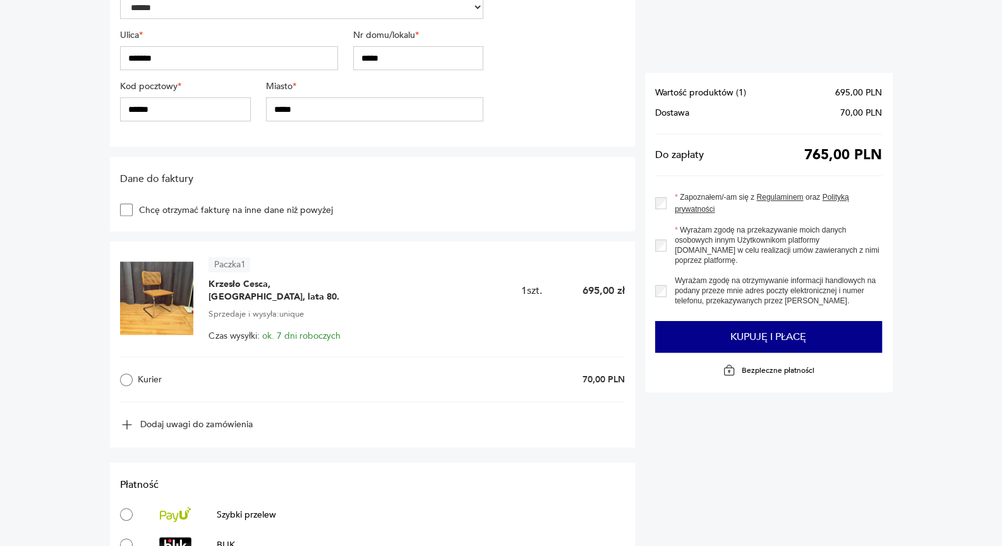
scroll to position [556, 0]
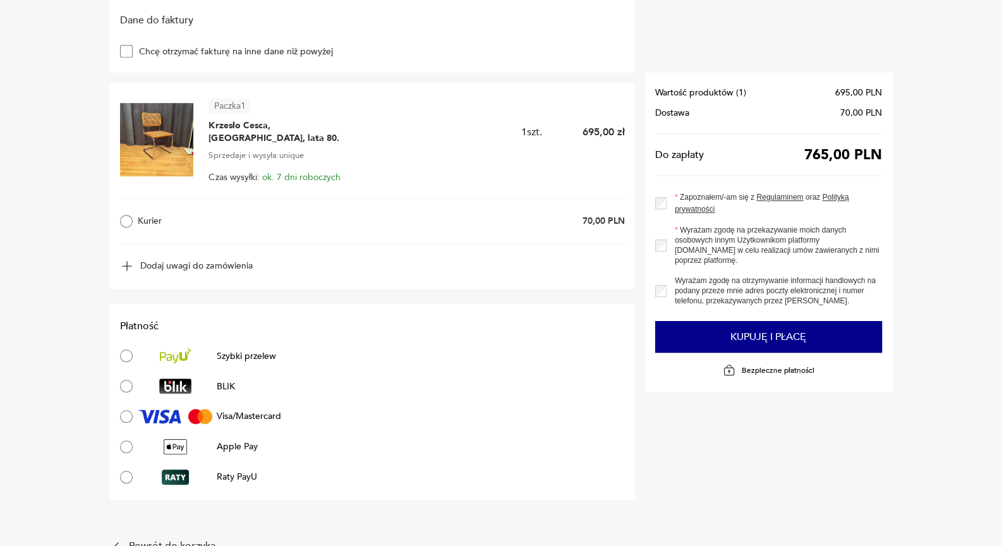
type input "******"
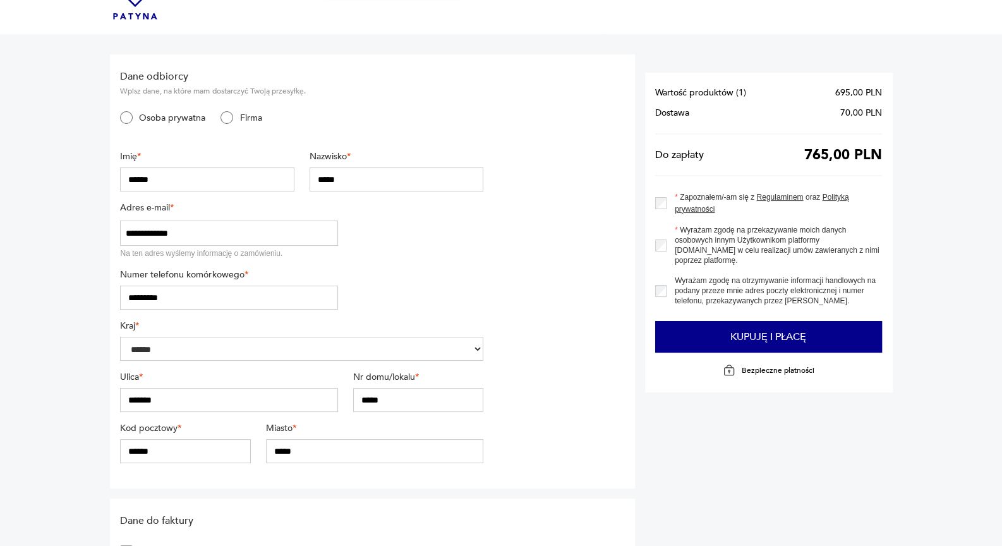
scroll to position [0, 0]
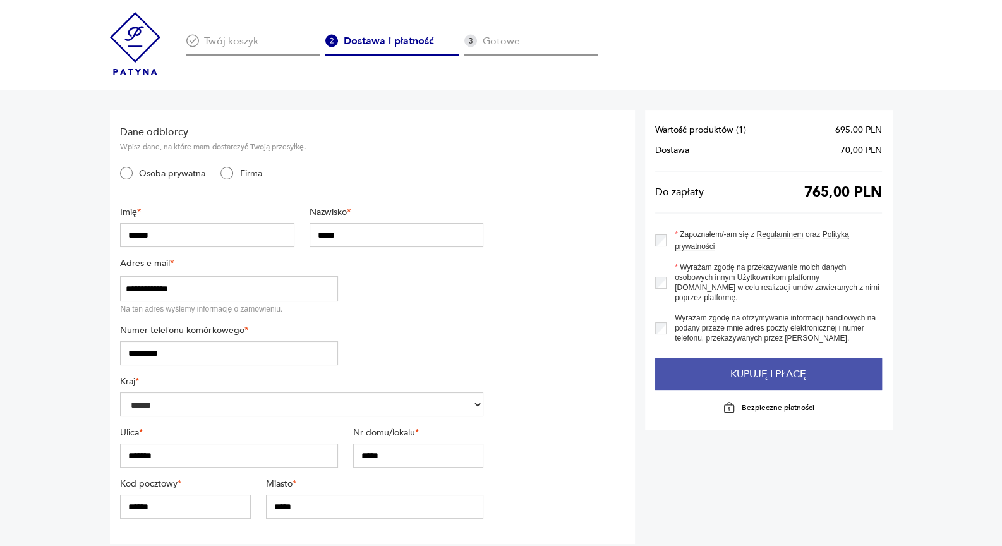
click at [777, 368] on button "Kupuję i płacę" at bounding box center [768, 374] width 227 height 32
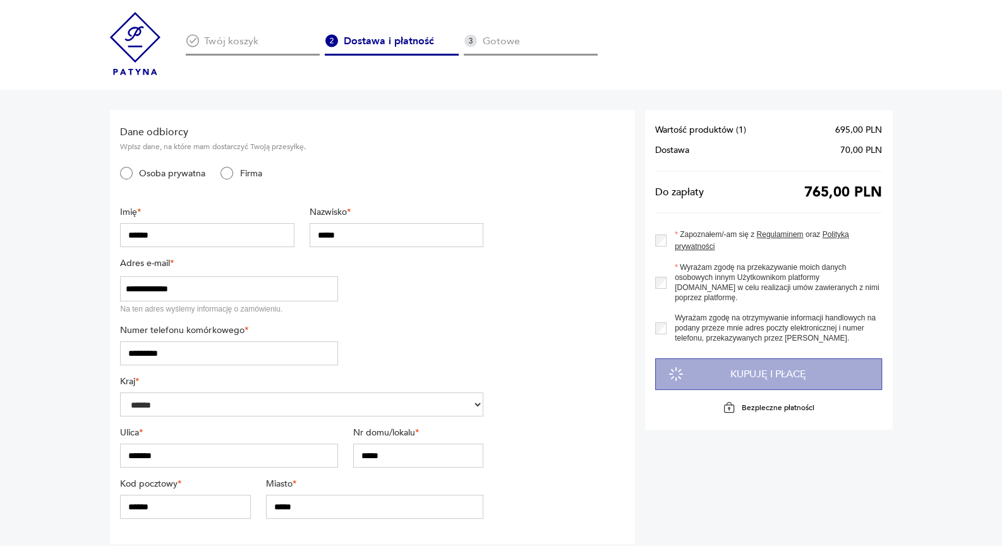
type input "**********"
